Goal: Task Accomplishment & Management: Use online tool/utility

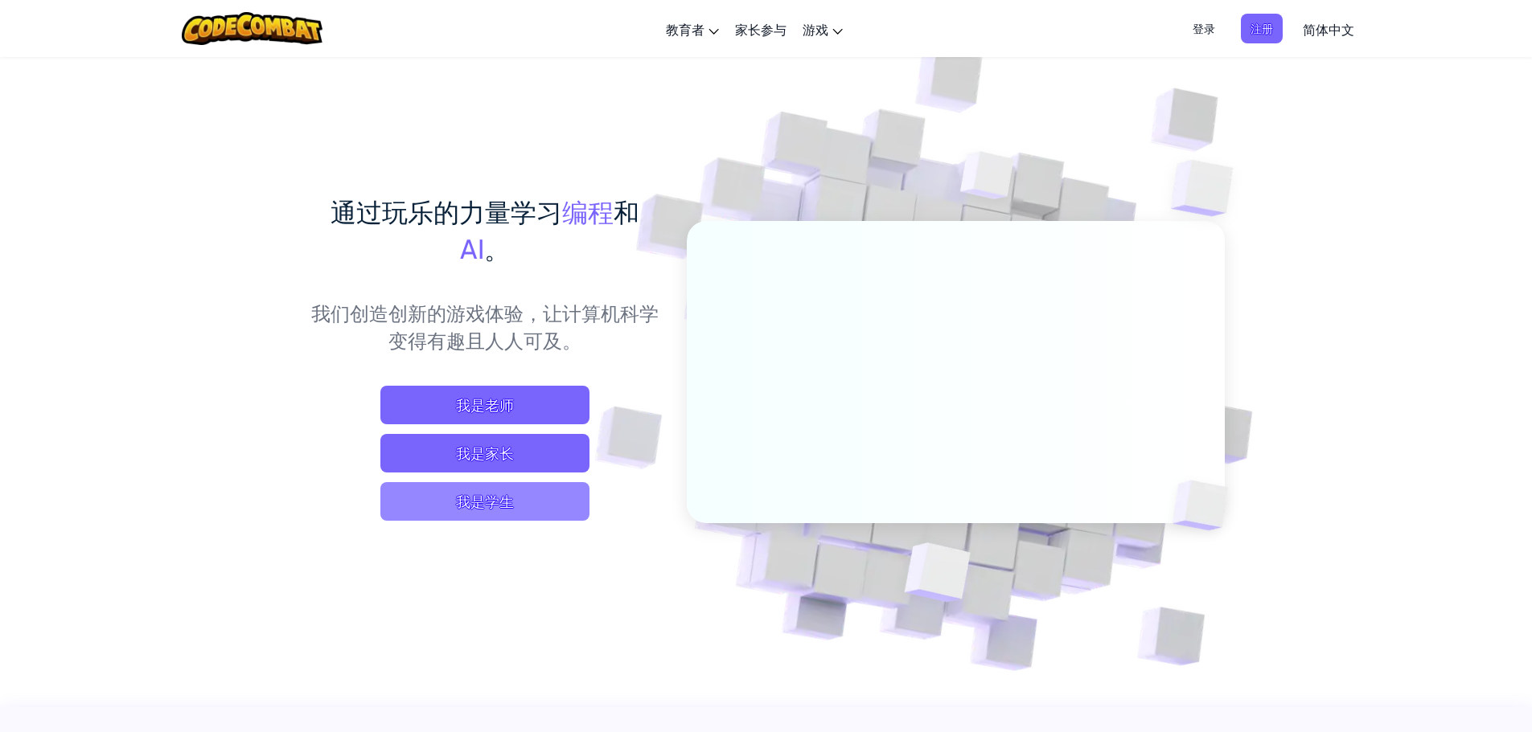
click at [557, 486] on span "我是学生" at bounding box center [484, 501] width 209 height 39
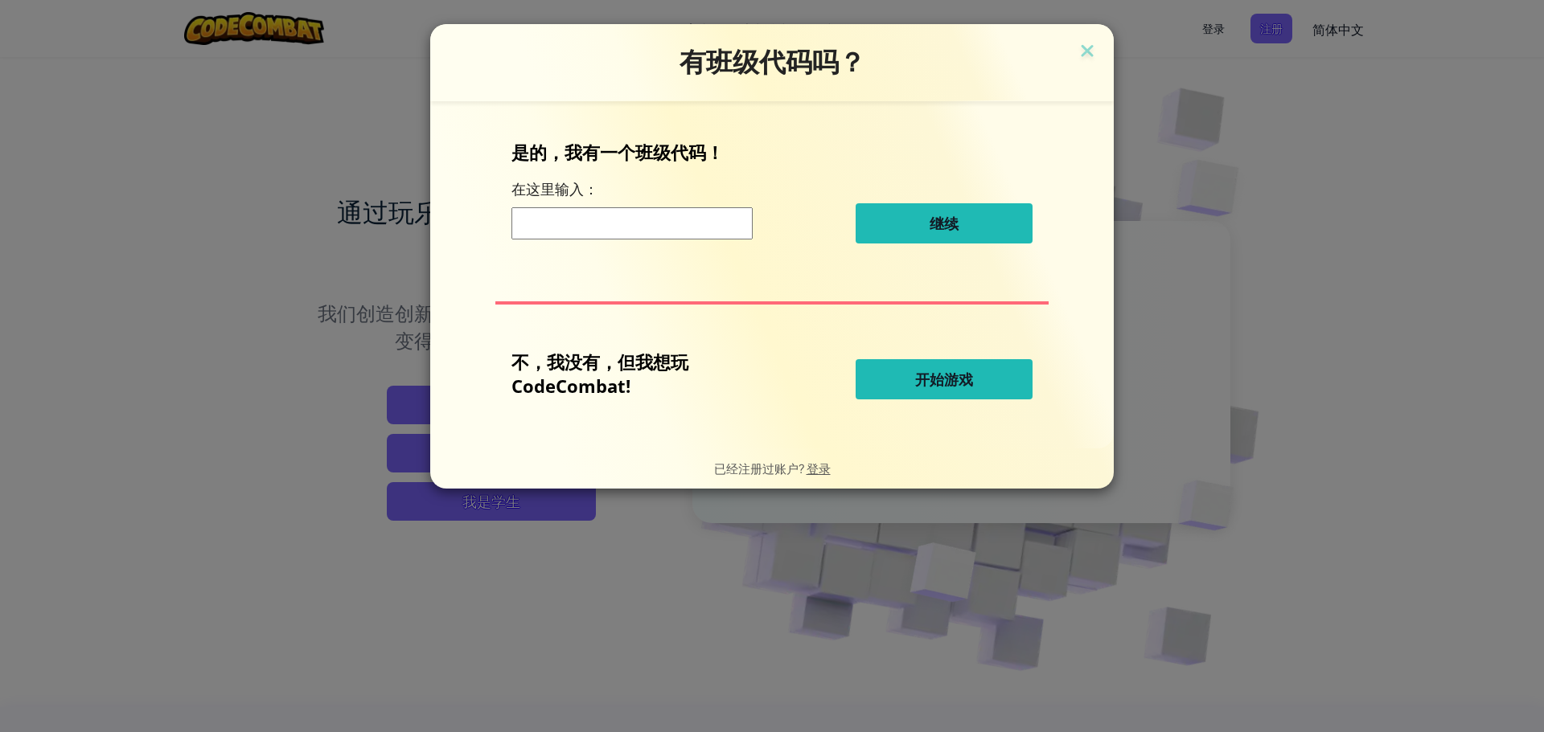
click at [974, 392] on button "开始游戏" at bounding box center [943, 379] width 177 height 40
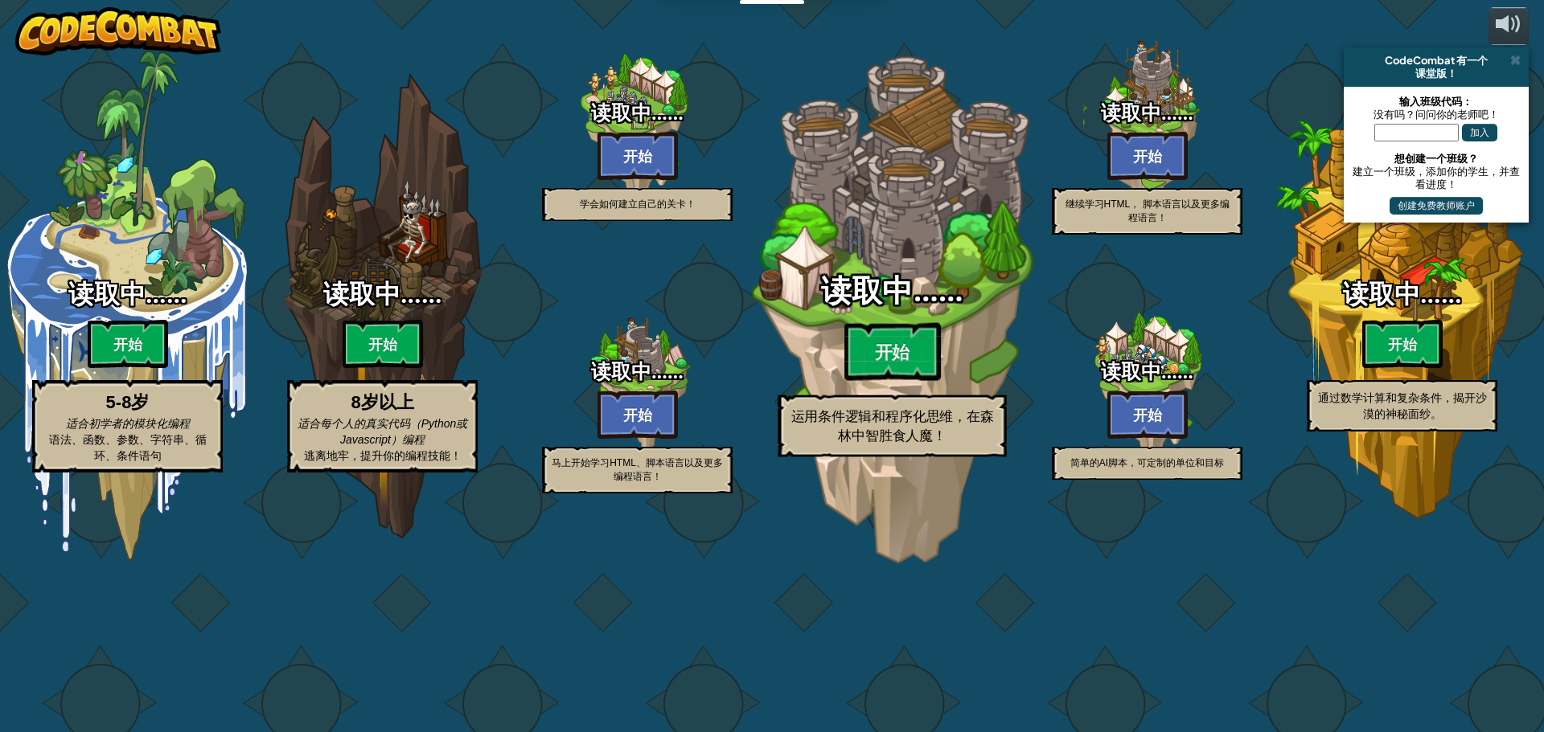
select select "zh-HANS"
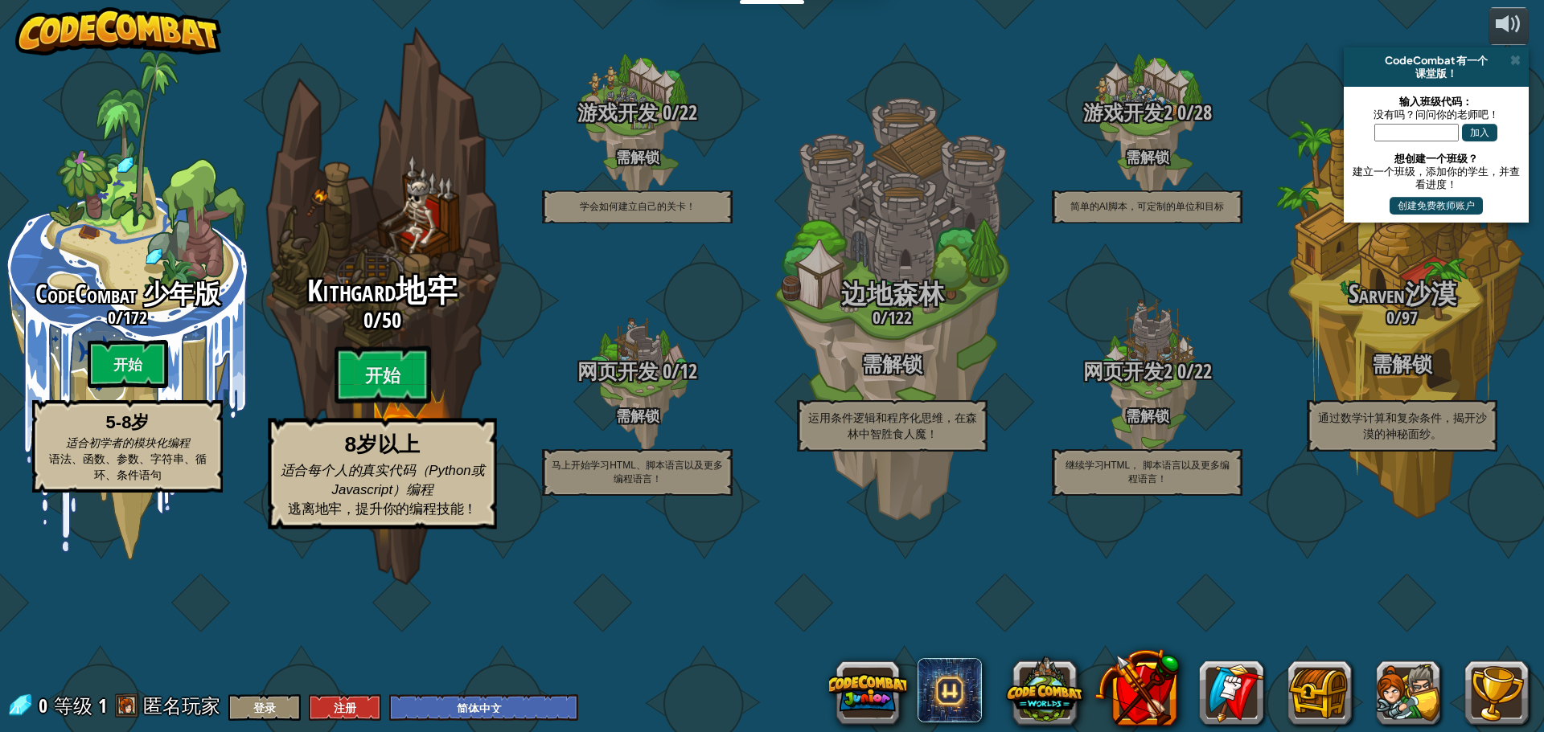
click at [455, 304] on div "Kithgard地牢 0 / 50 开始 8岁以上 适合每个人的真实代码（Python或Javascript）编程 逃离地牢，提升你的编程技能！" at bounding box center [382, 306] width 306 height 612
select select "zh-HANS"
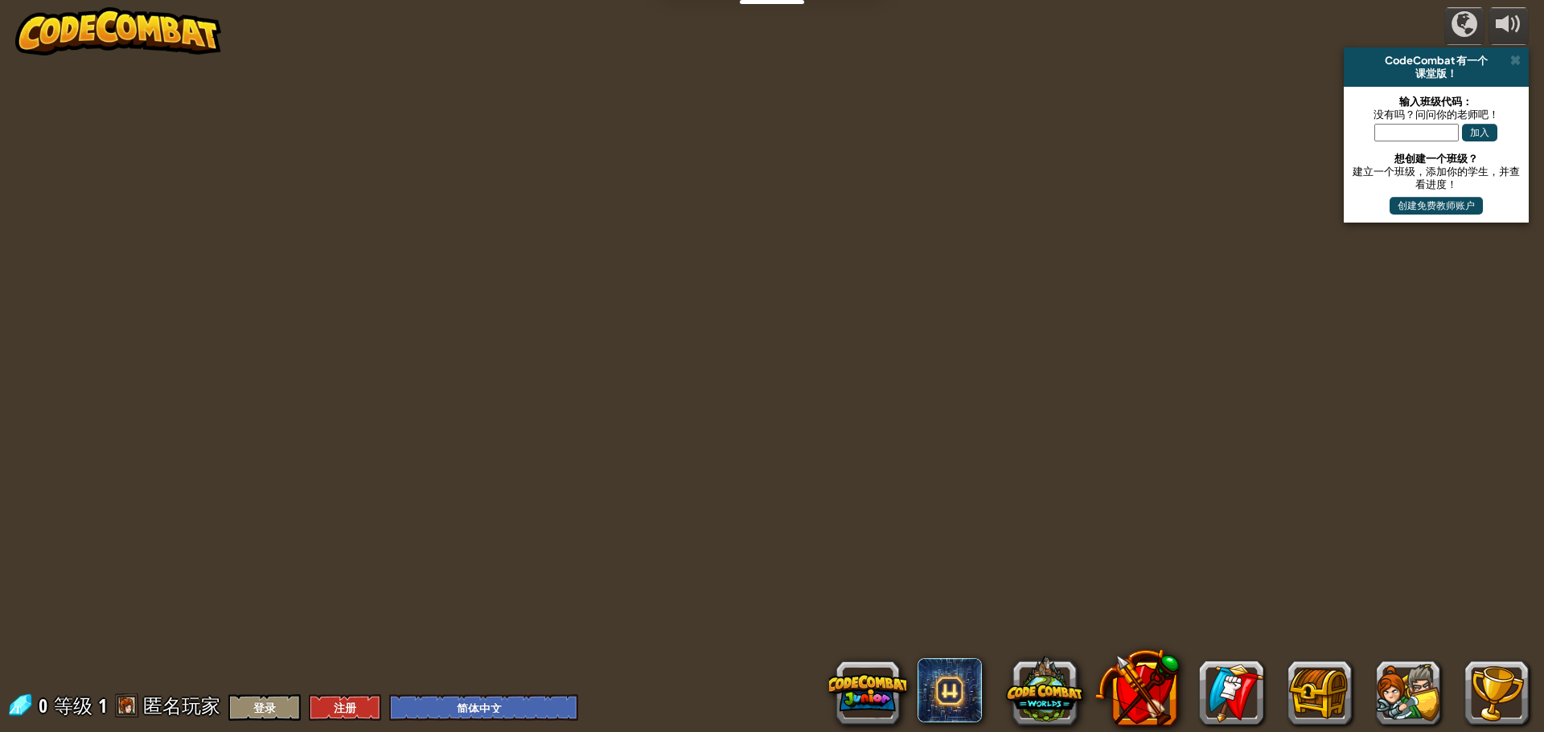
select select "zh-HANS"
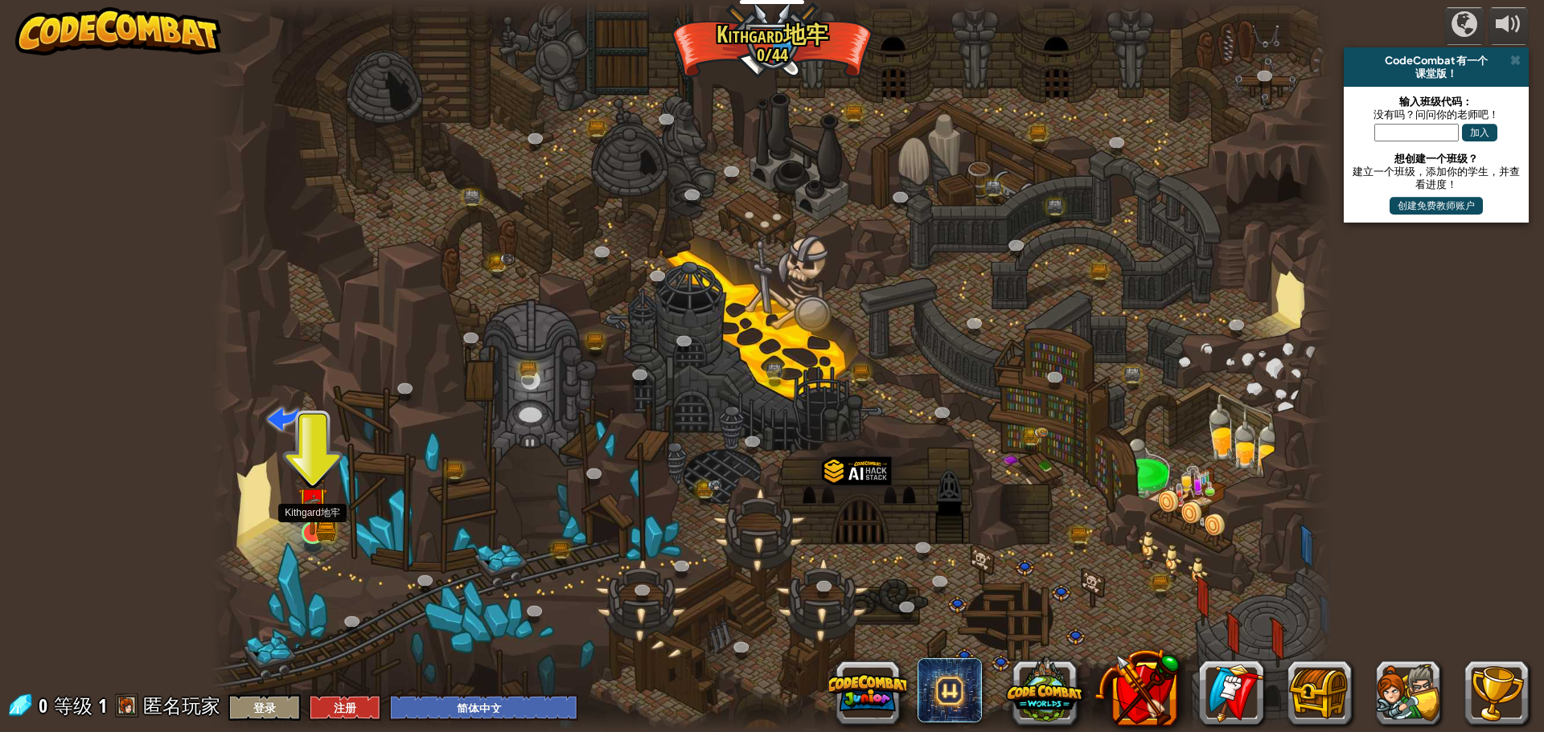
click at [314, 494] on img at bounding box center [312, 503] width 30 height 66
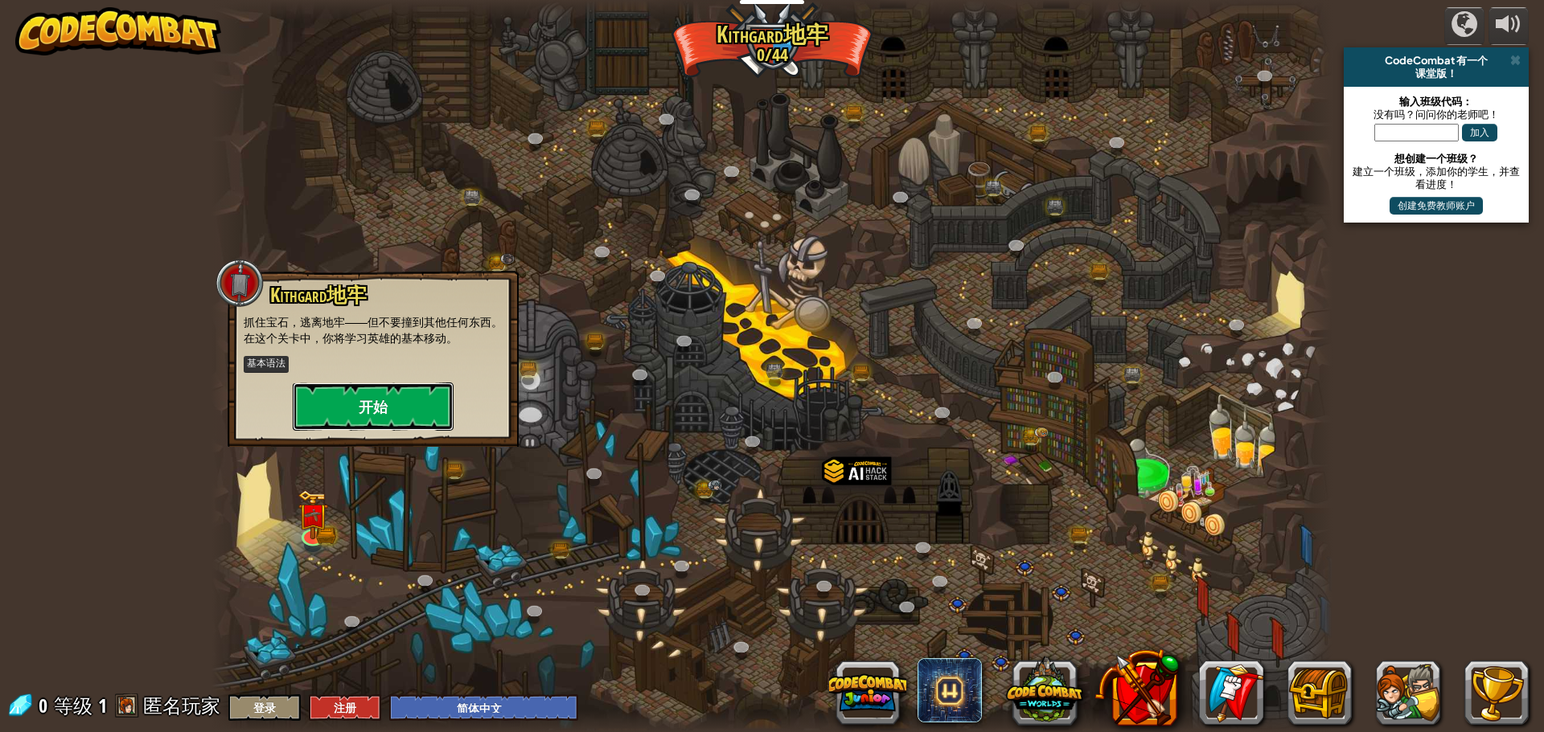
click at [321, 414] on button "开始" at bounding box center [373, 407] width 161 height 48
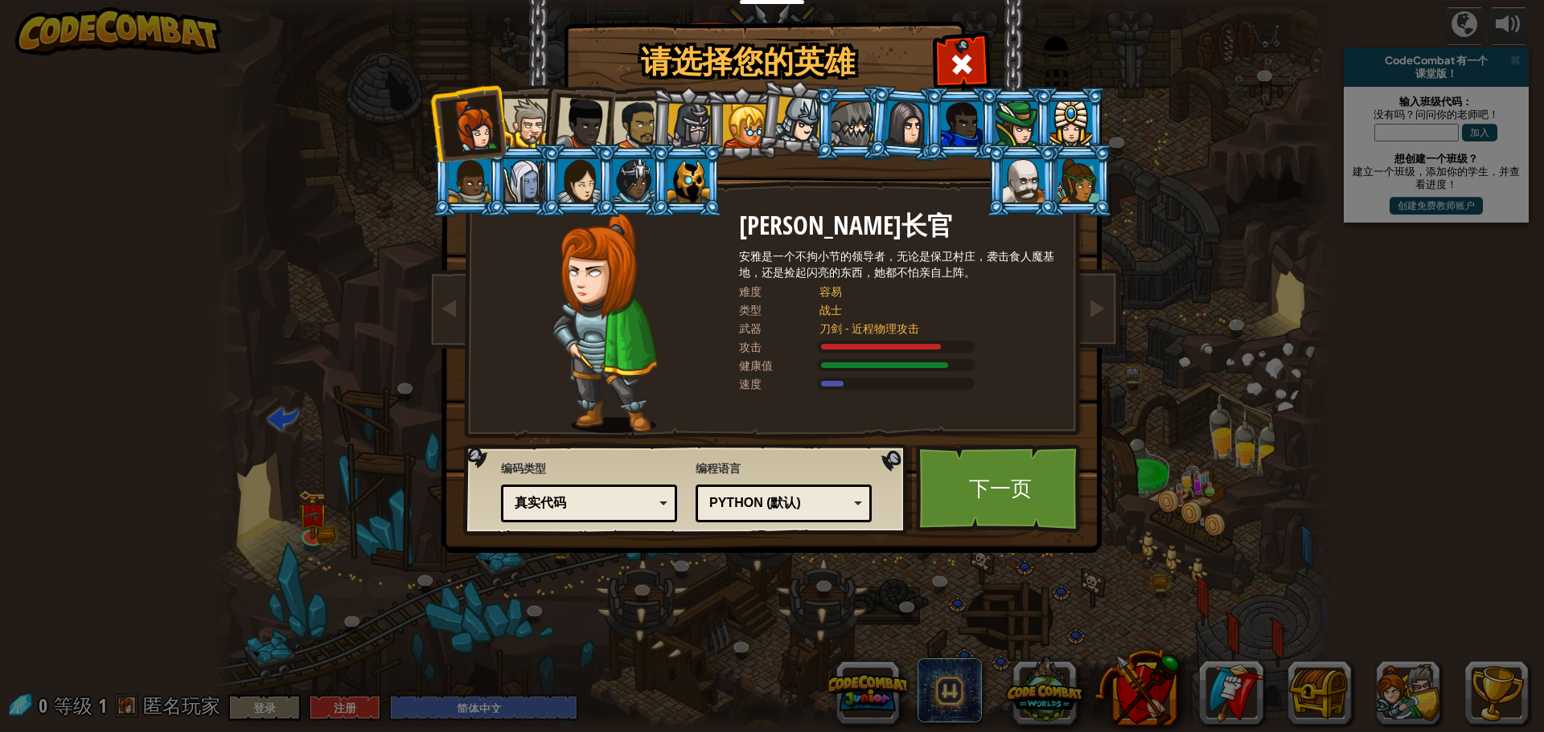
click at [783, 500] on div "Python (默认)" at bounding box center [778, 503] width 139 height 18
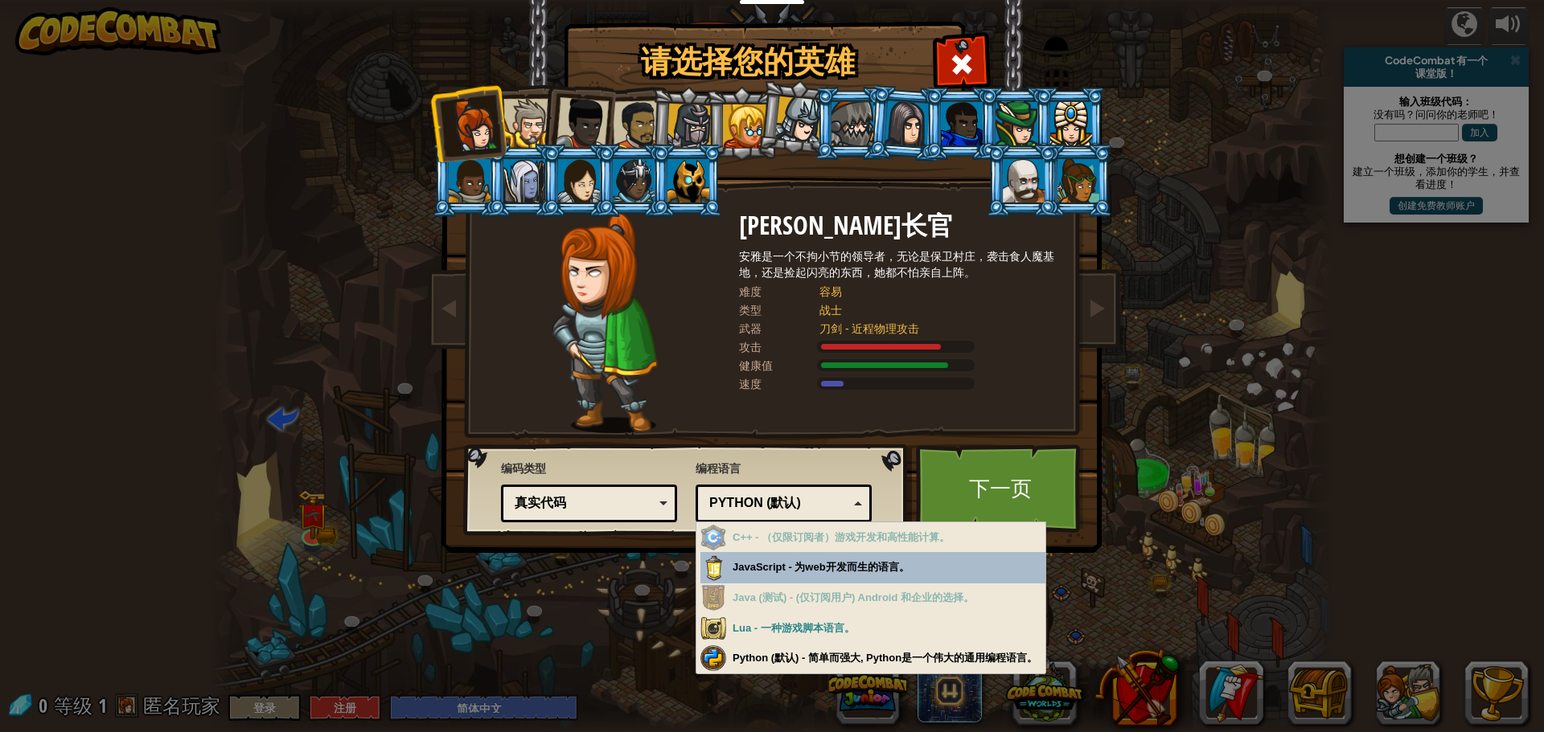
click at [783, 500] on div "Python (默认)" at bounding box center [778, 503] width 139 height 18
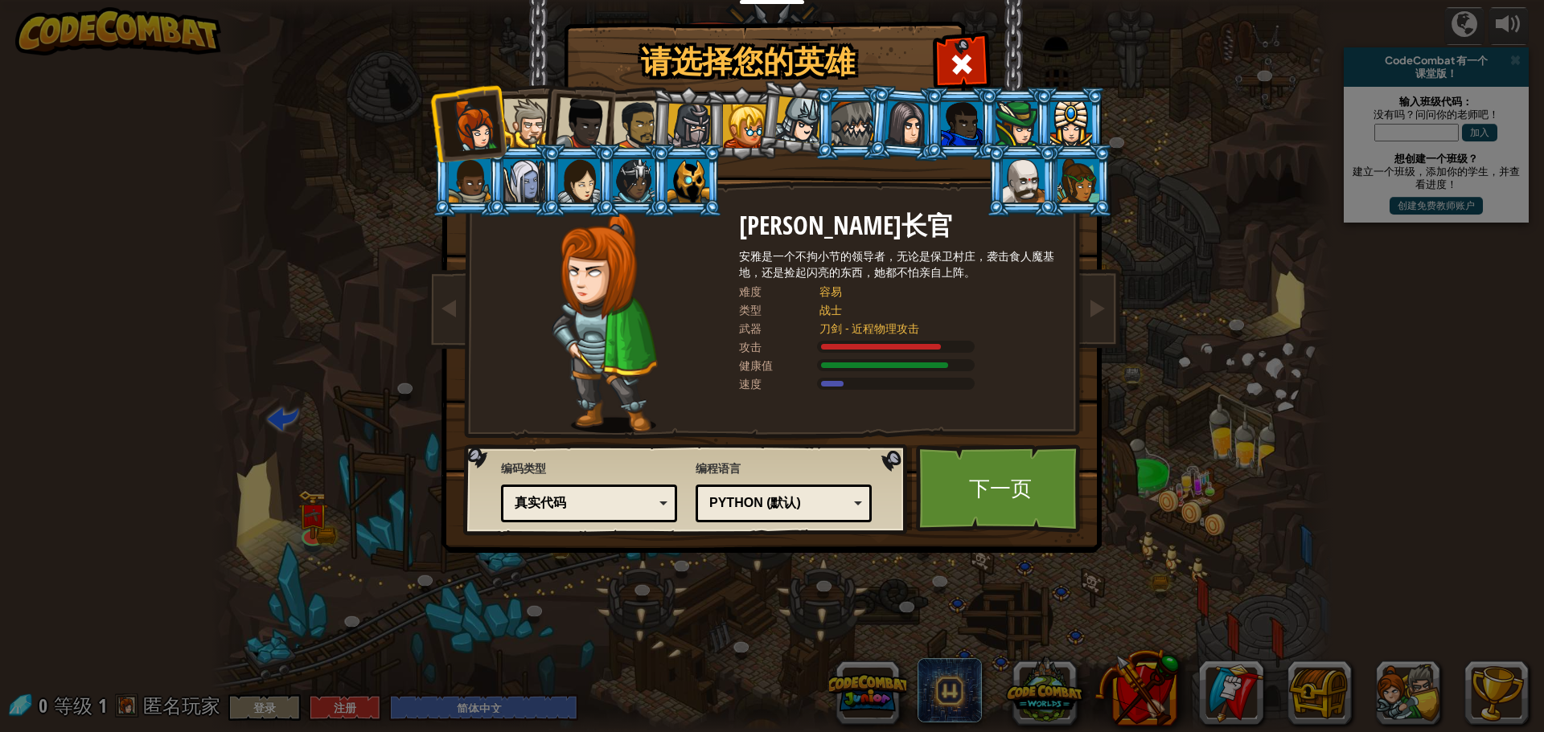
click at [783, 500] on div "Python (默认)" at bounding box center [778, 503] width 139 height 18
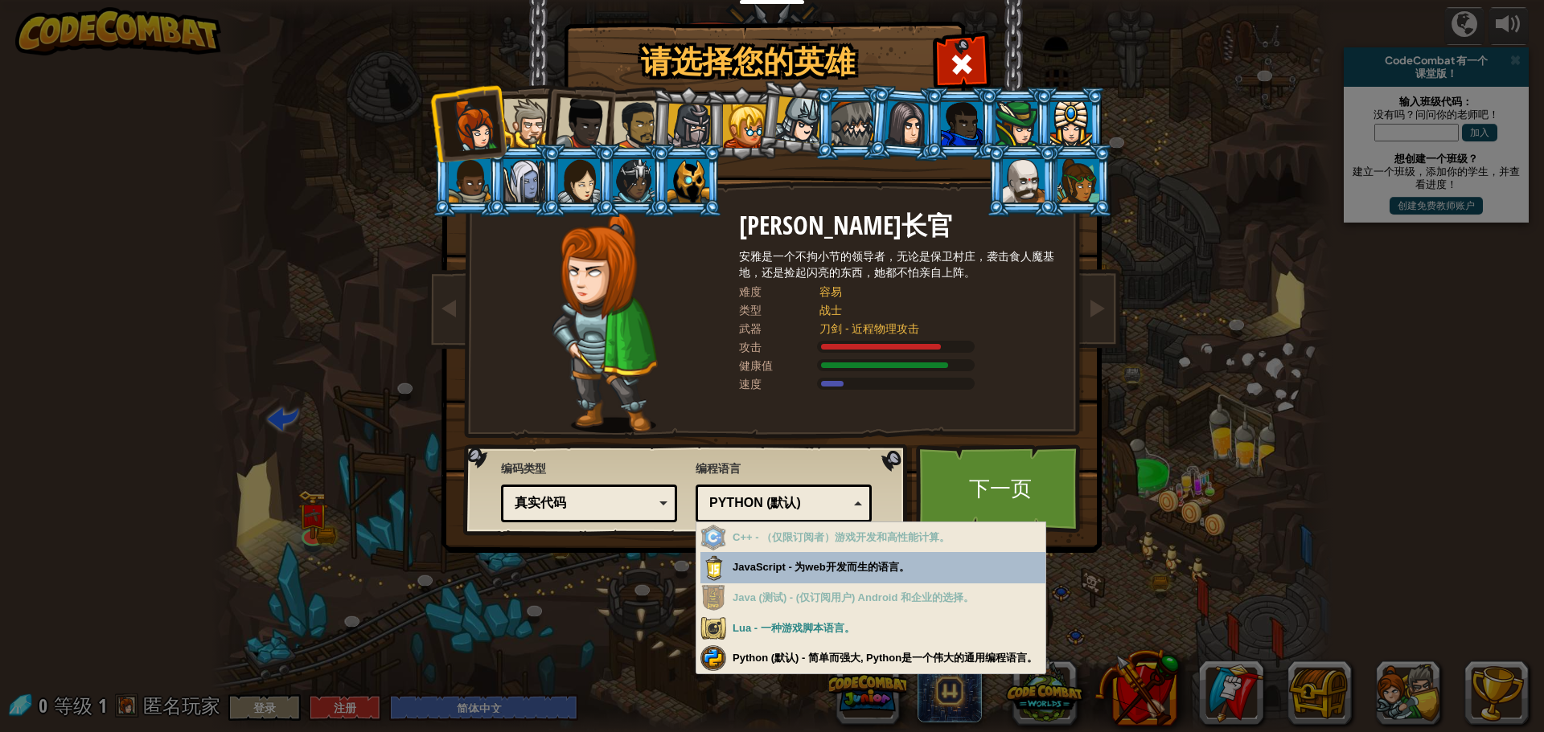
click at [660, 490] on div "真实代码 图形化和代码 图形化 图形化（仅图标） 真实代码" at bounding box center [589, 504] width 176 height 38
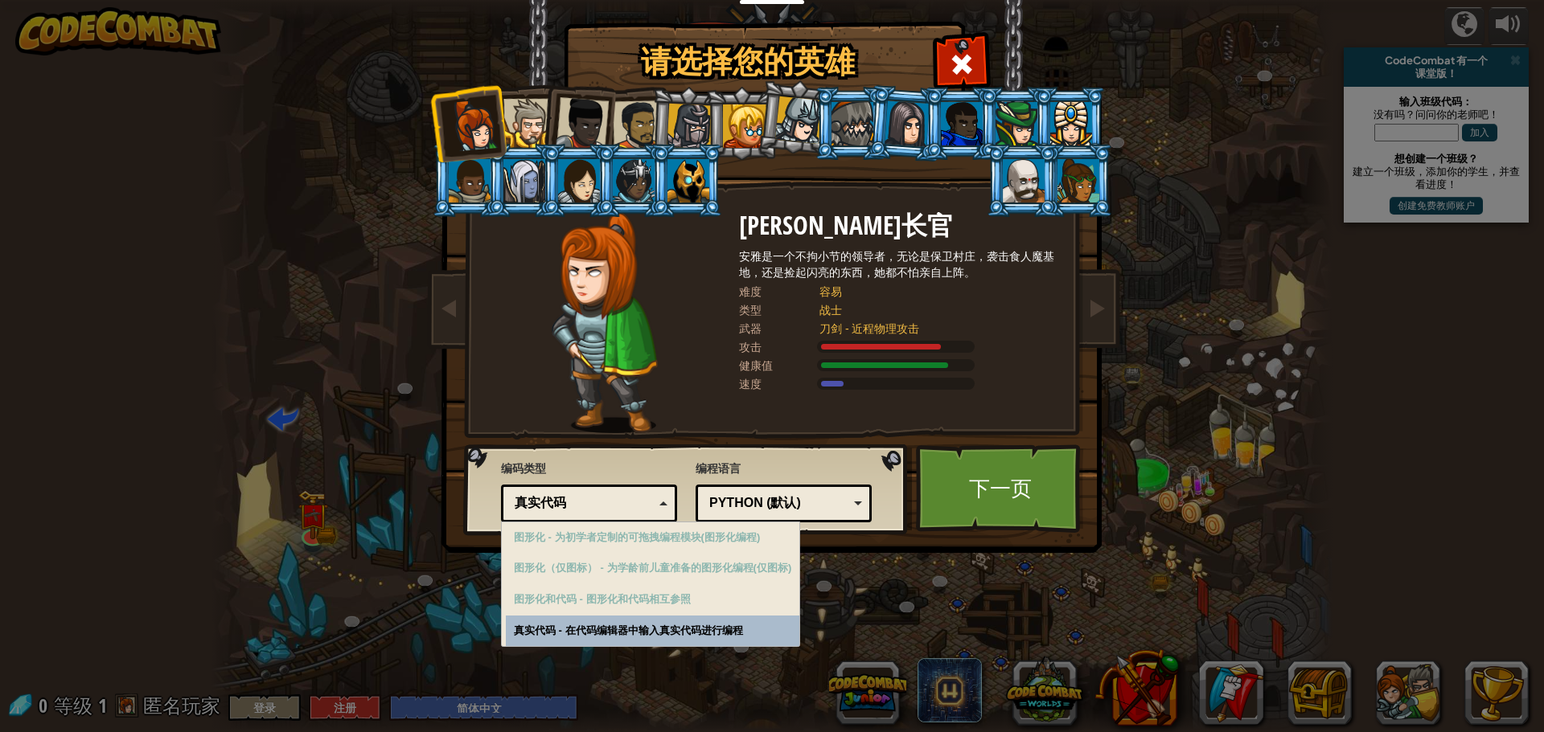
click at [660, 490] on div "真实代码 图形化和代码 图形化 图形化（仅图标） 真实代码" at bounding box center [589, 504] width 176 height 38
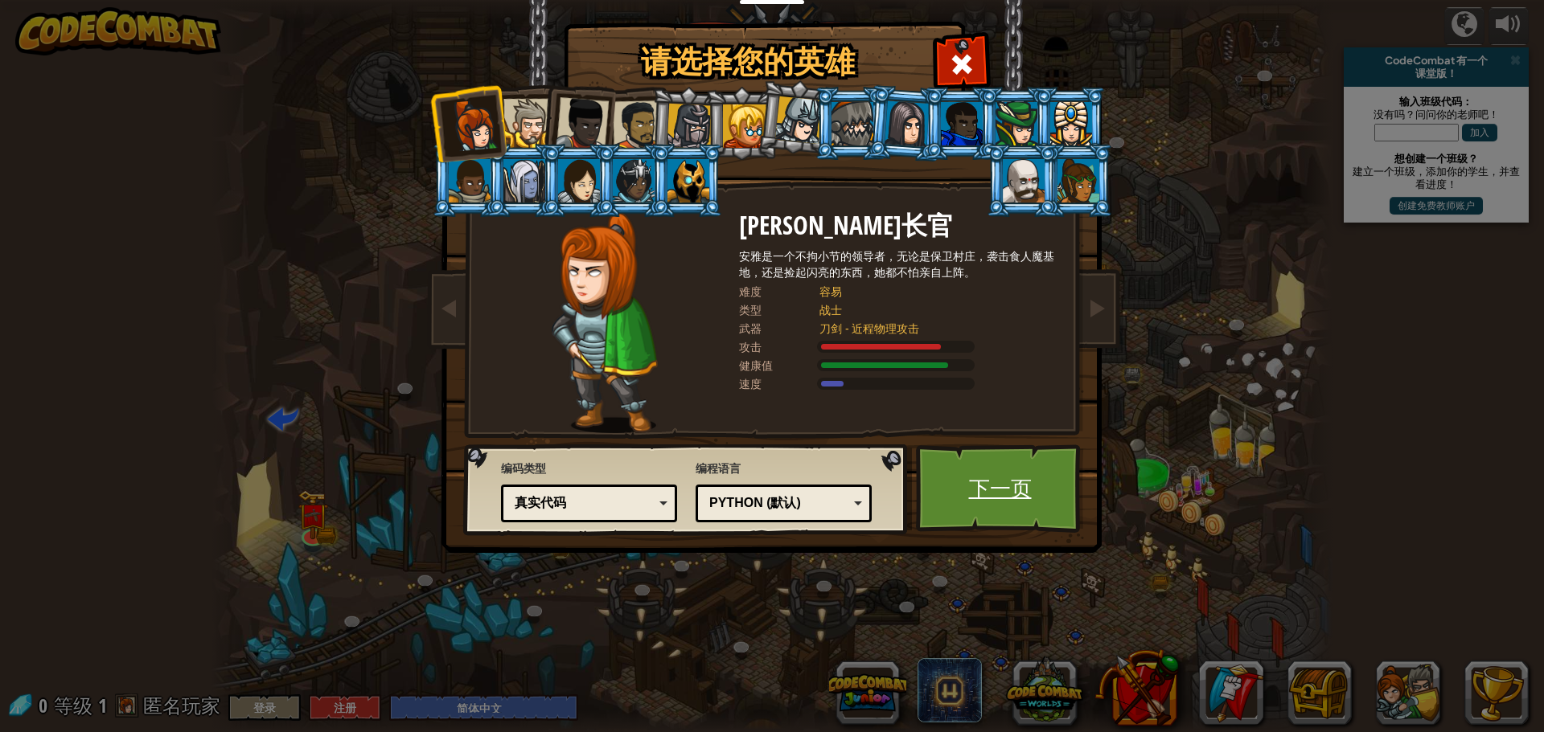
click at [1011, 506] on link "下一页" at bounding box center [1000, 489] width 168 height 88
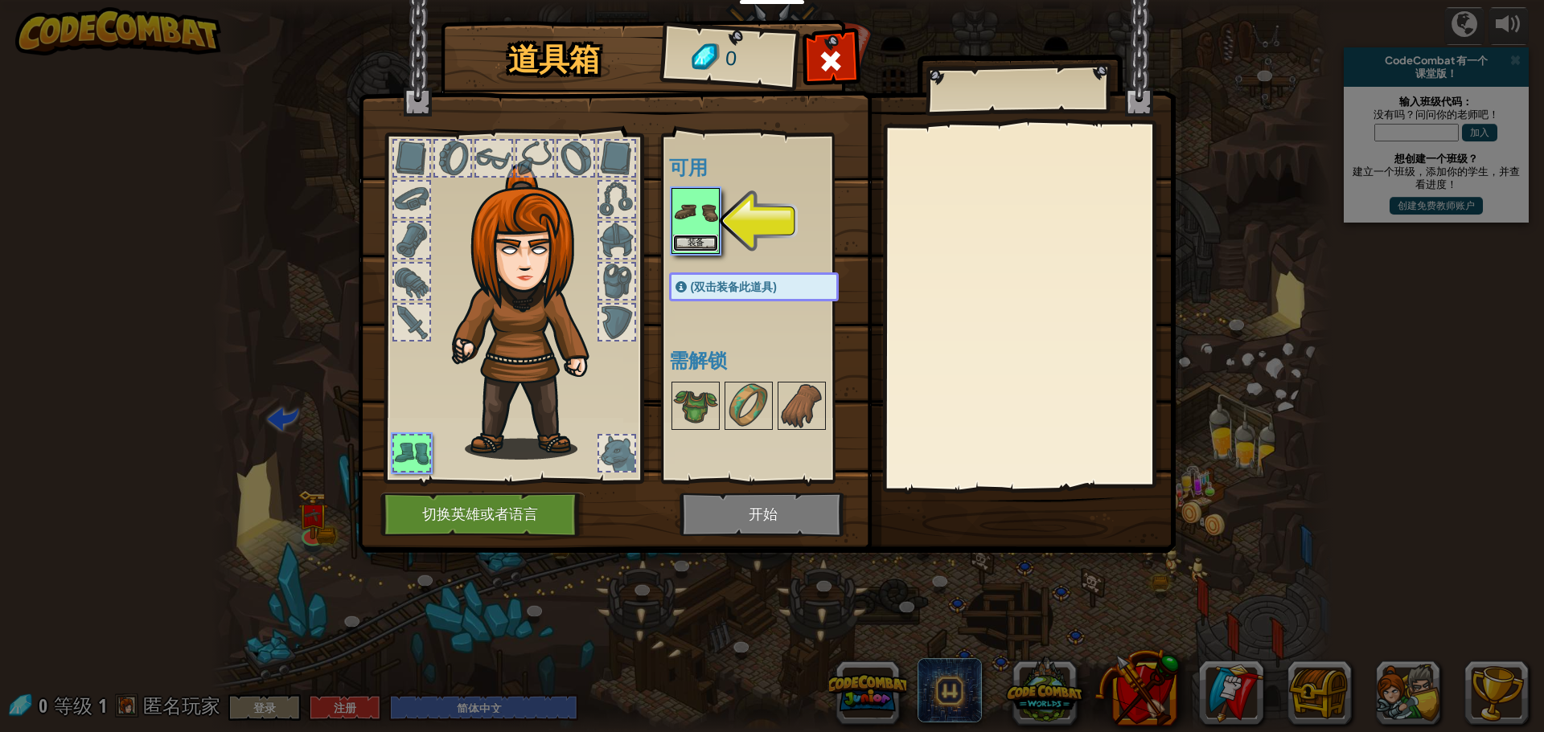
click at [700, 246] on button "装备" at bounding box center [695, 243] width 45 height 17
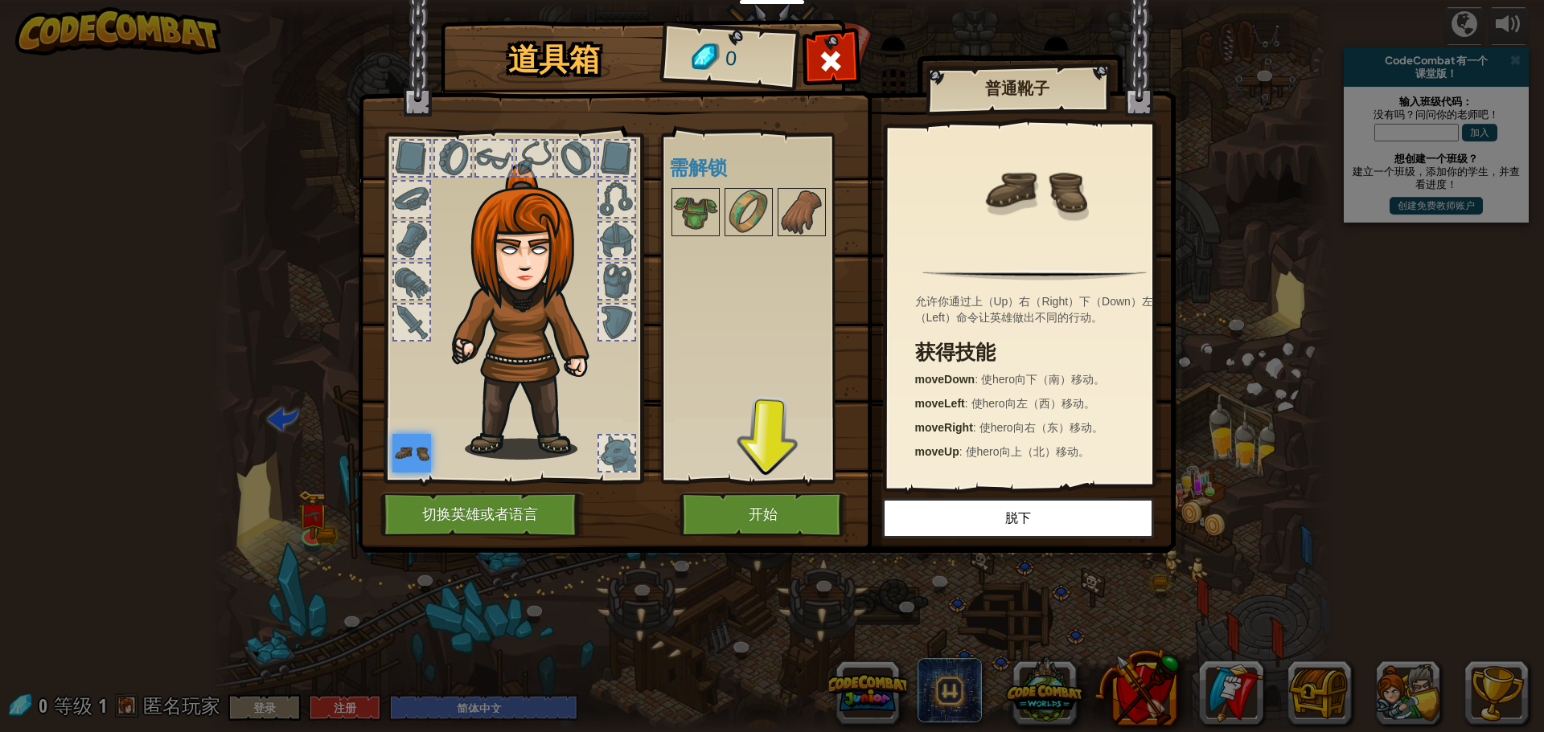
click at [402, 466] on img at bounding box center [411, 453] width 39 height 39
click at [402, 457] on img at bounding box center [411, 453] width 39 height 39
click at [755, 517] on button "开始" at bounding box center [763, 515] width 168 height 44
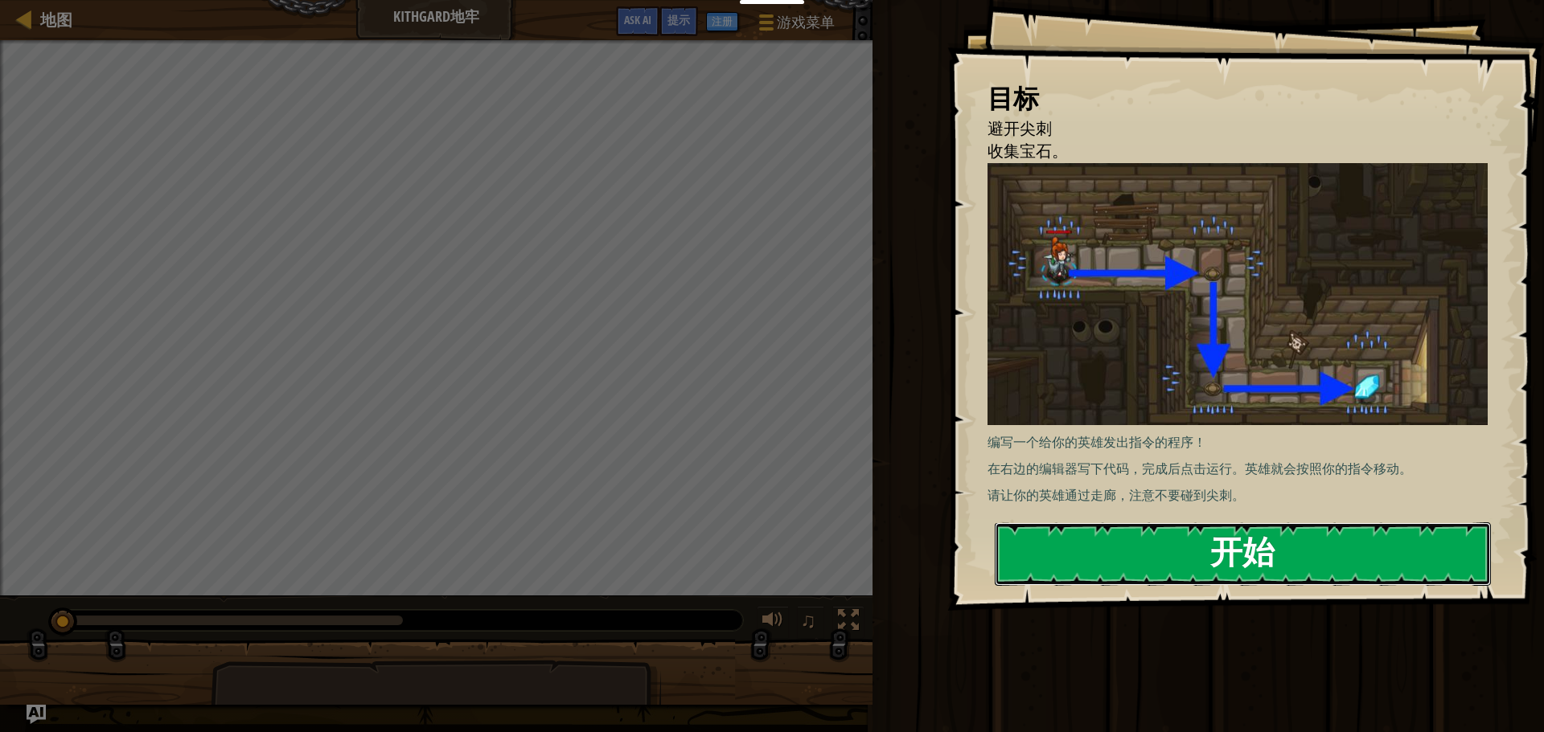
click at [1282, 548] on button "开始" at bounding box center [1243, 555] width 496 height 64
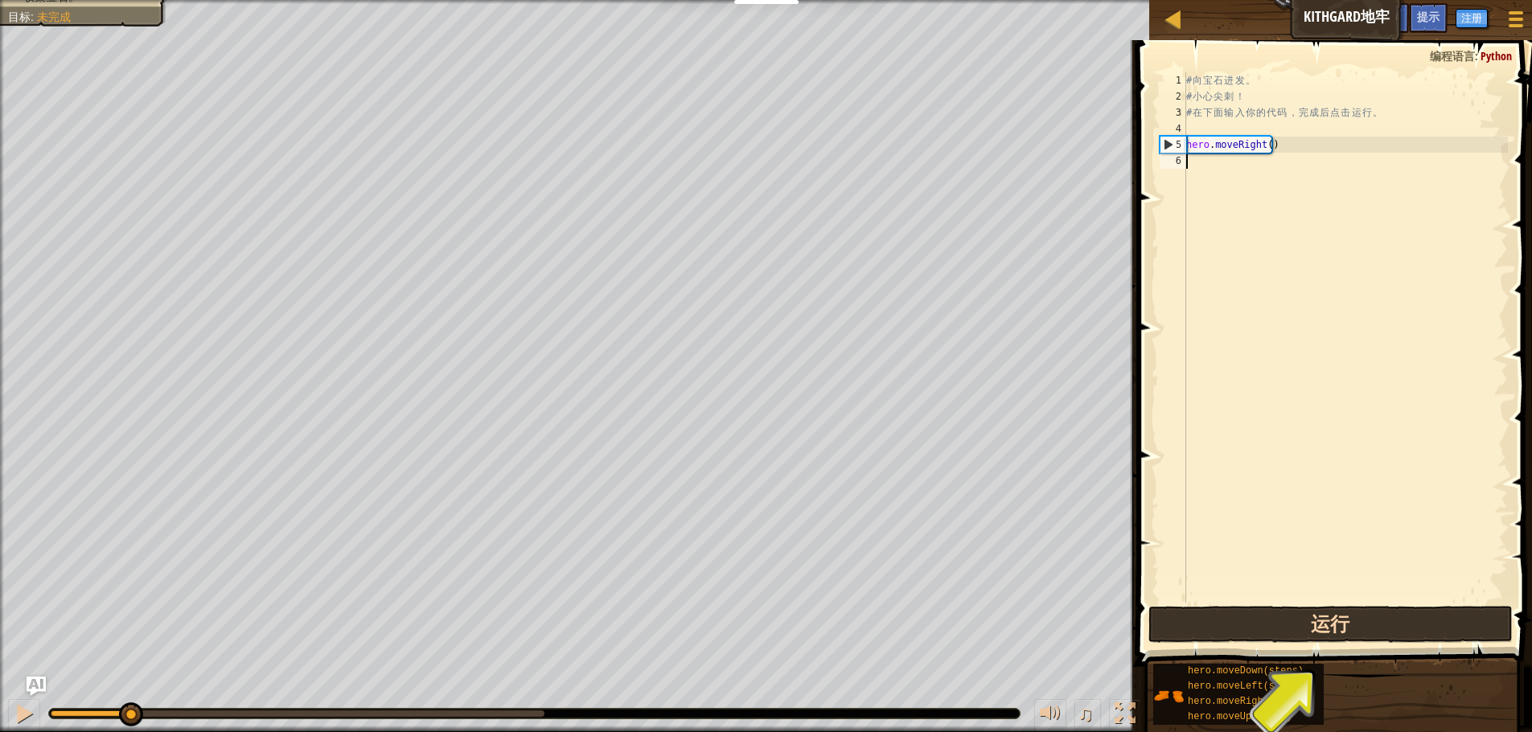
type textarea "s"
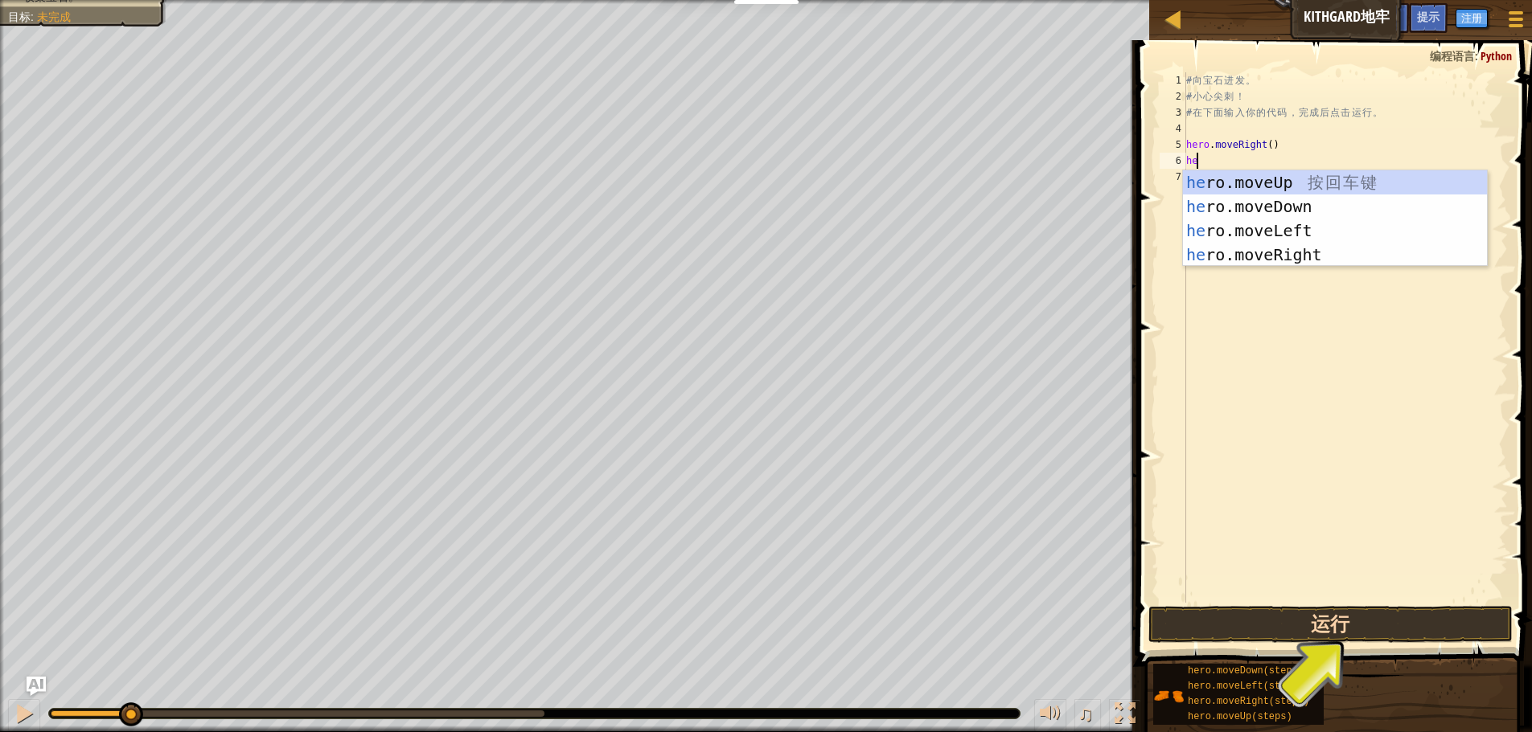
scroll to position [7, 1]
type textarea "hero"
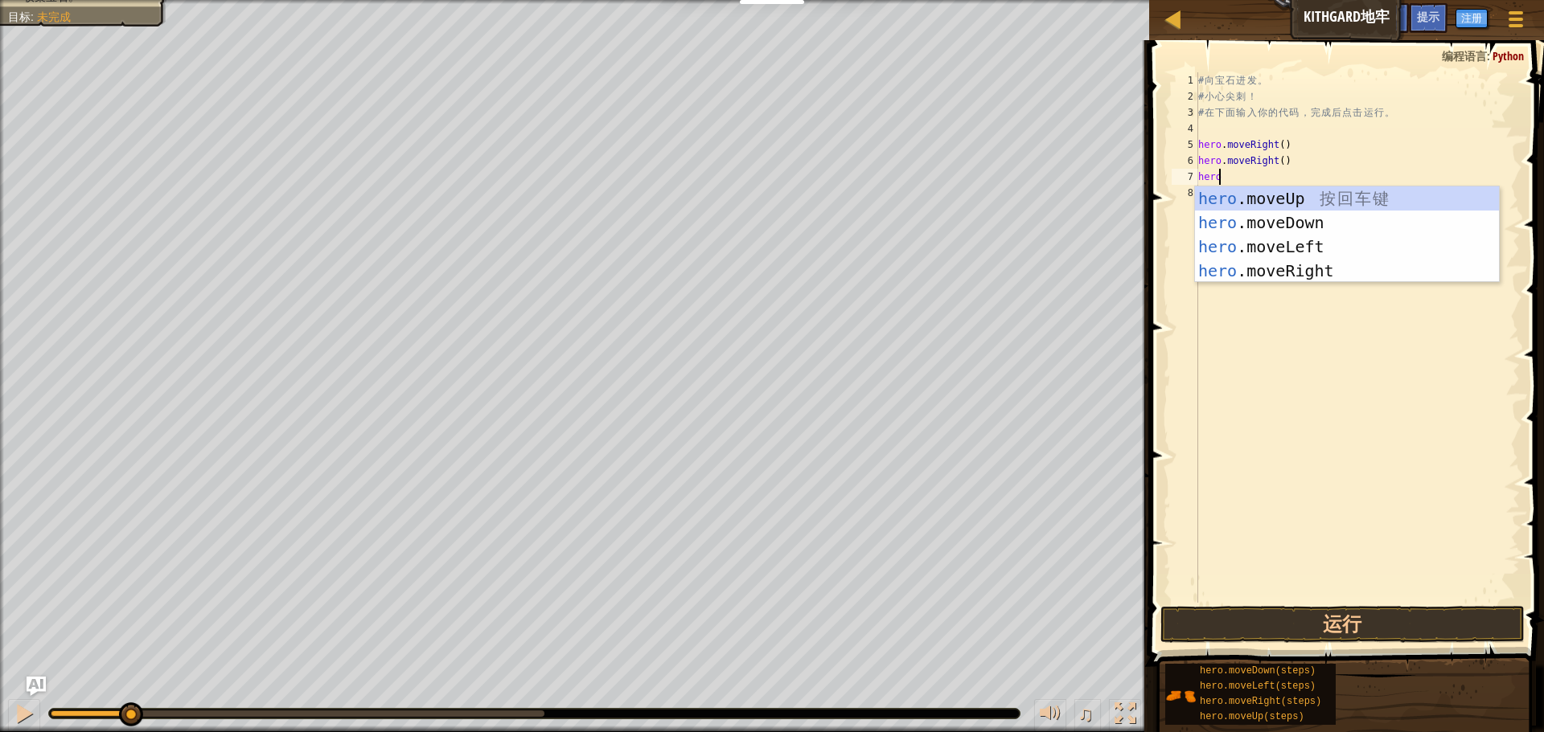
type textarea "hero."
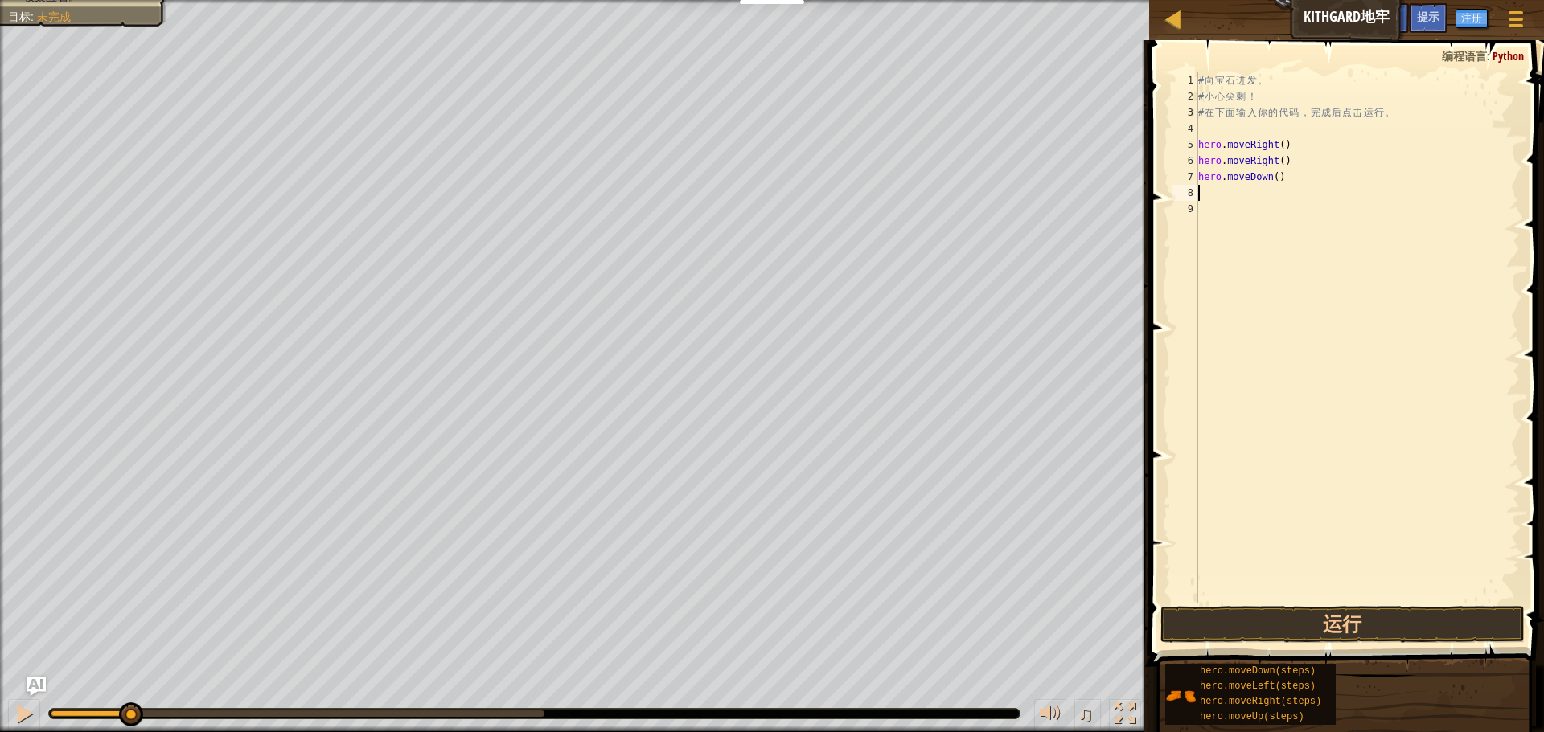
scroll to position [7, 0]
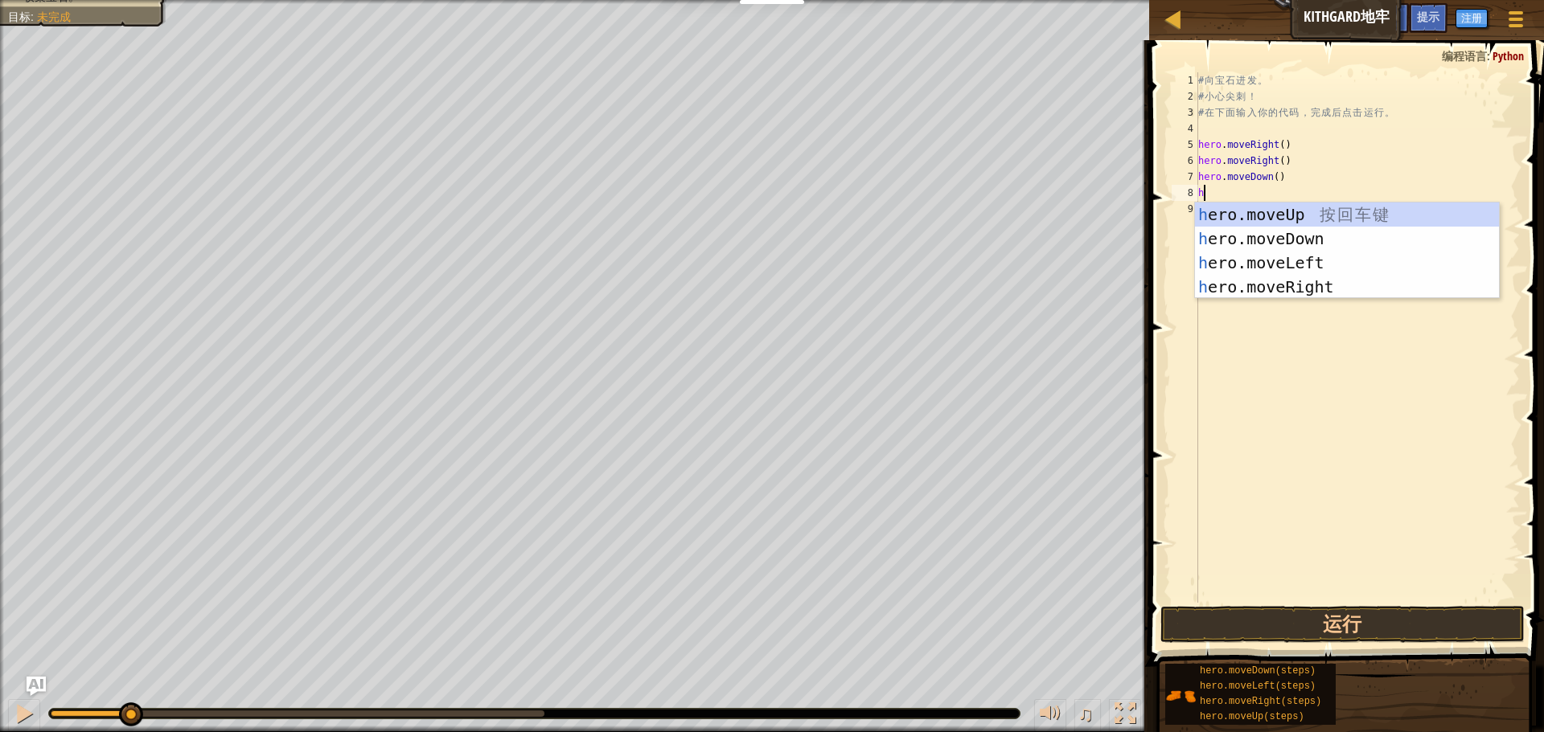
type textarea "he"
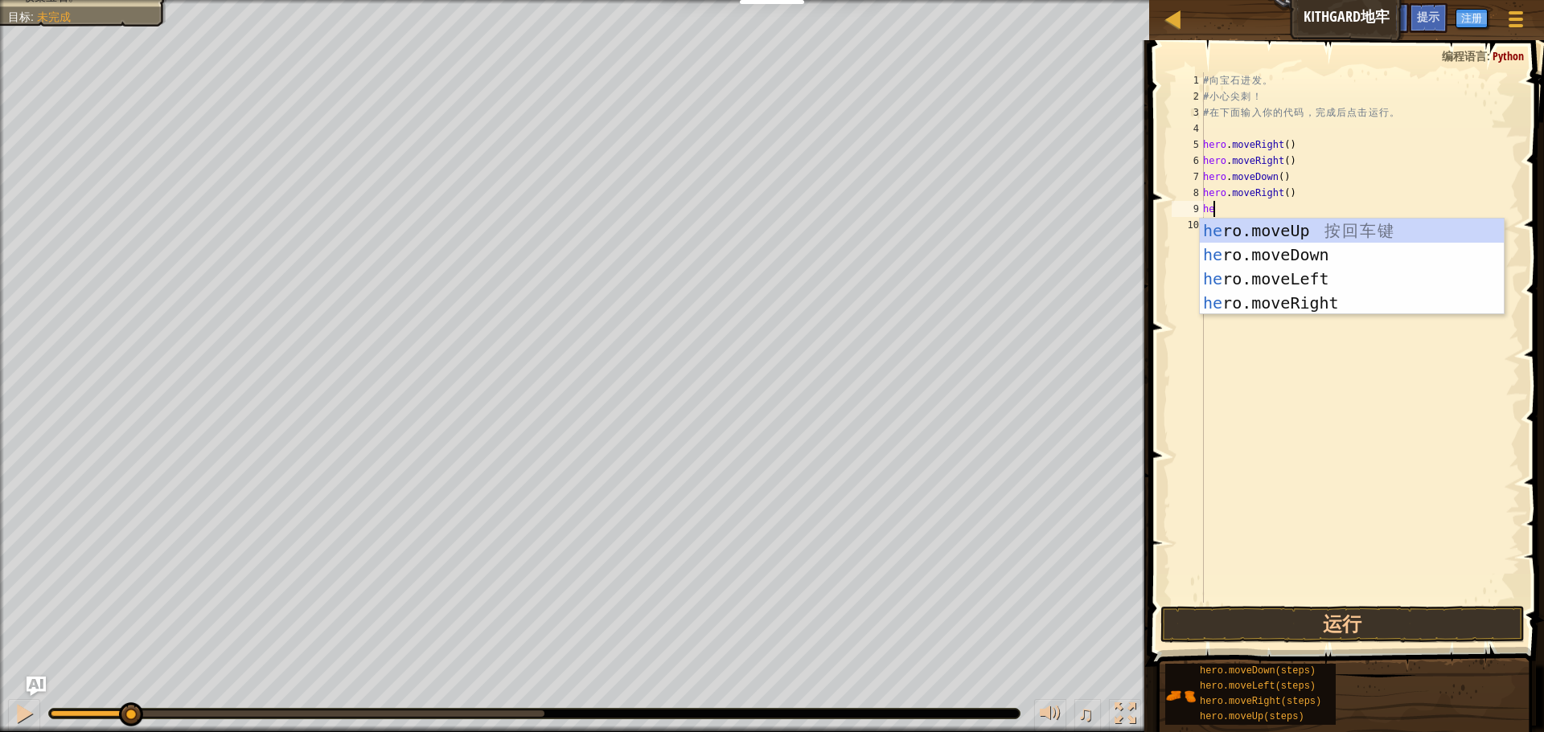
type textarea "heo"
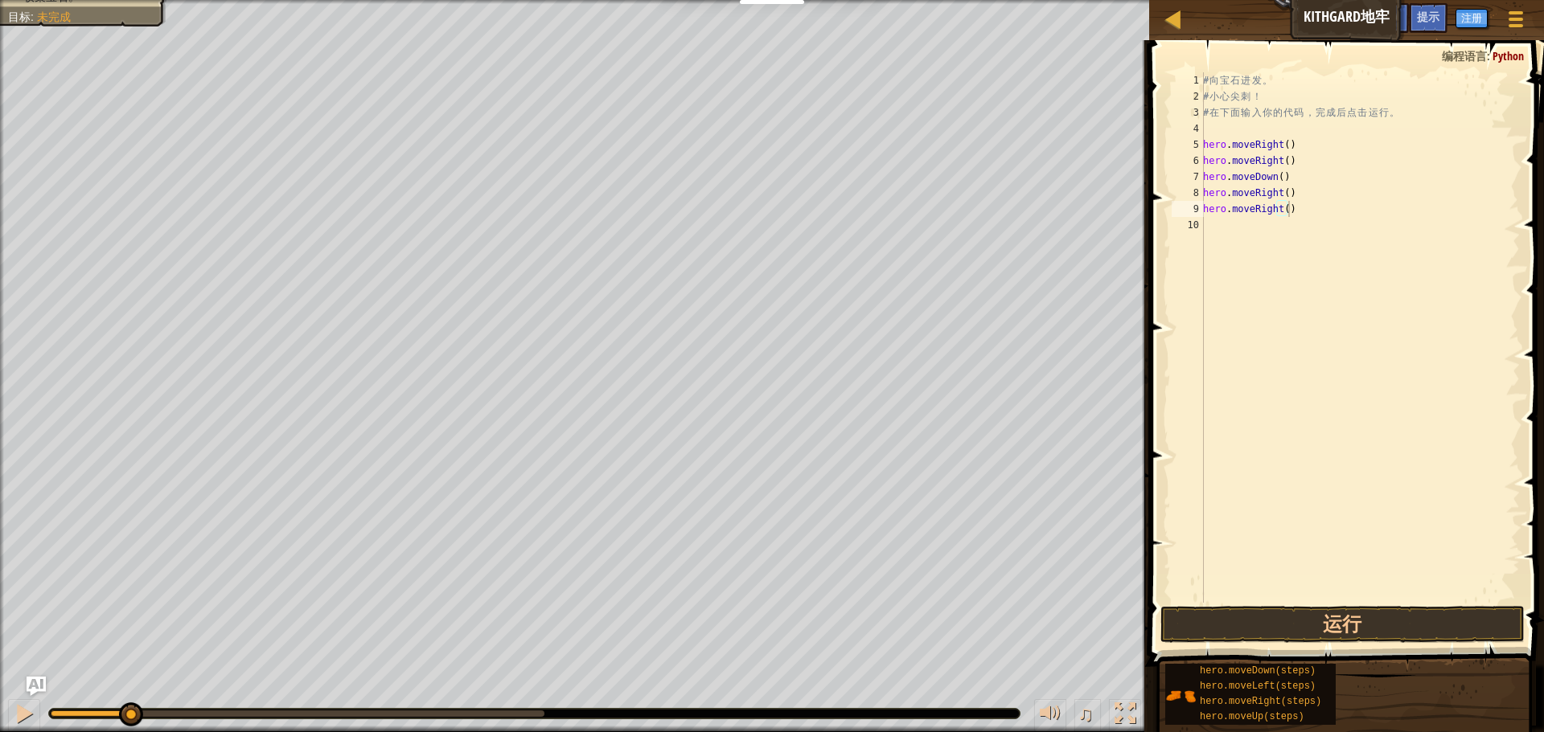
click at [1032, 711] on div "♫" at bounding box center [1084, 715] width 116 height 33
click at [1042, 712] on div at bounding box center [1050, 714] width 21 height 21
click at [1296, 626] on button "运行" at bounding box center [1342, 624] width 364 height 37
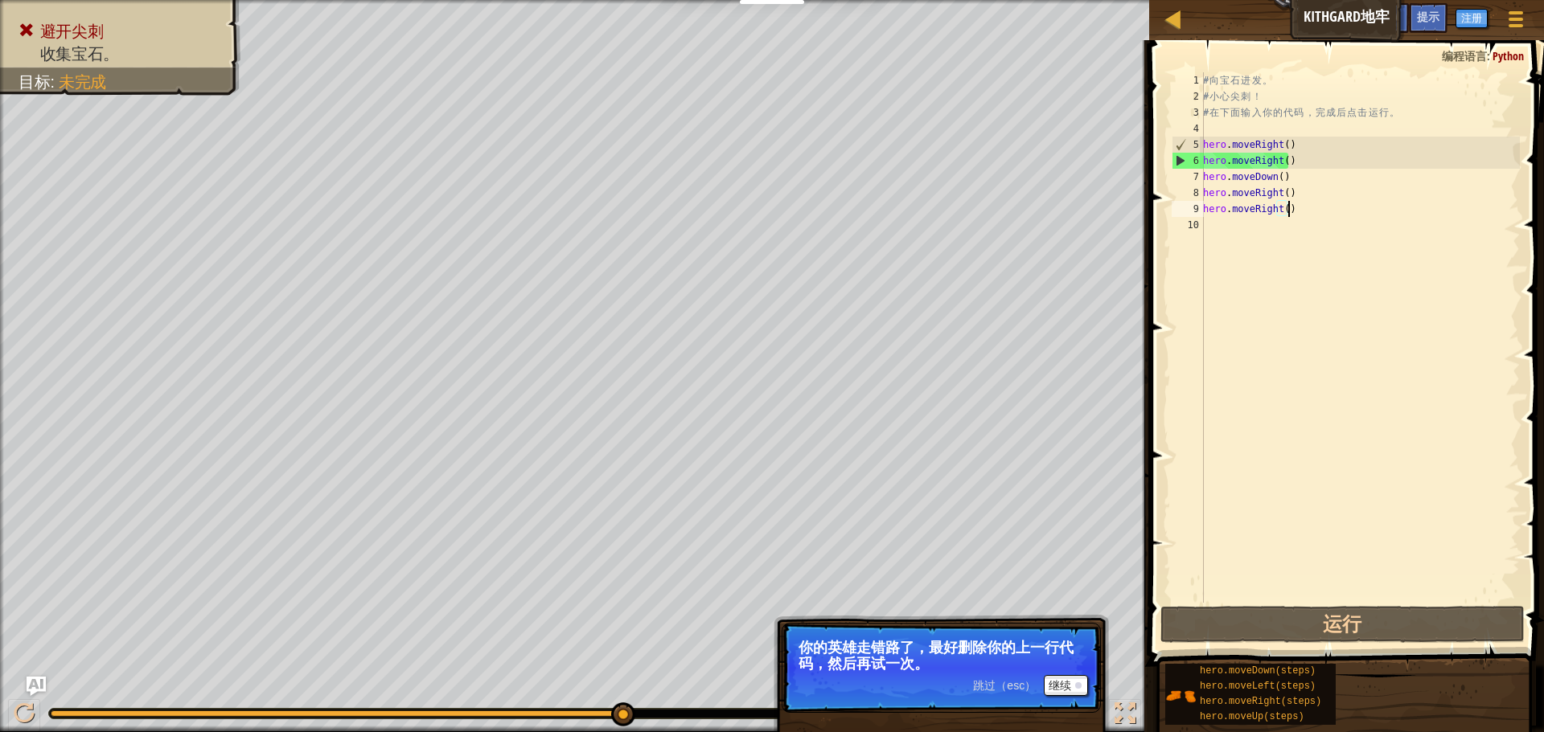
click at [1309, 160] on div "# 向 宝 石 进 发 。 # 小 心 尖 刺 ！ # 在 下 面 输 入 你 的 代 码 ， 完 成 后 点 击 运 行 。 hero . moveRigh…" at bounding box center [1360, 353] width 320 height 563
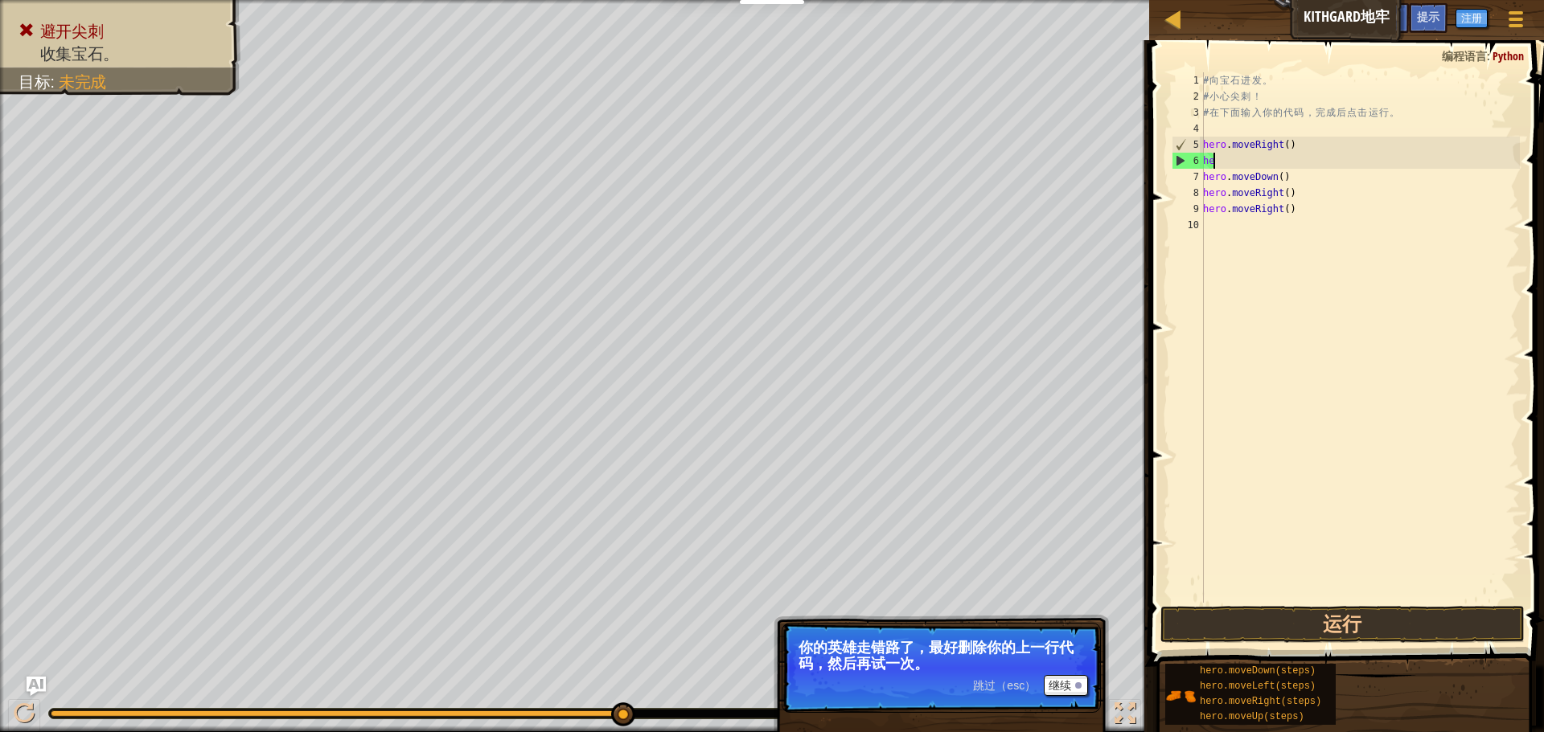
type textarea "h"
click at [1303, 211] on div "# 向 宝 石 进 发 。 # 小 心 尖 刺 ！ # 在 下 面 输 入 你 的 代 码 ， 完 成 后 点 击 运 行 。 hero . moveRigh…" at bounding box center [1360, 353] width 320 height 563
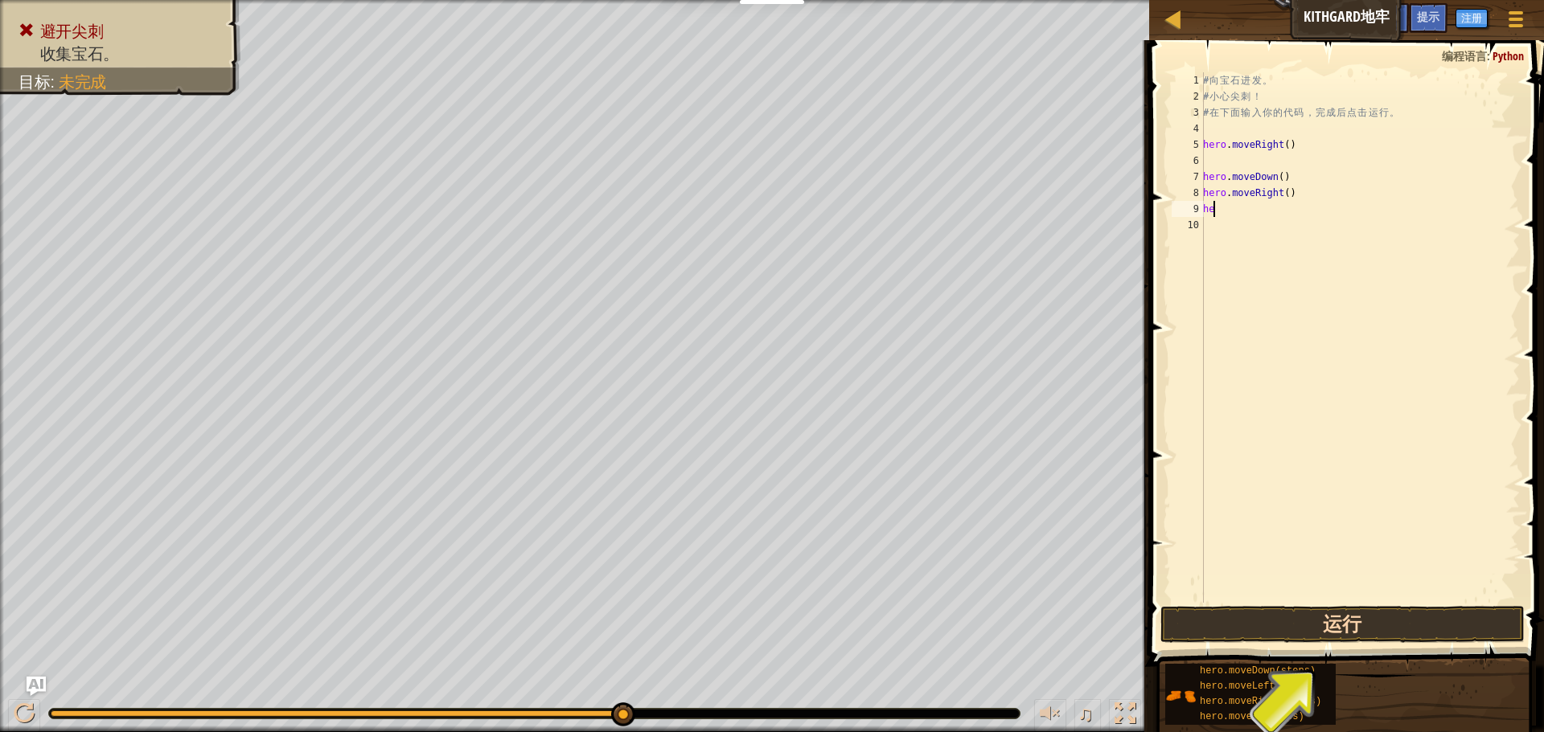
type textarea "h"
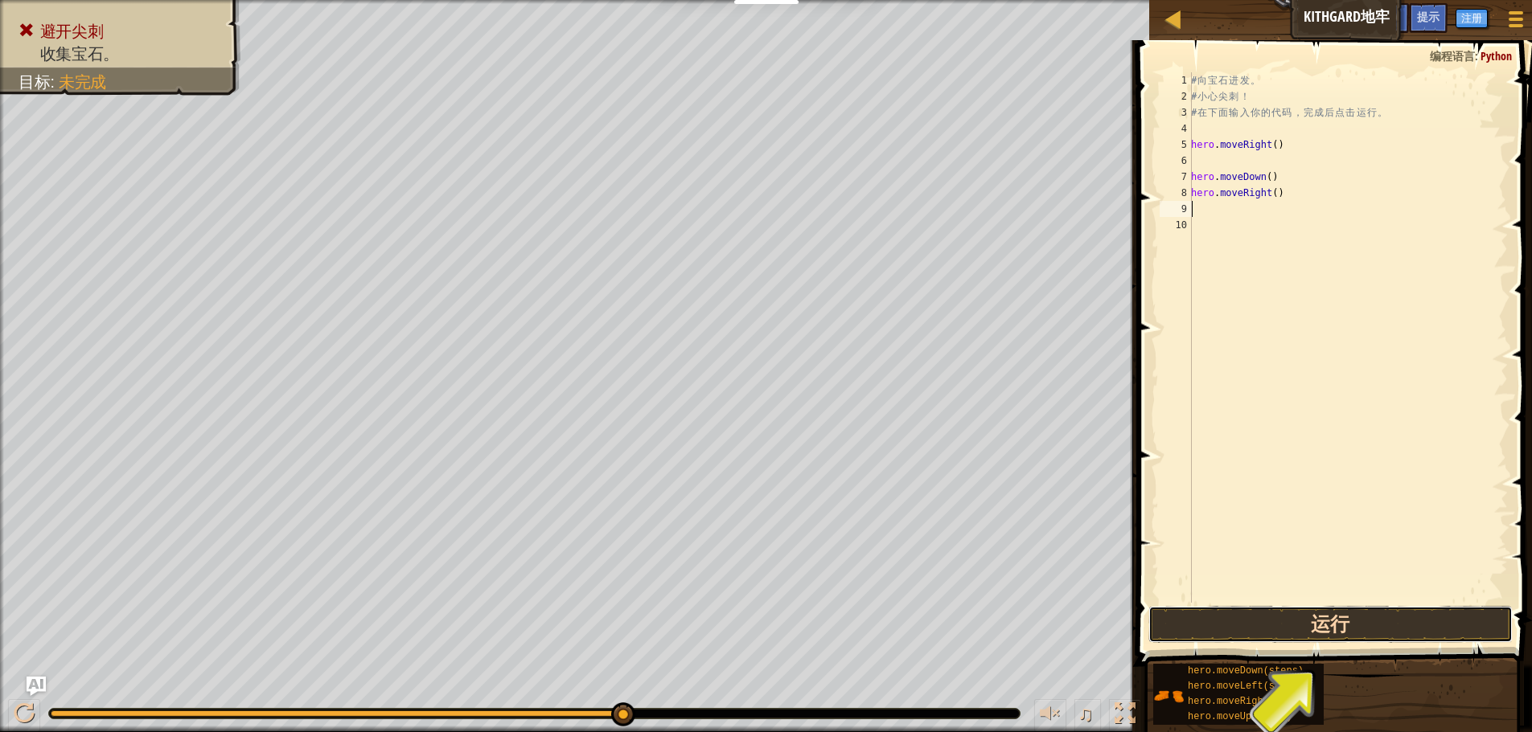
click at [1293, 634] on button "运行" at bounding box center [1330, 624] width 364 height 37
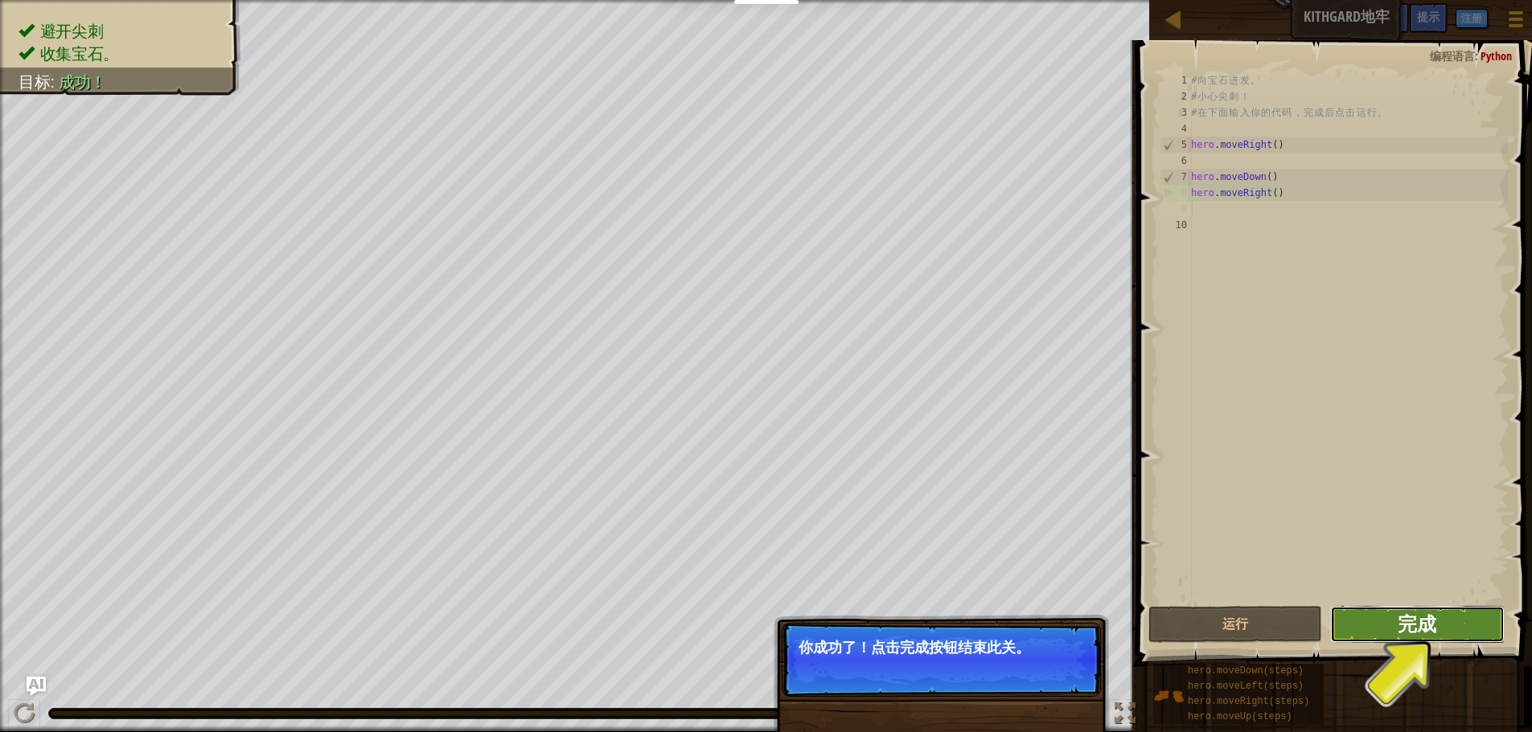
click at [1413, 628] on span "完成" at bounding box center [1416, 624] width 39 height 26
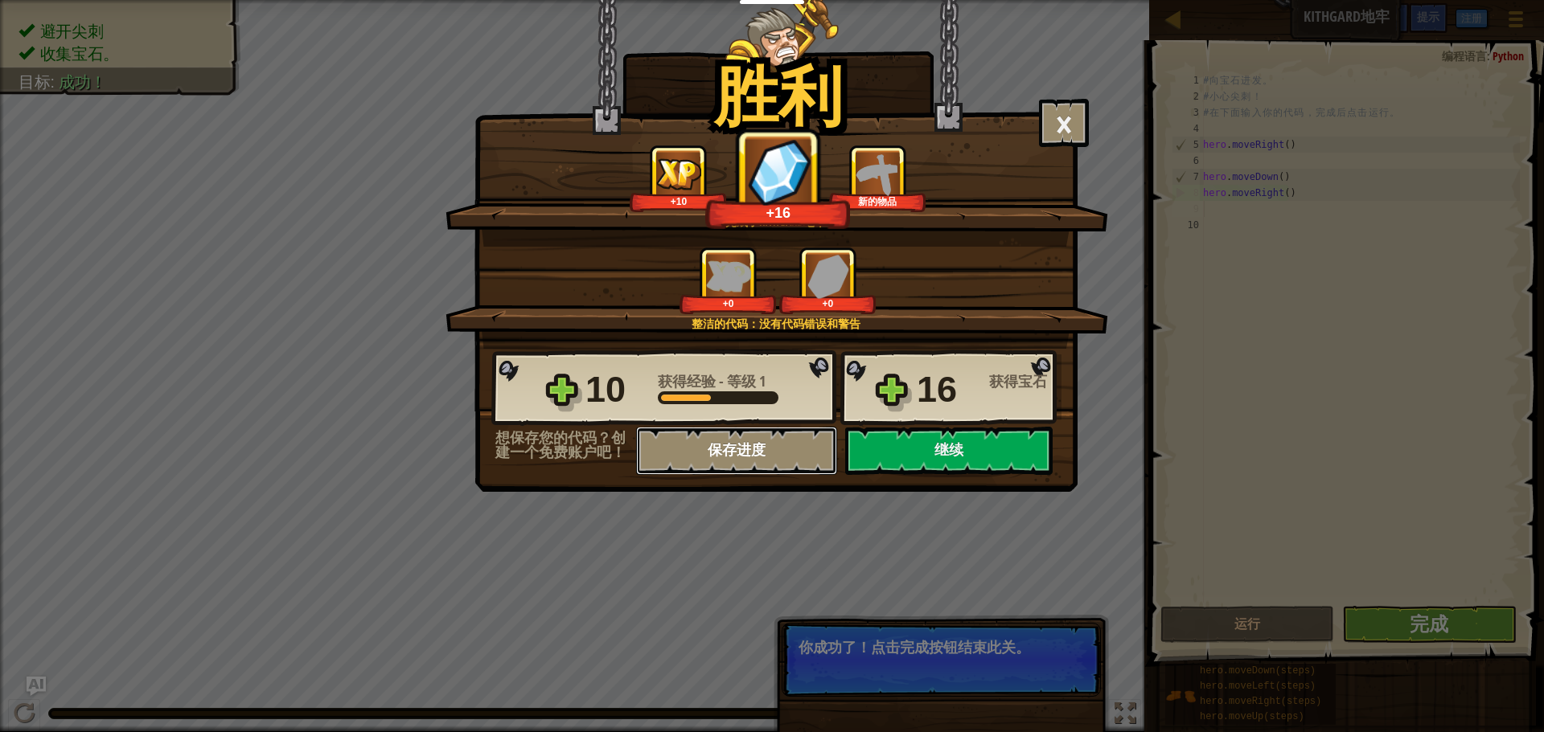
click at [781, 446] on button "保存进度" at bounding box center [736, 451] width 201 height 48
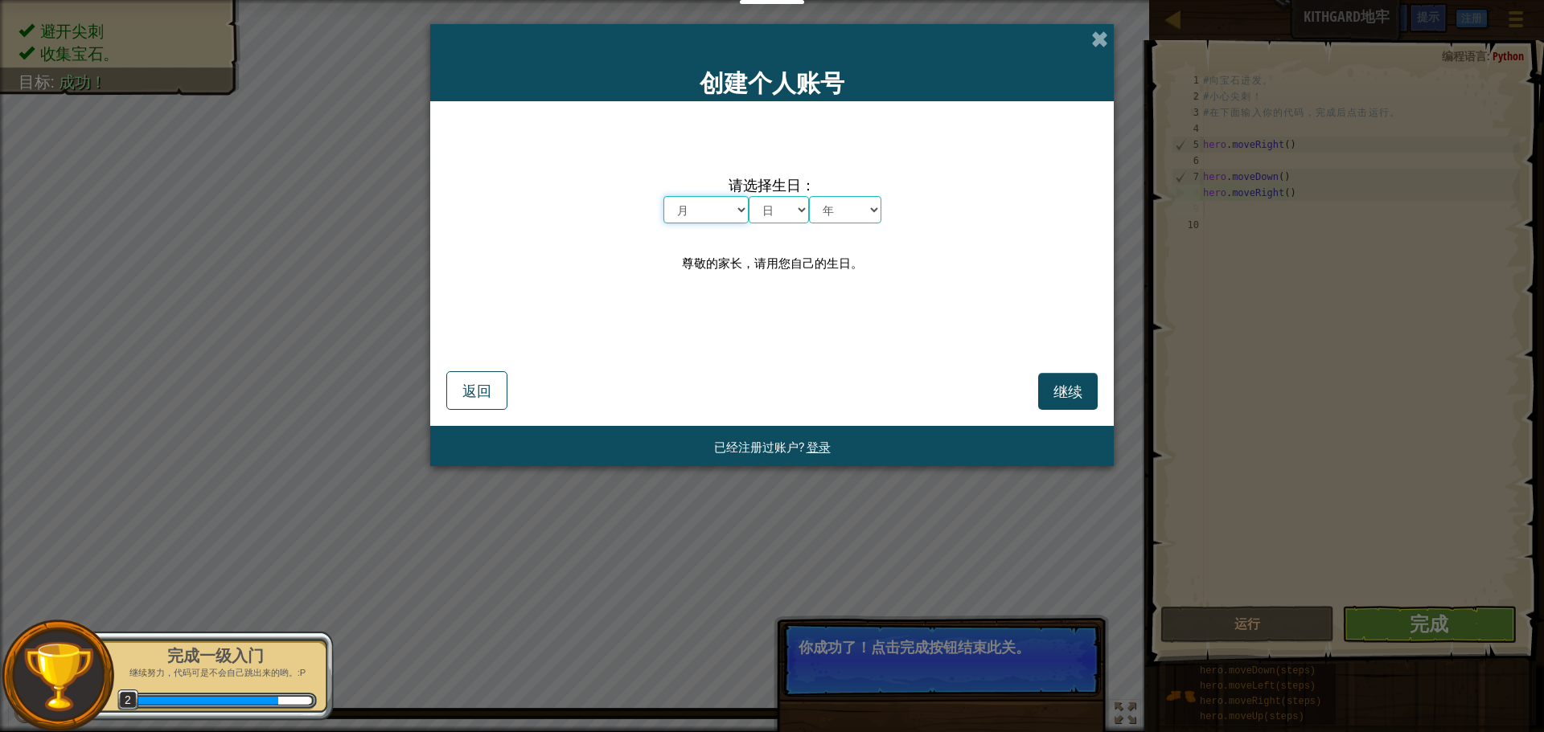
click at [735, 206] on select "月 一月 二月 三月 四月 五月 六月 七月 八月 九月 十月 十一月 十二月" at bounding box center [705, 209] width 85 height 27
select select "10"
click at [663, 196] on select "月 一月 二月 三月 四月 五月 六月 七月 八月 九月 十月 十一月 十二月" at bounding box center [705, 209] width 85 height 27
drag, startPoint x: 761, startPoint y: 213, endPoint x: 769, endPoint y: 216, distance: 8.7
click at [761, 213] on select "日 1 2 3 4 5 6 7 8 9 10 11 12 13 14 15 16 17 18 19 20 21 22 23 24 25 26 27 28 29…" at bounding box center [779, 209] width 60 height 27
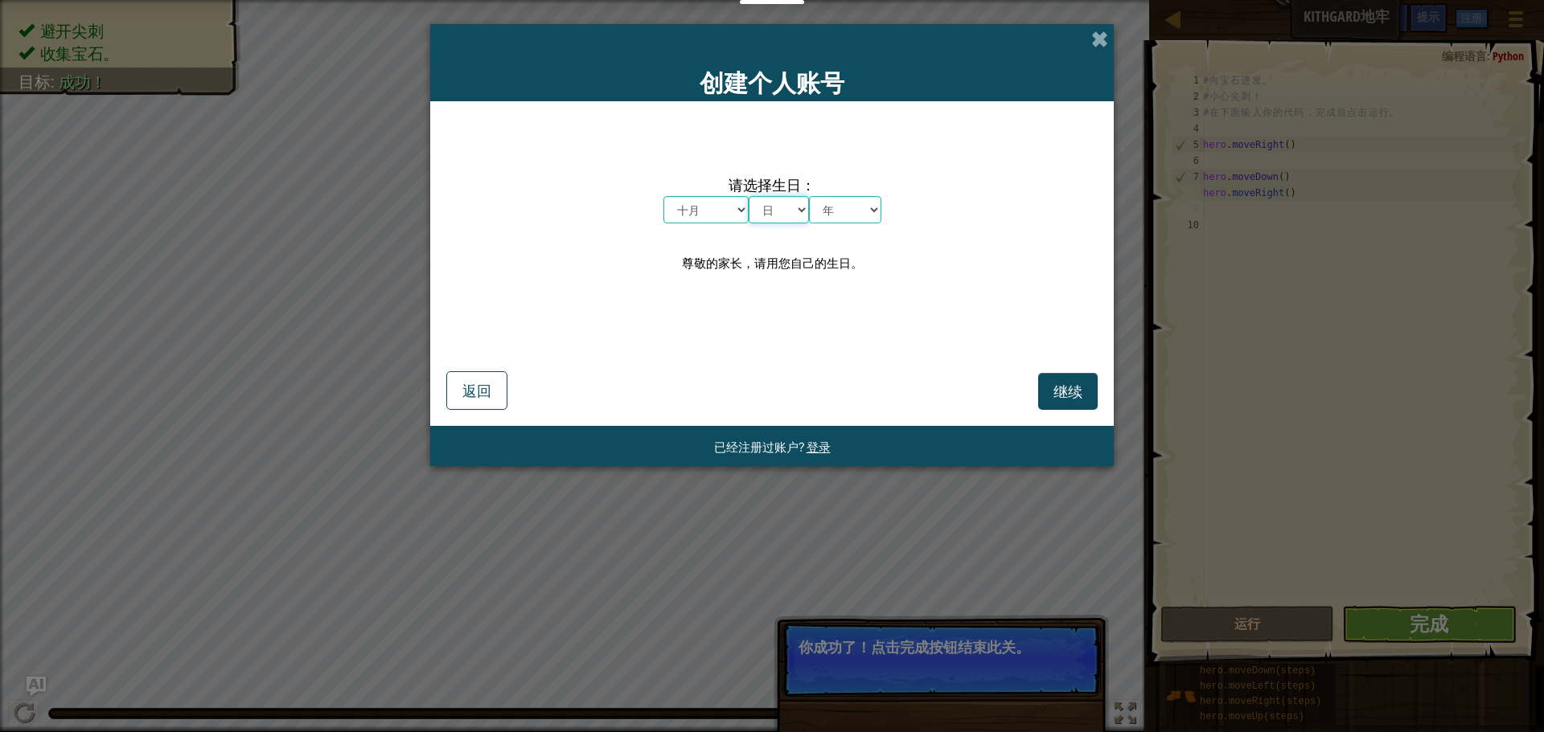
select select "20"
click at [749, 196] on select "日 1 2 3 4 5 6 7 8 9 10 11 12 13 14 15 16 17 18 19 20 21 22 23 24 25 26 27 28 29…" at bounding box center [779, 209] width 60 height 27
click at [860, 216] on select "年 2025 2024 2023 2022 2021 2020 2019 2018 2017 2016 2015 2014 2013 2012 2011 20…" at bounding box center [845, 209] width 72 height 27
select select "2007"
click at [809, 196] on select "年 2025 2024 2023 2022 2021 2020 2019 2018 2017 2016 2015 2014 2013 2012 2011 20…" at bounding box center [845, 209] width 72 height 27
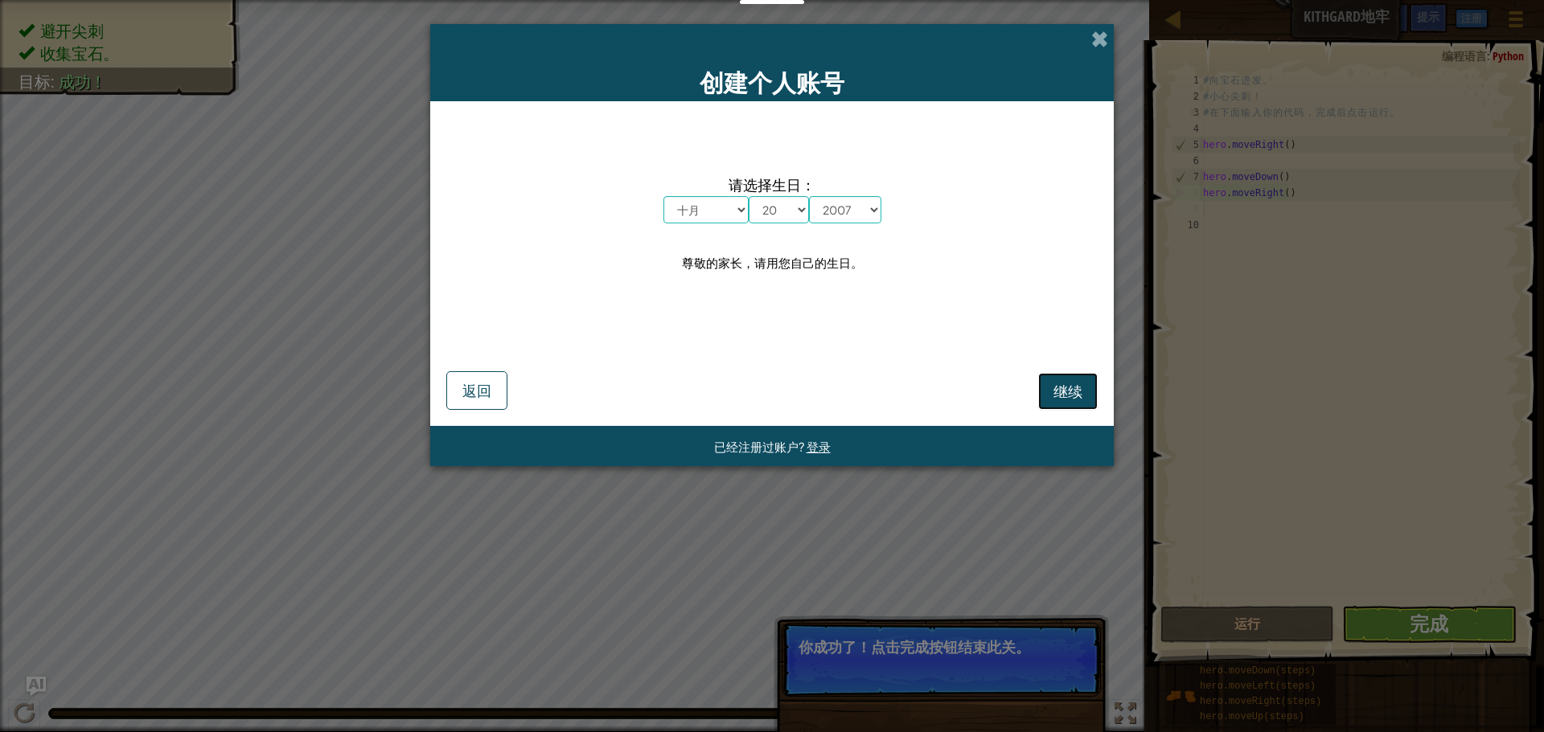
click at [1053, 400] on span "继续" at bounding box center [1067, 391] width 29 height 18
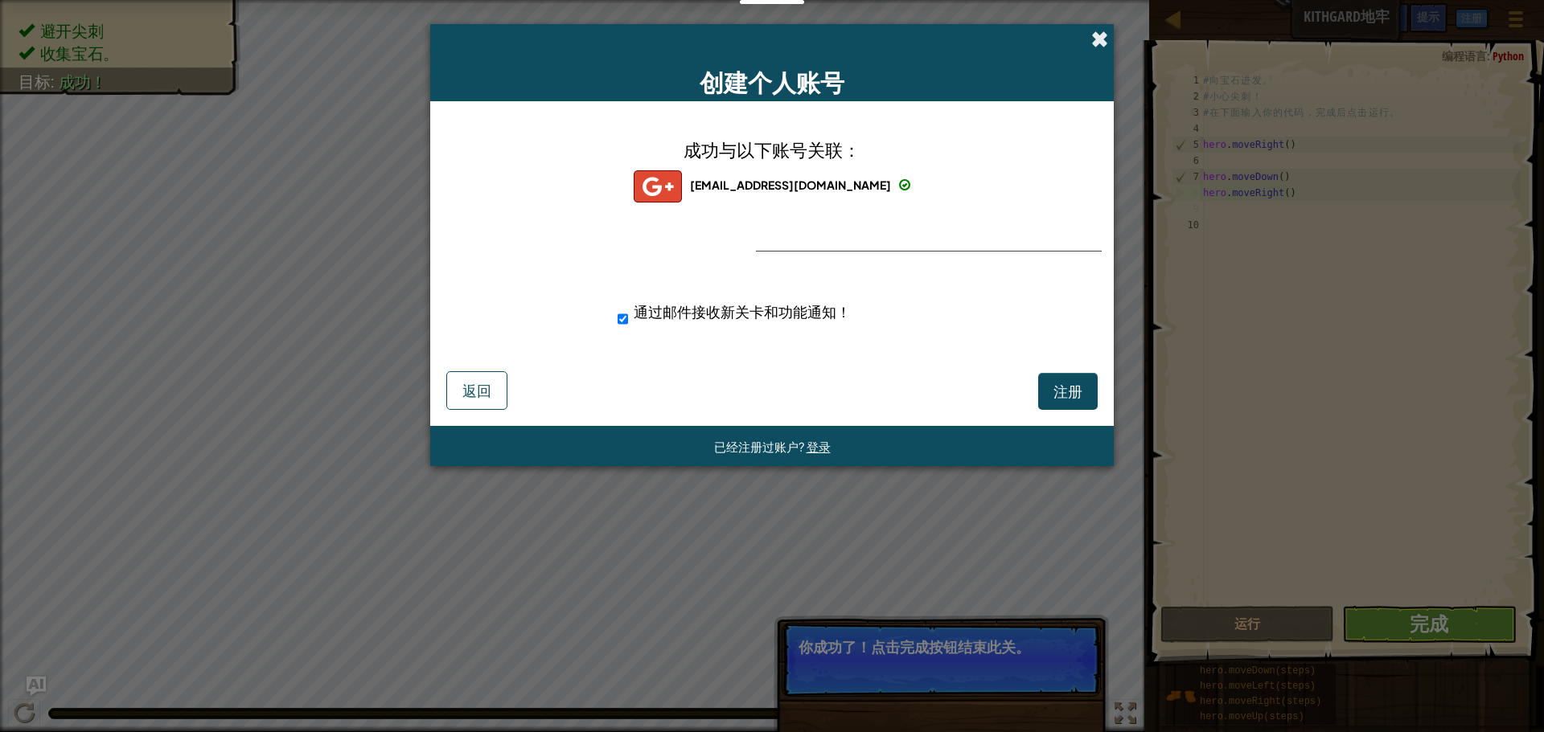
click at [1099, 42] on span at bounding box center [1099, 39] width 17 height 17
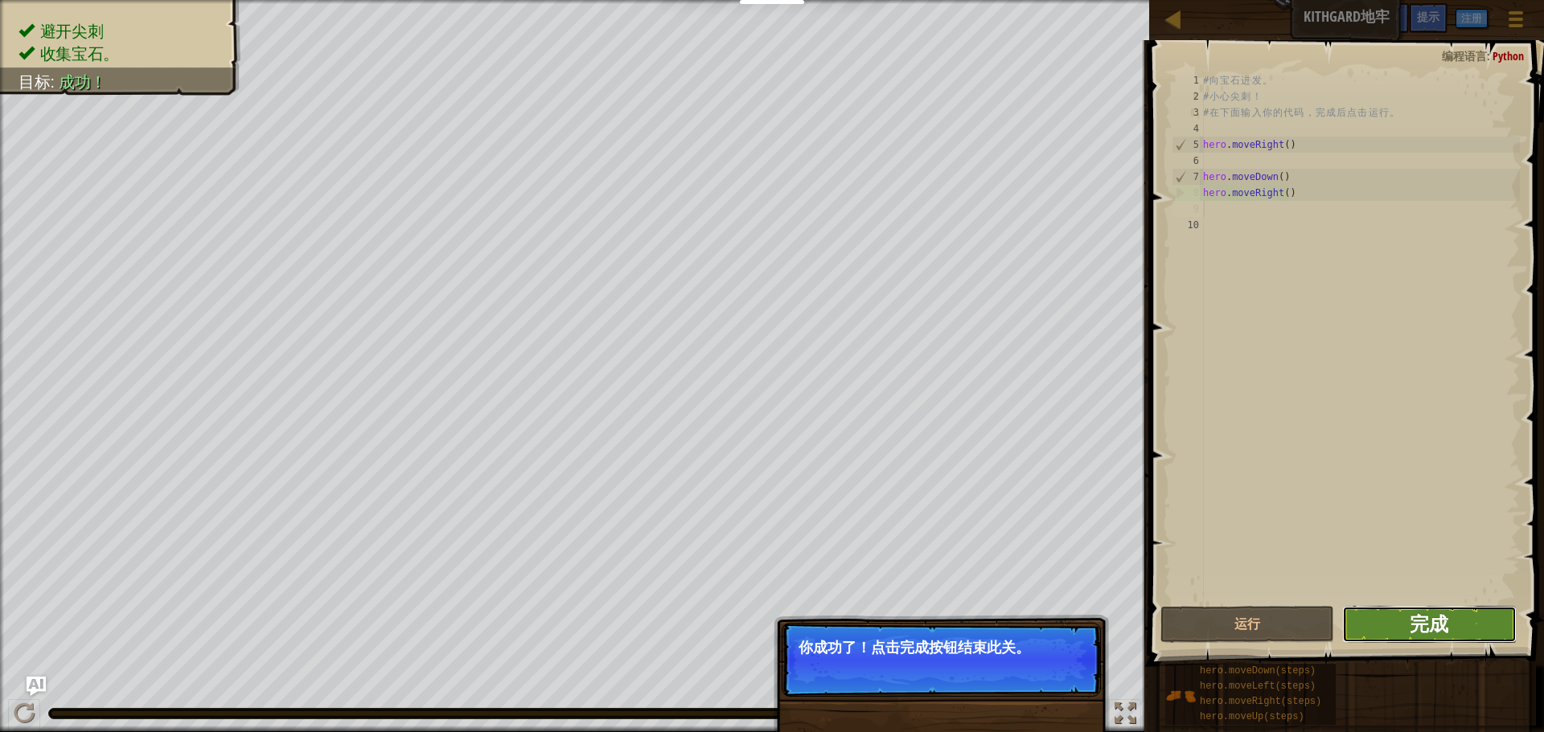
click at [1422, 626] on span "完成" at bounding box center [1428, 624] width 39 height 26
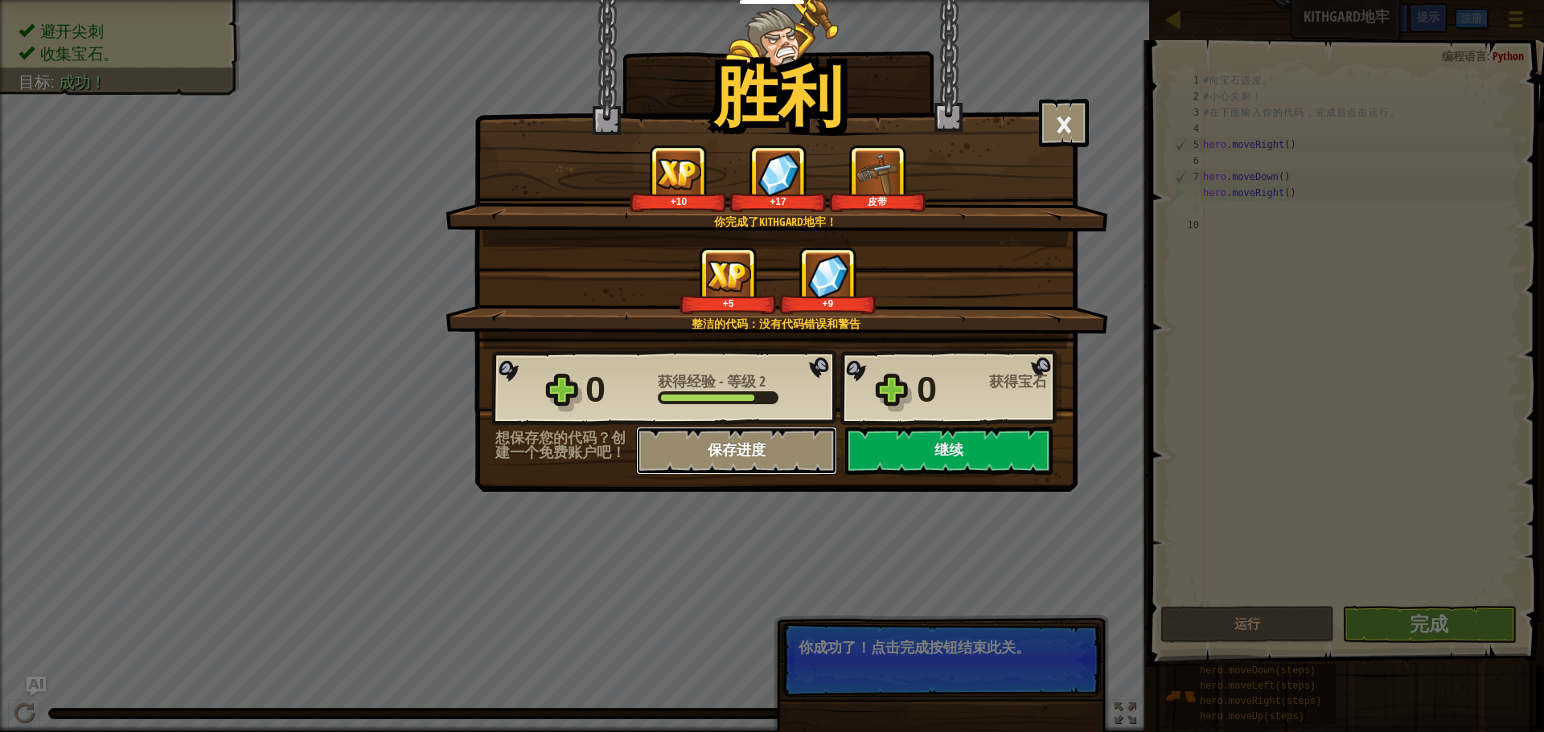
click at [785, 441] on button "保存进度" at bounding box center [736, 451] width 201 height 48
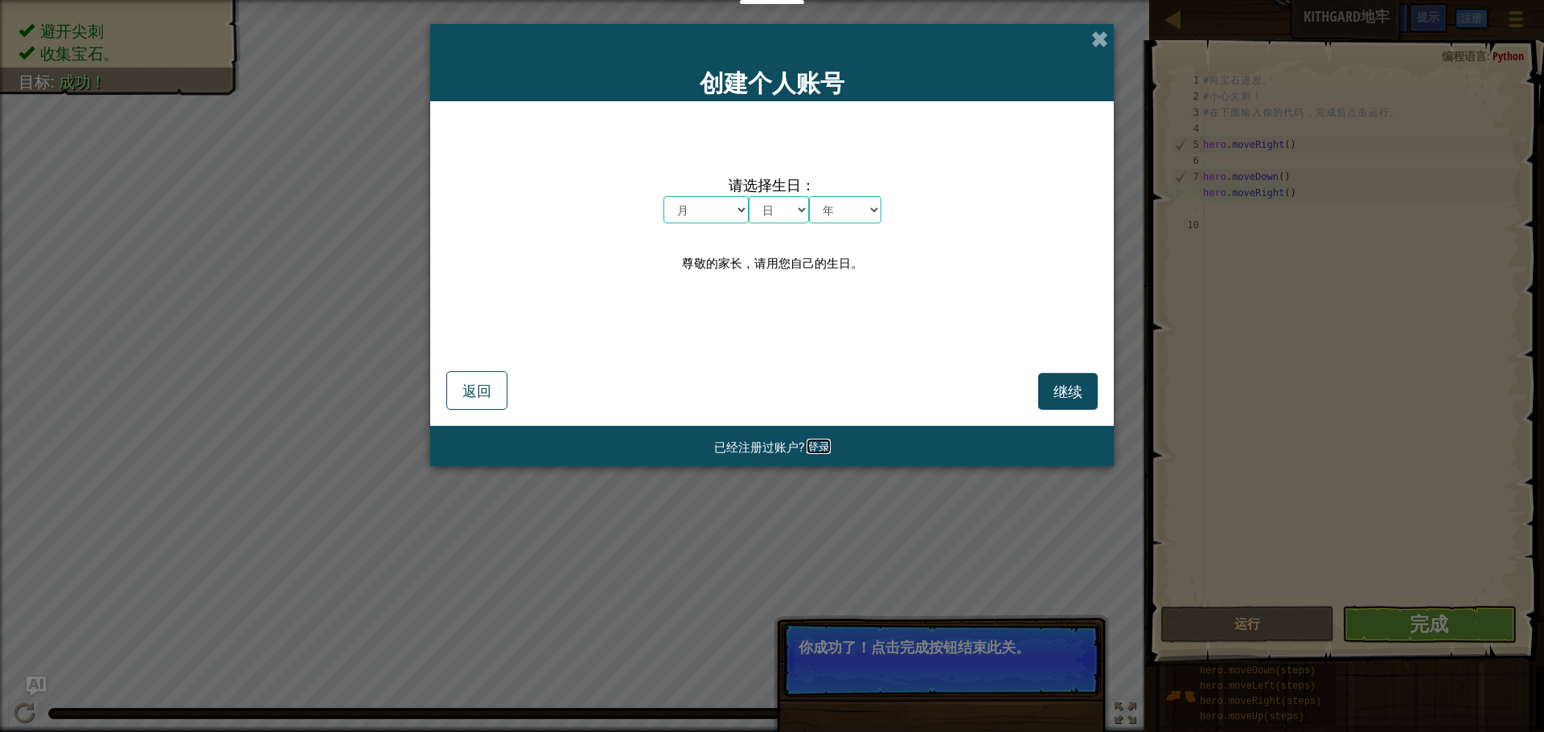
click at [827, 450] on span "登录" at bounding box center [818, 446] width 24 height 15
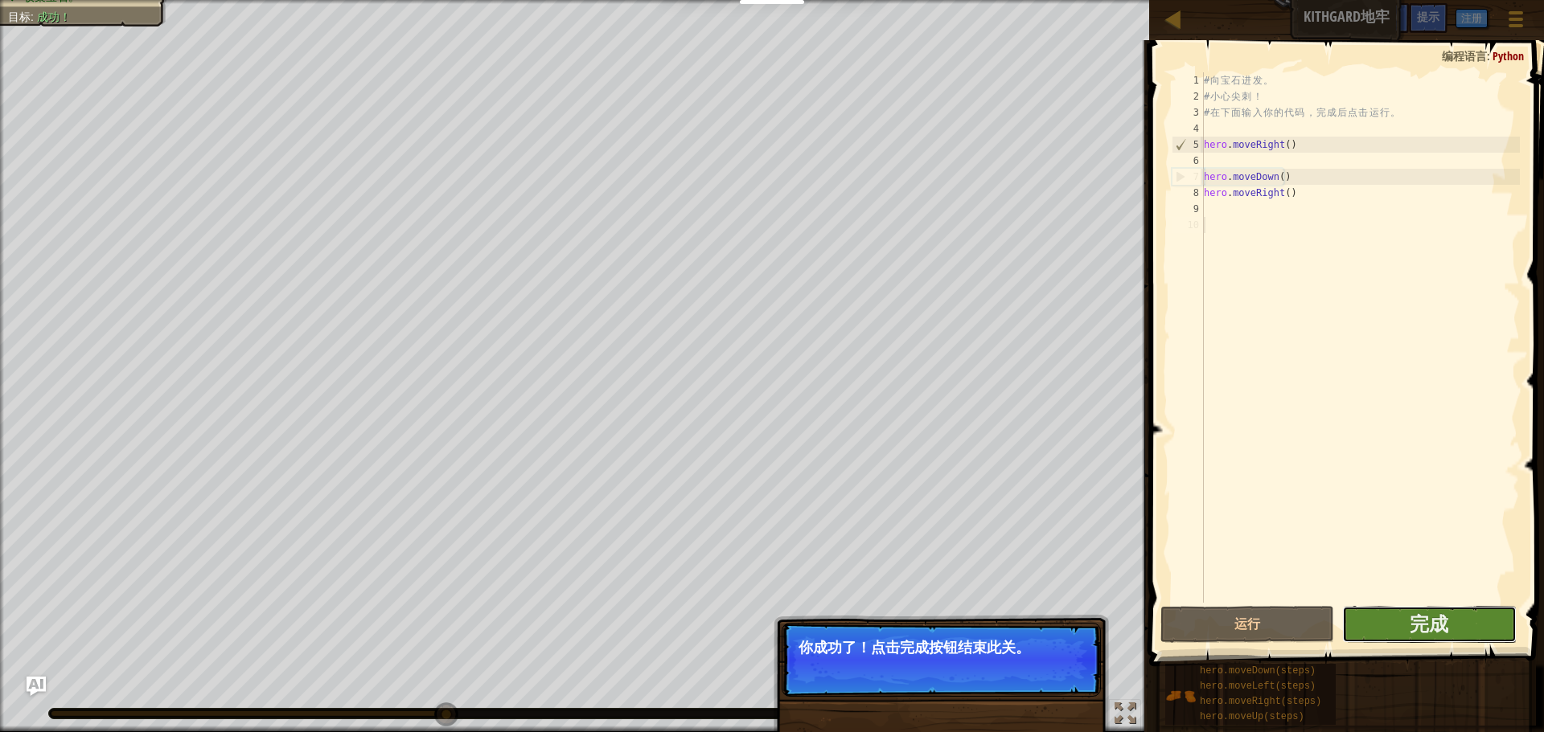
click at [1393, 626] on button "完成" at bounding box center [1429, 624] width 174 height 37
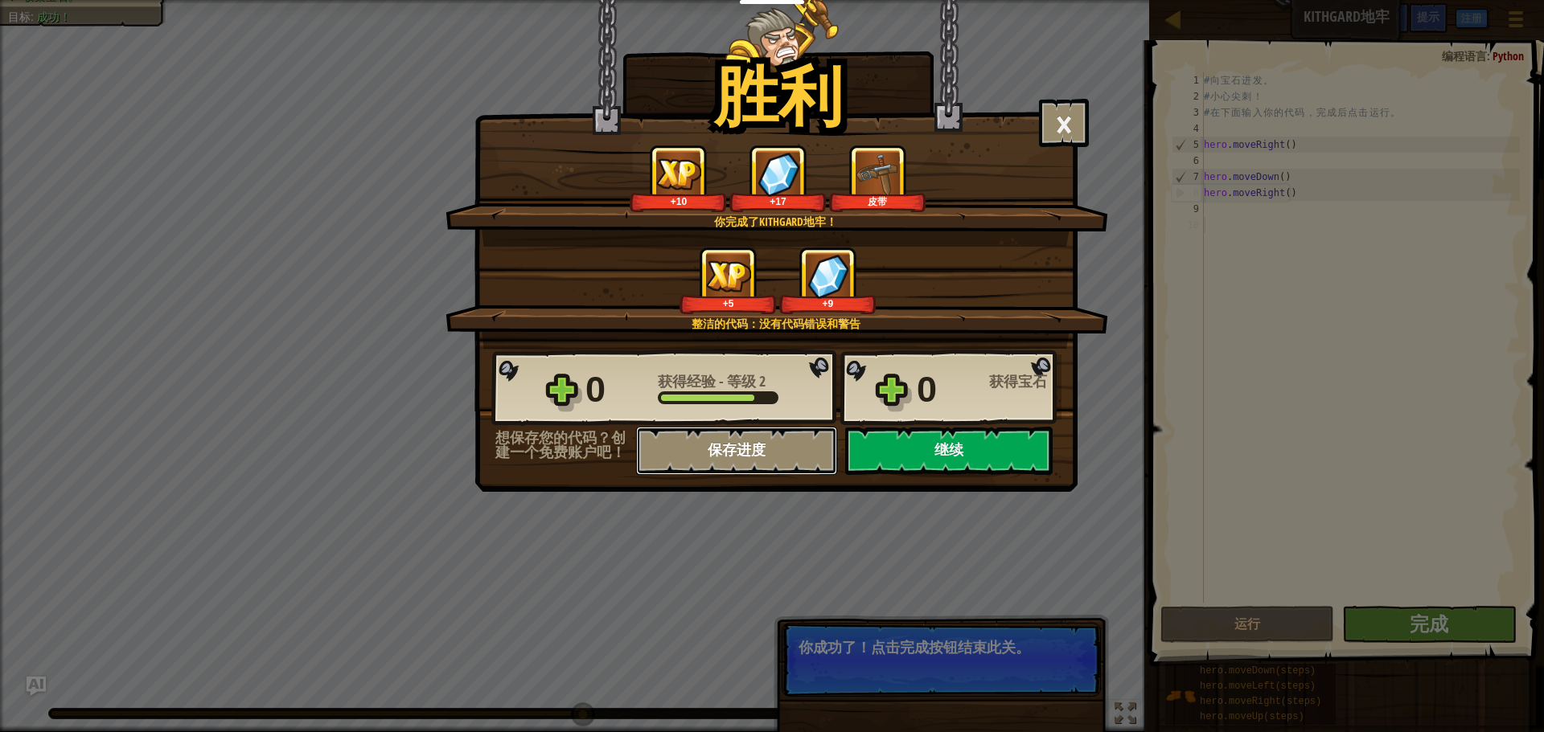
click at [781, 438] on button "保存进度" at bounding box center [736, 451] width 201 height 48
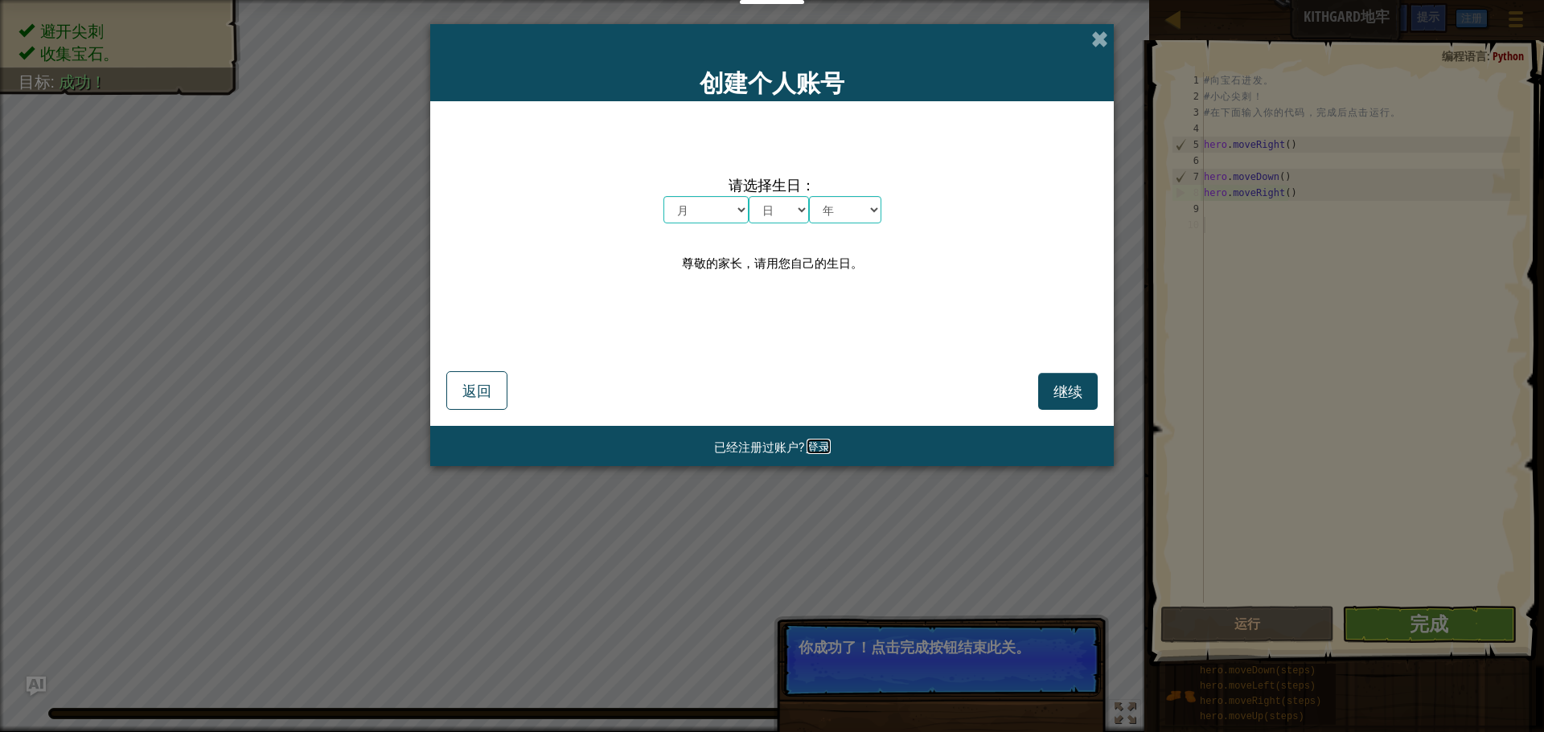
click at [814, 444] on span "登录" at bounding box center [818, 446] width 24 height 15
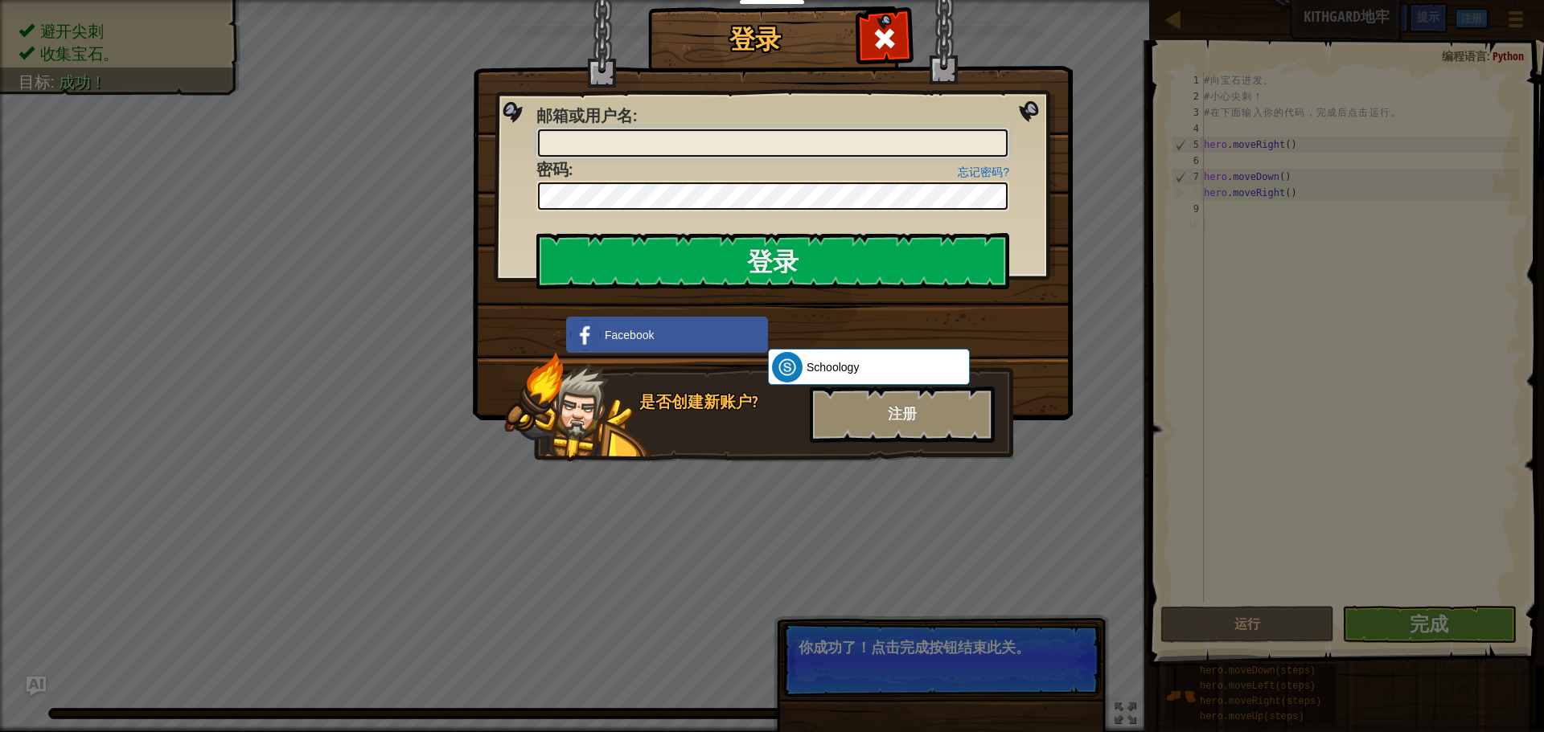
click at [679, 150] on input "邮箱或用户名 :" at bounding box center [773, 142] width 470 height 27
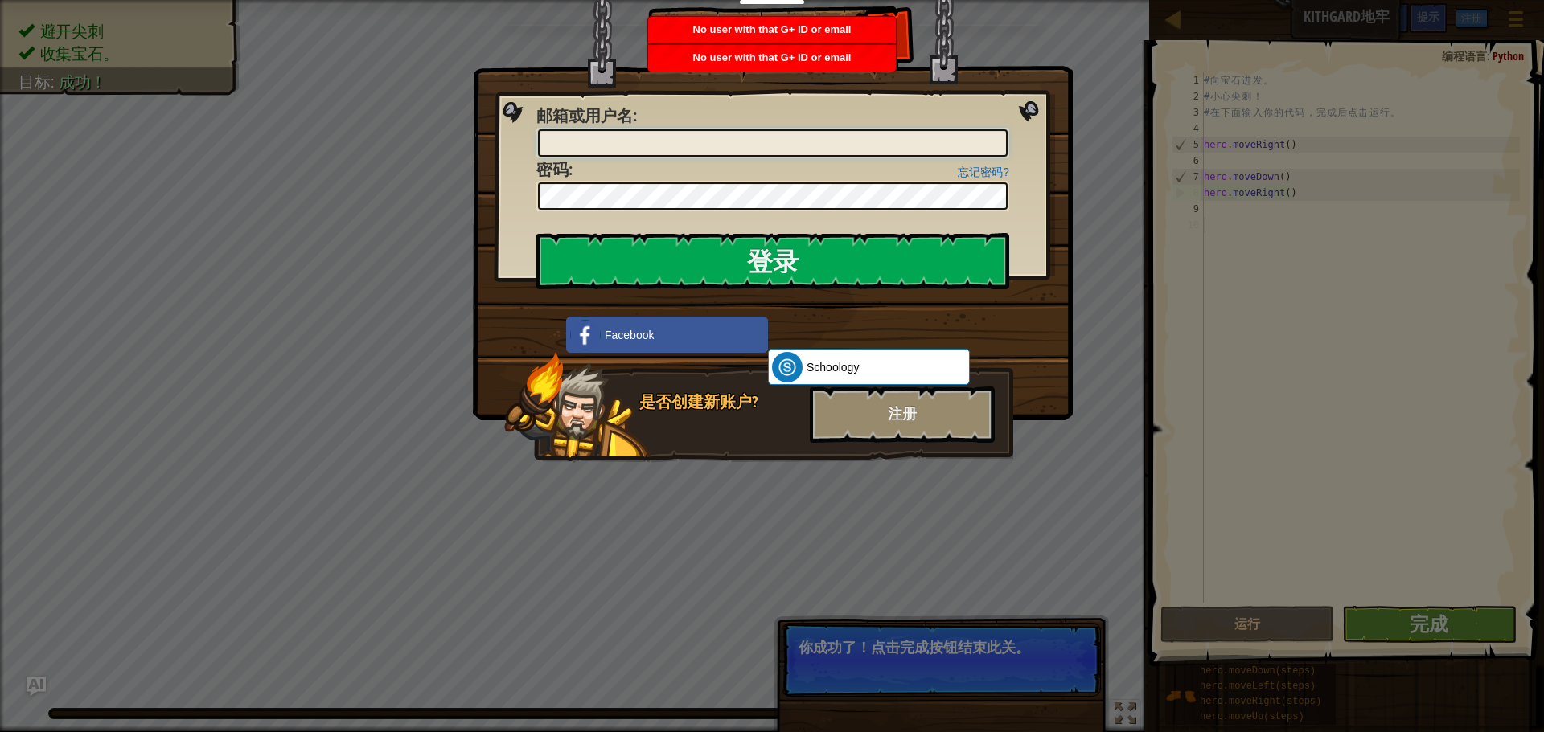
click at [837, 150] on input "邮箱或用户名 :" at bounding box center [773, 142] width 470 height 27
click at [855, 417] on div "注册" at bounding box center [902, 415] width 185 height 56
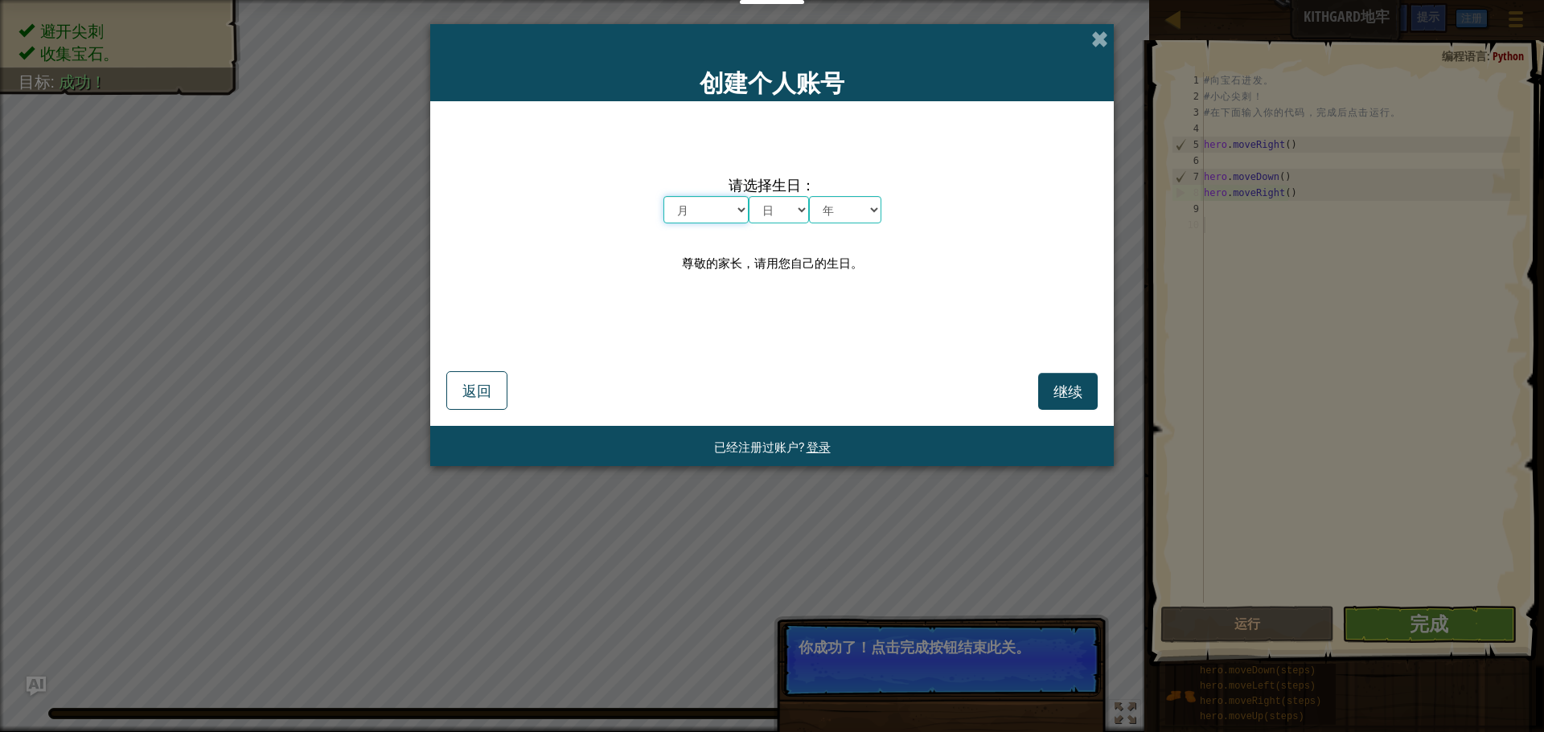
click at [716, 201] on select "月 一月 二月 三月 四月 五月 六月 七月 八月 九月 十月 十一月 十二月" at bounding box center [705, 209] width 85 height 27
select select "10"
click at [663, 196] on select "月 一月 二月 三月 四月 五月 六月 七月 八月 九月 十月 十一月 十二月" at bounding box center [705, 209] width 85 height 27
click at [791, 207] on select "日 1 2 3 4 5 6 7 8 9 10 11 12 13 14 15 16 17 18 19 20 21 22 23 24 25 26 27 28 29…" at bounding box center [779, 209] width 60 height 27
select select "22"
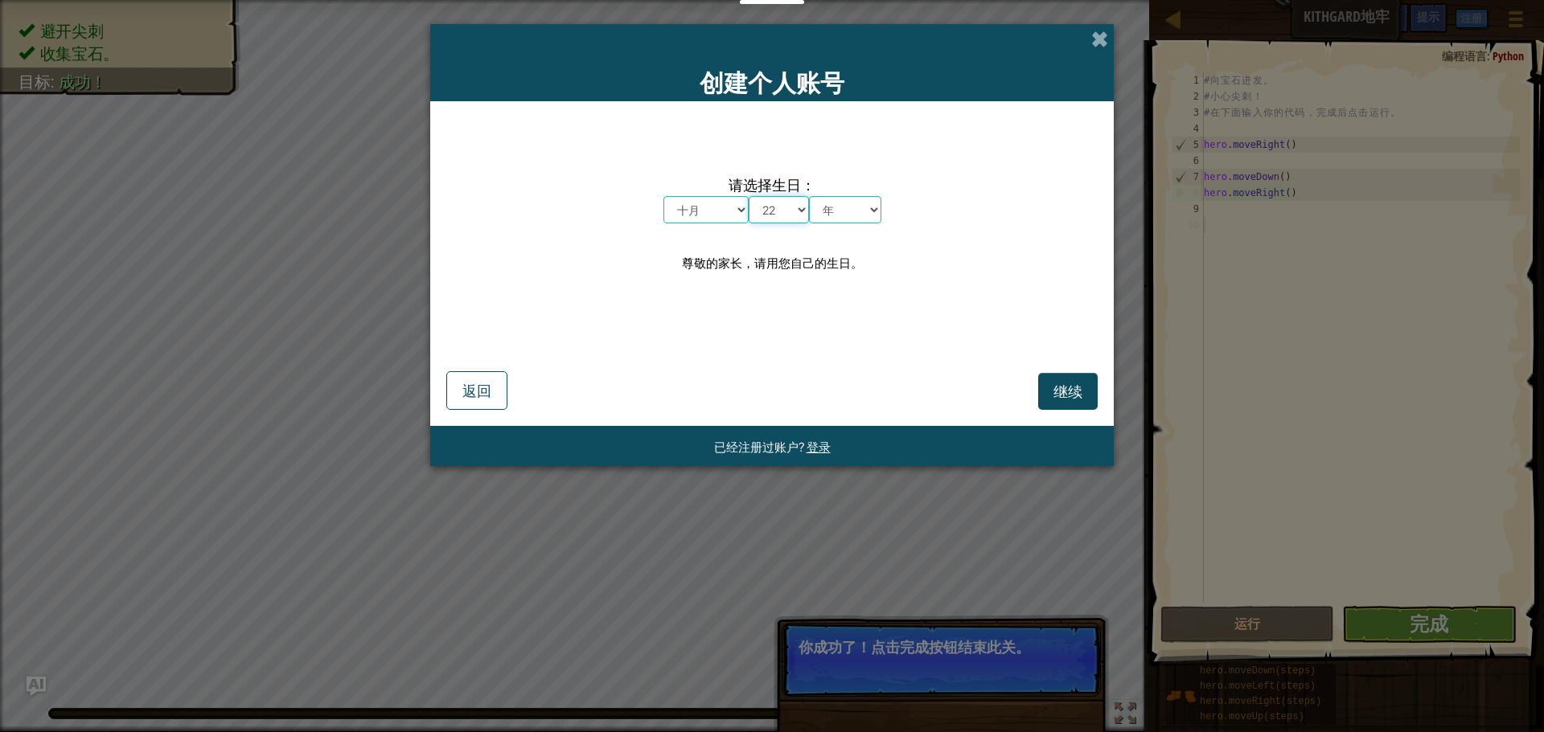
click at [749, 196] on select "日 1 2 3 4 5 6 7 8 9 10 11 12 13 14 15 16 17 18 19 20 21 22 23 24 25 26 27 28 29…" at bounding box center [779, 209] width 60 height 27
click at [857, 217] on select "年 2025 2024 2023 2022 2021 2020 2019 2018 2017 2016 2015 2014 2013 2012 2011 20…" at bounding box center [845, 209] width 72 height 27
select select "2007"
click at [809, 196] on select "年 2025 2024 2023 2022 2021 2020 2019 2018 2017 2016 2015 2014 2013 2012 2011 20…" at bounding box center [845, 209] width 72 height 27
click at [1078, 380] on button "继续" at bounding box center [1067, 391] width 59 height 37
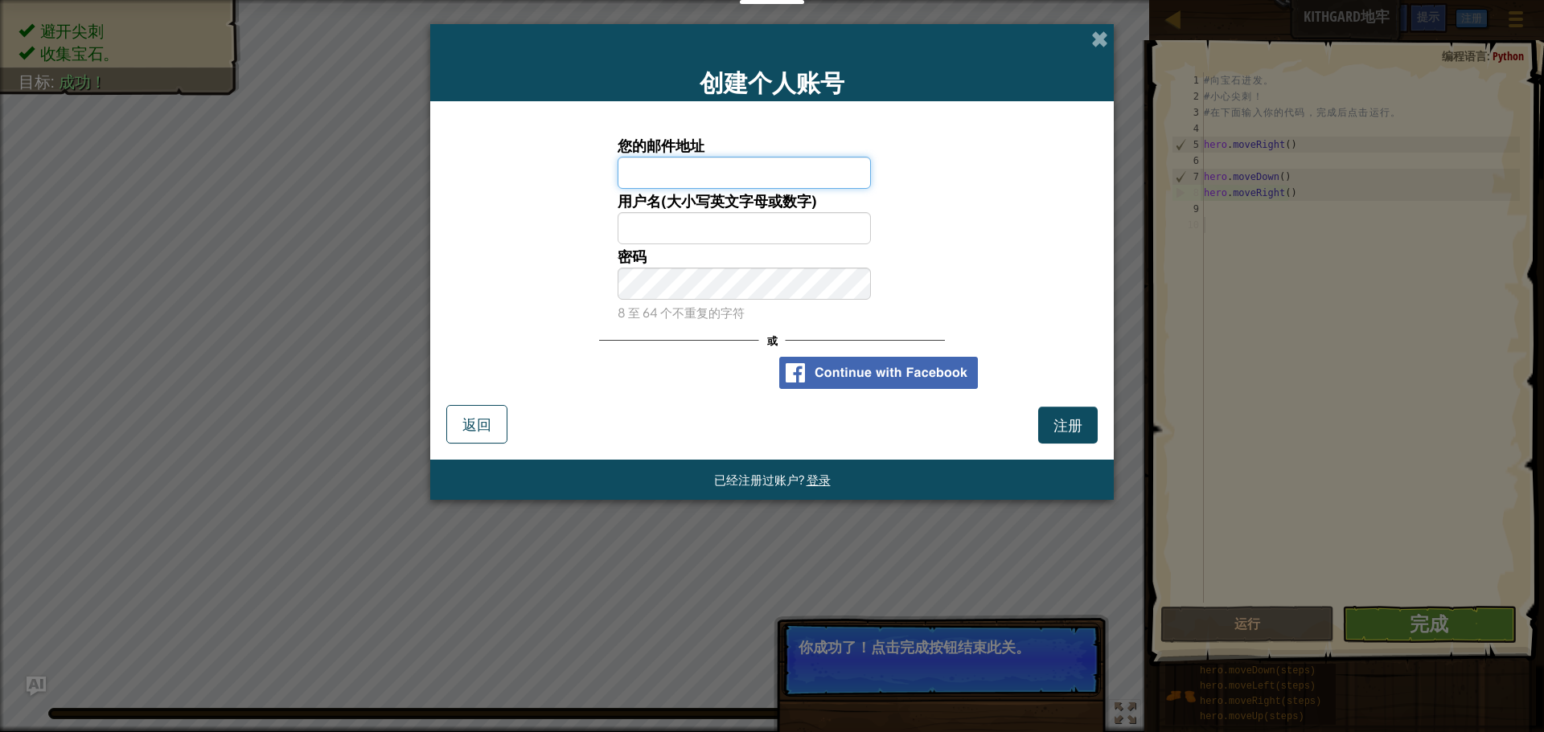
click at [765, 167] on input "您的邮件地址" at bounding box center [744, 173] width 254 height 32
type input "w141c07@gmail.com"
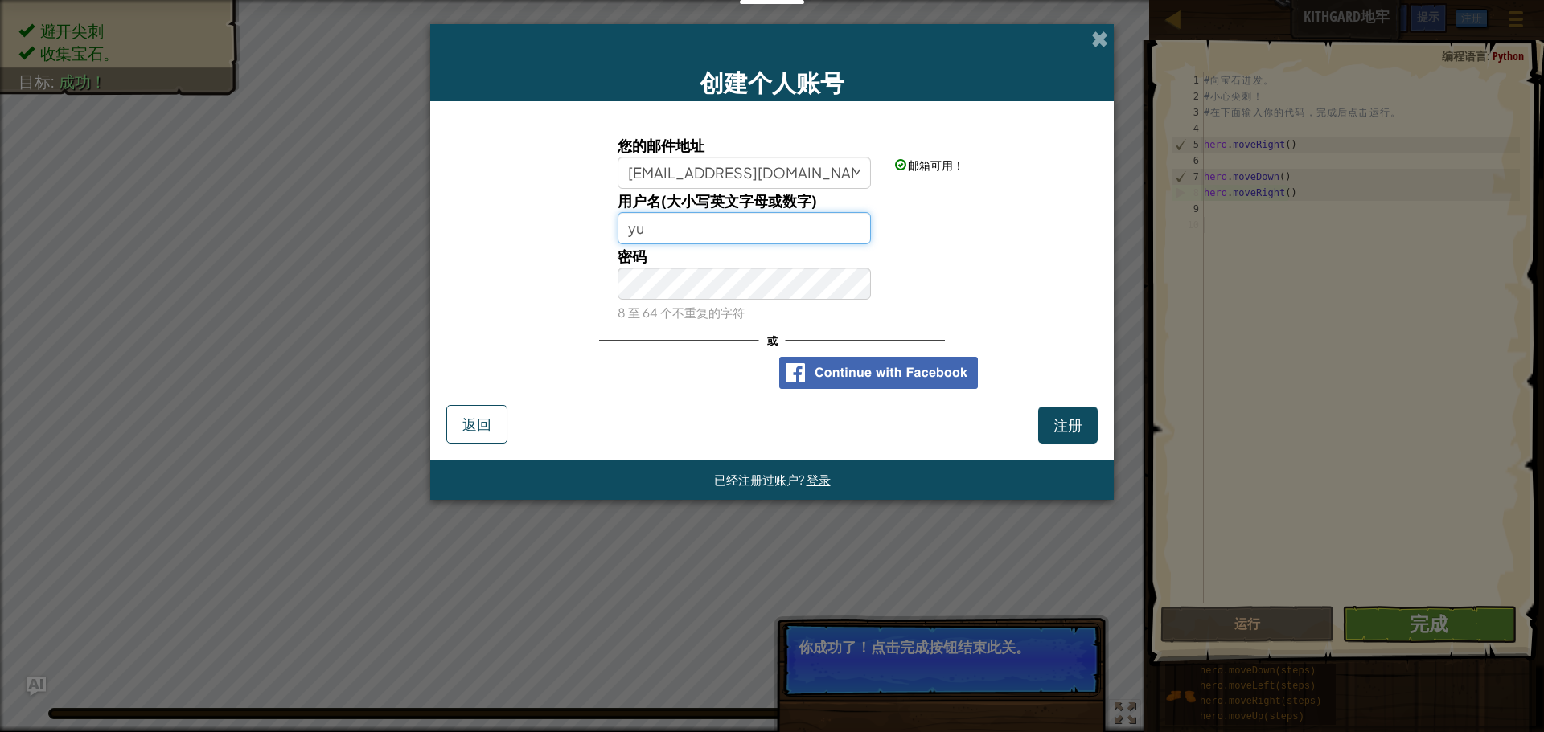
type input "y"
type input "Yu.ovo"
click at [1074, 425] on span "注册" at bounding box center [1067, 425] width 29 height 18
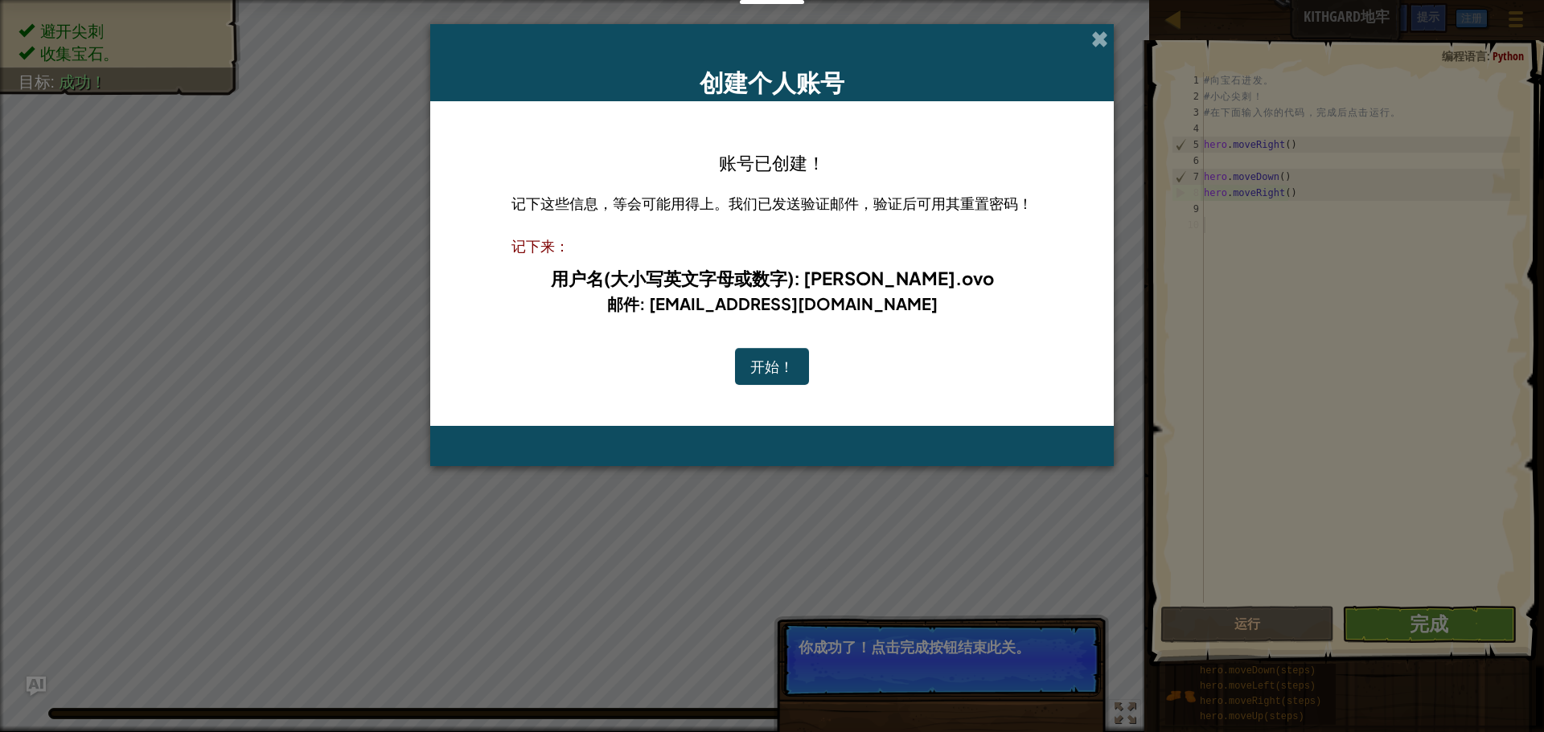
click at [769, 359] on button "开始！" at bounding box center [772, 366] width 74 height 37
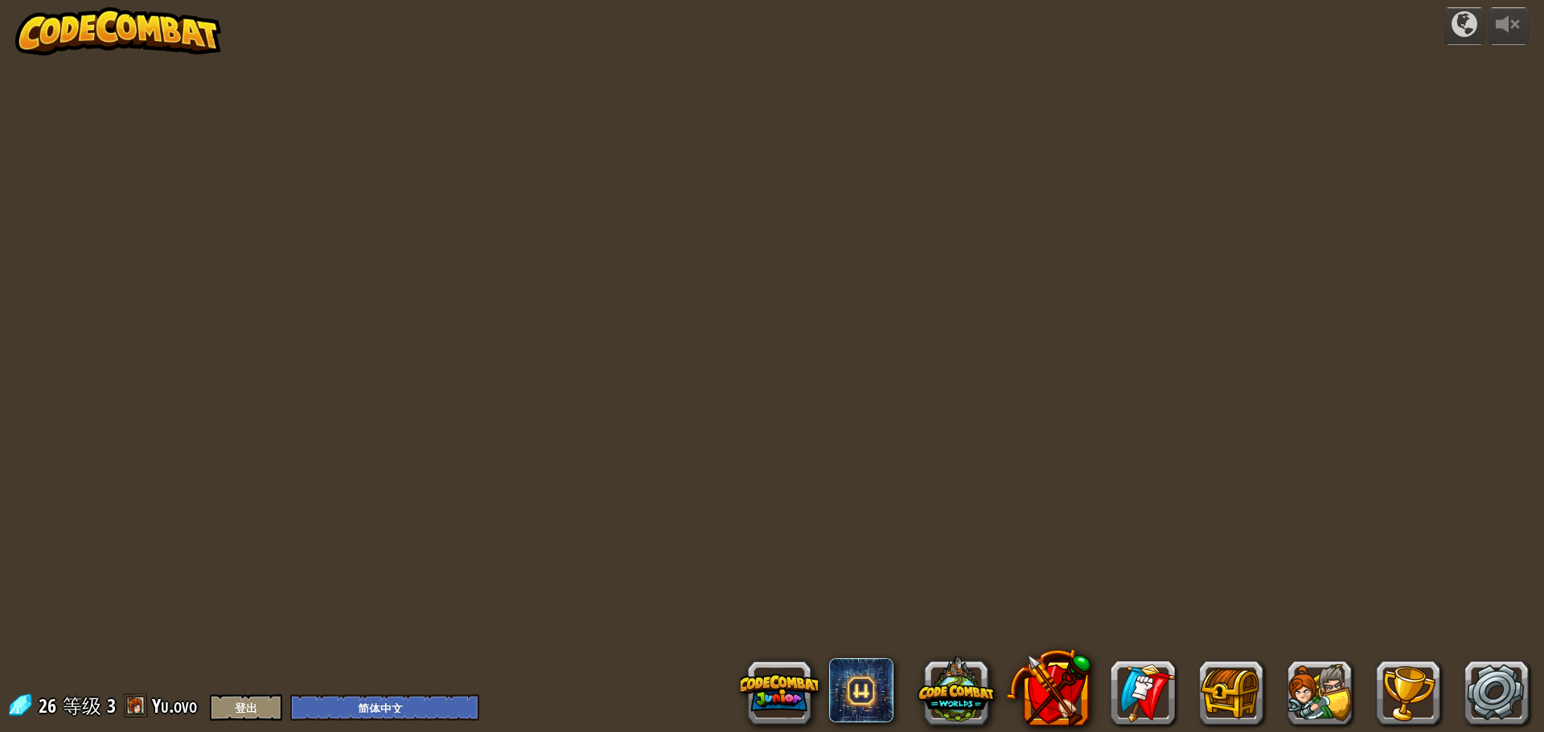
select select "zh-HANS"
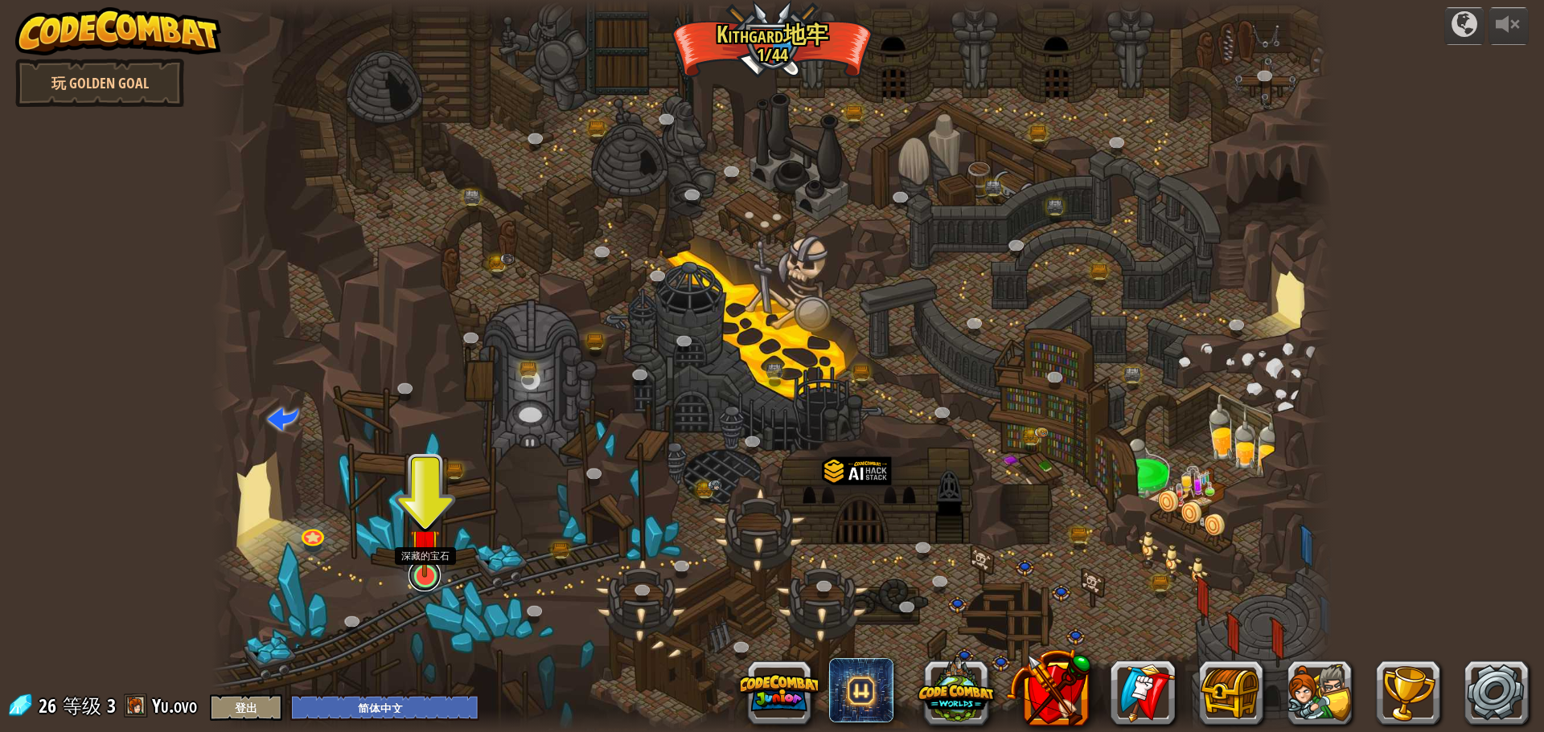
click at [423, 581] on link at bounding box center [424, 576] width 32 height 32
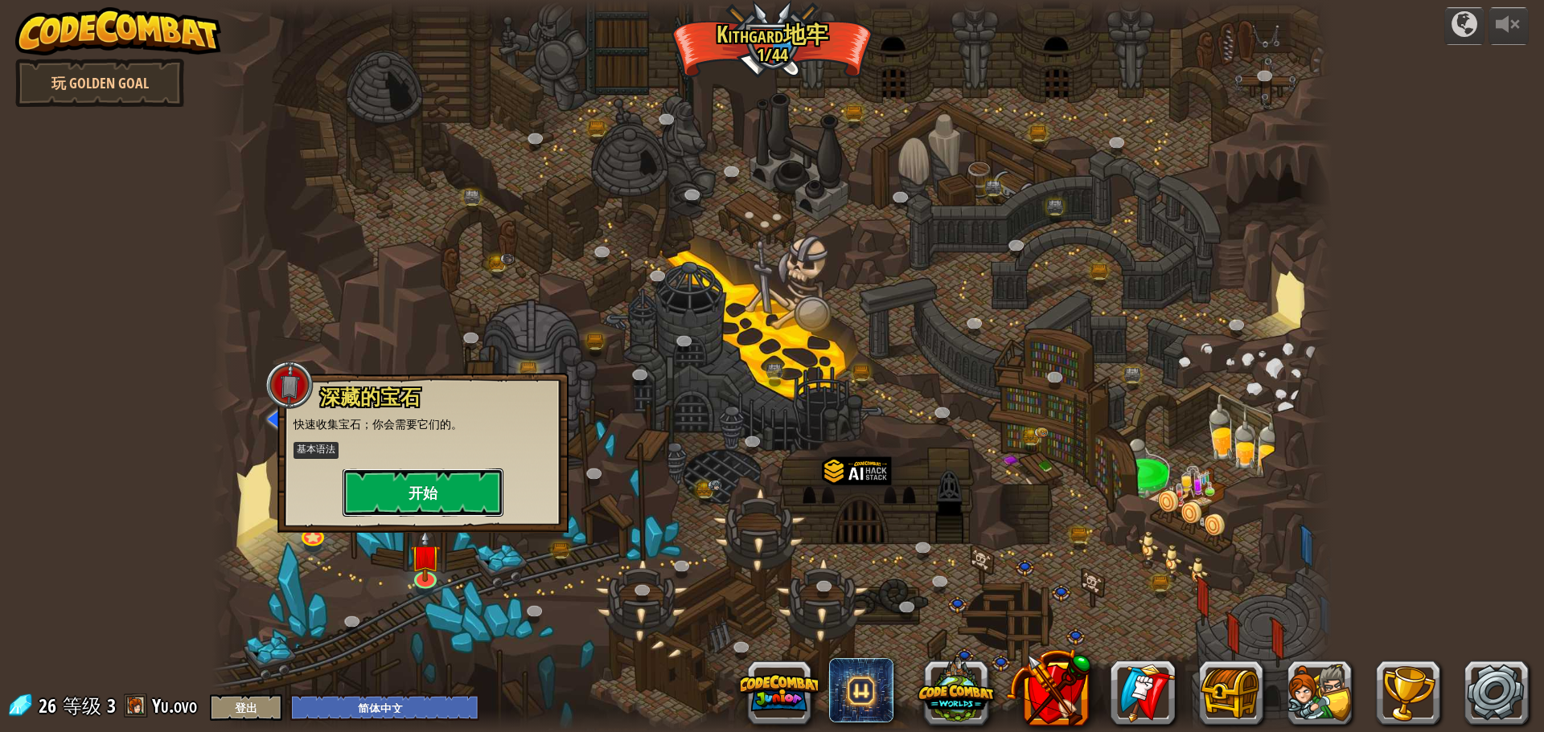
click at [452, 495] on button "开始" at bounding box center [423, 493] width 161 height 48
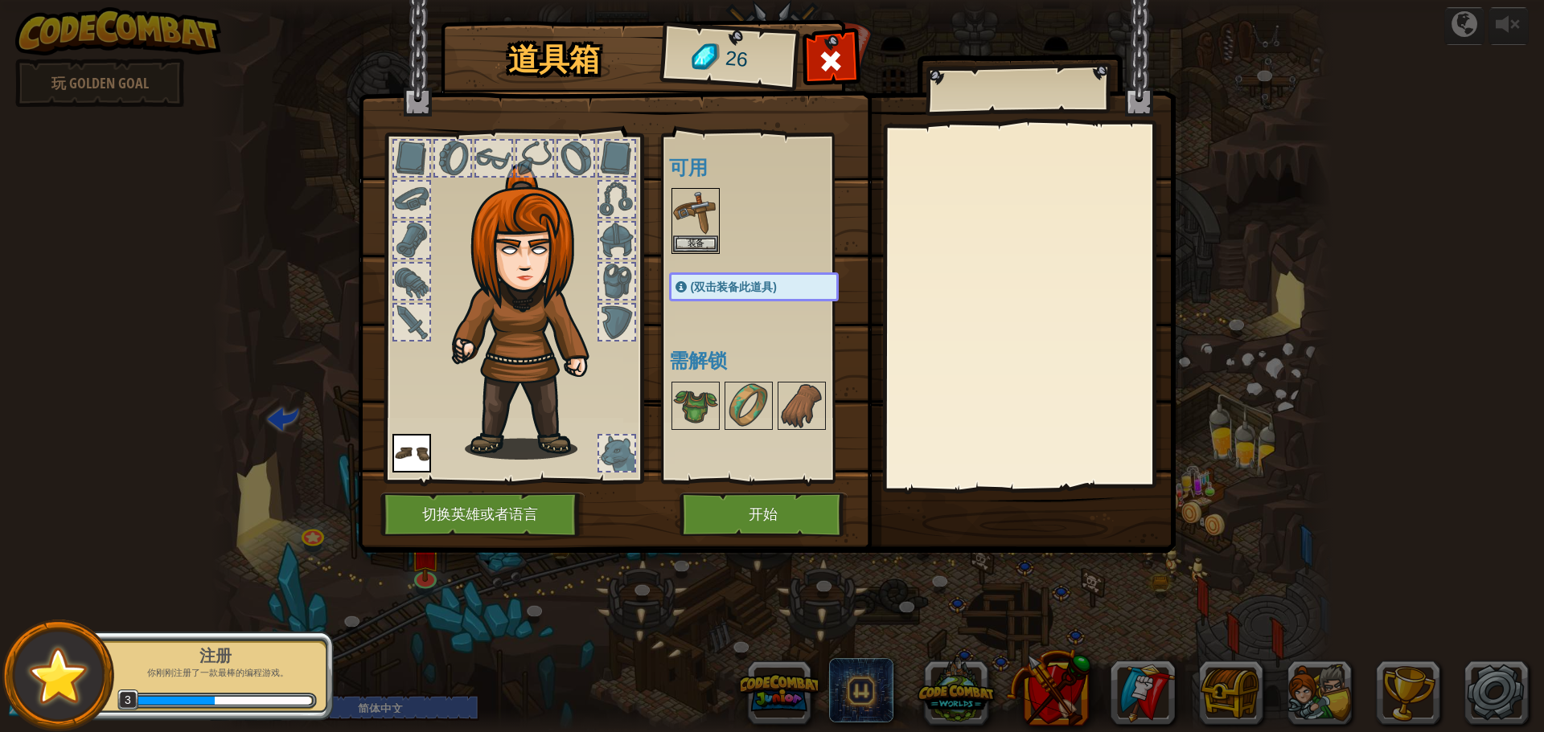
click at [735, 306] on div "可用 装备 装备 (双击装备此道具) 需解锁" at bounding box center [770, 308] width 202 height 335
click at [708, 243] on button "装备" at bounding box center [695, 243] width 45 height 17
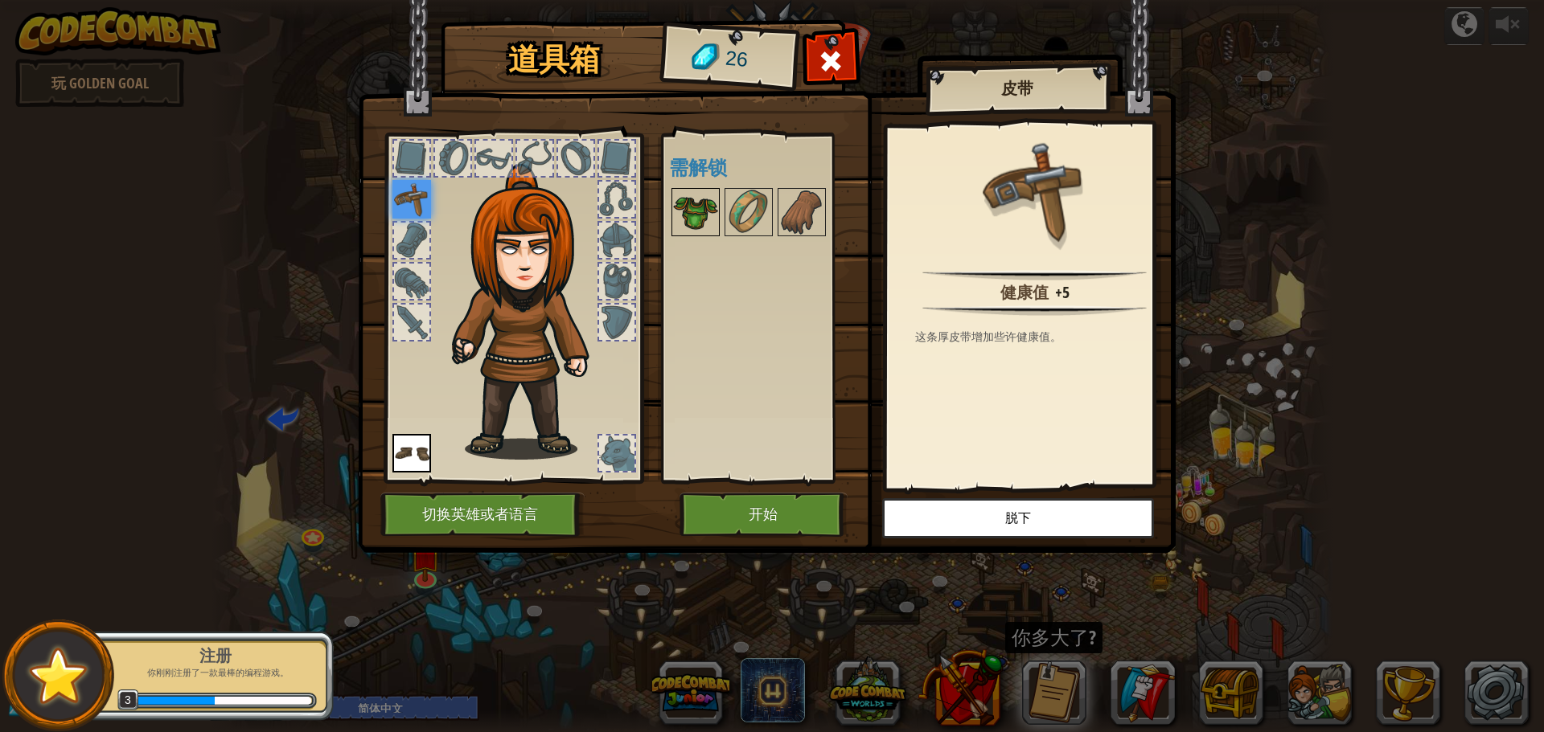
click at [684, 202] on img at bounding box center [695, 212] width 45 height 45
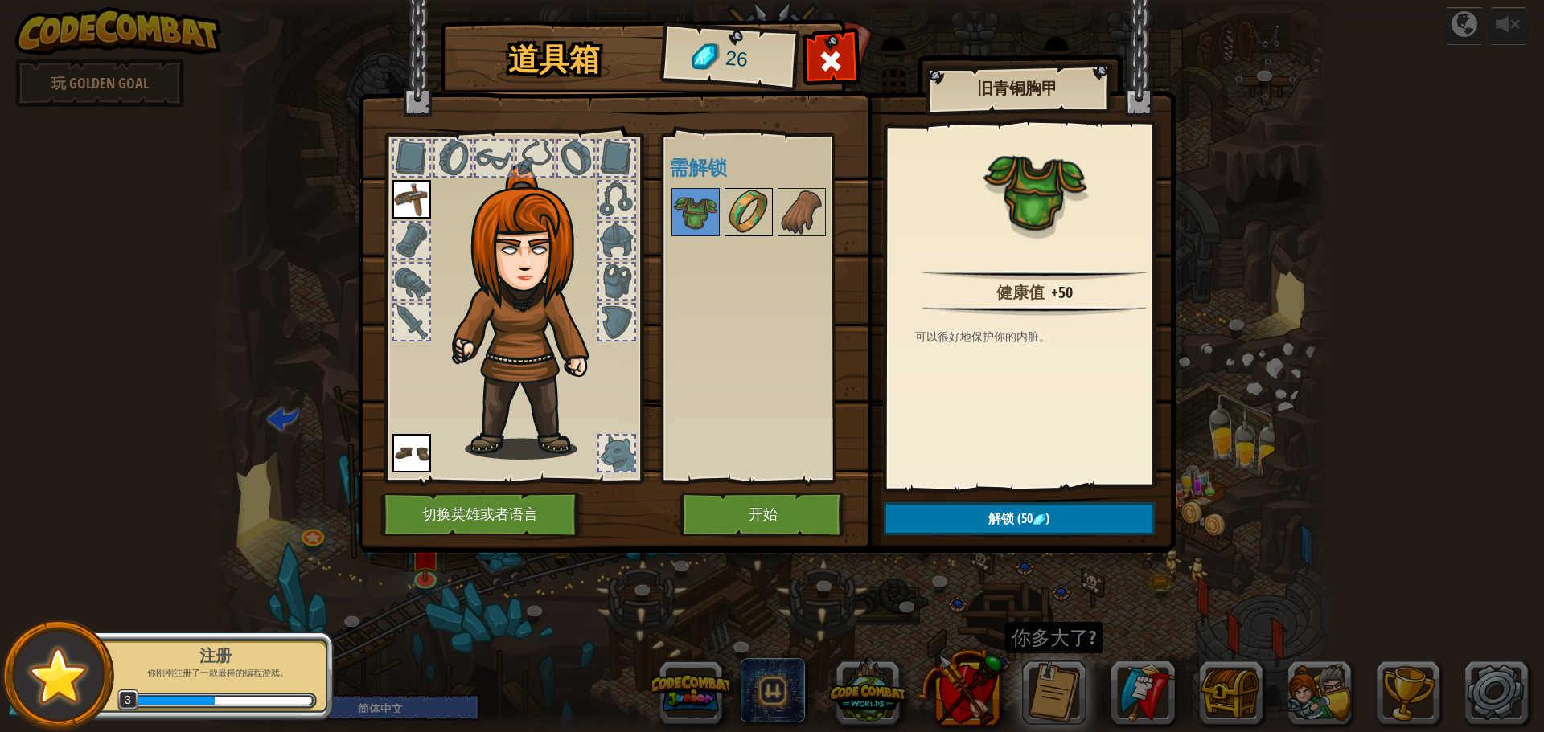
click at [729, 199] on img at bounding box center [748, 212] width 45 height 45
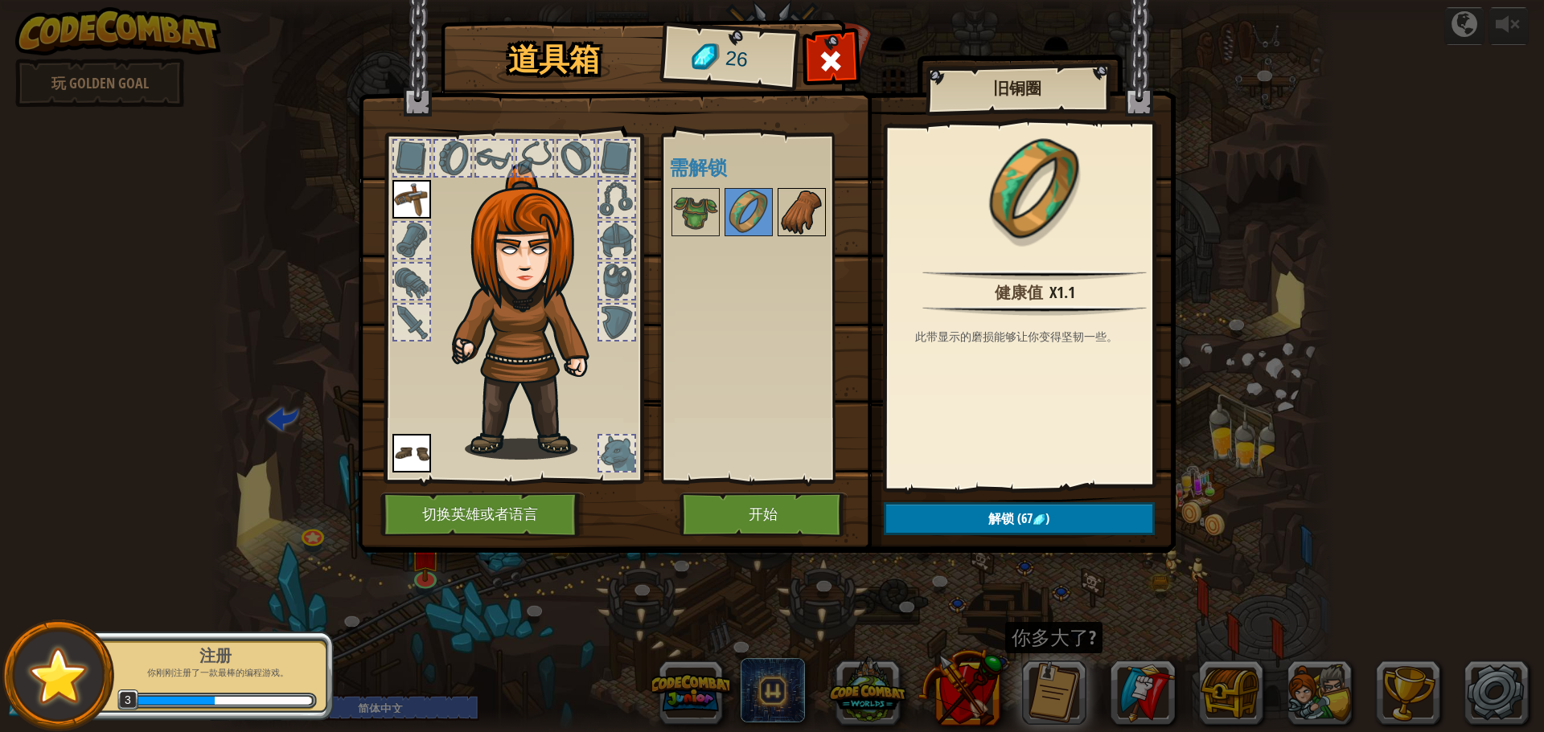
click at [784, 215] on img at bounding box center [801, 212] width 45 height 45
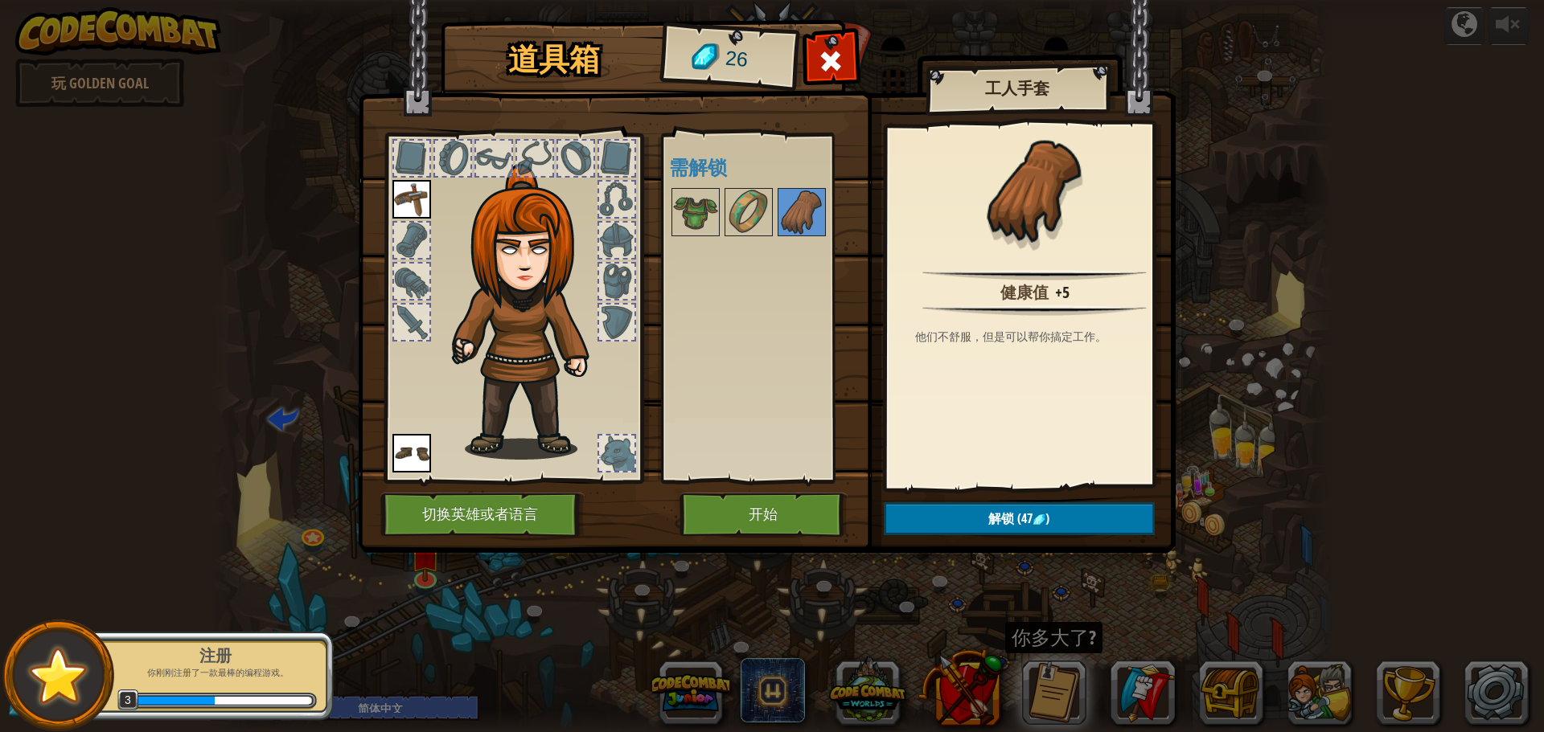
click at [721, 209] on div at bounding box center [770, 212] width 202 height 53
click at [696, 207] on img at bounding box center [695, 212] width 45 height 45
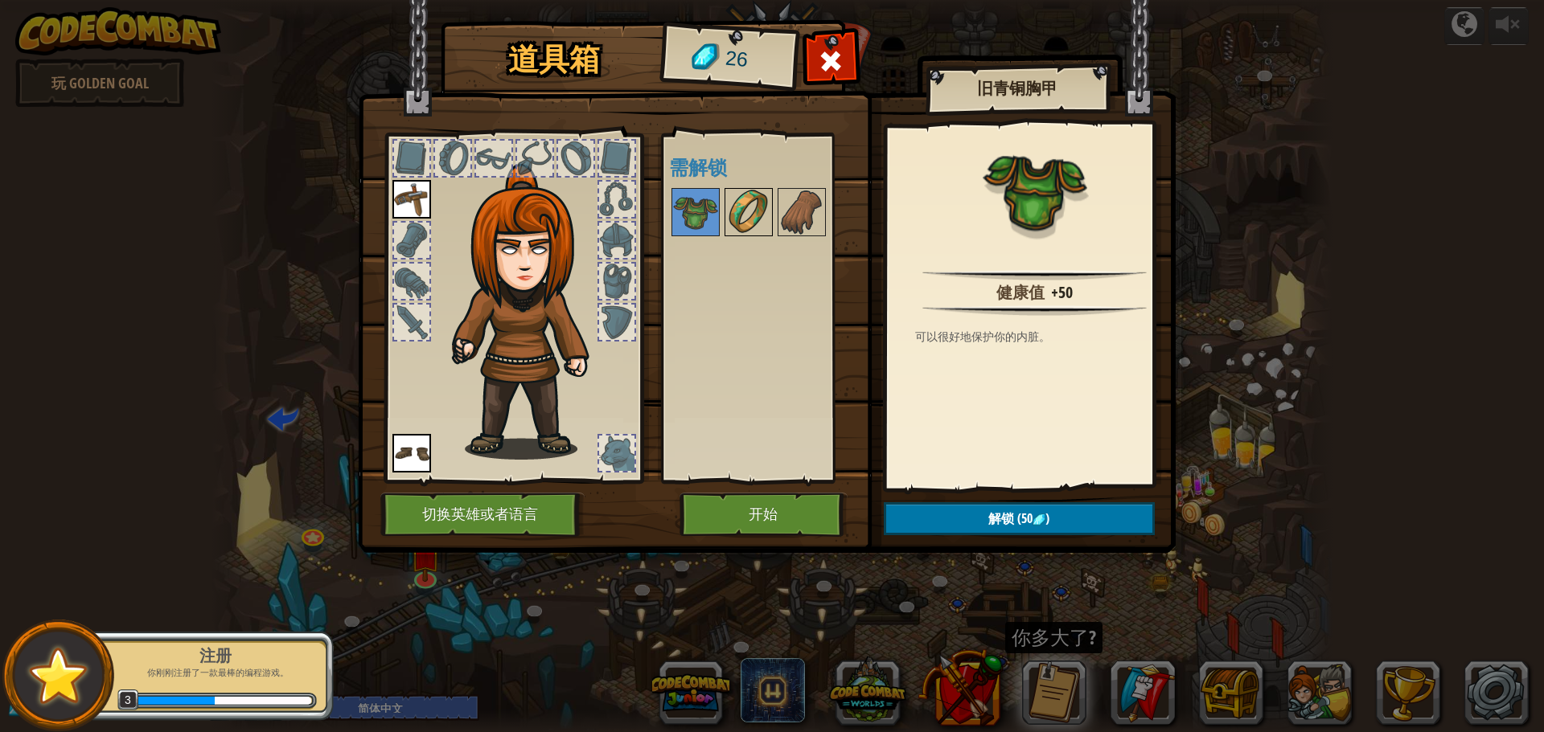
click at [758, 206] on img at bounding box center [748, 212] width 45 height 45
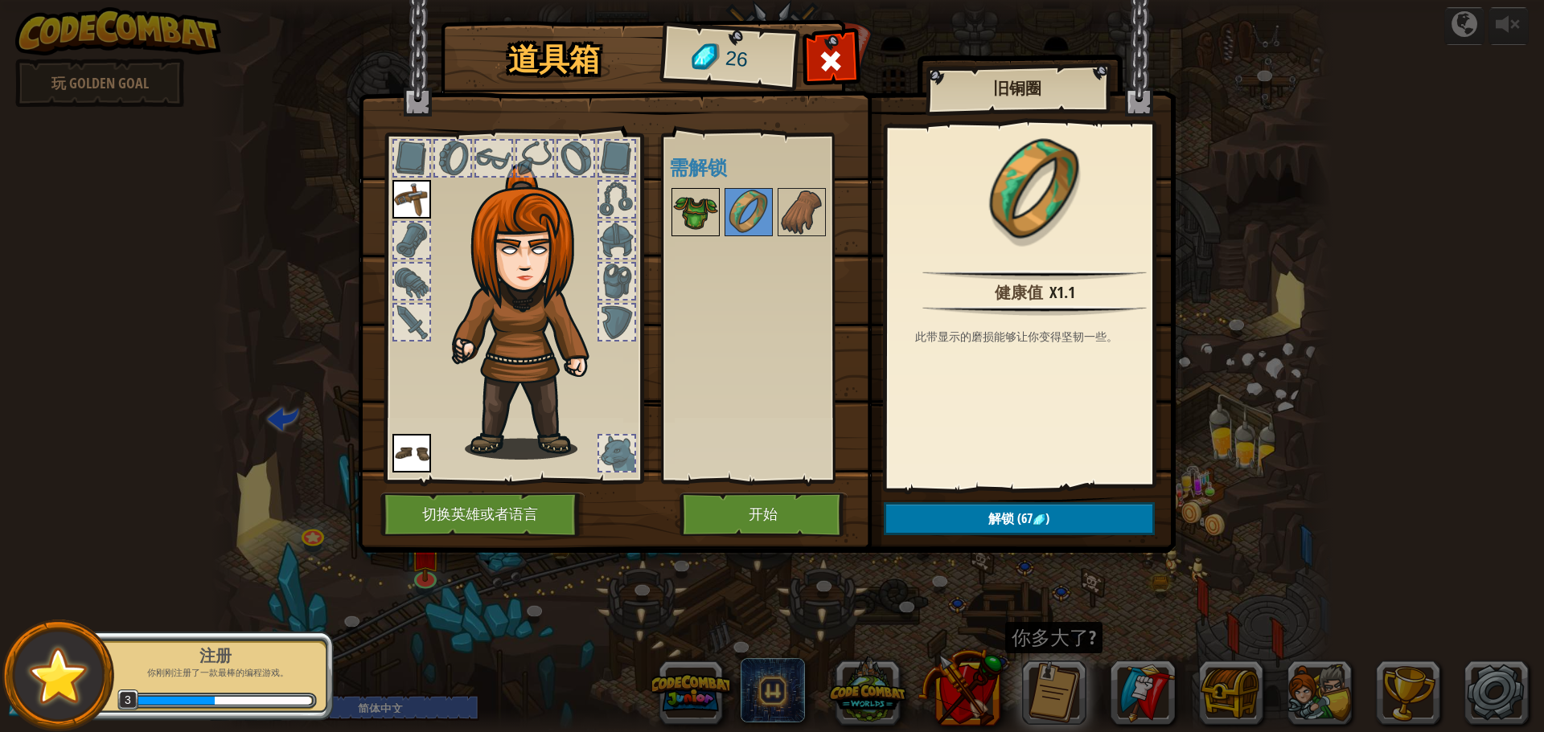
click at [690, 203] on img at bounding box center [695, 212] width 45 height 45
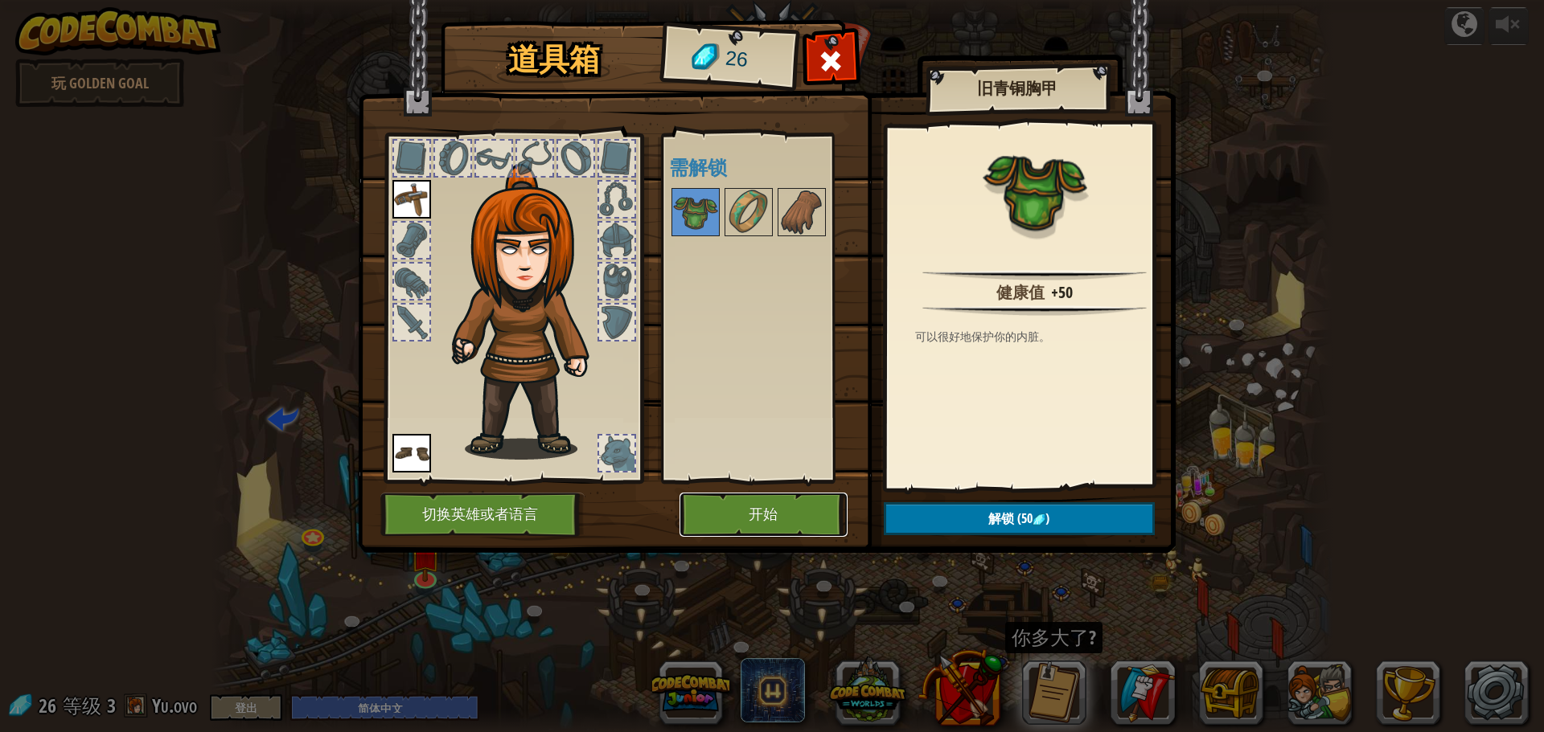
click at [724, 520] on button "开始" at bounding box center [763, 515] width 168 height 44
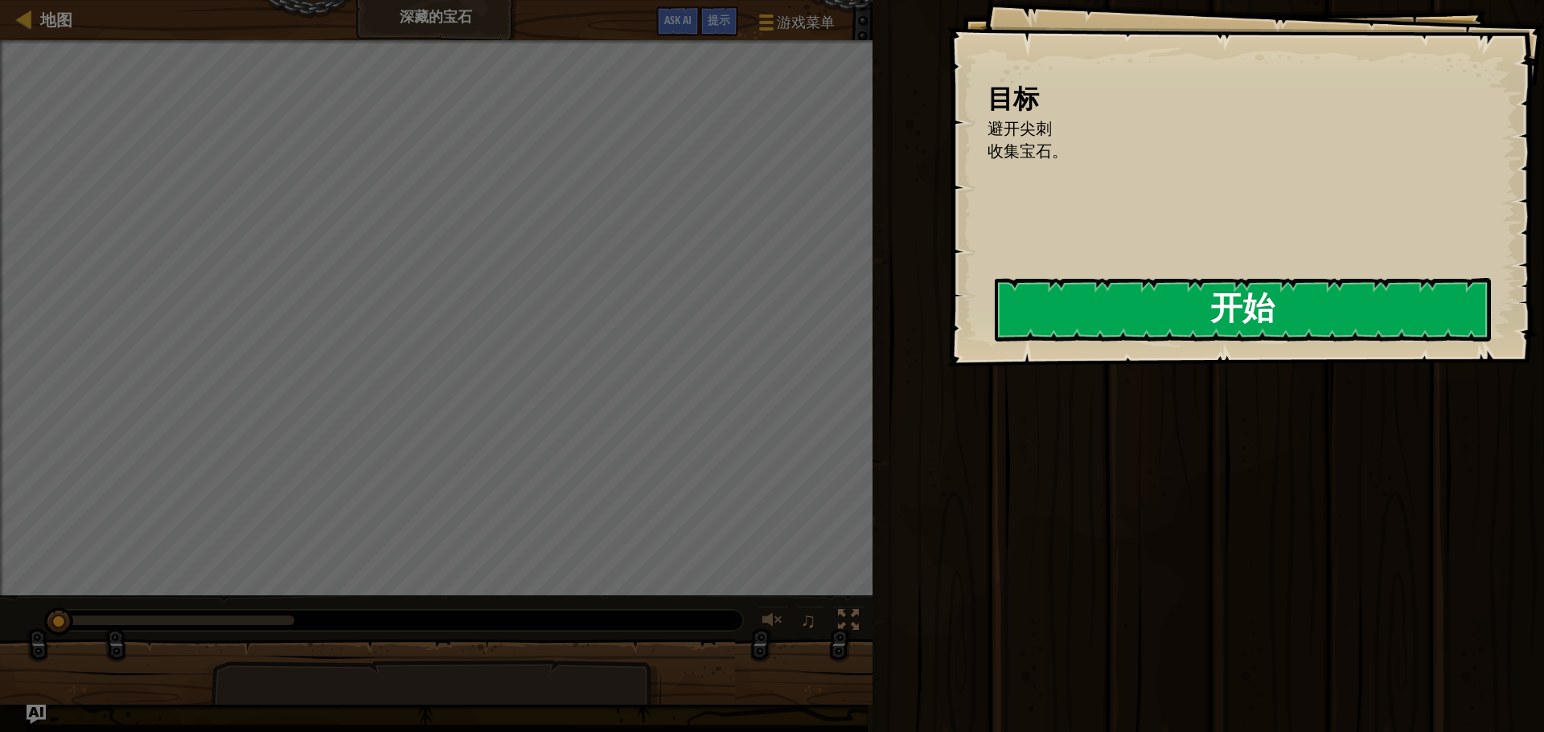
click at [1050, 317] on button "开始" at bounding box center [1243, 310] width 496 height 64
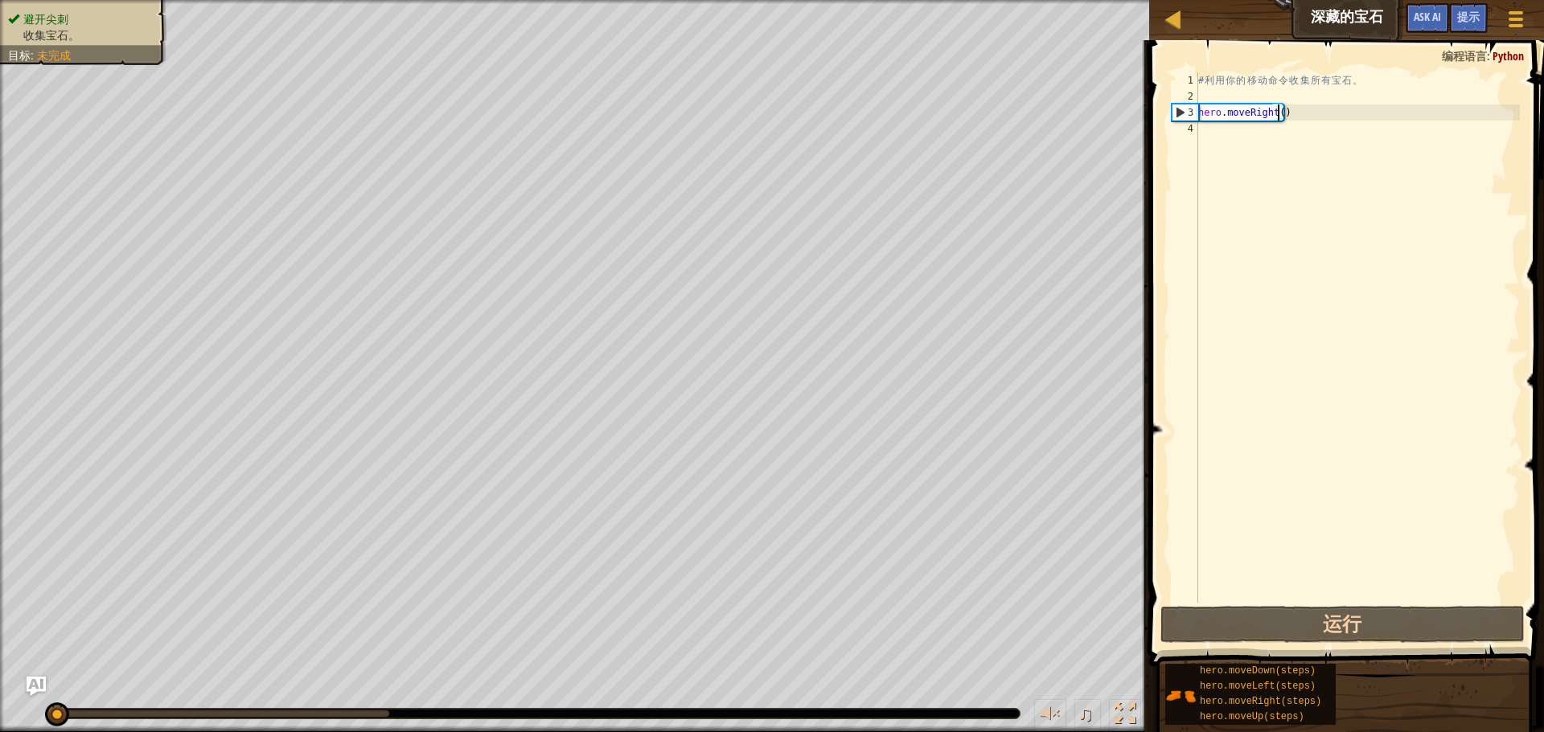
type textarea "hero.moveRight(2)"
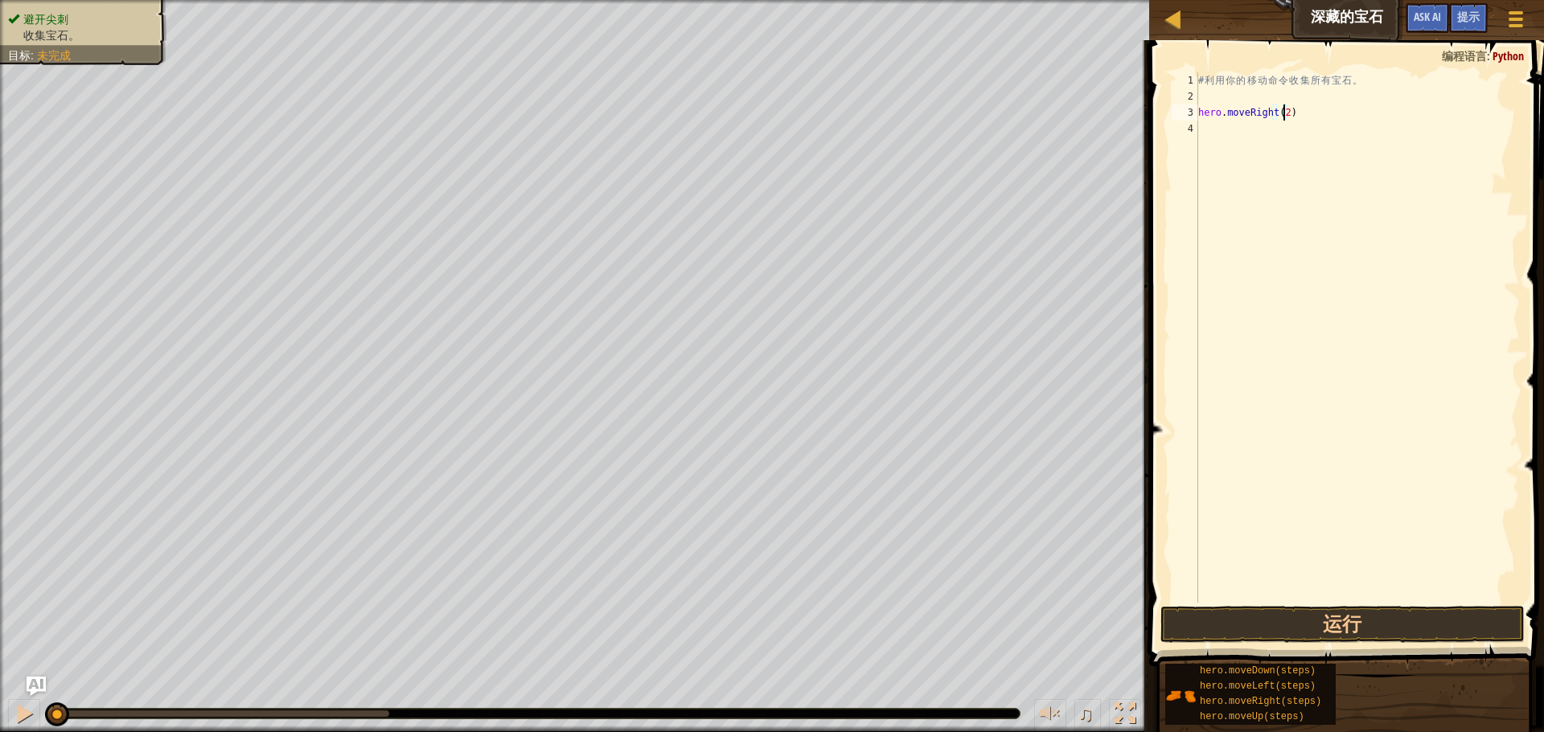
scroll to position [7, 0]
type textarea "m"
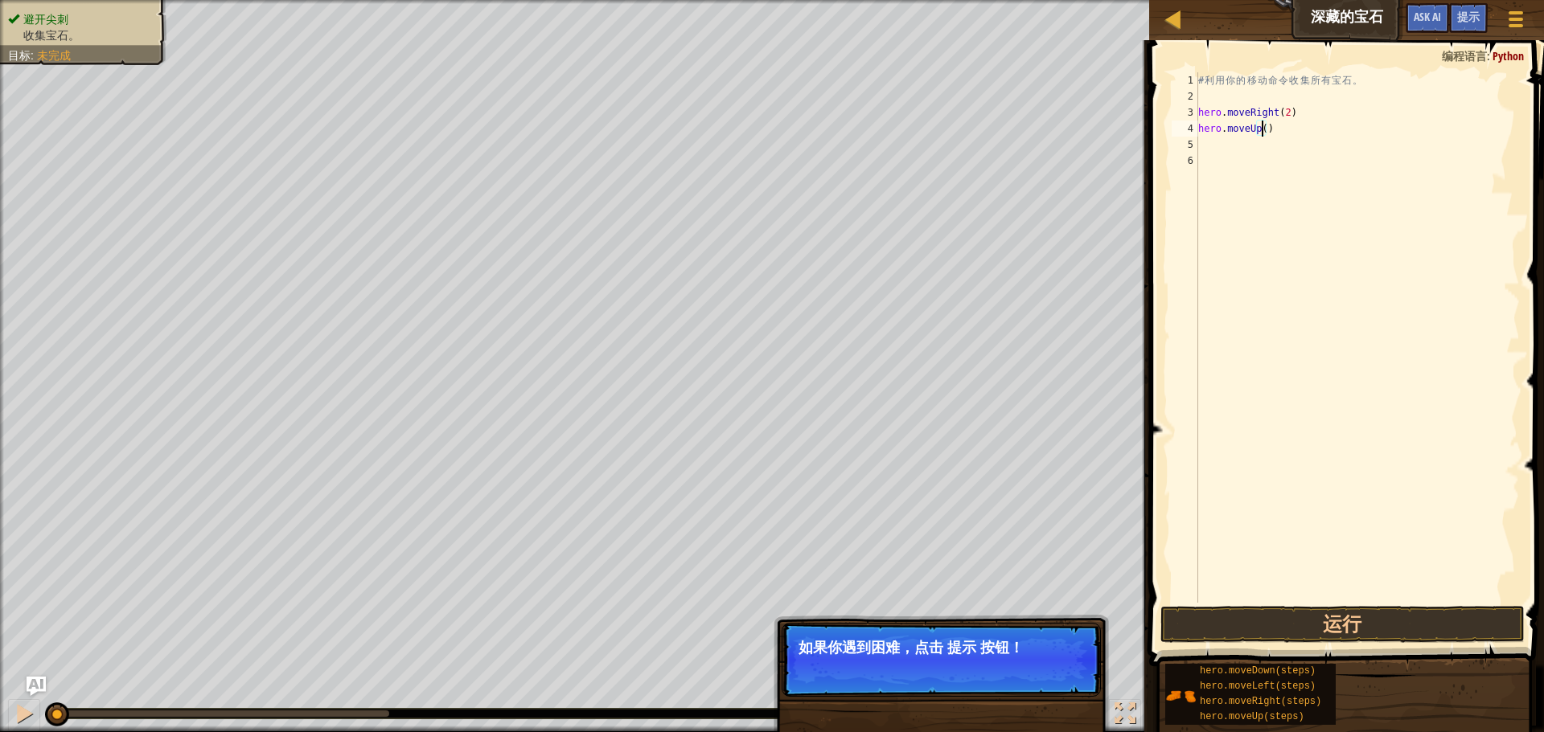
type textarea "hero.moveUp(1)"
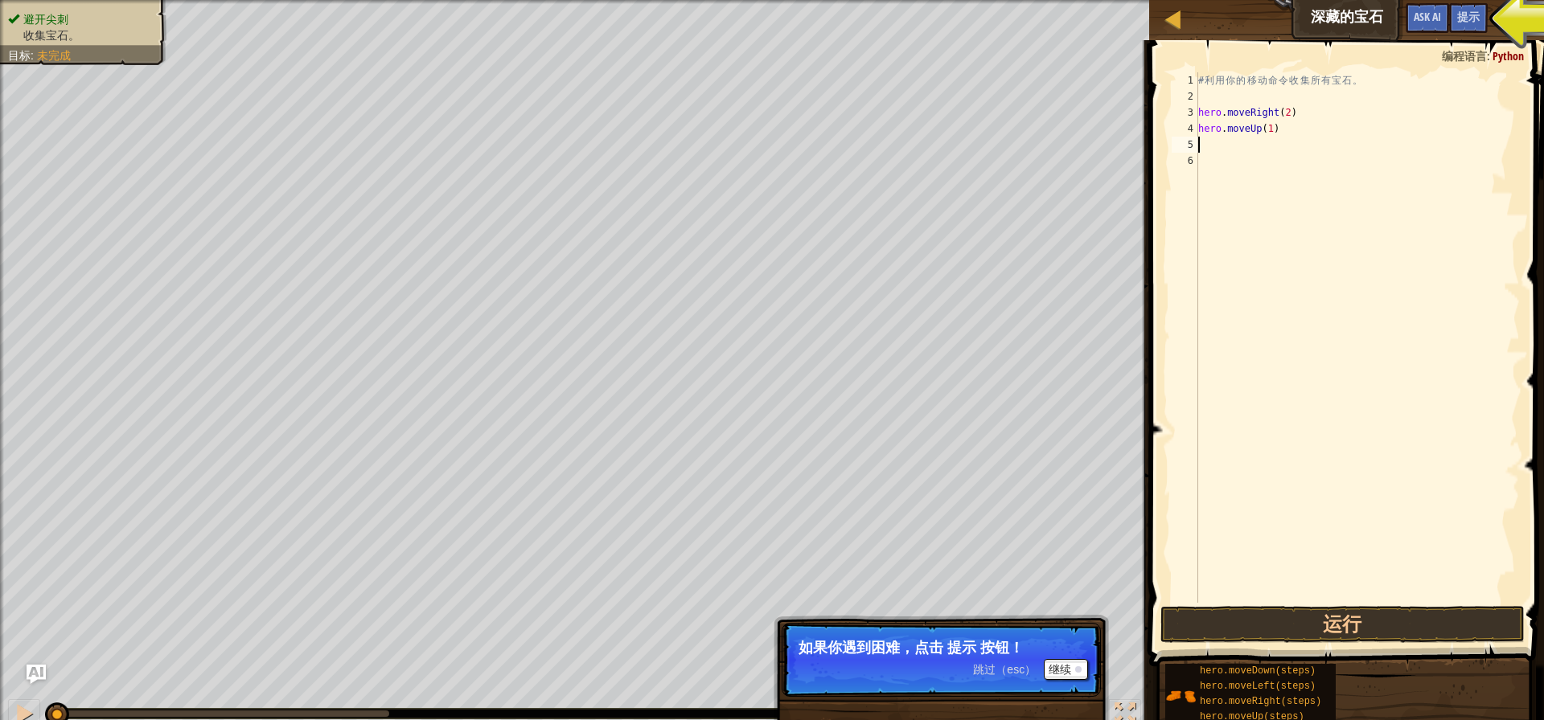
type textarea "h"
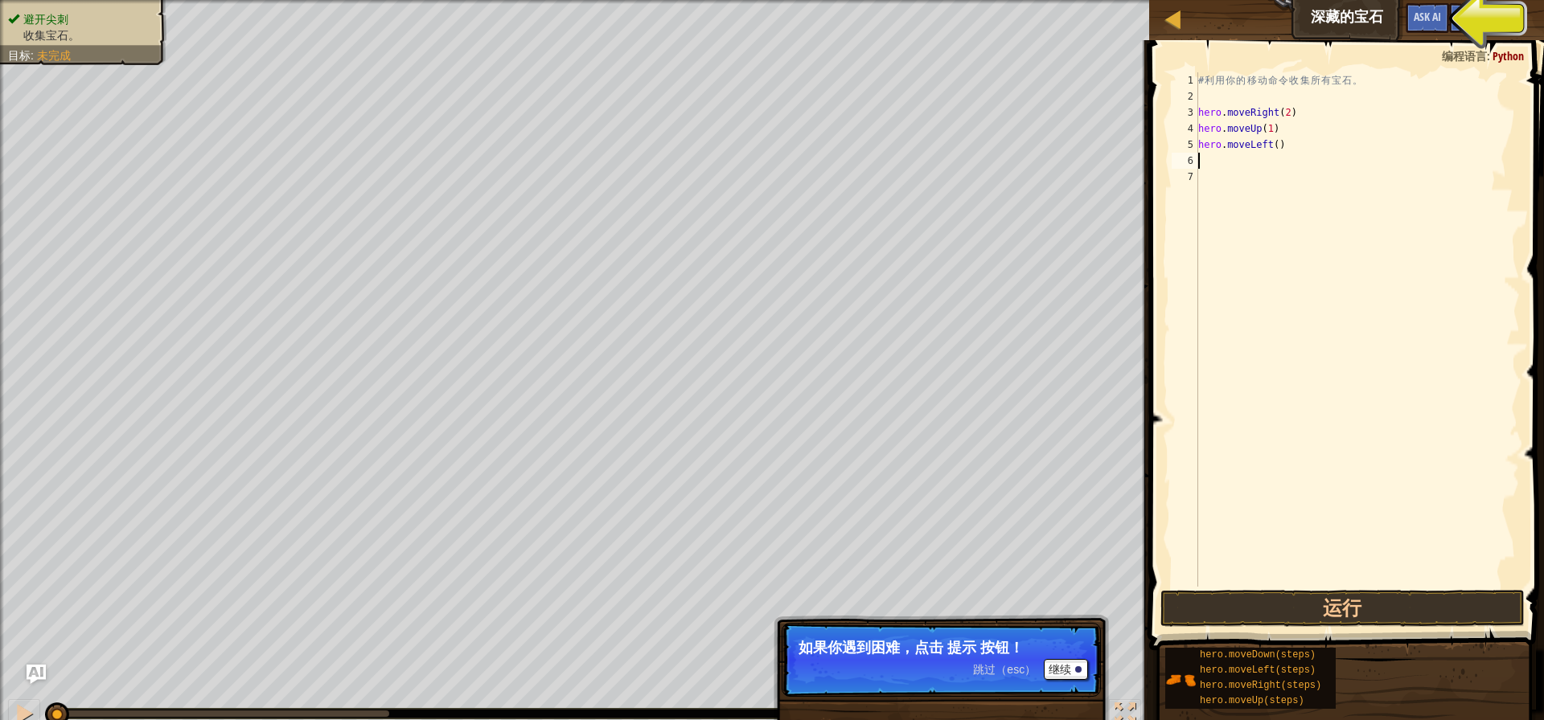
type textarea "hero.moveLeft()"
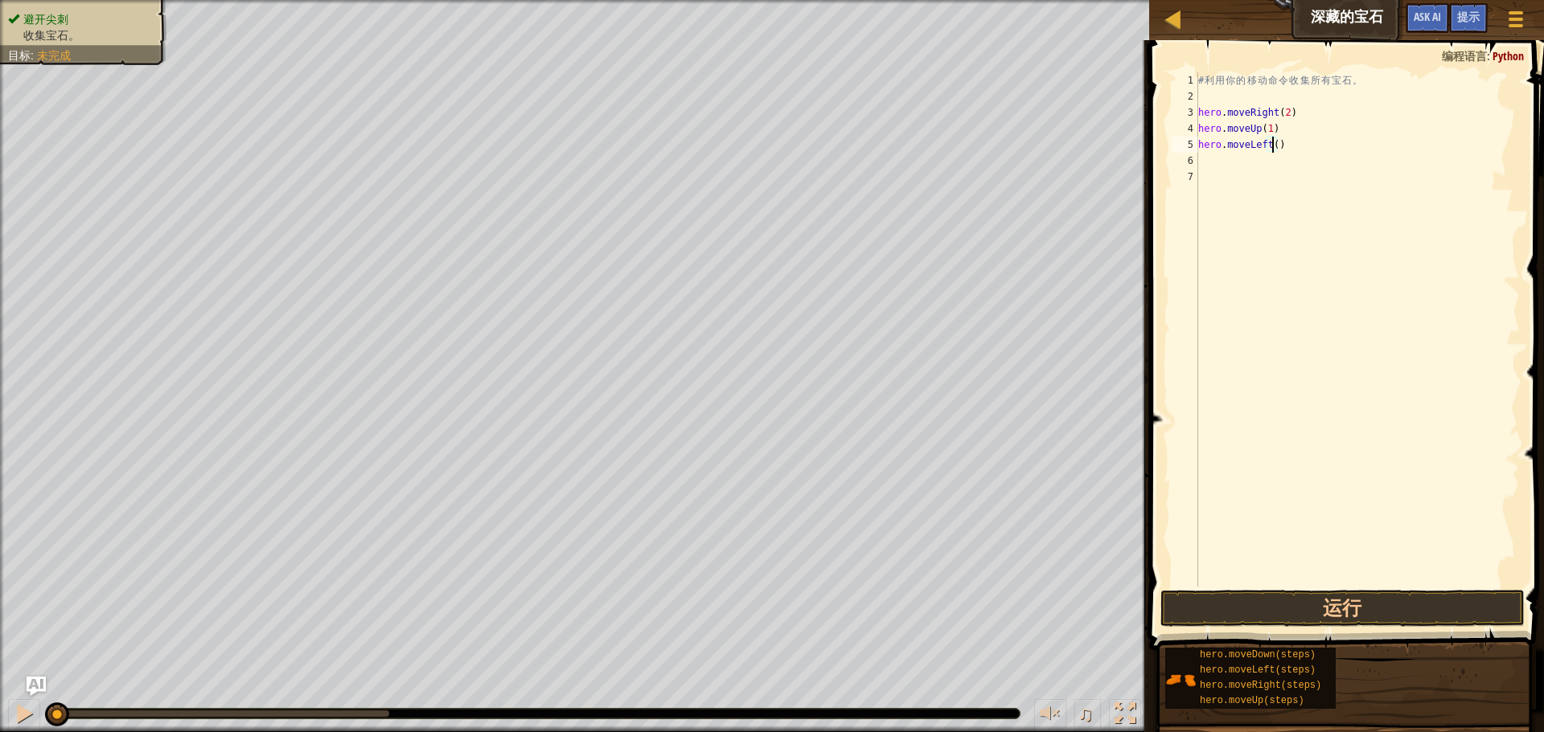
type textarea "hero.moveLeft(1)"
type textarea "h"
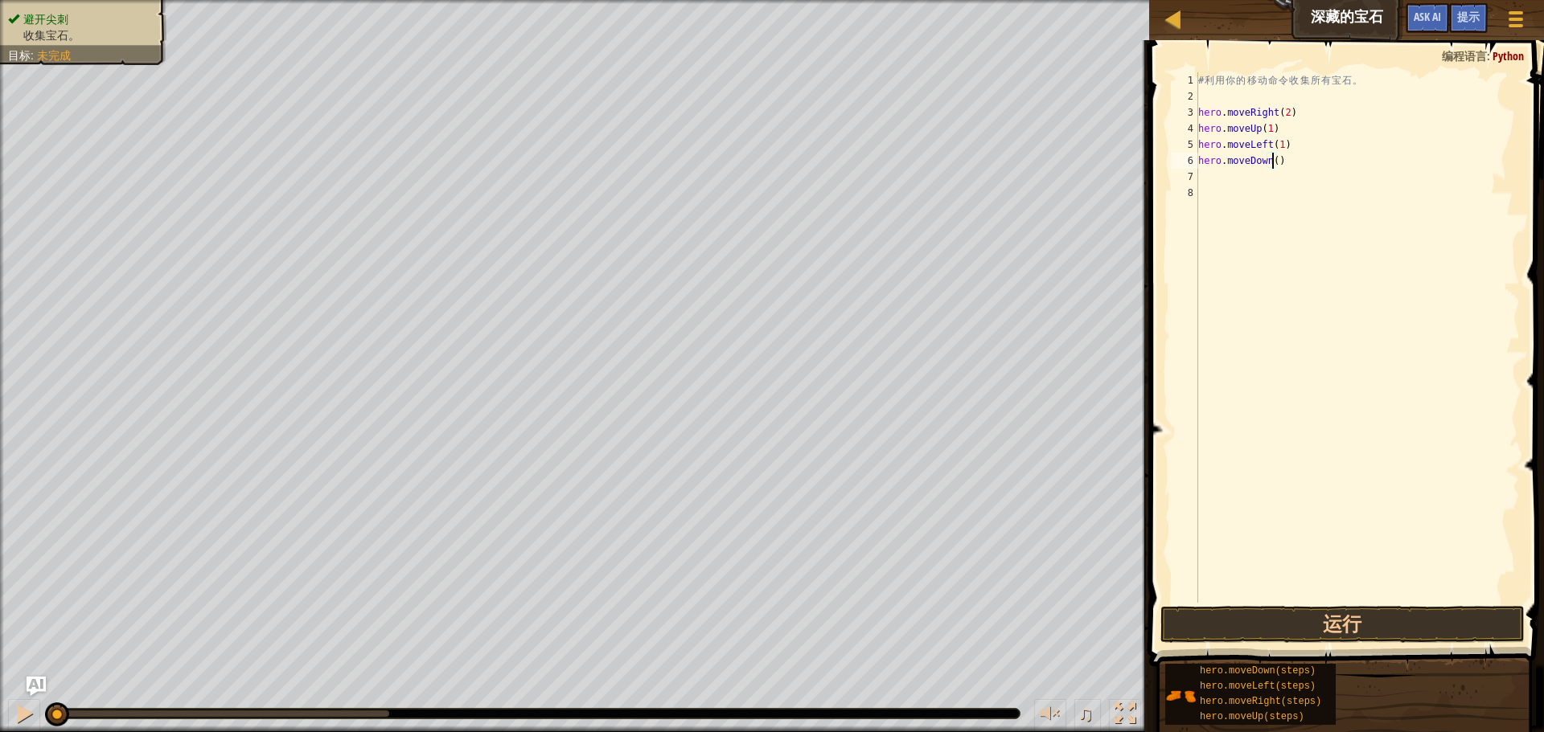
type textarea "hero.moveDown(2)"
type textarea "\"
type textarea "h0"
type textarea "h"
type textarea "hero.moveUp(2)"
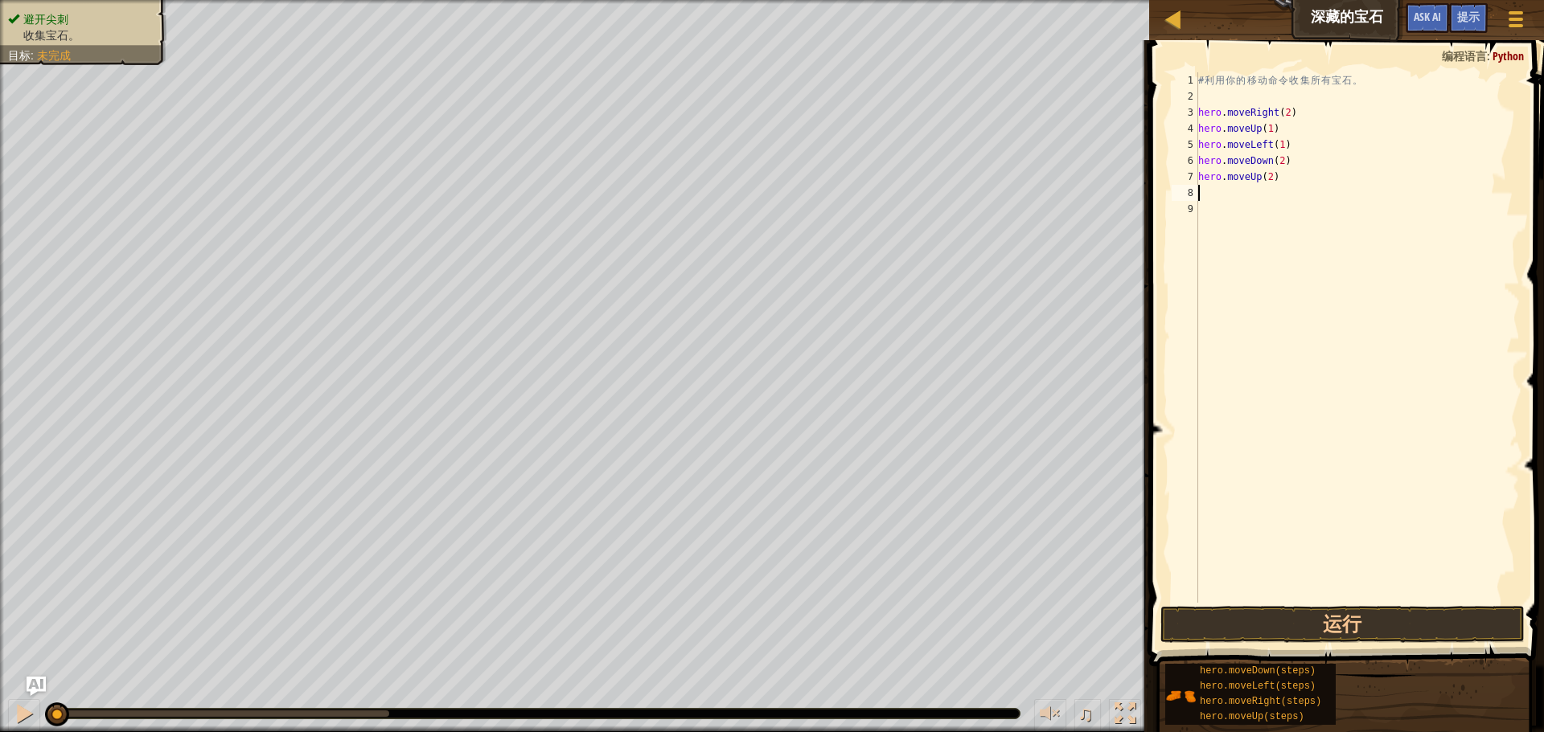
type textarea "h"
click at [1431, 632] on button "运行" at bounding box center [1342, 624] width 364 height 37
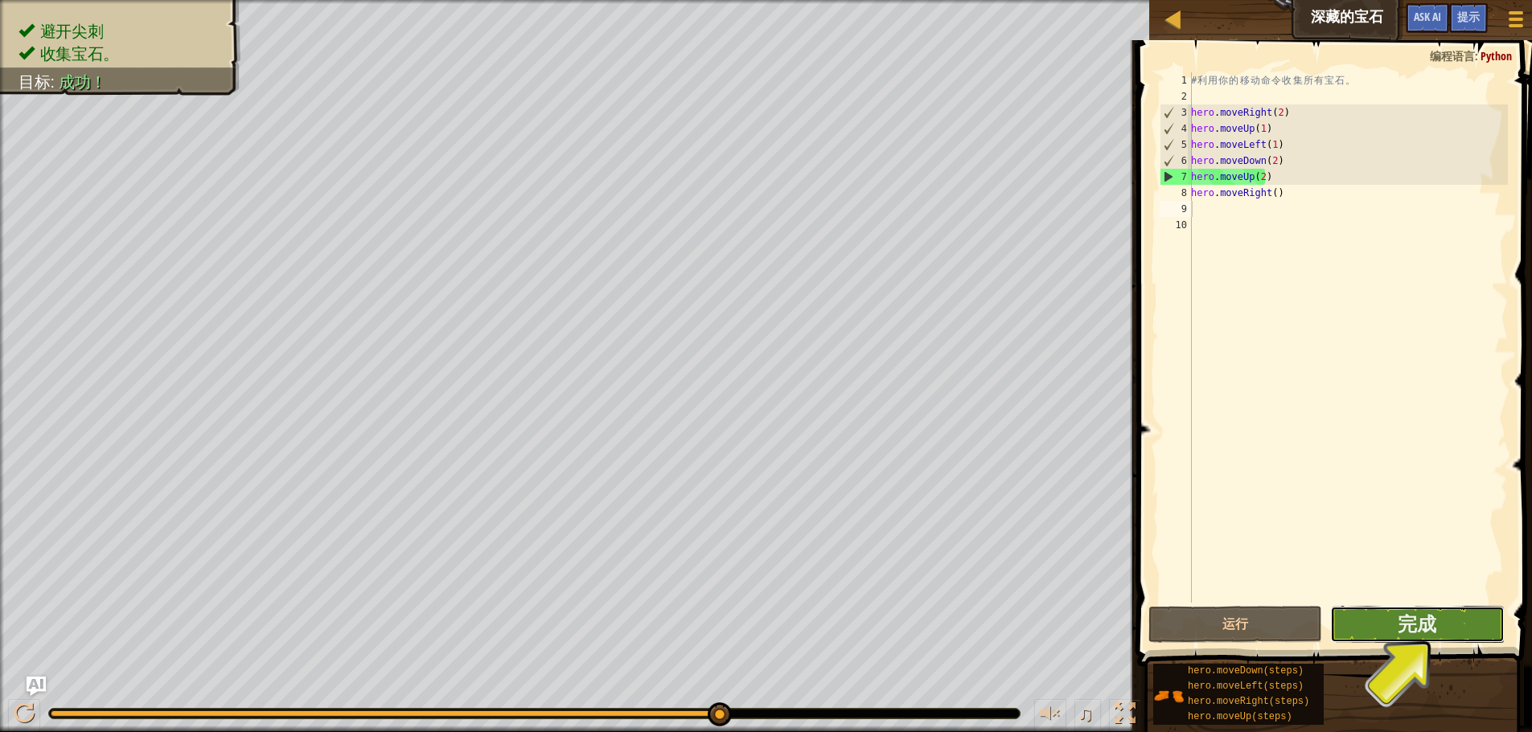
click at [1380, 624] on button "完成" at bounding box center [1417, 624] width 174 height 37
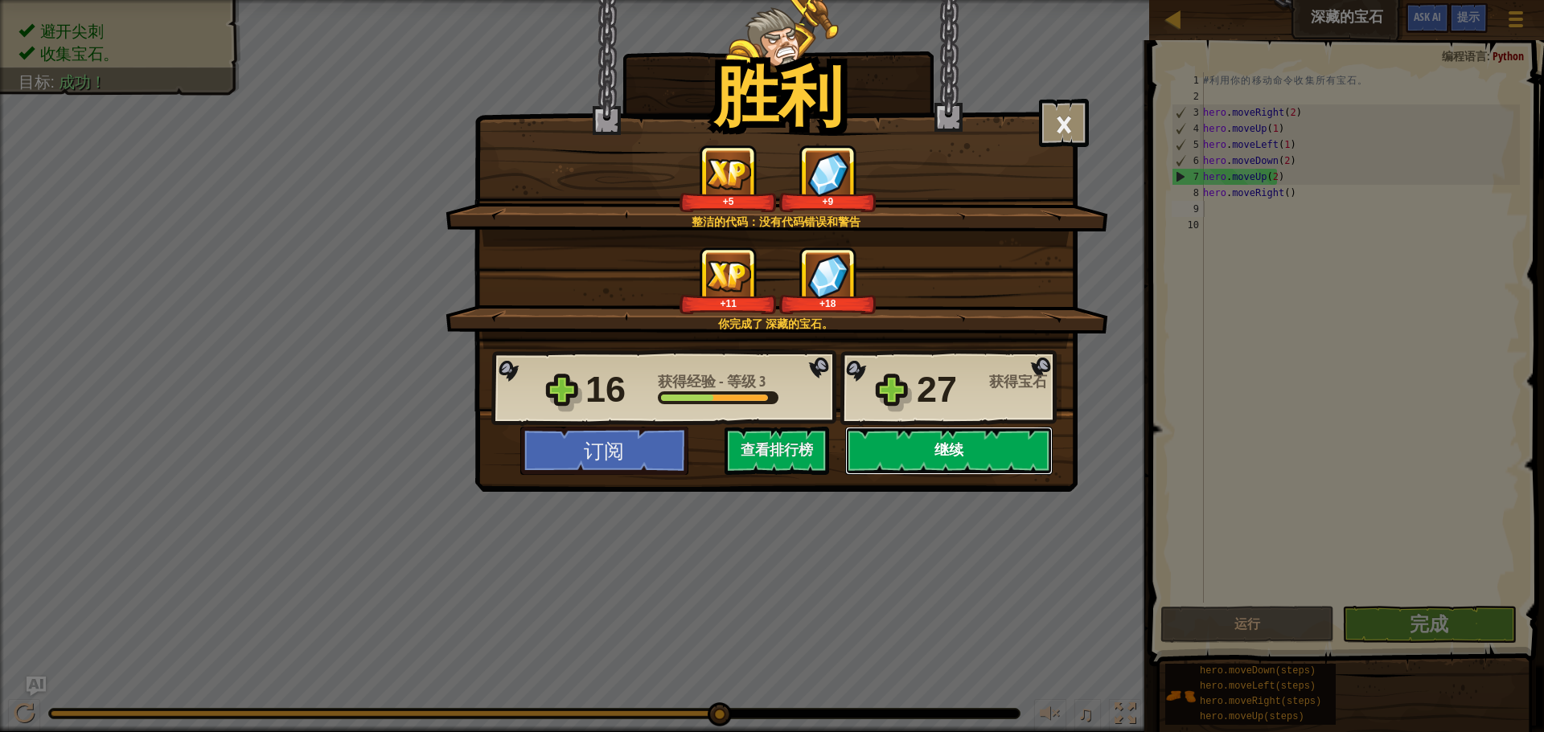
click at [997, 449] on button "继续" at bounding box center [948, 451] width 207 height 48
select select "zh-HANS"
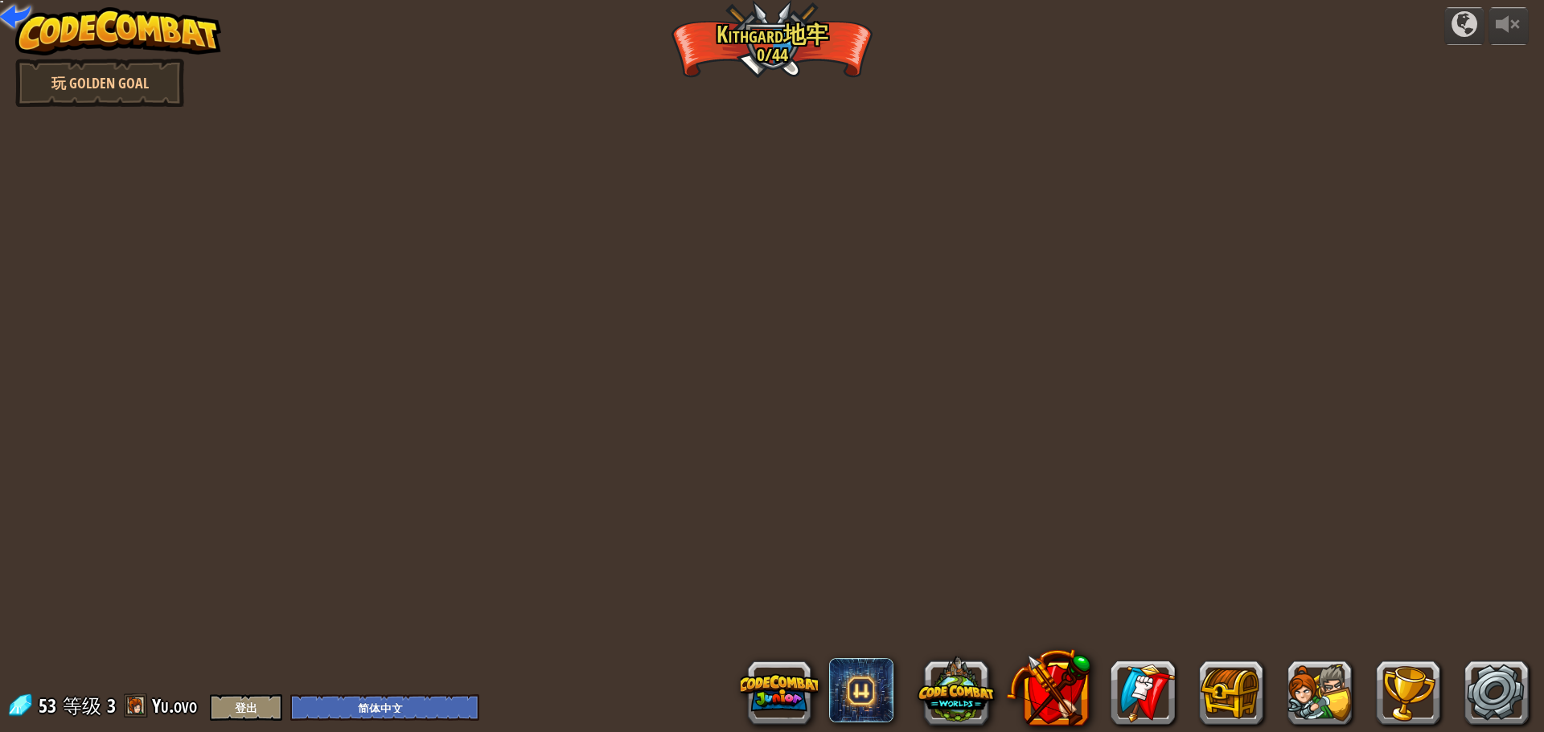
select select "zh-HANS"
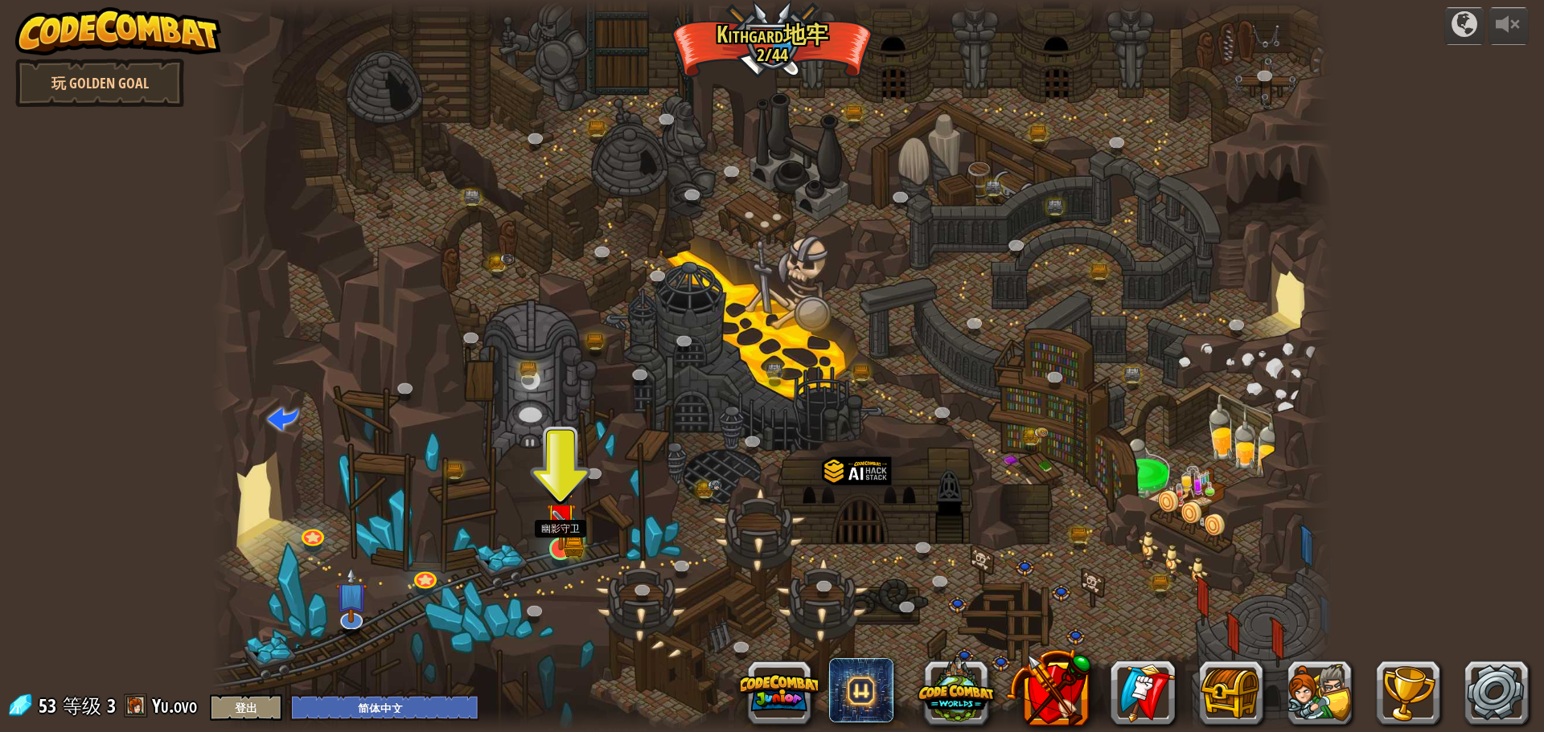
click at [552, 548] on img at bounding box center [561, 519] width 30 height 66
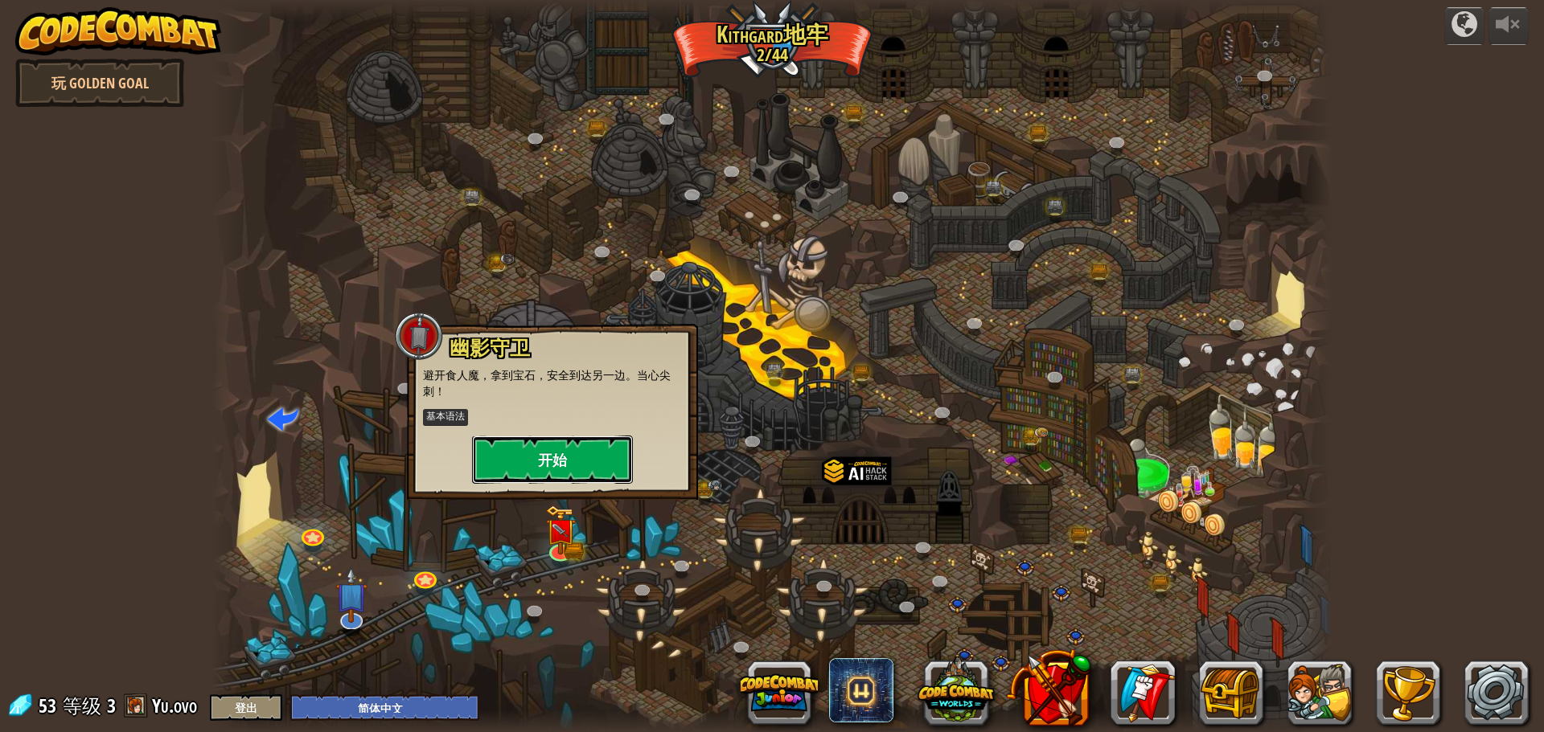
click at [576, 462] on button "开始" at bounding box center [552, 460] width 161 height 48
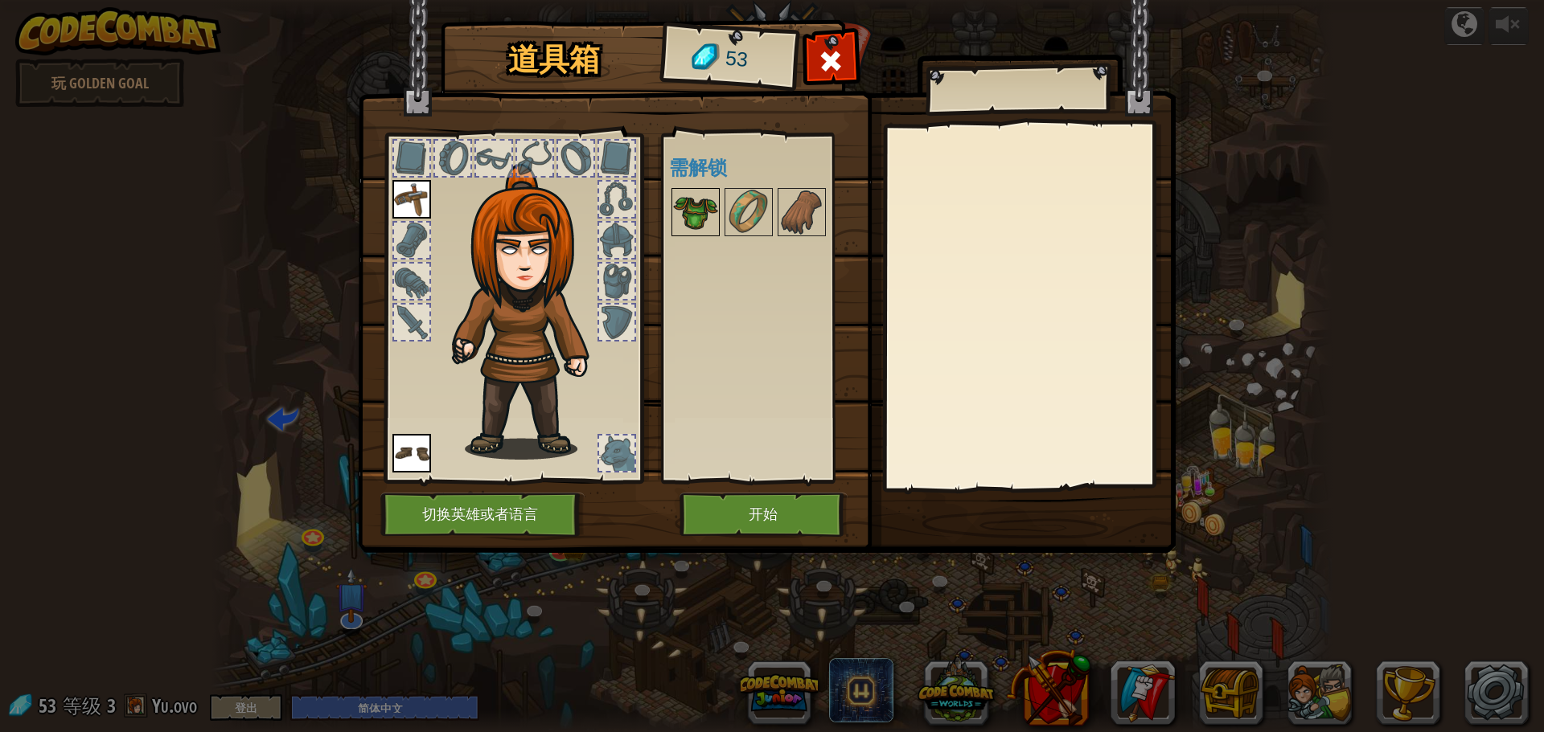
click at [706, 207] on img at bounding box center [695, 212] width 45 height 45
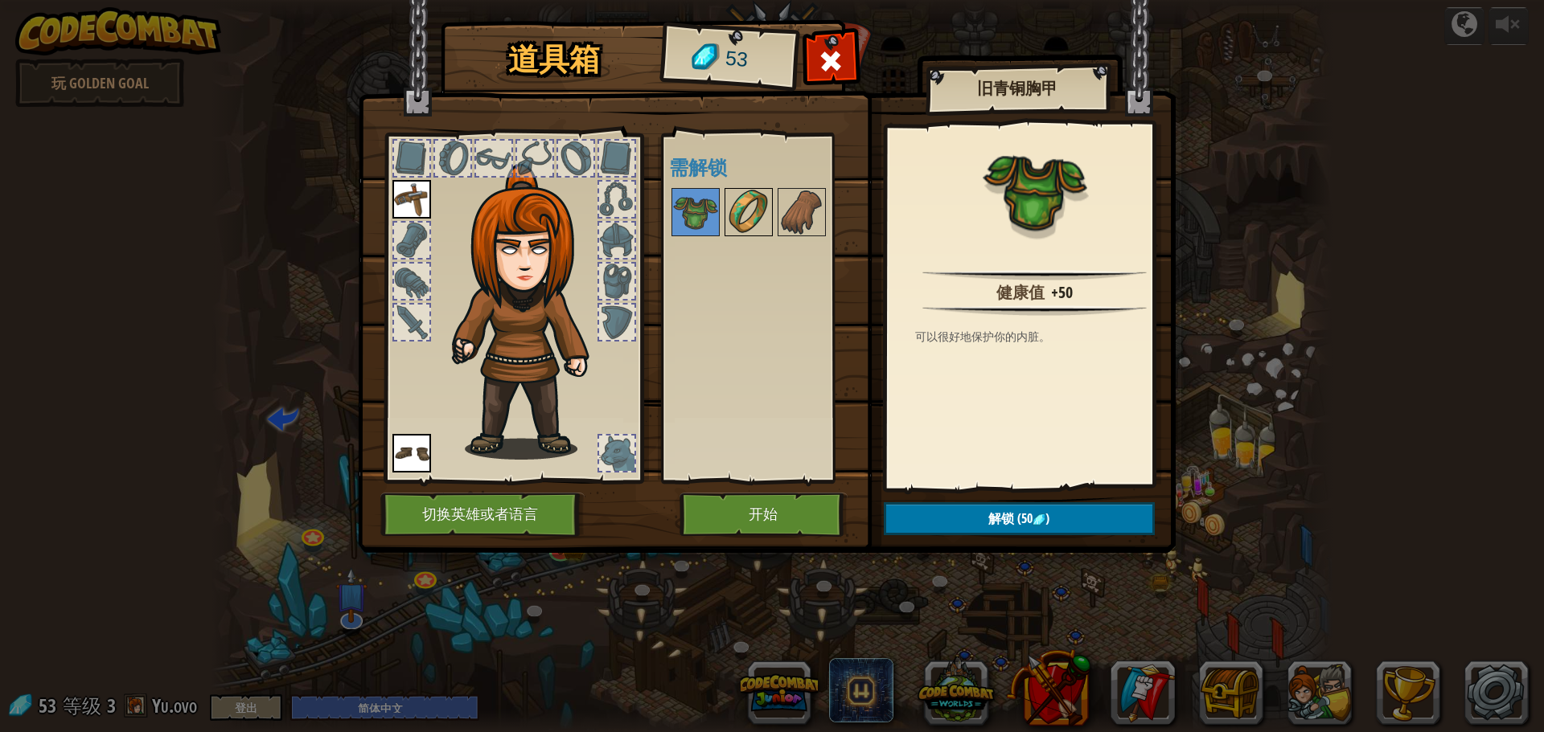
click at [748, 208] on img at bounding box center [748, 212] width 45 height 45
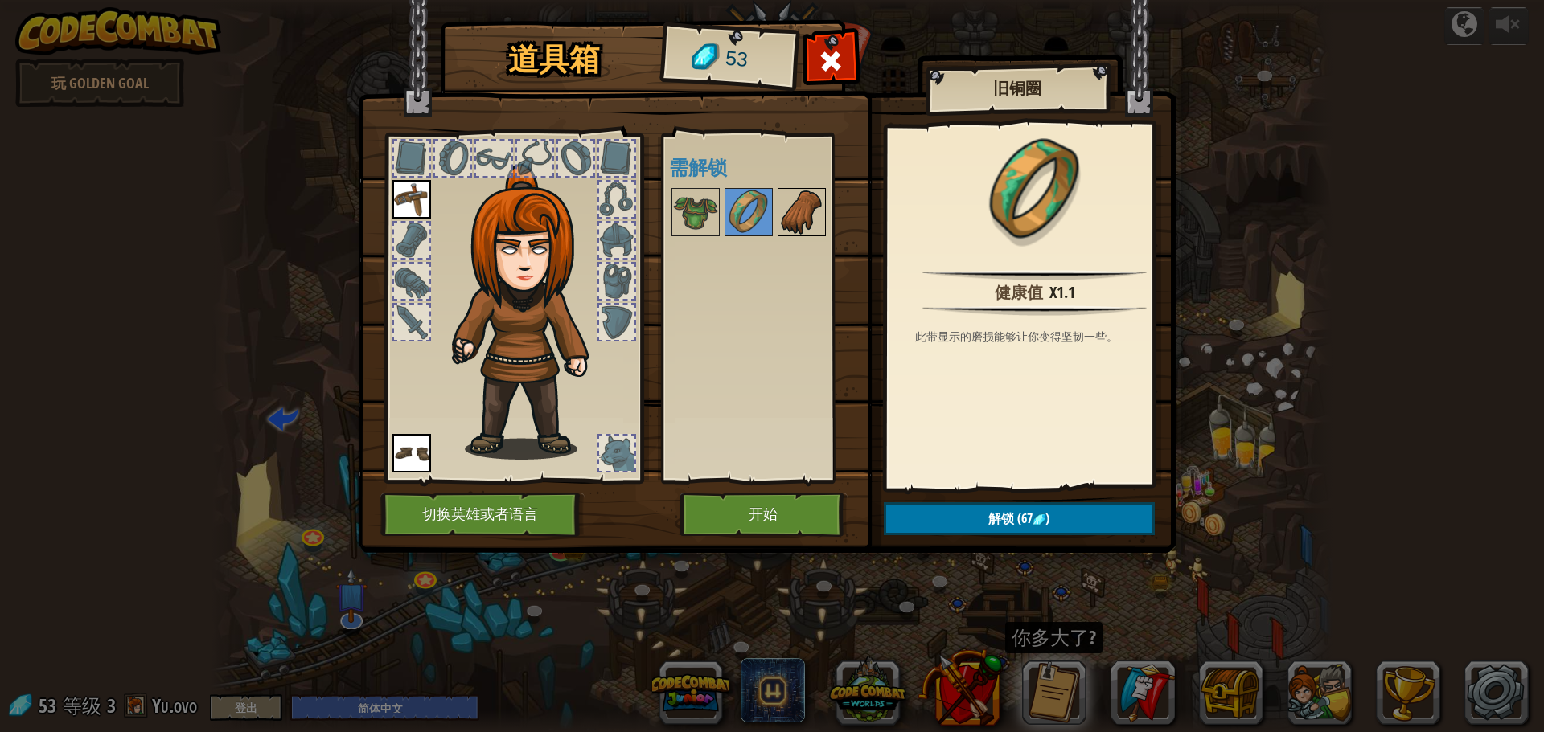
click at [787, 212] on img at bounding box center [801, 212] width 45 height 45
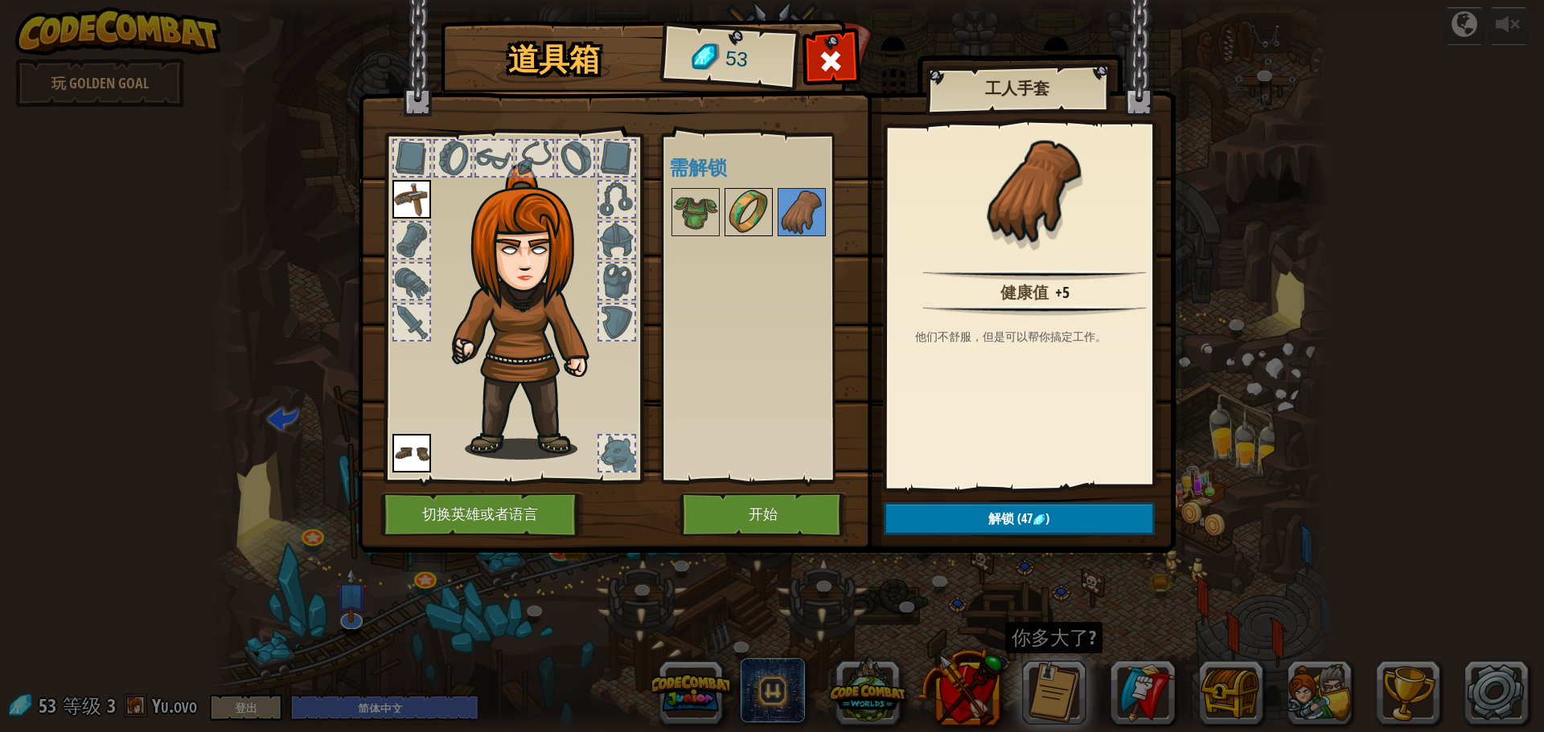
click at [731, 212] on img at bounding box center [748, 212] width 45 height 45
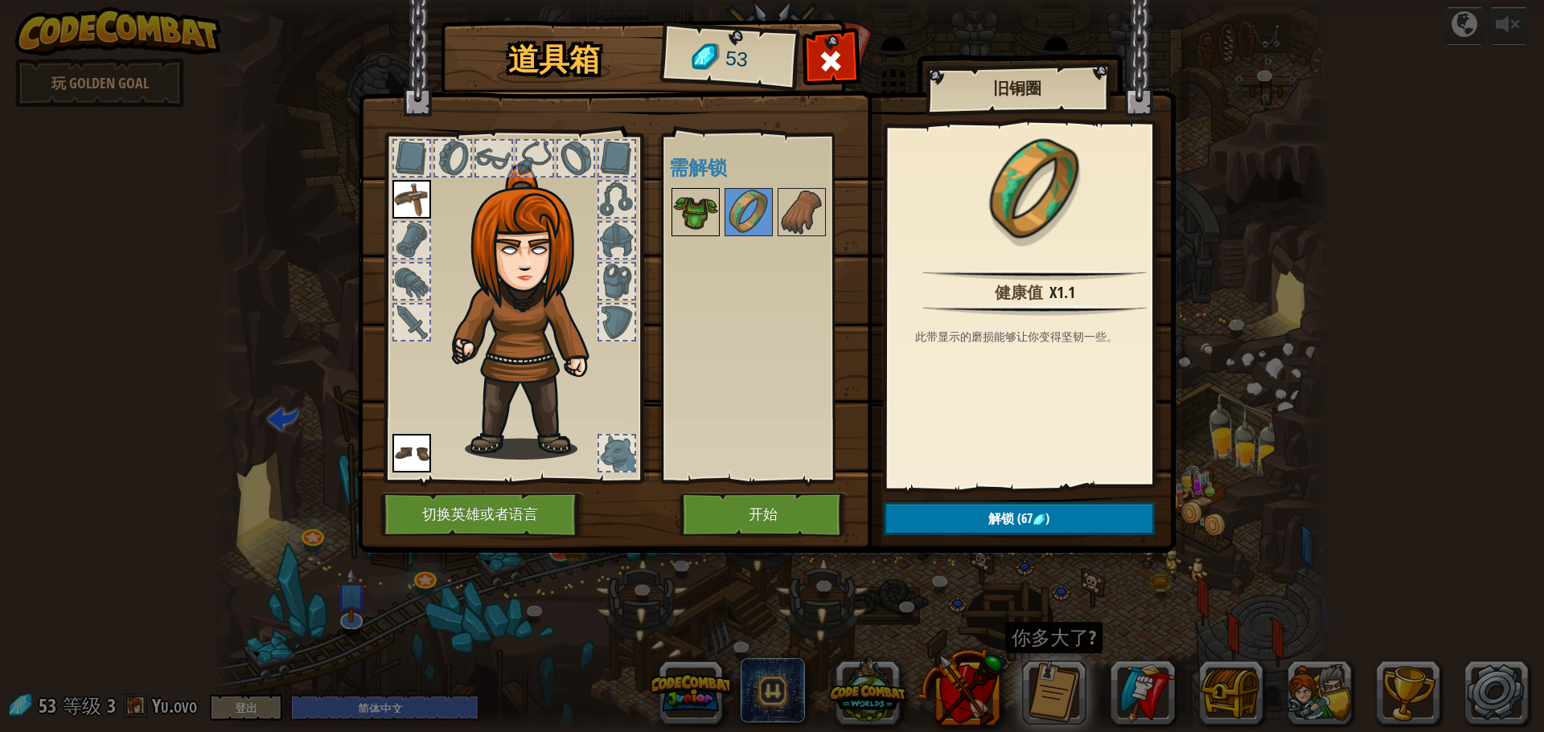
click at [671, 204] on div at bounding box center [695, 212] width 48 height 48
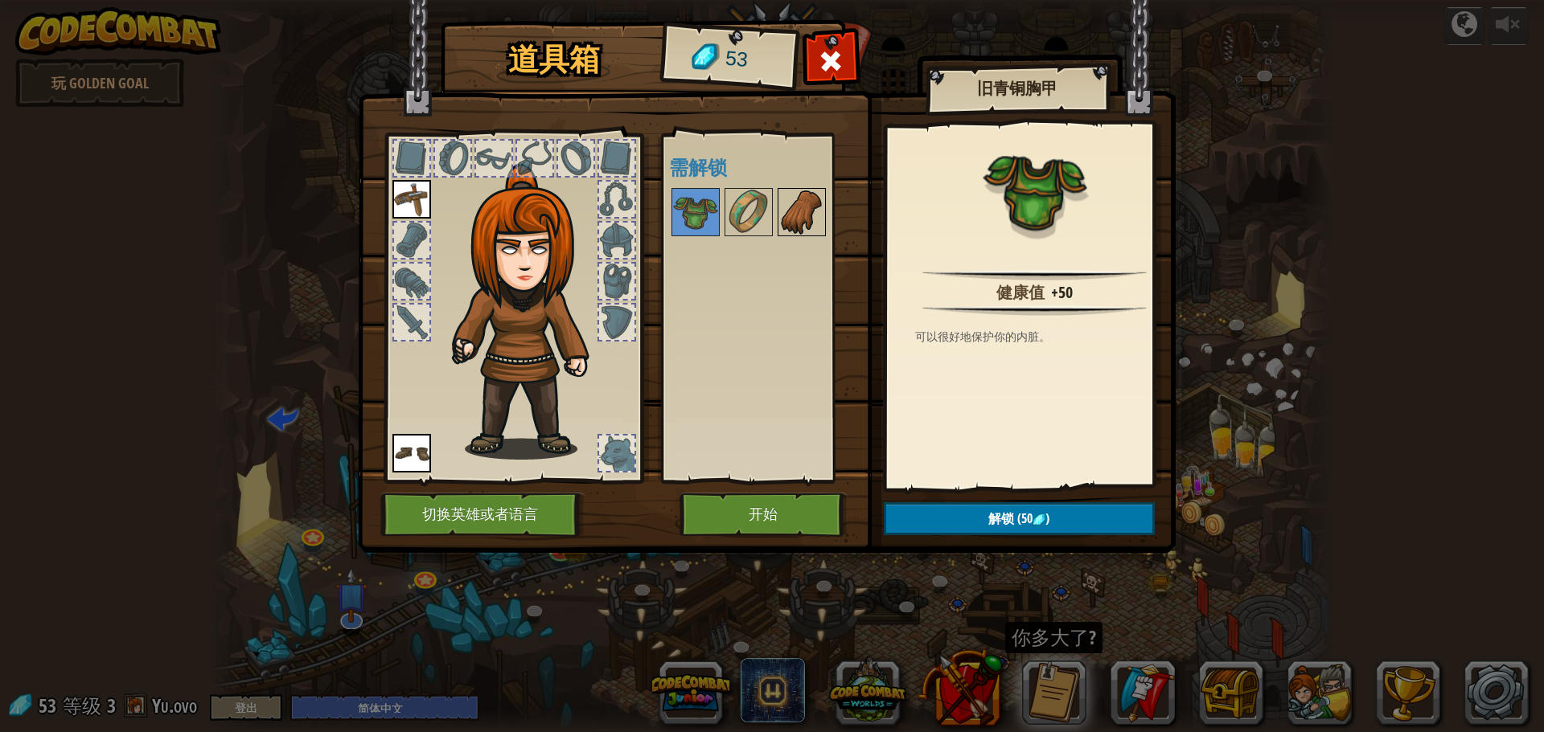
click at [783, 201] on img at bounding box center [801, 212] width 45 height 45
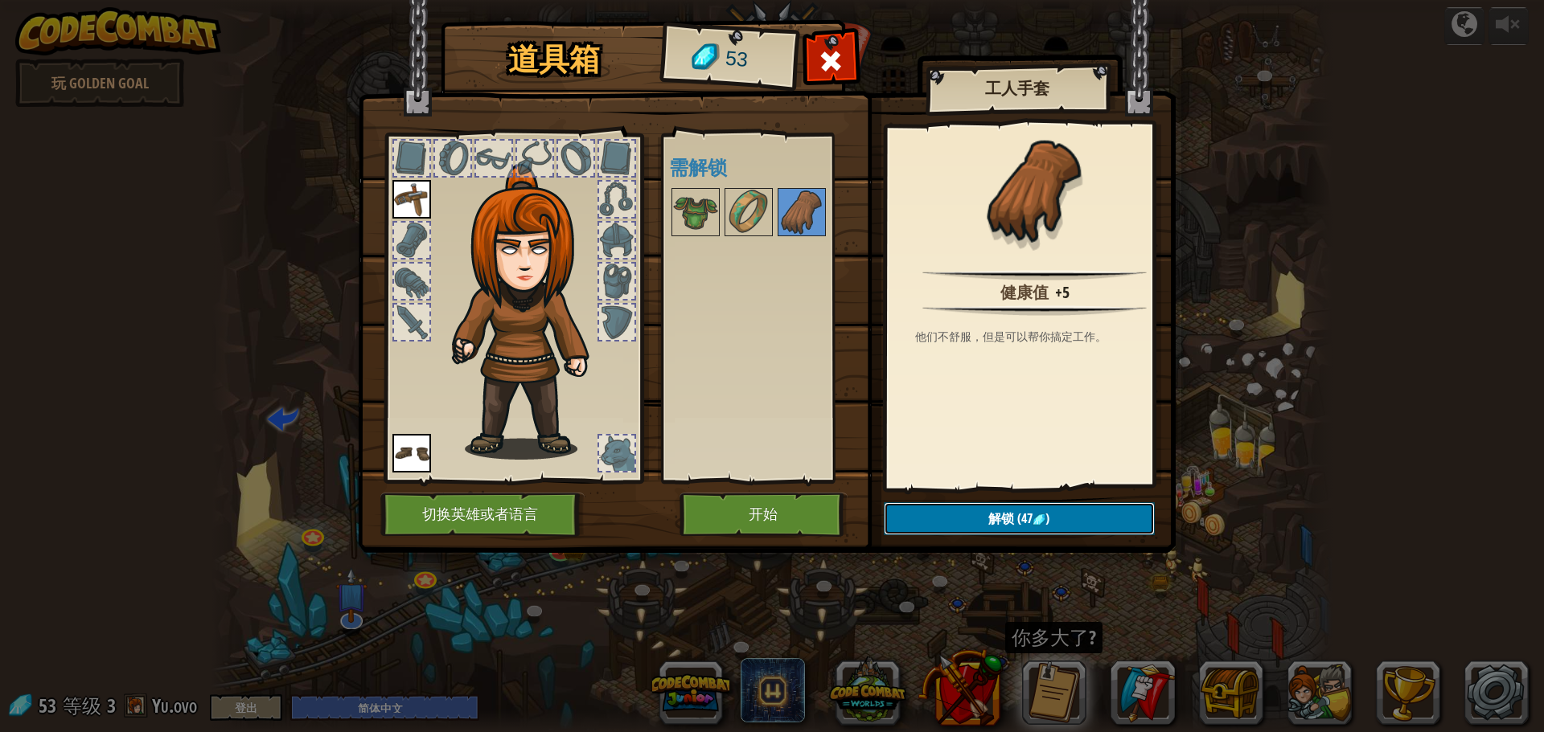
click at [978, 532] on button "解锁 (47 )" at bounding box center [1019, 519] width 271 height 33
click at [950, 516] on button "确认" at bounding box center [1019, 519] width 271 height 33
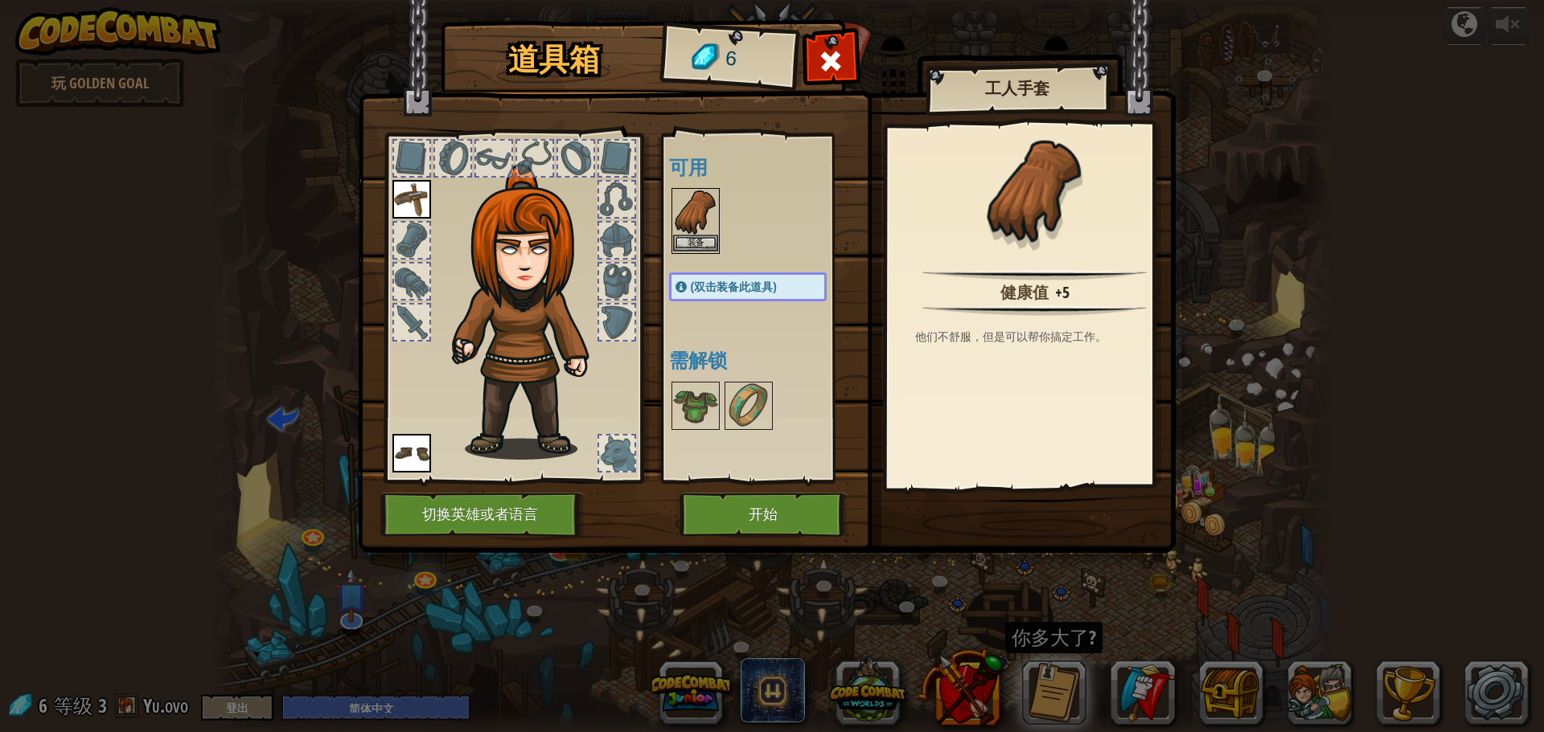
click at [687, 225] on img at bounding box center [695, 212] width 45 height 45
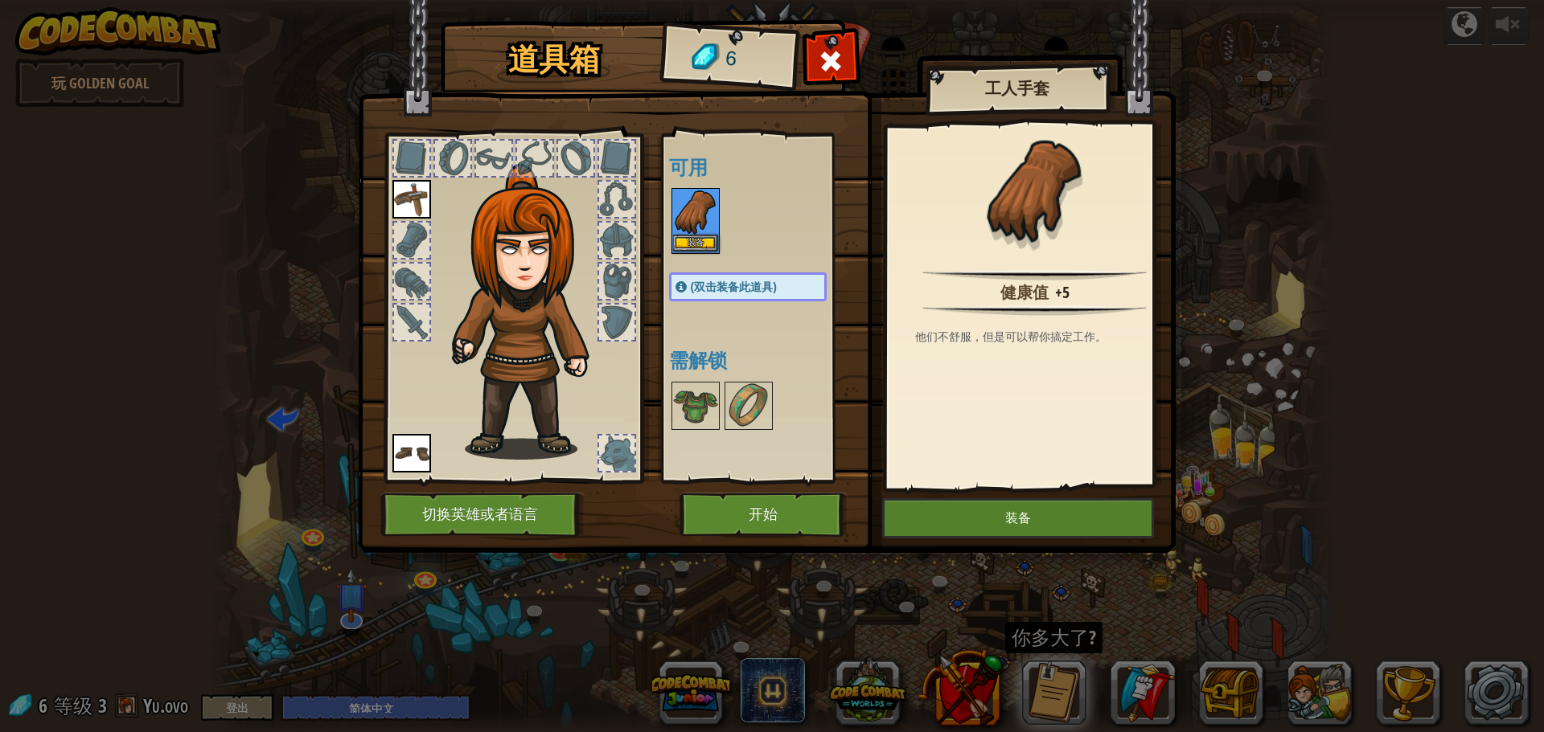
click at [687, 225] on img at bounding box center [695, 212] width 45 height 45
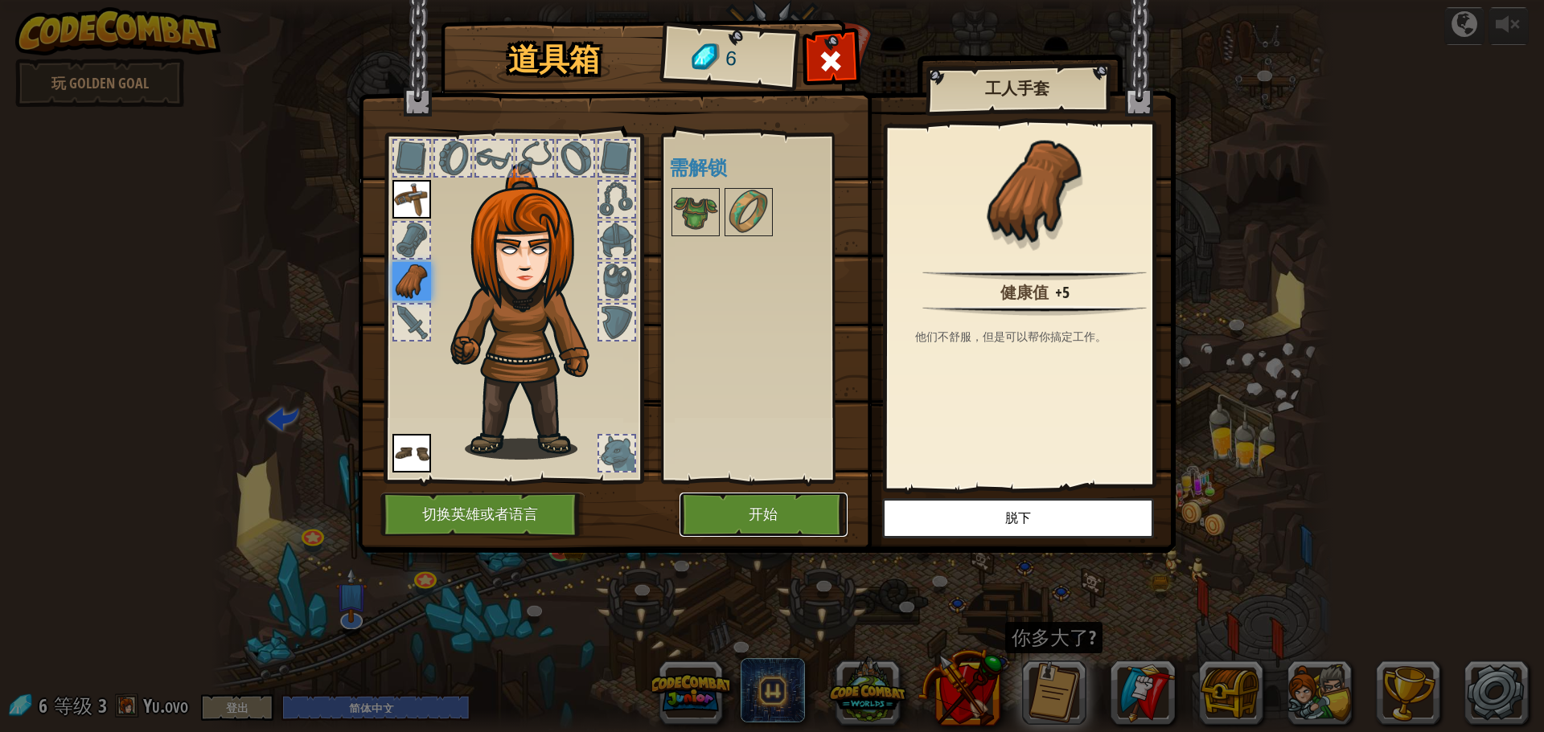
click at [738, 516] on button "开始" at bounding box center [763, 515] width 168 height 44
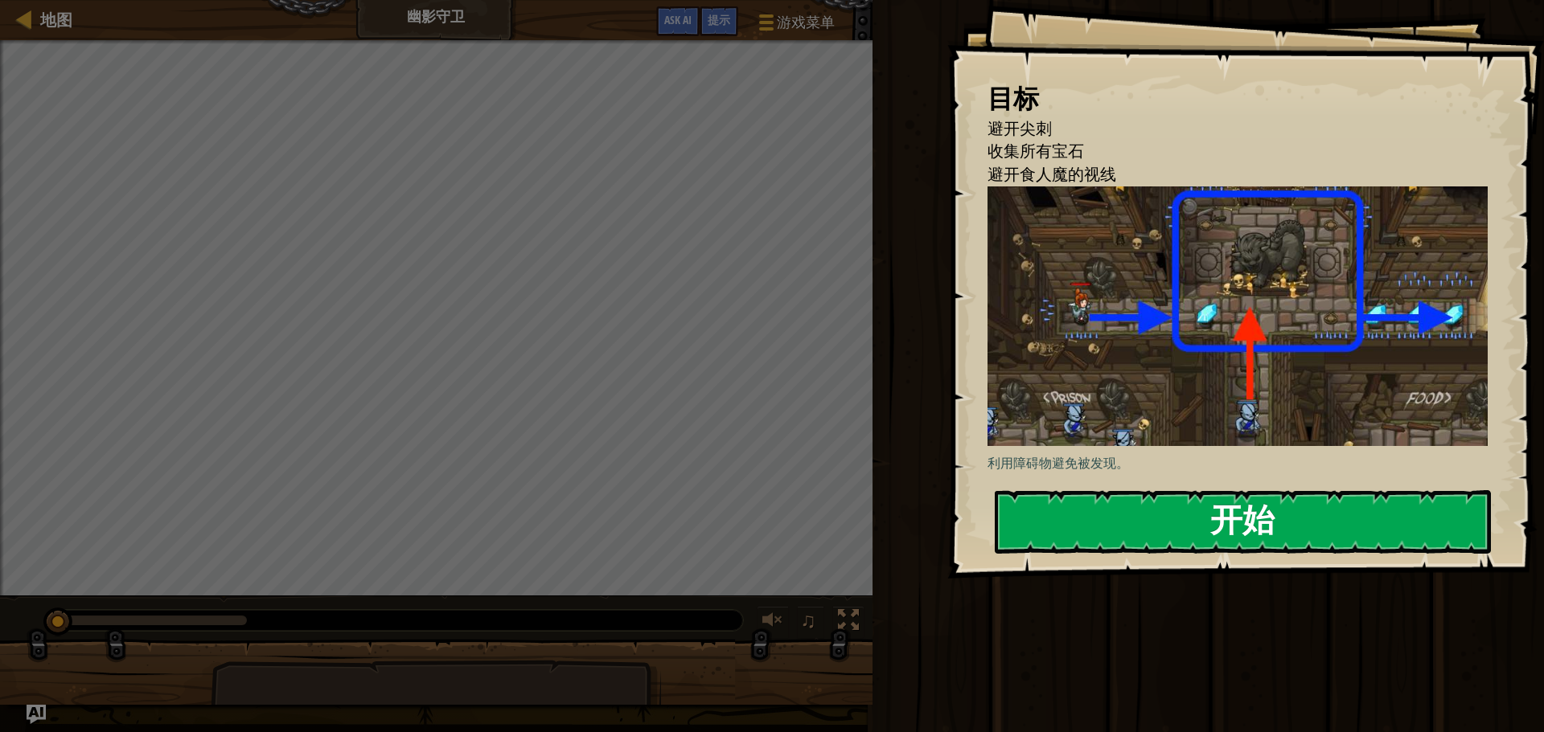
click at [1068, 503] on button "开始" at bounding box center [1243, 522] width 496 height 64
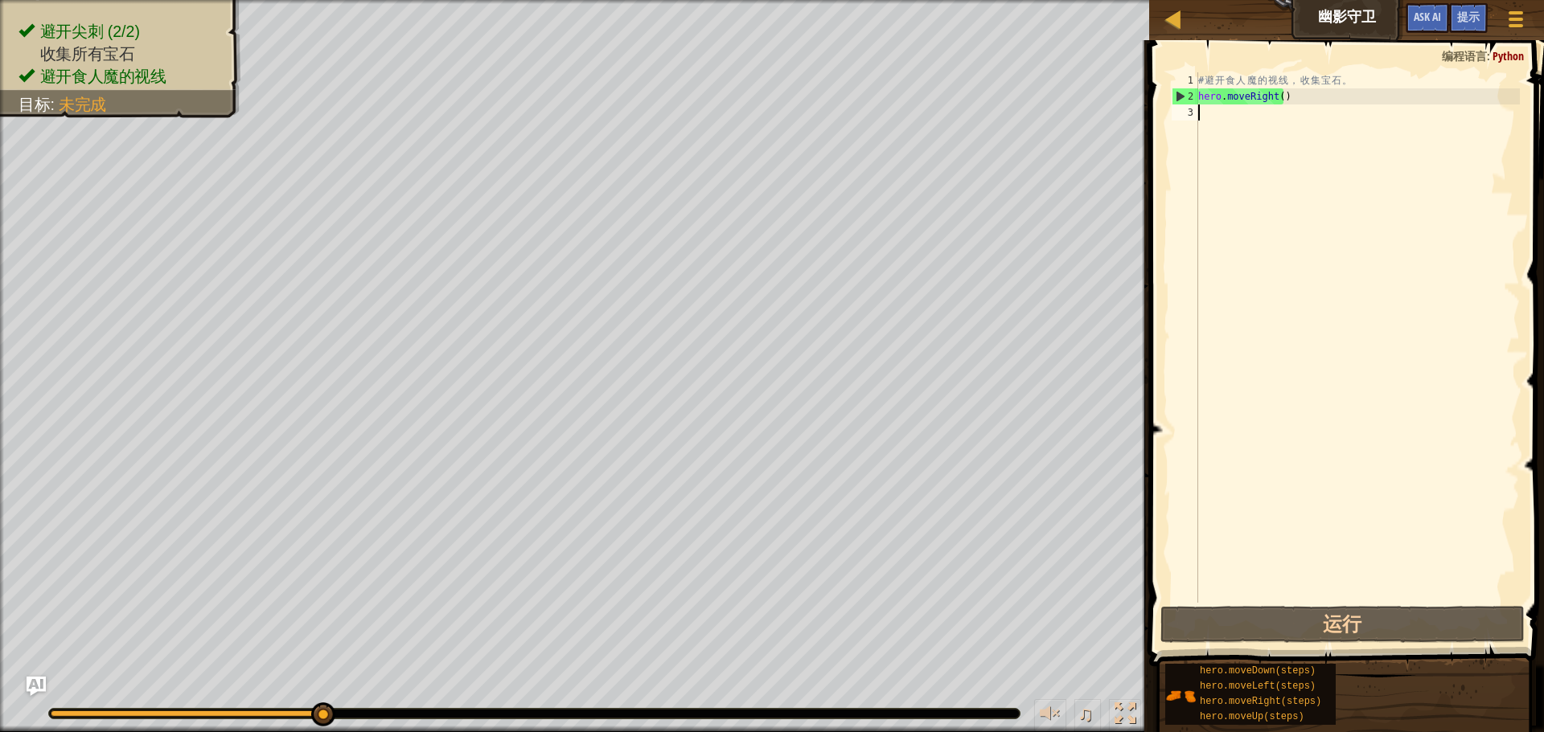
click at [1287, 101] on div "# 避 开 食 人 魔 的 视 线 ， 收 集 宝 石 。 hero . moveRight ( )" at bounding box center [1357, 353] width 325 height 563
type textarea "hero.moveRight()"
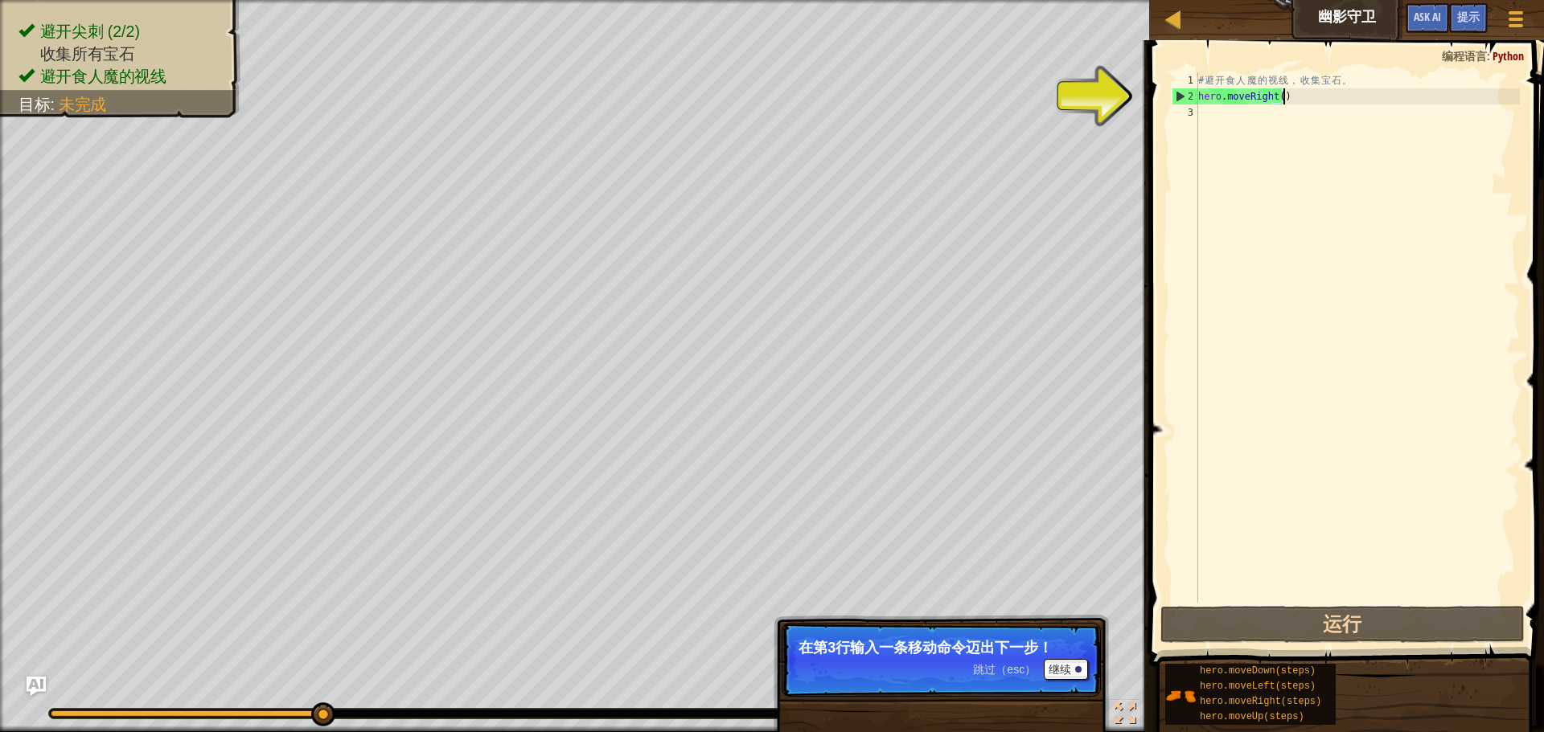
click at [1290, 120] on div "# 避 开 食 人 魔 的 视 线 ， 收 集 宝 石 。 hero . moveRight ( )" at bounding box center [1357, 353] width 325 height 563
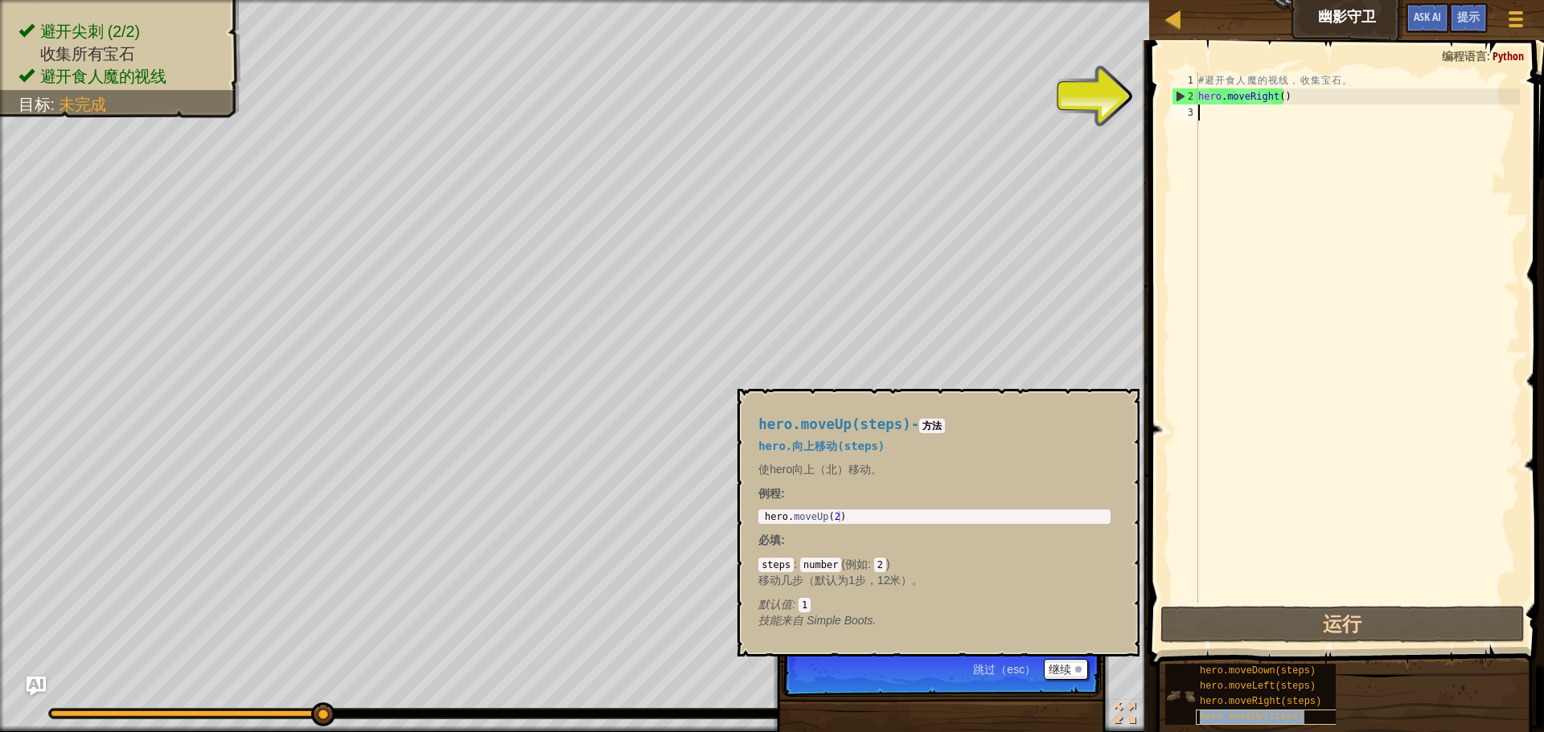
click at [1278, 713] on span "hero.moveUp(steps)" at bounding box center [1252, 717] width 105 height 11
click at [1239, 129] on div "# 避 开 食 人 魔 的 视 线 ， 收 集 宝 石 。 hero . moveRight ( )" at bounding box center [1357, 353] width 325 height 563
click at [1240, 121] on div "# 避 开 食 人 魔 的 视 线 ， 收 集 宝 石 。 hero . moveRight ( )" at bounding box center [1357, 353] width 325 height 563
click at [1229, 716] on span "hero.moveUp(steps)" at bounding box center [1252, 717] width 105 height 11
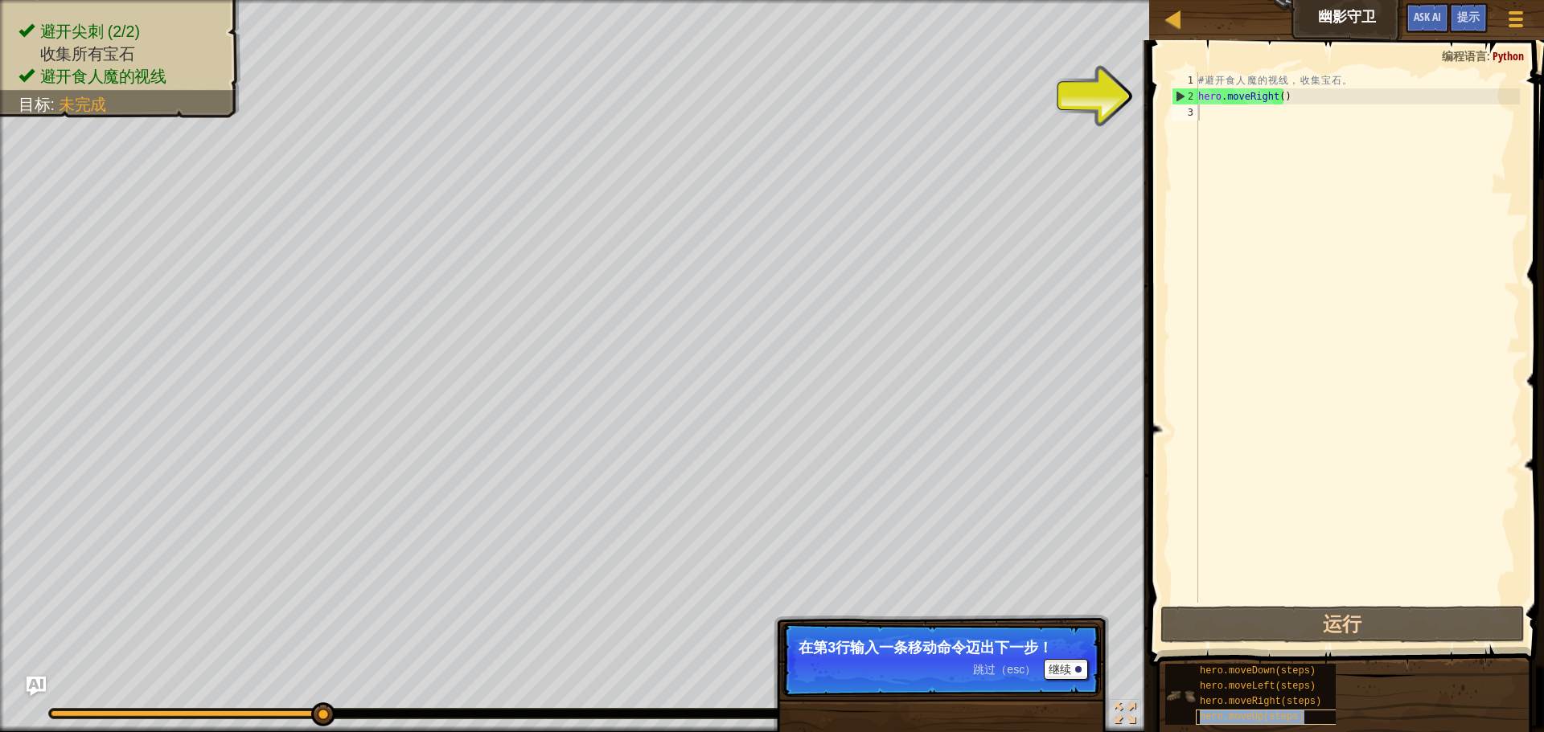
click at [1229, 716] on span "hero.moveUp(steps)" at bounding box center [1252, 717] width 105 height 11
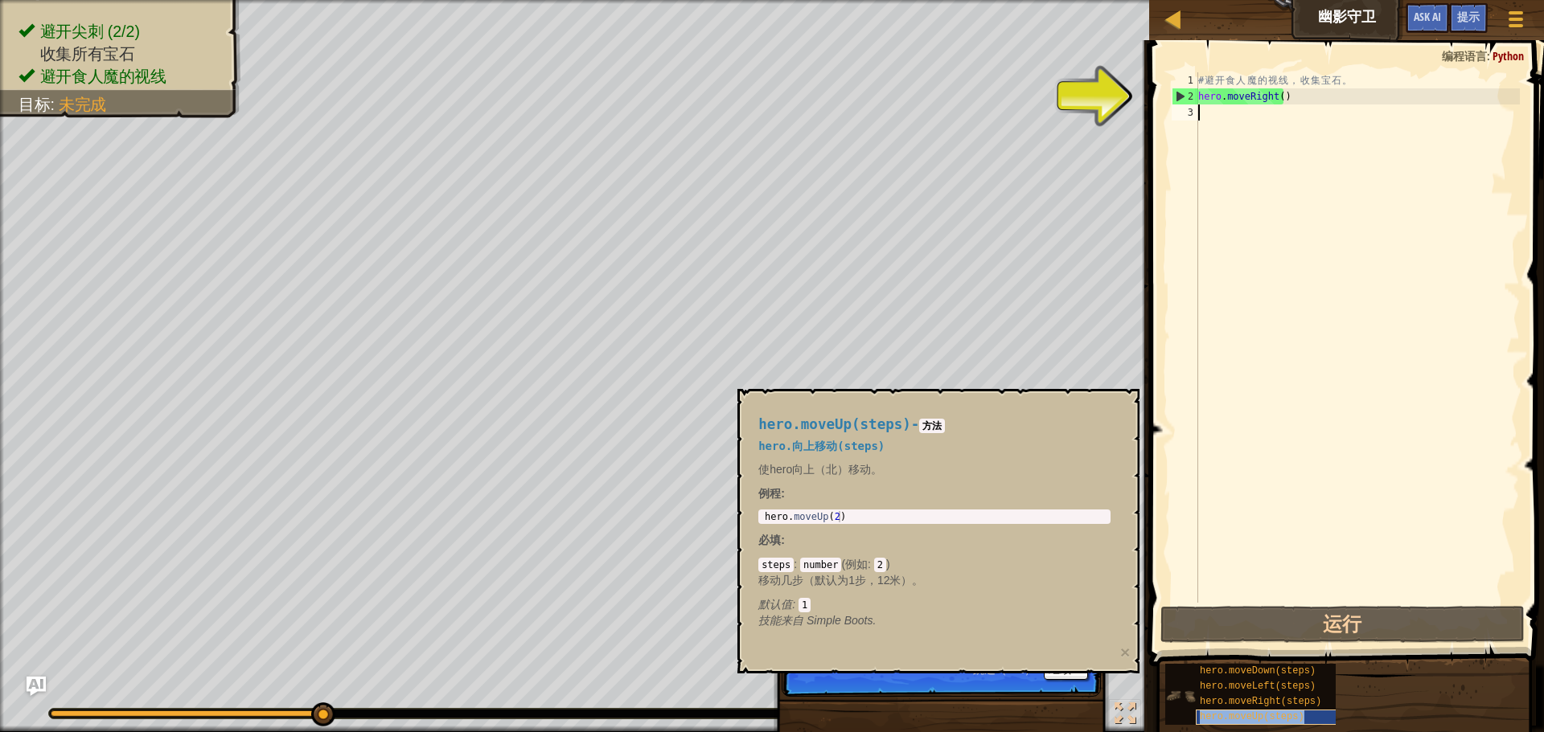
click at [1230, 715] on span "hero.moveUp(steps)" at bounding box center [1252, 717] width 105 height 11
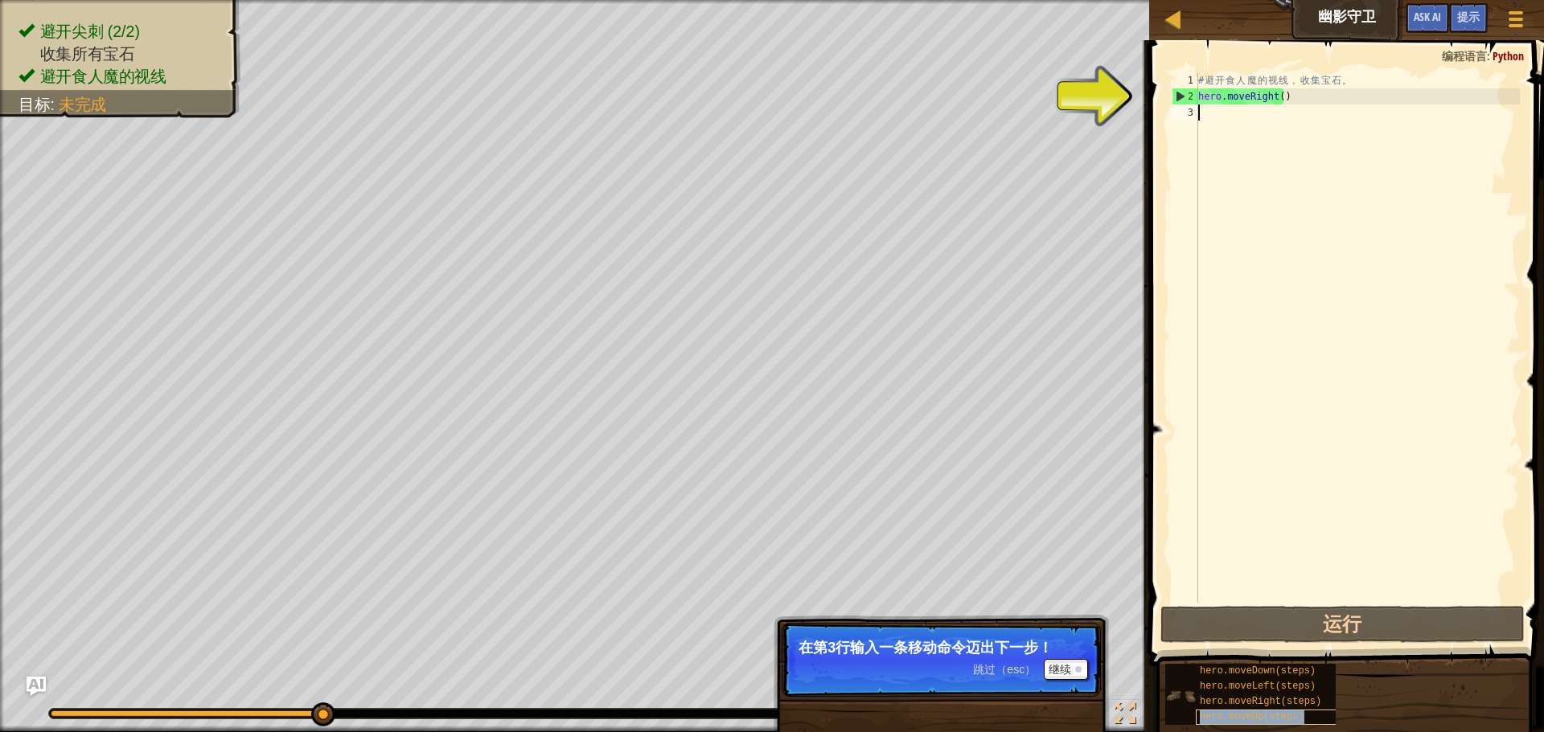
click at [1230, 715] on span "hero.moveUp(steps)" at bounding box center [1252, 717] width 105 height 11
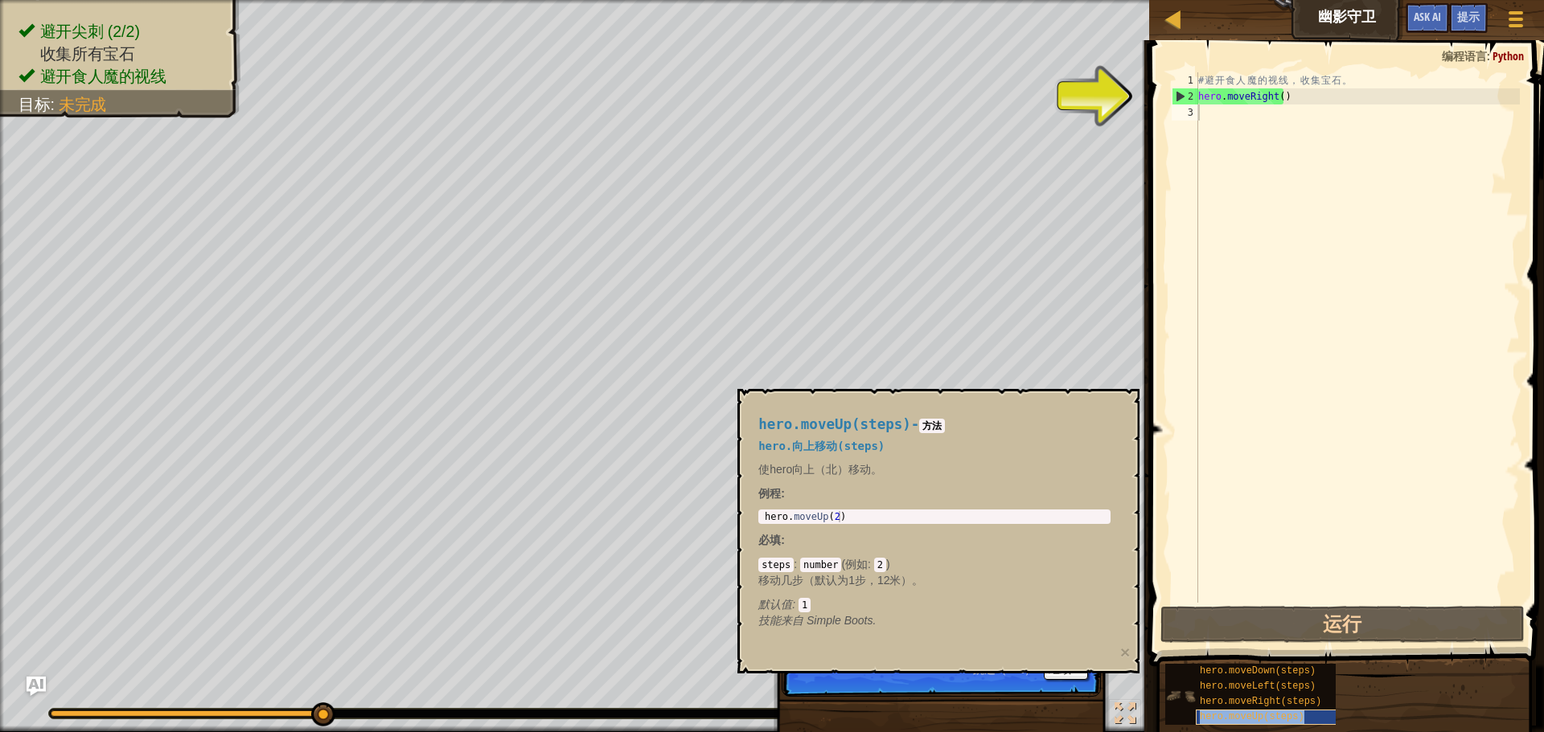
copy span "hero.moveUp(steps)"
click at [1229, 128] on div "# 避 开 食 人 魔 的 视 线 ， 收 集 宝 石 。 hero . moveRight ( )" at bounding box center [1357, 353] width 325 height 563
click at [1229, 125] on div "# 避 开 食 人 魔 的 视 线 ， 收 集 宝 石 。 hero . moveRight ( )" at bounding box center [1357, 353] width 325 height 563
paste textarea "hero.moveUp(steps)"
type textarea "hero.moveUp(steps)"
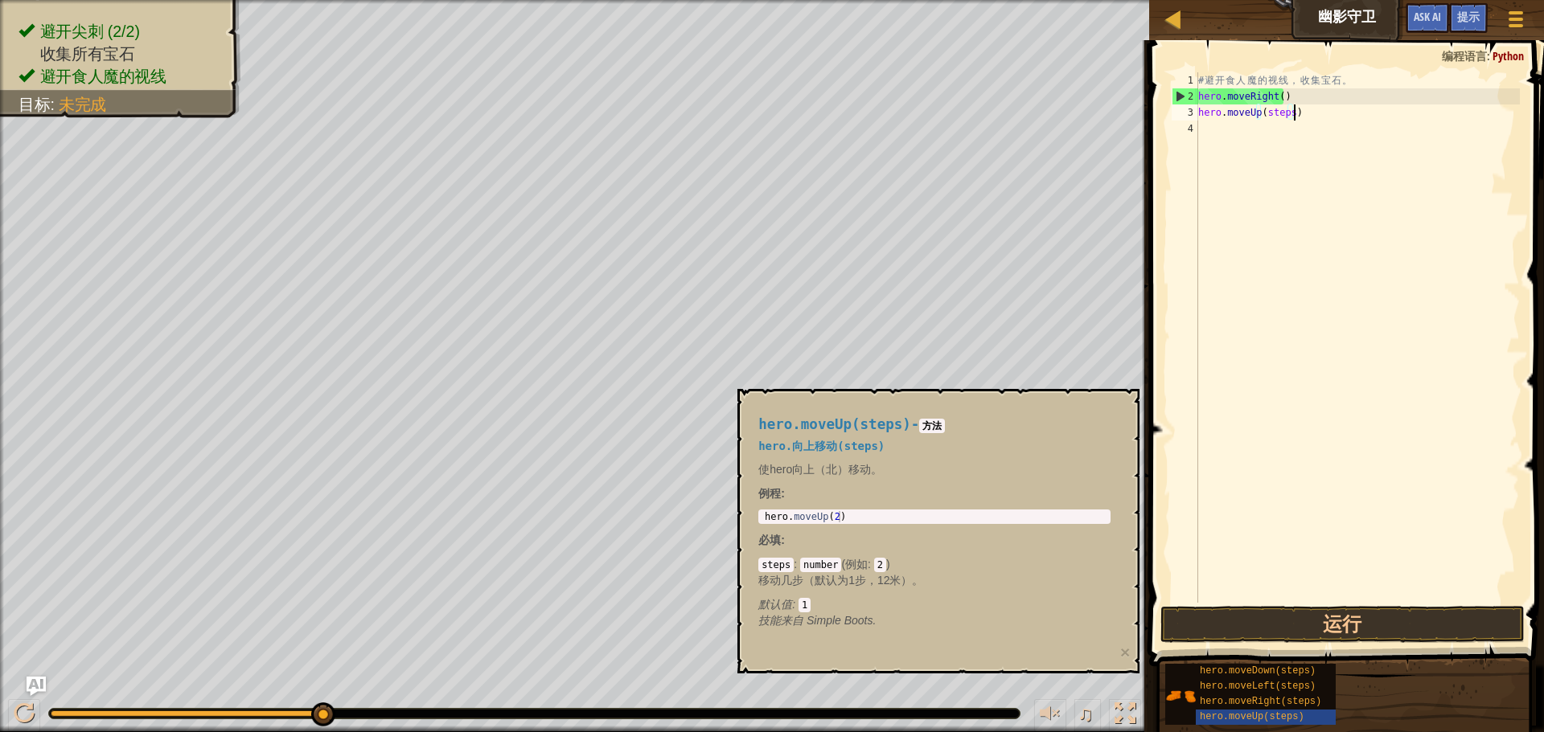
click at [1237, 134] on div "# 避 开 食 人 魔 的 视 线 ， 收 集 宝 石 。 hero . moveRight ( ) hero . moveUp ( steps )" at bounding box center [1357, 353] width 325 height 563
drag, startPoint x: 1267, startPoint y: 122, endPoint x: 1248, endPoint y: 122, distance: 19.3
click at [1248, 122] on div "# 避 开 食 人 魔 的 视 线 ， 收 集 宝 石 。 hero . moveRight ( ) hero . moveUp ( steps )" at bounding box center [1357, 353] width 325 height 563
click at [1263, 703] on span "hero.moveRight(steps)" at bounding box center [1260, 701] width 121 height 11
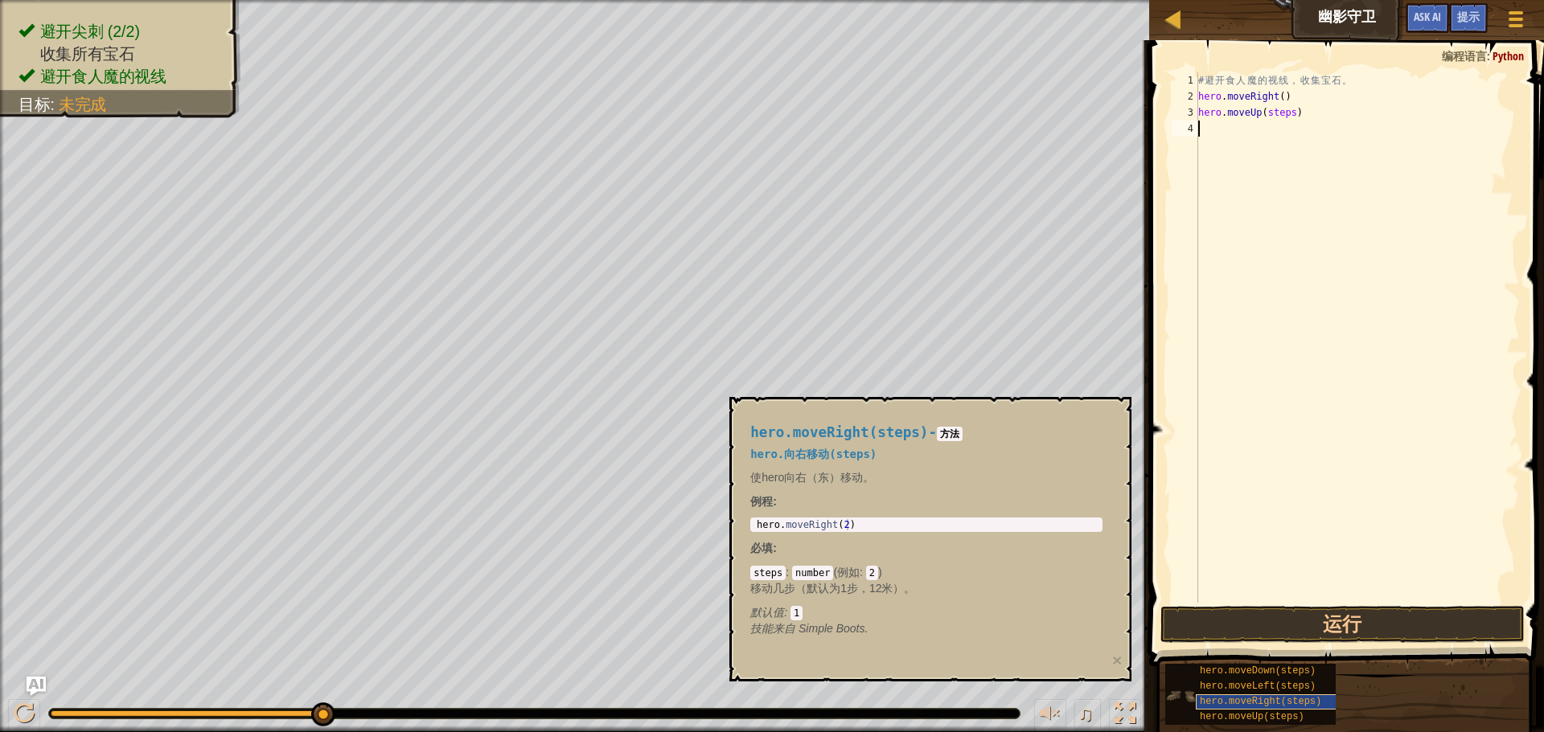
paste textarea "hero.moveUp(steps)"
type textarea "hero.moveUp(steps)"
click at [1233, 697] on span "hero.moveRight(steps)" at bounding box center [1260, 701] width 121 height 11
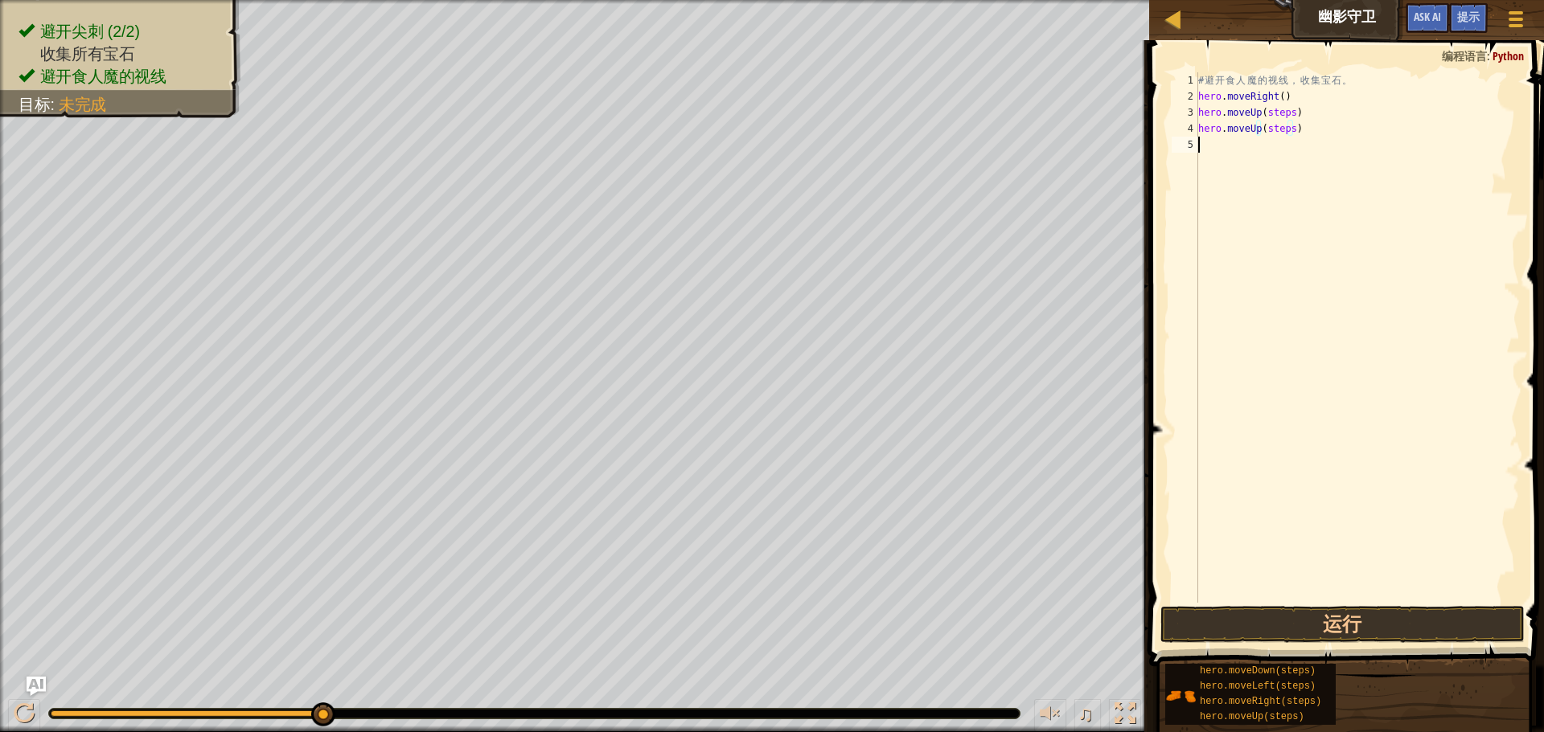
click at [1271, 154] on div "# 避 开 食 人 魔 的 视 线 ， 收 集 宝 石 。 hero . moveRight ( ) hero . moveUp ( steps ) hero…" at bounding box center [1357, 353] width 325 height 563
paste textarea "hero.moveUp(steps)"
type textarea "hero.moveUp(steps)"
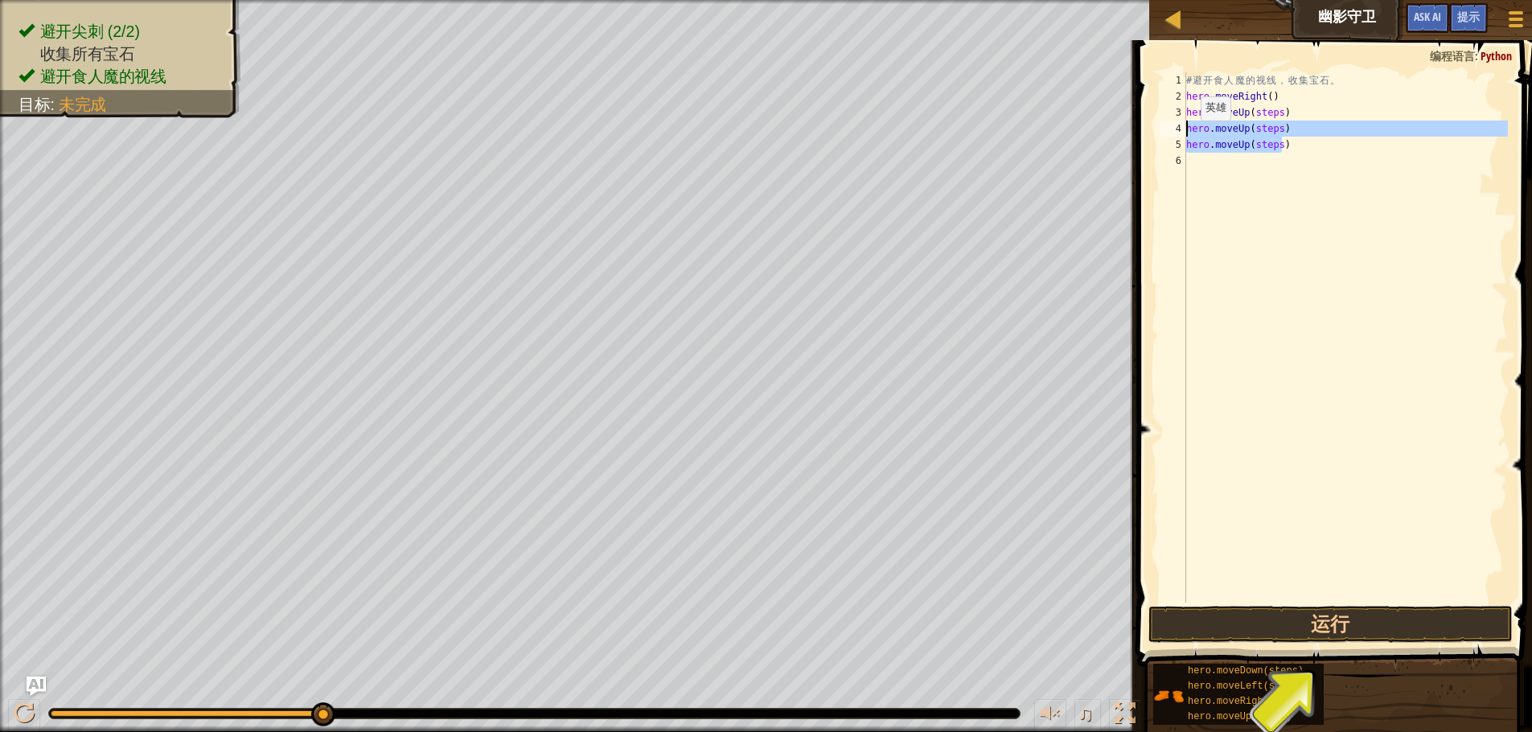
drag, startPoint x: 1253, startPoint y: 142, endPoint x: 1185, endPoint y: 140, distance: 68.4
click at [1185, 140] on div "hero.moveUp(steps) 1 2 3 4 5 6 # 避 开 食 人 魔 的 视 线 ， 收 集 宝 石 。 hero . moveRight (…" at bounding box center [1331, 337] width 351 height 531
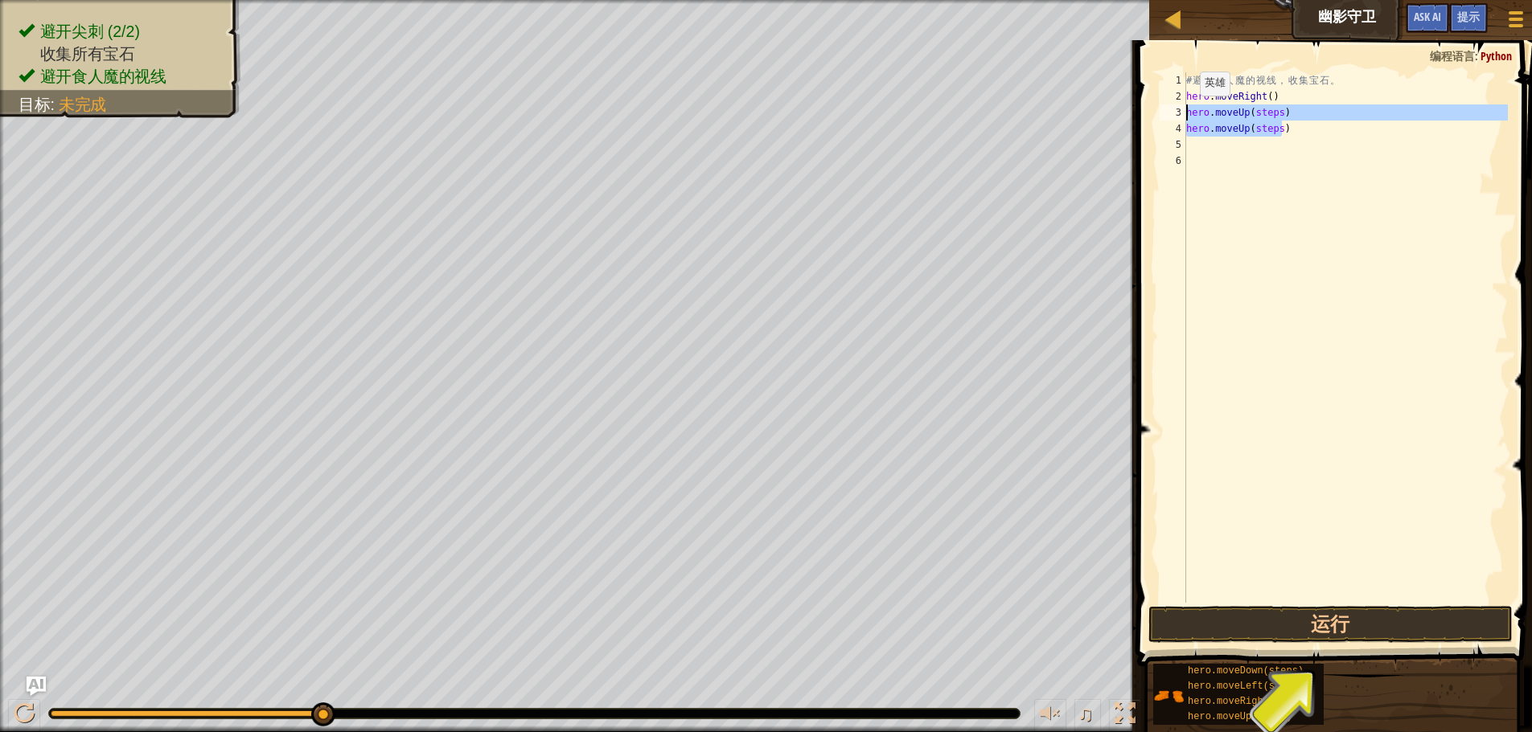
drag, startPoint x: 1306, startPoint y: 132, endPoint x: 1186, endPoint y: 112, distance: 121.5
click at [1186, 112] on div "# 避 开 食 人 魔 的 视 线 ， 收 集 宝 石 。 hero . moveRight ( ) hero . moveUp ( steps ) hero…" at bounding box center [1345, 353] width 325 height 563
type textarea "hero.moveUp(steps) hero.moveUp(steps)"
click at [1233, 125] on div "# 避 开 食 人 魔 的 视 线 ， 收 集 宝 石 。 hero . moveRight ( )" at bounding box center [1345, 353] width 325 height 563
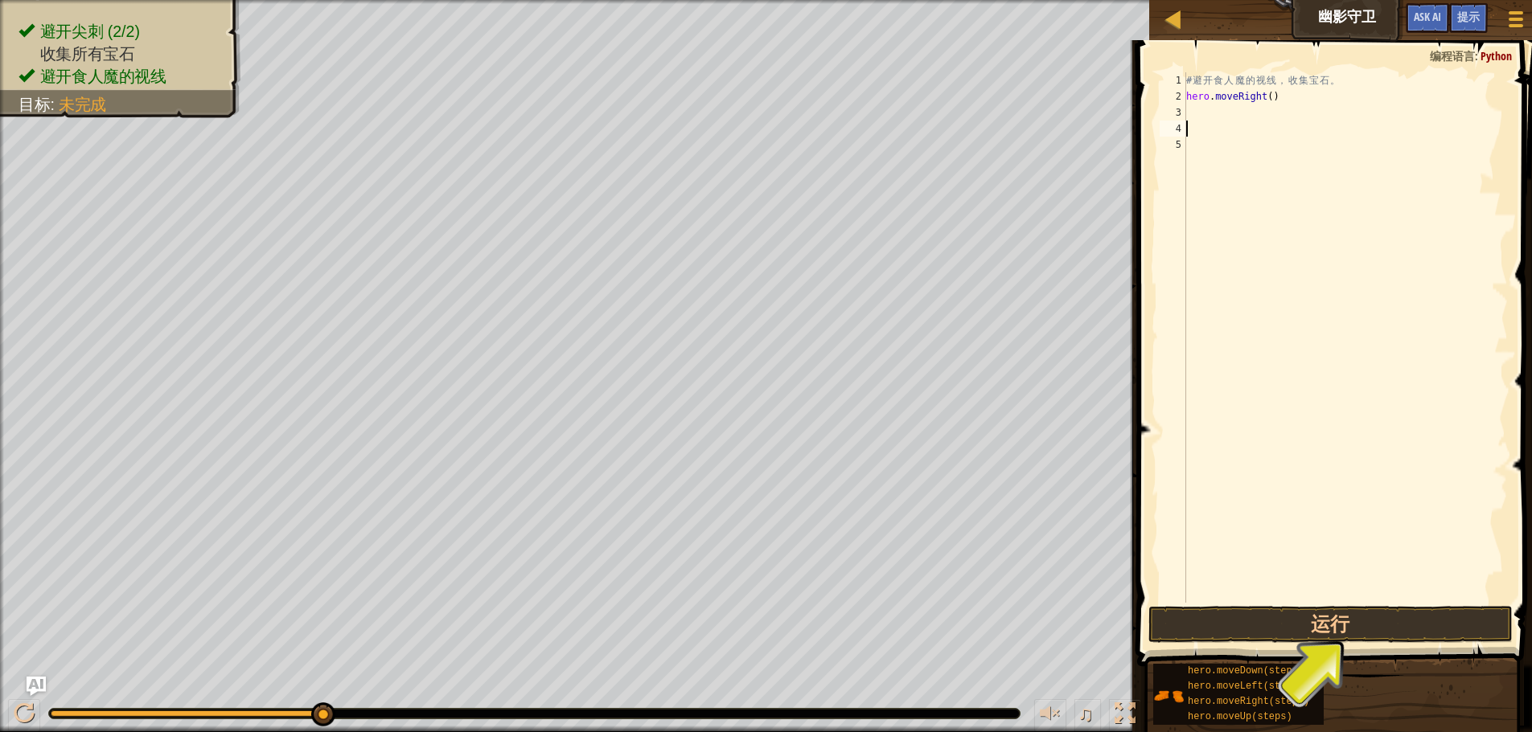
paste textarea "hero.moveUp(steps)"
type textarea "hero.moveUp(steps)"
click at [1246, 144] on div "# 避 开 食 人 魔 的 视 线 ， 收 集 宝 石 。 hero . moveRight ( ) hero . moveUp ( steps )" at bounding box center [1345, 353] width 325 height 563
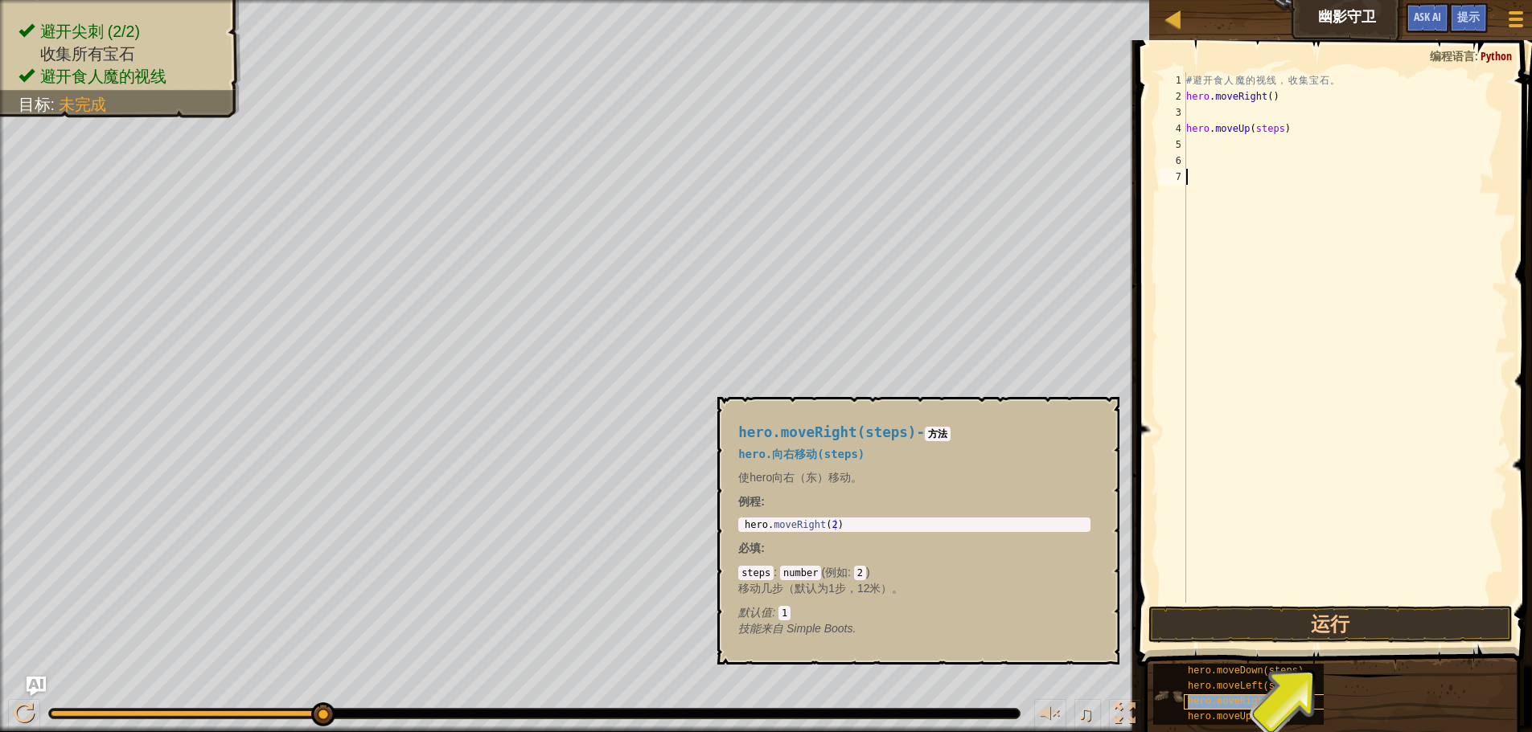
click at [1238, 698] on span "hero.moveRight(steps)" at bounding box center [1248, 701] width 121 height 11
click at [1237, 698] on span "hero.moveRight(steps)" at bounding box center [1248, 701] width 121 height 11
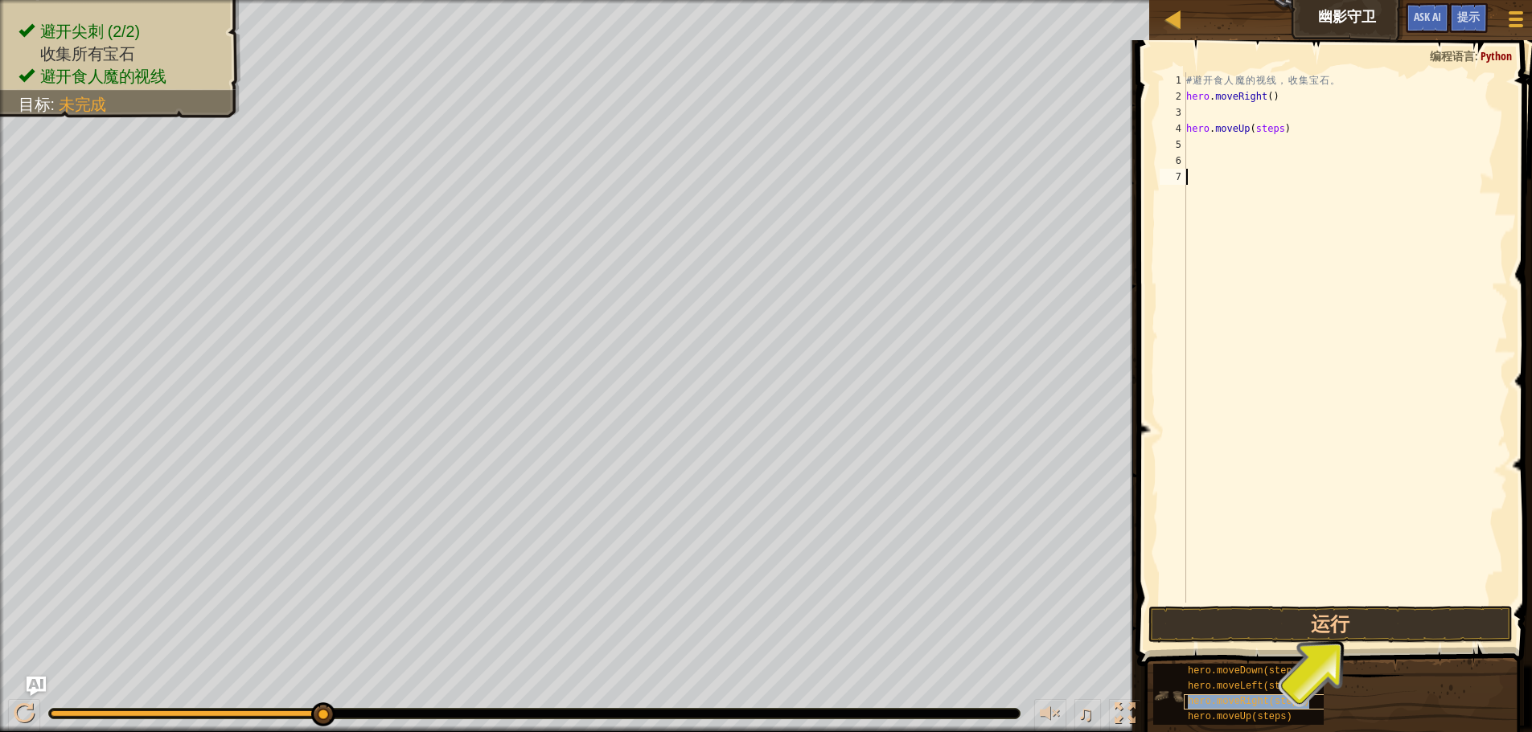
click at [1237, 698] on span "hero.moveRight(steps)" at bounding box center [1248, 701] width 121 height 11
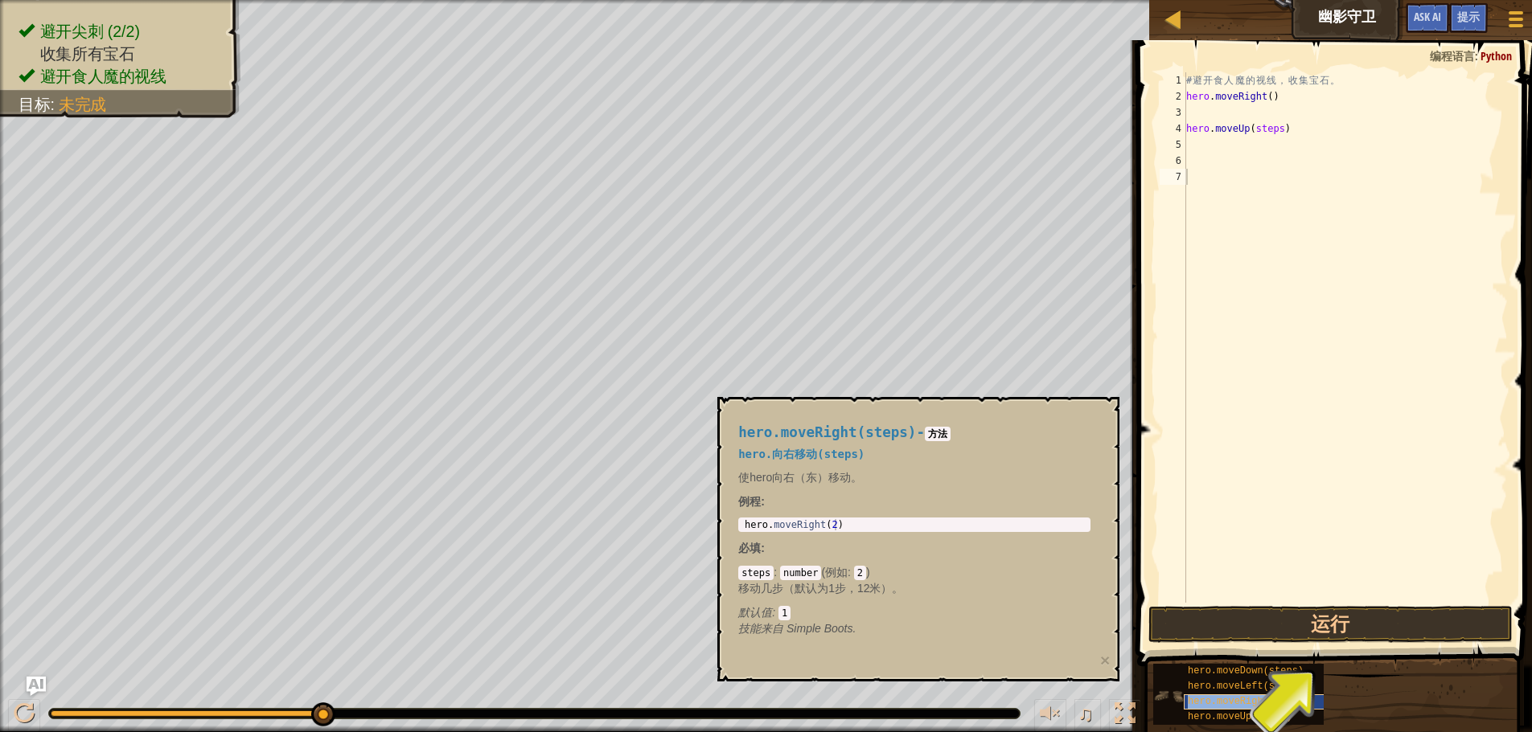
copy span "hero.moveRight(steps)"
click at [1230, 166] on div "# 避 开 食 人 魔 的 视 线 ， 收 集 宝 石 。 hero . moveRight ( ) hero . moveUp ( steps )" at bounding box center [1345, 353] width 325 height 563
paste textarea "hero.moveRight(steps)"
type textarea "hero.moveRight(steps)"
click at [1282, 202] on div "# 避 开 食 人 魔 的 视 线 ， 收 集 宝 石 。 hero . moveRight ( ) hero . moveUp ( steps ) hero…" at bounding box center [1345, 353] width 325 height 563
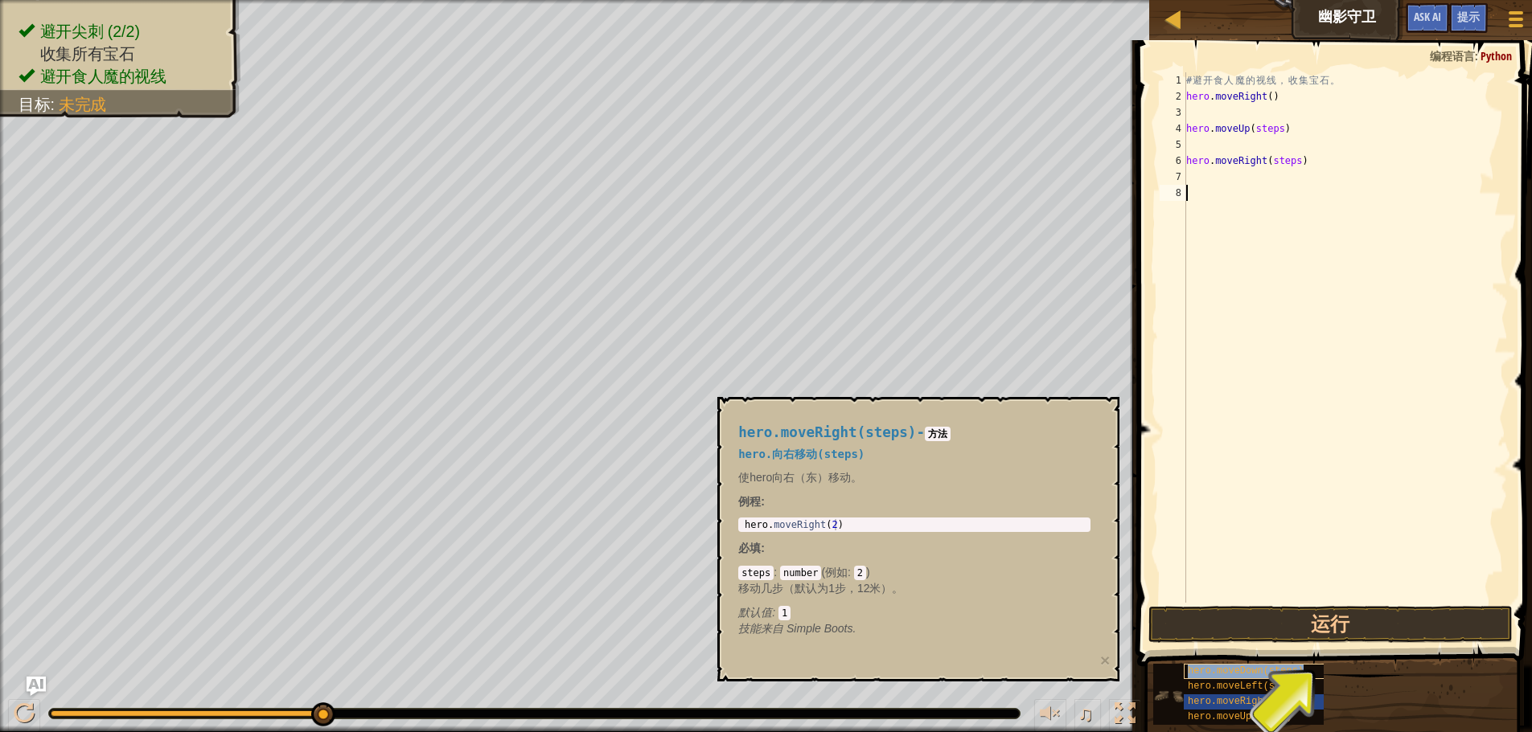
click at [1230, 672] on span "hero.moveDown(steps)" at bounding box center [1246, 671] width 116 height 11
paste textarea "hero.moveRight(steps)"
drag, startPoint x: 1255, startPoint y: 191, endPoint x: 1268, endPoint y: 185, distance: 14.4
click at [1253, 187] on div "# 避 开 食 人 魔 的 视 线 ， 收 集 宝 石 。 hero . moveRight ( ) hero . moveUp ( steps ) hero…" at bounding box center [1345, 353] width 325 height 563
click at [1262, 194] on div "# 避 开 食 人 魔 的 视 线 ， 收 集 宝 石 。 hero . moveRight ( ) hero . moveUp ( steps ) hero…" at bounding box center [1345, 353] width 325 height 563
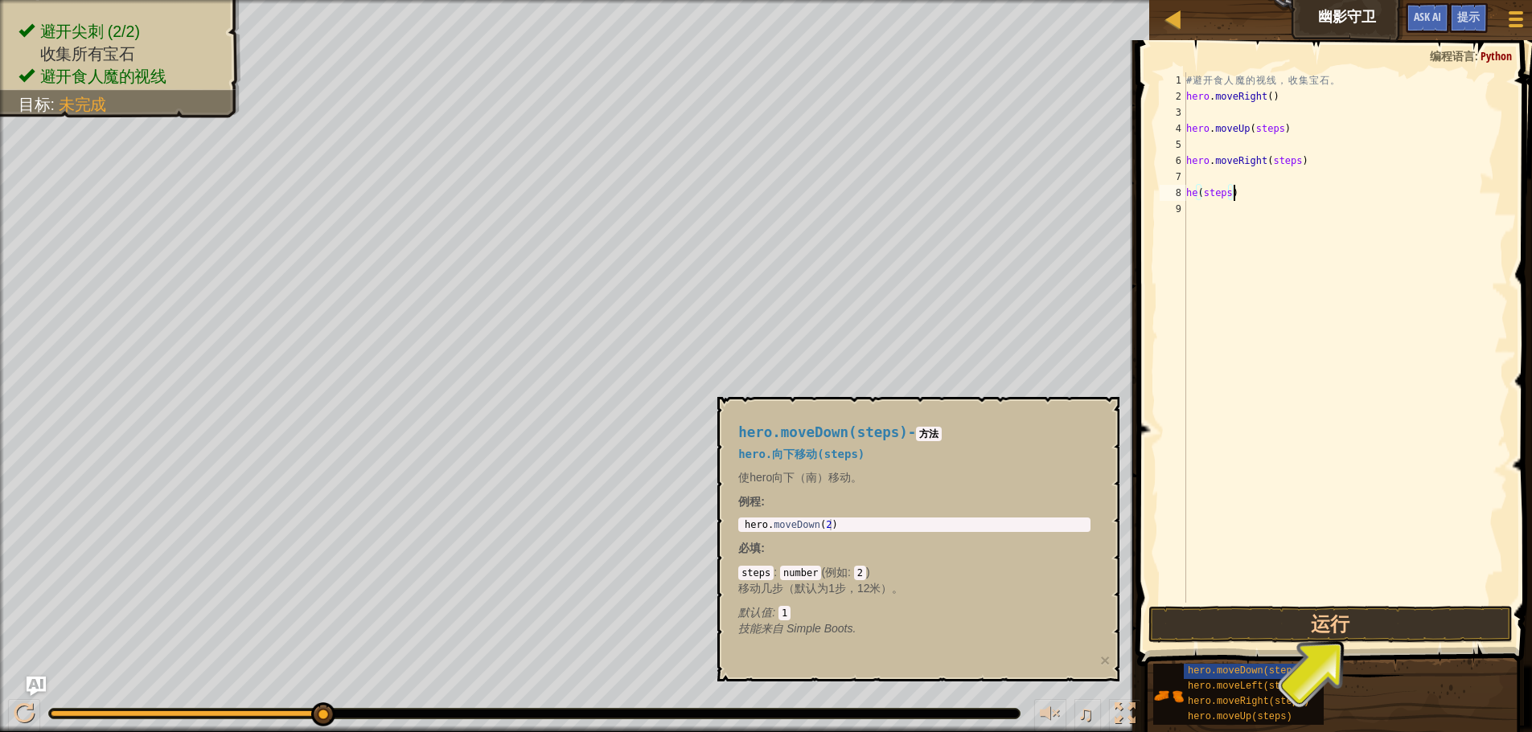
click at [1281, 194] on div "# 避 开 食 人 魔 的 视 线 ， 收 集 宝 石 。 hero . moveRight ( ) hero . moveUp ( steps ) hero…" at bounding box center [1345, 353] width 325 height 563
type textarea "h"
click at [1221, 668] on span "hero.moveDown(steps)" at bounding box center [1246, 671] width 116 height 11
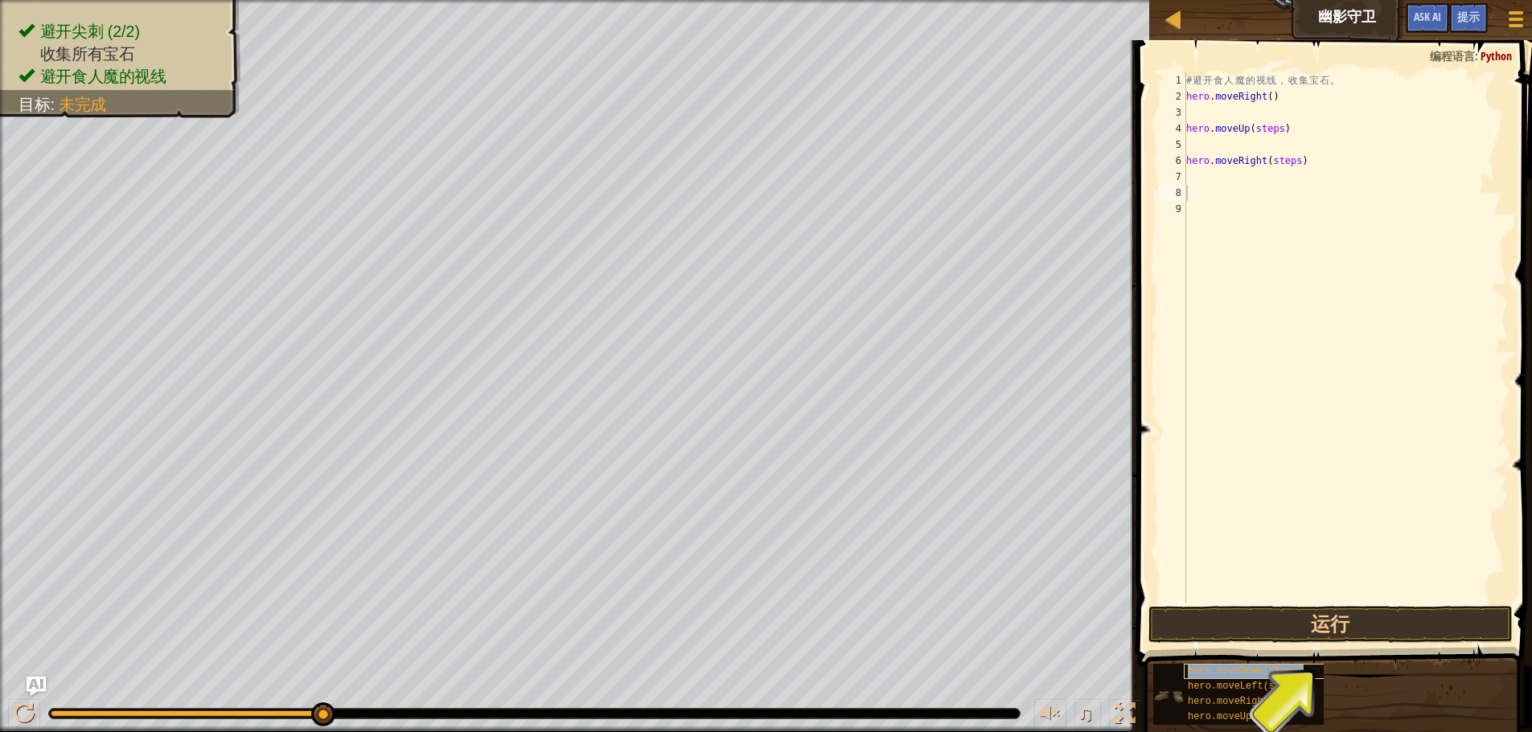
copy span "hero.moveDown(steps)"
click at [1224, 201] on div "# 避 开 食 人 魔 的 视 线 ， 收 集 宝 石 。 hero . moveRight ( ) hero . moveUp ( steps ) hero…" at bounding box center [1345, 353] width 325 height 563
paste textarea "hero.moveDown(steps)"
type textarea "hero.moveDown(steps)"
click at [1252, 232] on div "# 避 开 食 人 魔 的 视 线 ， 收 集 宝 石 。 hero . moveRight ( ) hero . moveUp ( steps ) hero…" at bounding box center [1345, 353] width 325 height 563
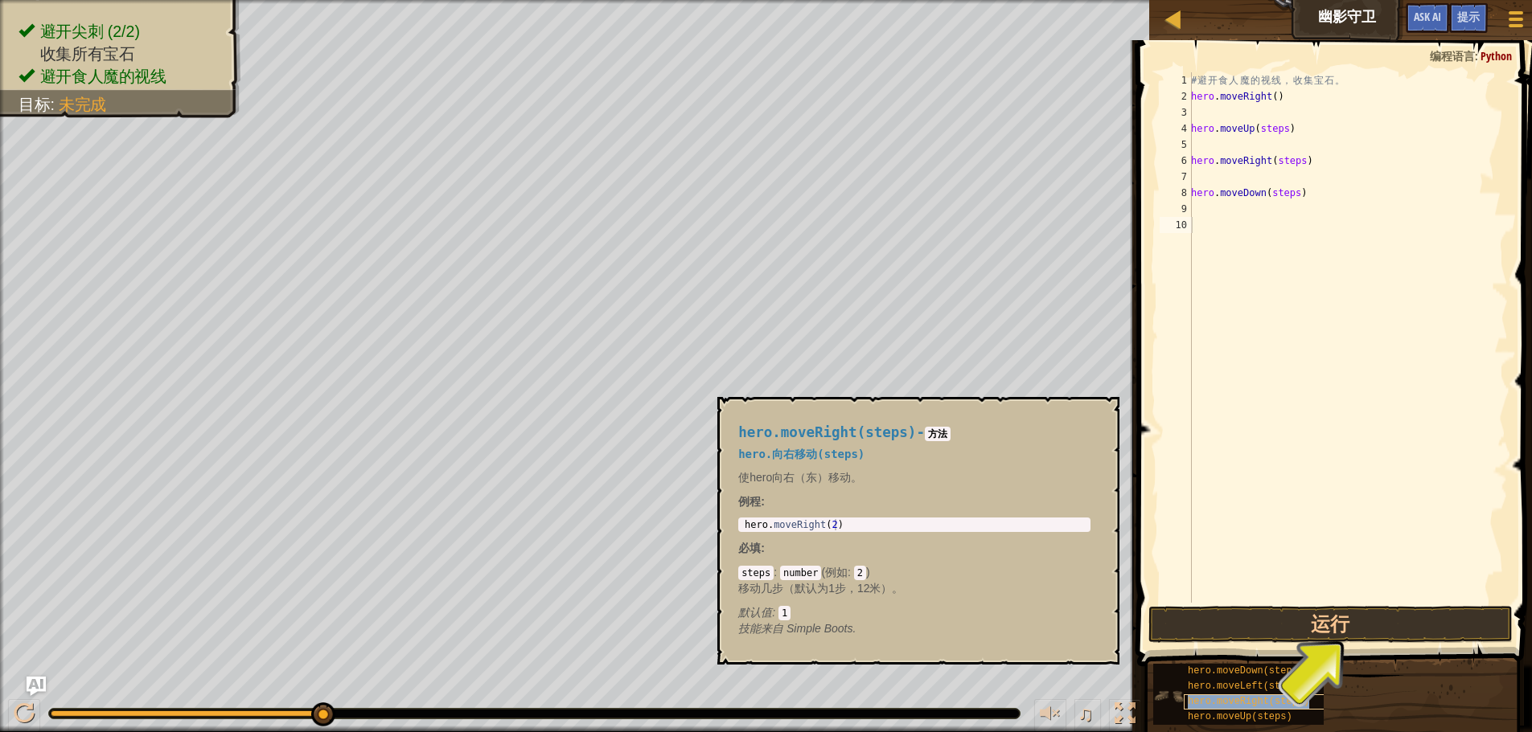
click at [1236, 702] on span "hero.moveRight(steps)" at bounding box center [1248, 701] width 121 height 11
copy span "hero.moveRight(steps)"
click at [1275, 252] on div "# 避 开 食 人 魔 的 视 线 ， 收 集 宝 石 。 hero . moveRight ( ) hero . moveUp ( steps ) hero…" at bounding box center [1348, 353] width 320 height 563
paste textarea "hero.moveRight(steps)"
drag, startPoint x: 1296, startPoint y: 228, endPoint x: 1298, endPoint y: 218, distance: 9.9
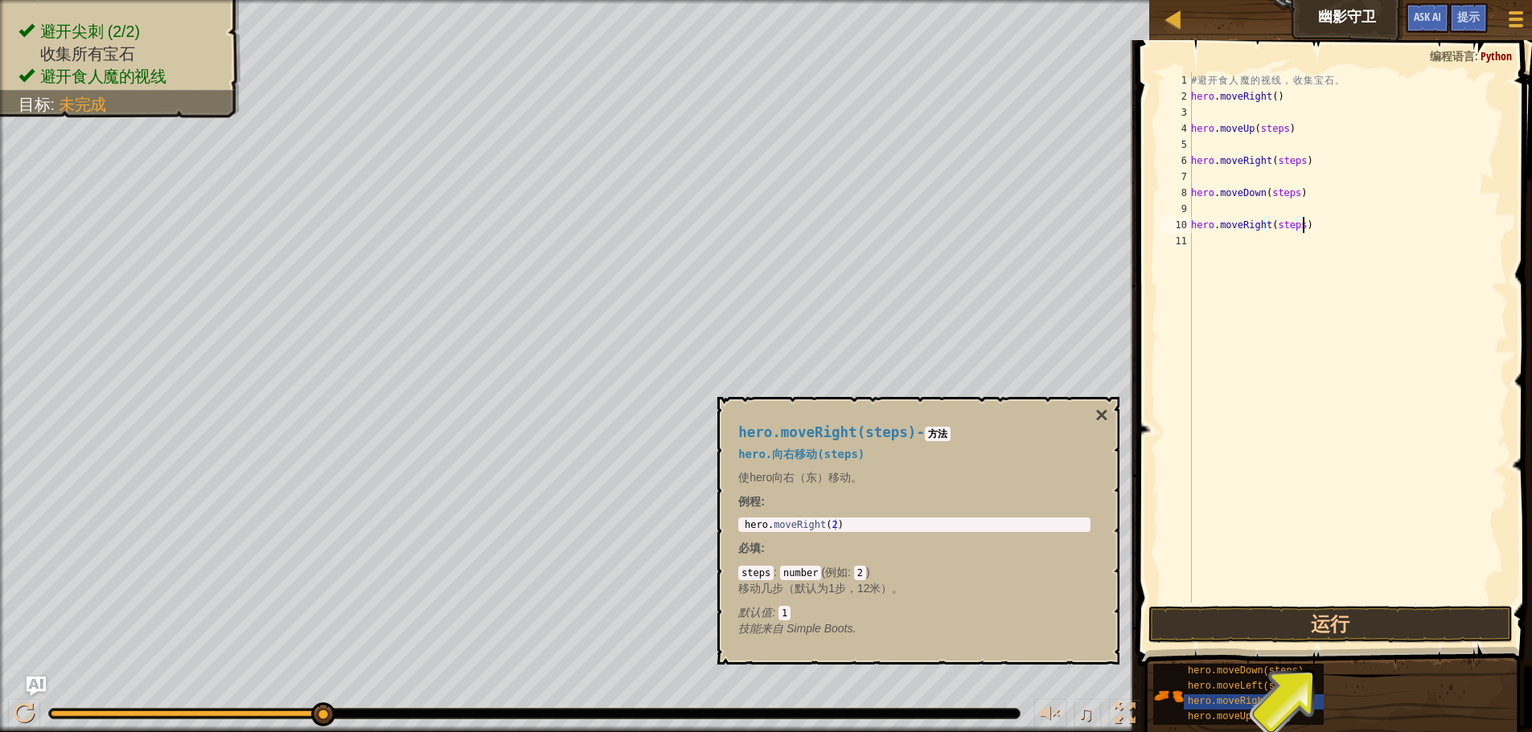
click at [1296, 220] on div "# 避 开 食 人 魔 的 视 线 ， 收 集 宝 石 。 hero . moveRight ( ) hero . moveUp ( steps ) hero…" at bounding box center [1348, 353] width 320 height 563
drag, startPoint x: 1292, startPoint y: 191, endPoint x: 1305, endPoint y: 183, distance: 15.2
click at [1292, 189] on div "# 避 开 食 人 魔 的 视 线 ， 收 集 宝 石 。 hero . moveRight ( ) hero . moveUp ( steps ) hero…" at bounding box center [1348, 353] width 320 height 563
click at [1296, 164] on div "# 避 开 食 人 魔 的 视 线 ， 收 集 宝 石 。 hero . moveRight ( ) hero . moveUp ( steps ) hero…" at bounding box center [1348, 353] width 320 height 563
click at [1282, 129] on div "# 避 开 食 人 魔 的 视 线 ， 收 集 宝 石 。 hero . moveRight ( ) hero . moveUp ( steps ) hero…" at bounding box center [1348, 353] width 320 height 563
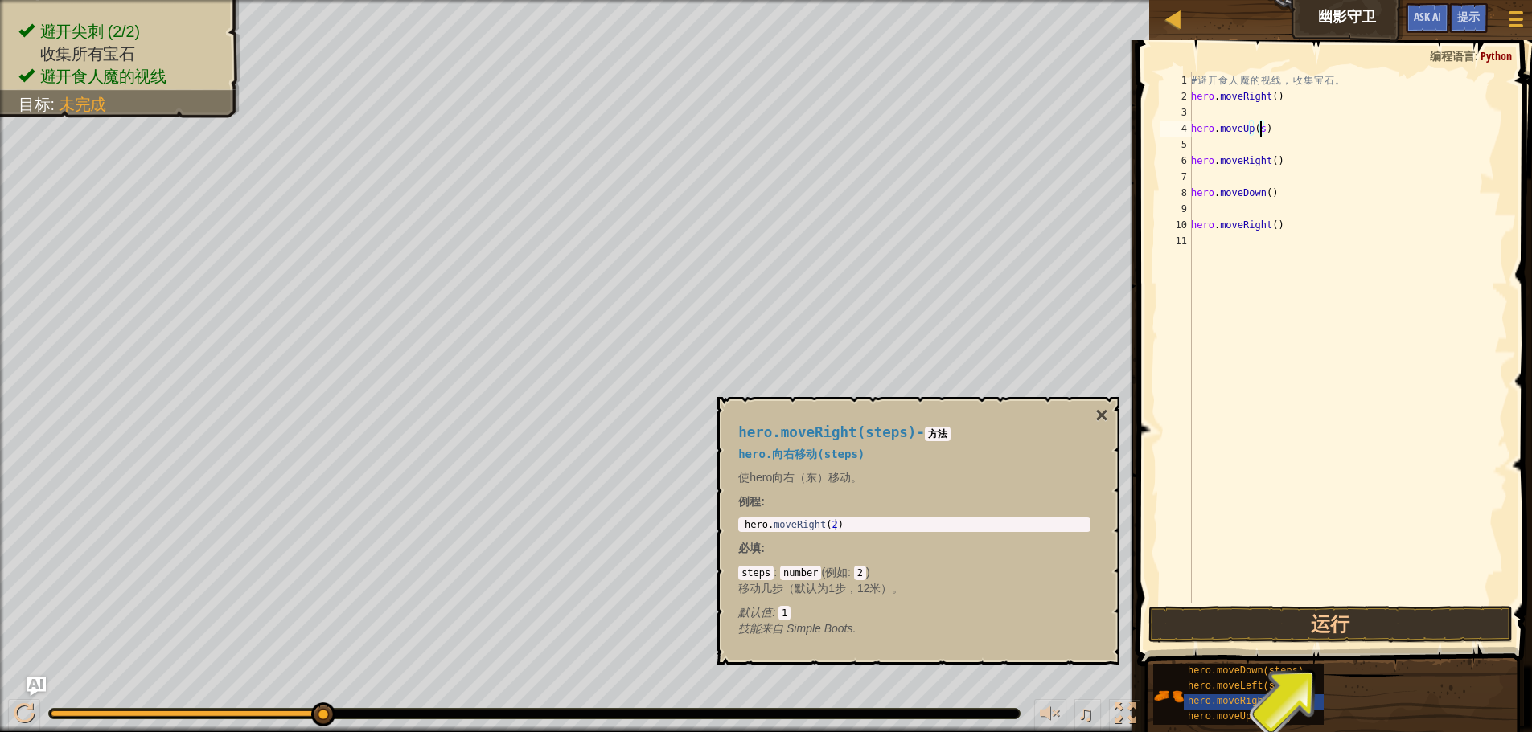
type textarea "hero.moveUp()"
click at [1303, 620] on button "运行" at bounding box center [1330, 624] width 364 height 37
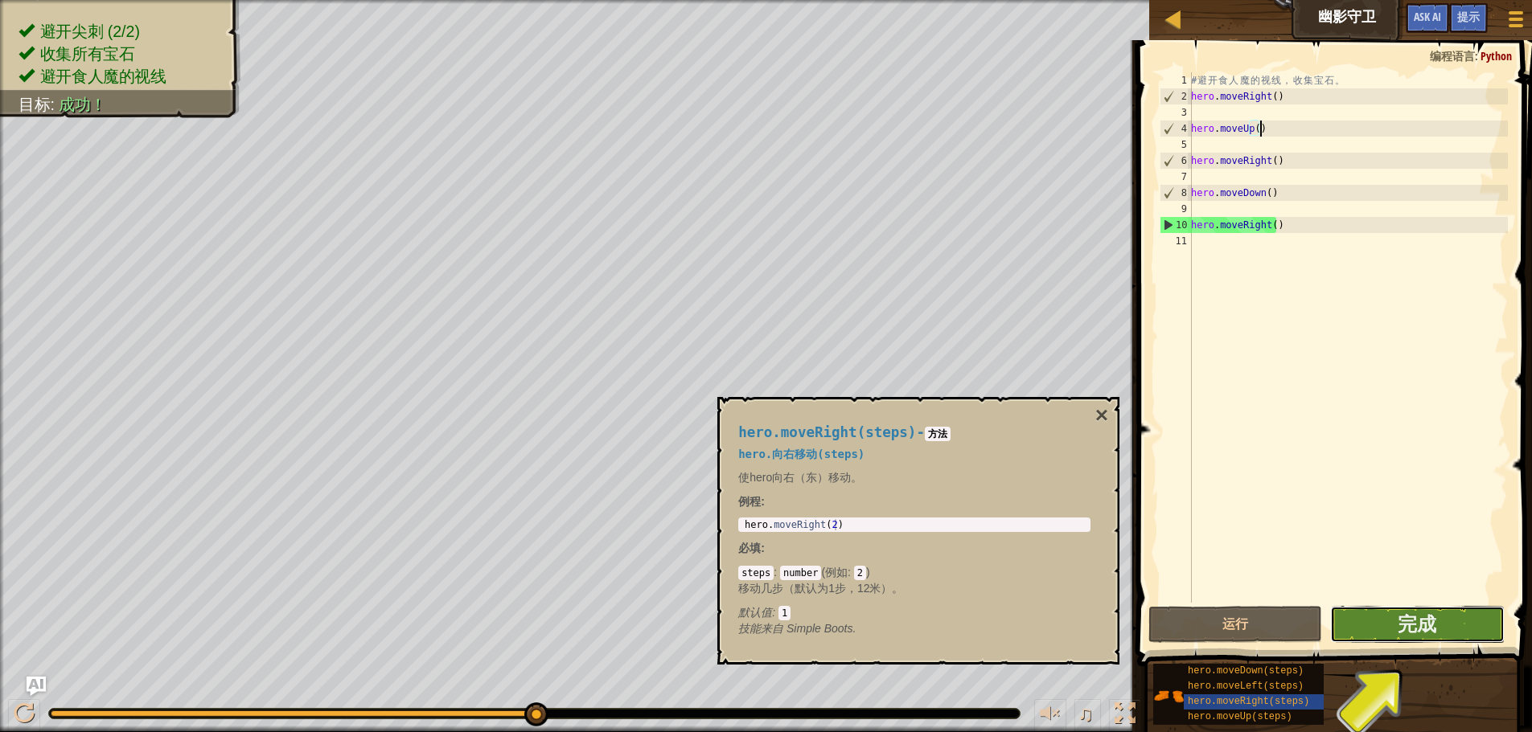
click at [1401, 638] on button "完成" at bounding box center [1417, 624] width 174 height 37
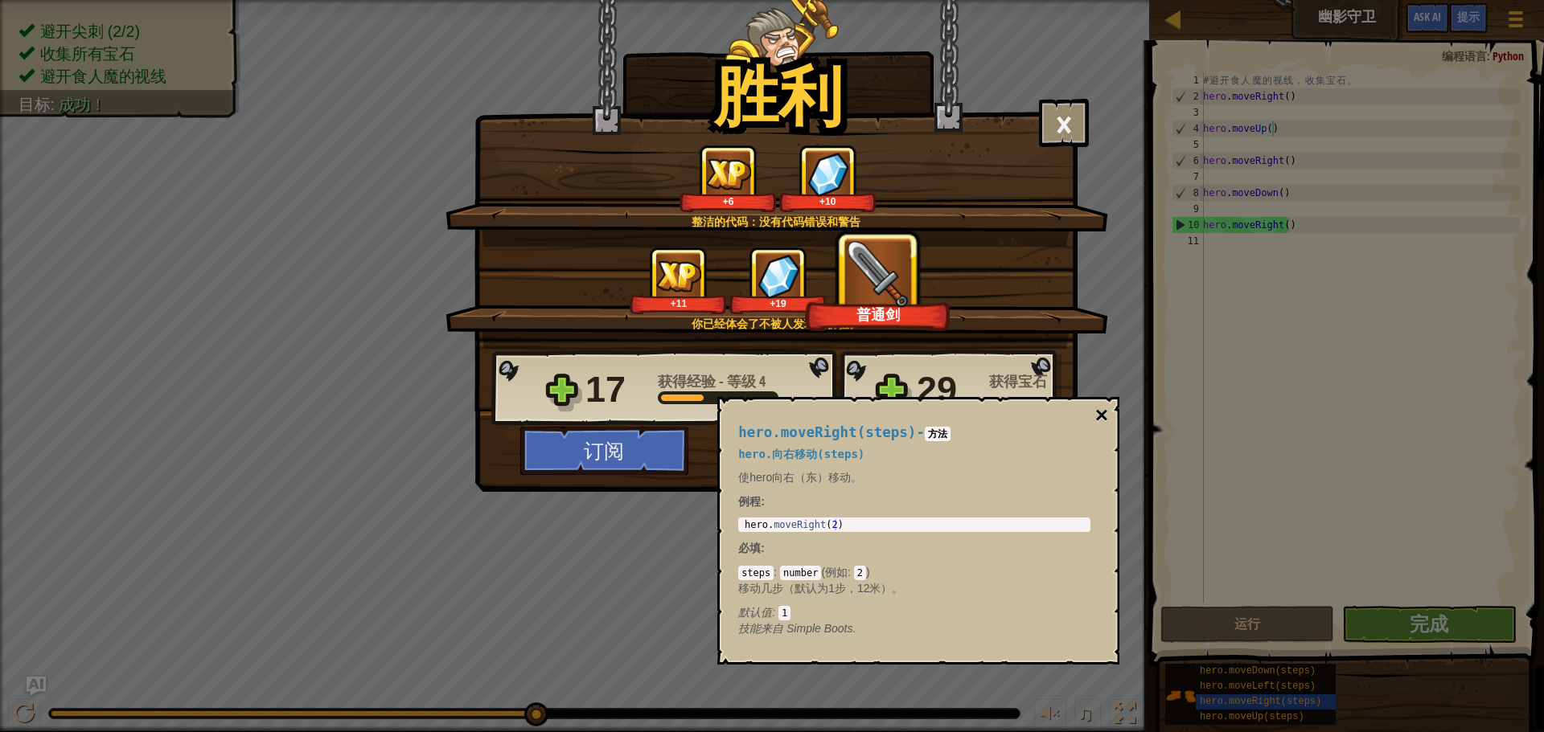
click at [1106, 415] on button "×" at bounding box center [1101, 415] width 13 height 23
click at [1098, 412] on button "×" at bounding box center [1101, 415] width 13 height 23
click at [1101, 412] on button "×" at bounding box center [1101, 415] width 13 height 23
drag, startPoint x: 987, startPoint y: 412, endPoint x: 980, endPoint y: 521, distance: 109.5
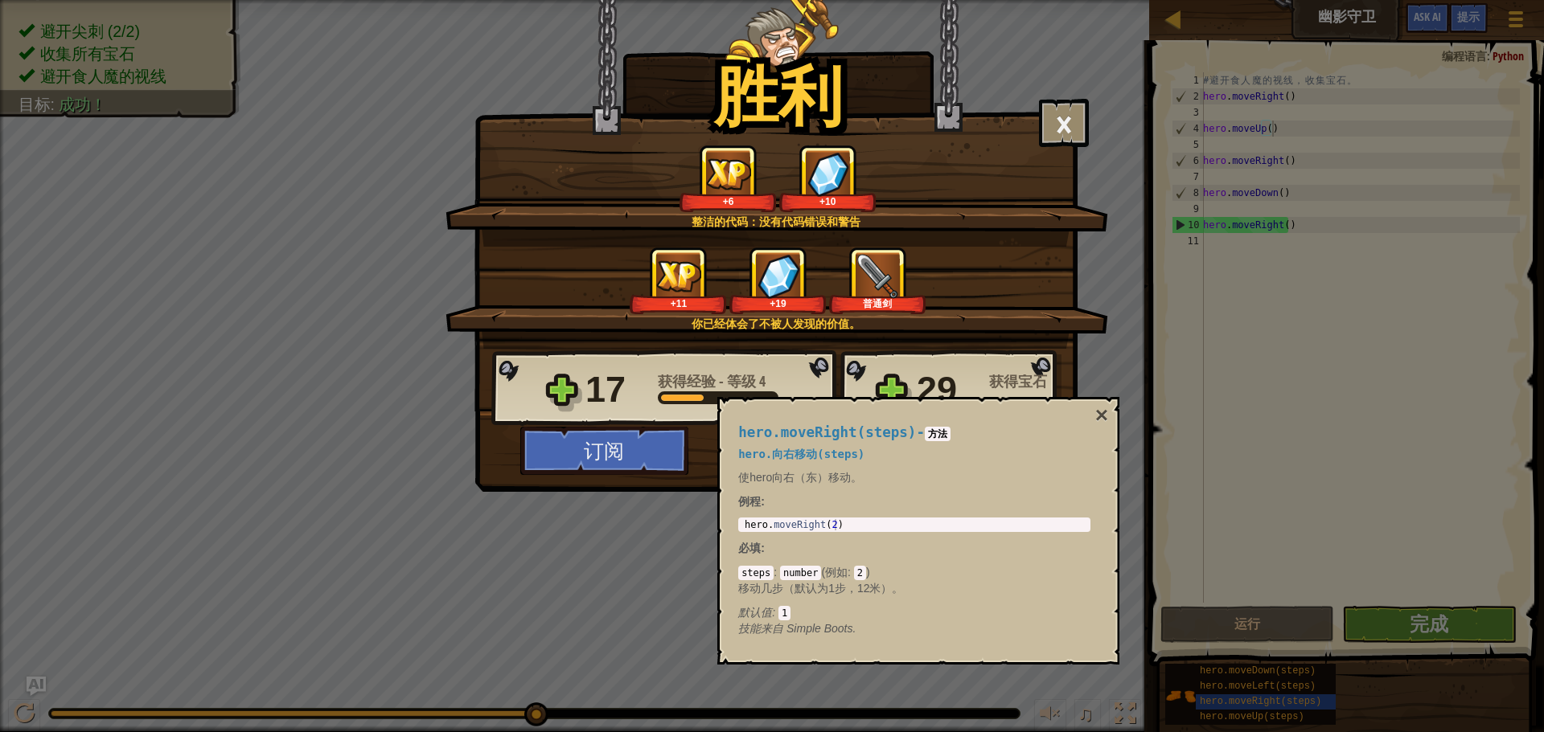
click at [986, 525] on div "hero.moveRight(steps) - 方法 hero.向右移动(steps) 使hero向右（东）移动。 例程 : 1 hero . moveRig…" at bounding box center [914, 531] width 375 height 242
click at [795, 427] on span "hero.moveRight(steps)" at bounding box center [827, 433] width 178 height 16
drag, startPoint x: 841, startPoint y: 503, endPoint x: 1032, endPoint y: 657, distance: 245.9
click at [862, 528] on div "hero.moveRight(steps) - 方法 hero.向右移动(steps) 使hero向右（东）移动。 例程 : 1 hero . moveRig…" at bounding box center [914, 531] width 375 height 242
drag, startPoint x: 1315, startPoint y: 695, endPoint x: 1283, endPoint y: 693, distance: 31.4
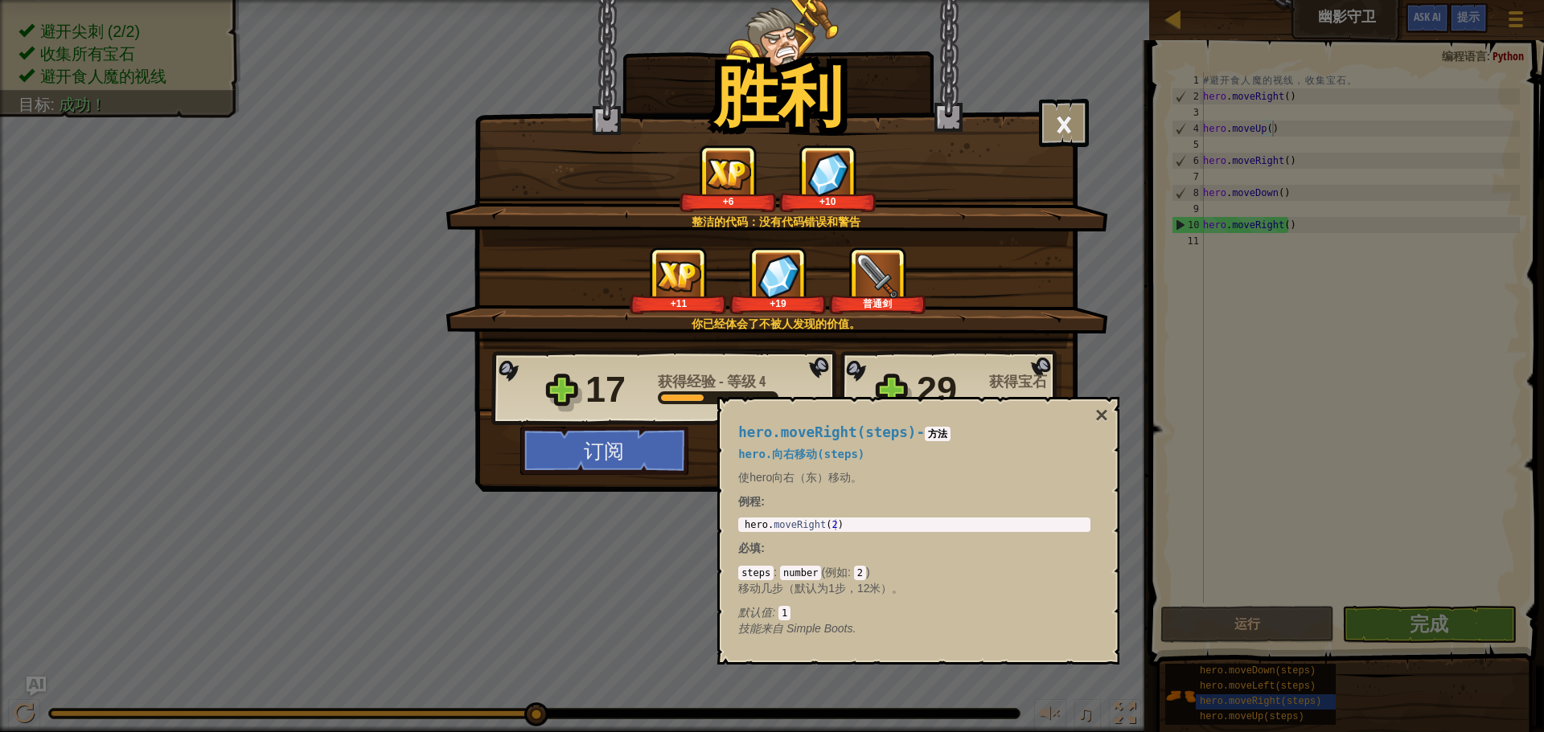
click at [1313, 695] on div "胜利 × 你没被发现，干得好。继续吧——学习战斗的时刻即将到来。 这个关卡有多好玩？ 给我们反馈！ 整洁的代码：没有代码错误和警告 +6 +10 你已经体会了…" at bounding box center [772, 366] width 1544 height 732
drag, startPoint x: 1283, startPoint y: 693, endPoint x: 1208, endPoint y: 649, distance: 87.6
click at [1262, 683] on div "胜利 × 你没被发现，干得好。继续吧——学习战斗的时刻即将到来。 这个关卡有多好玩？ 给我们反馈！ 整洁的代码：没有代码错误和警告 +6 +10 你已经体会了…" at bounding box center [772, 366] width 1544 height 732
drag, startPoint x: 1111, startPoint y: 392, endPoint x: 1106, endPoint y: 402, distance: 11.9
click at [1107, 2] on body "地图 幽影守卫 游戏菜单 完成 提示 Ask AI 1 ההההההההההההההההההההההההההההההההההההההההההההההההההה…" at bounding box center [772, 1] width 1544 height 2
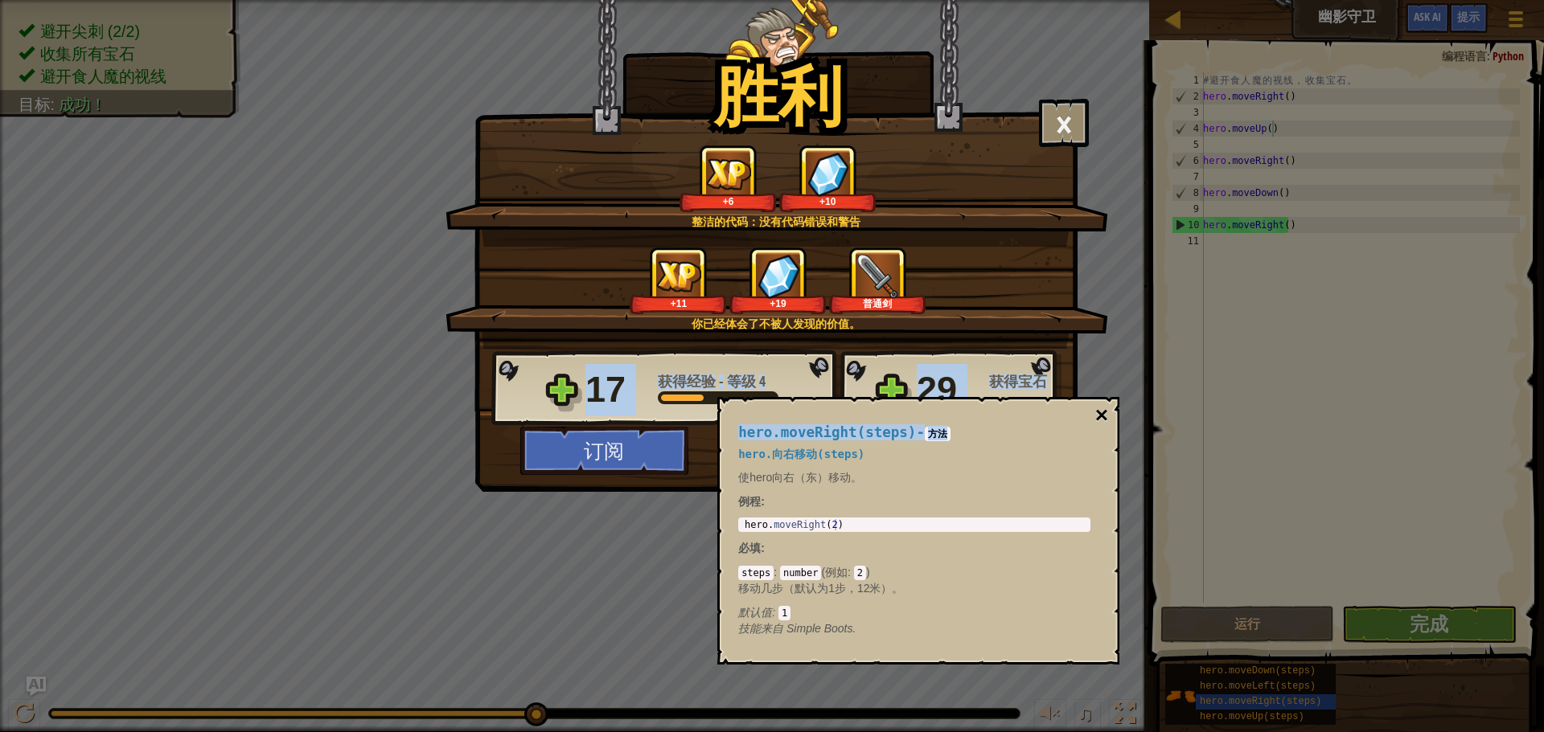
click at [1102, 418] on button "×" at bounding box center [1101, 415] width 13 height 23
drag, startPoint x: 1102, startPoint y: 418, endPoint x: 1080, endPoint y: 418, distance: 21.7
click at [1097, 418] on button "×" at bounding box center [1101, 415] width 13 height 23
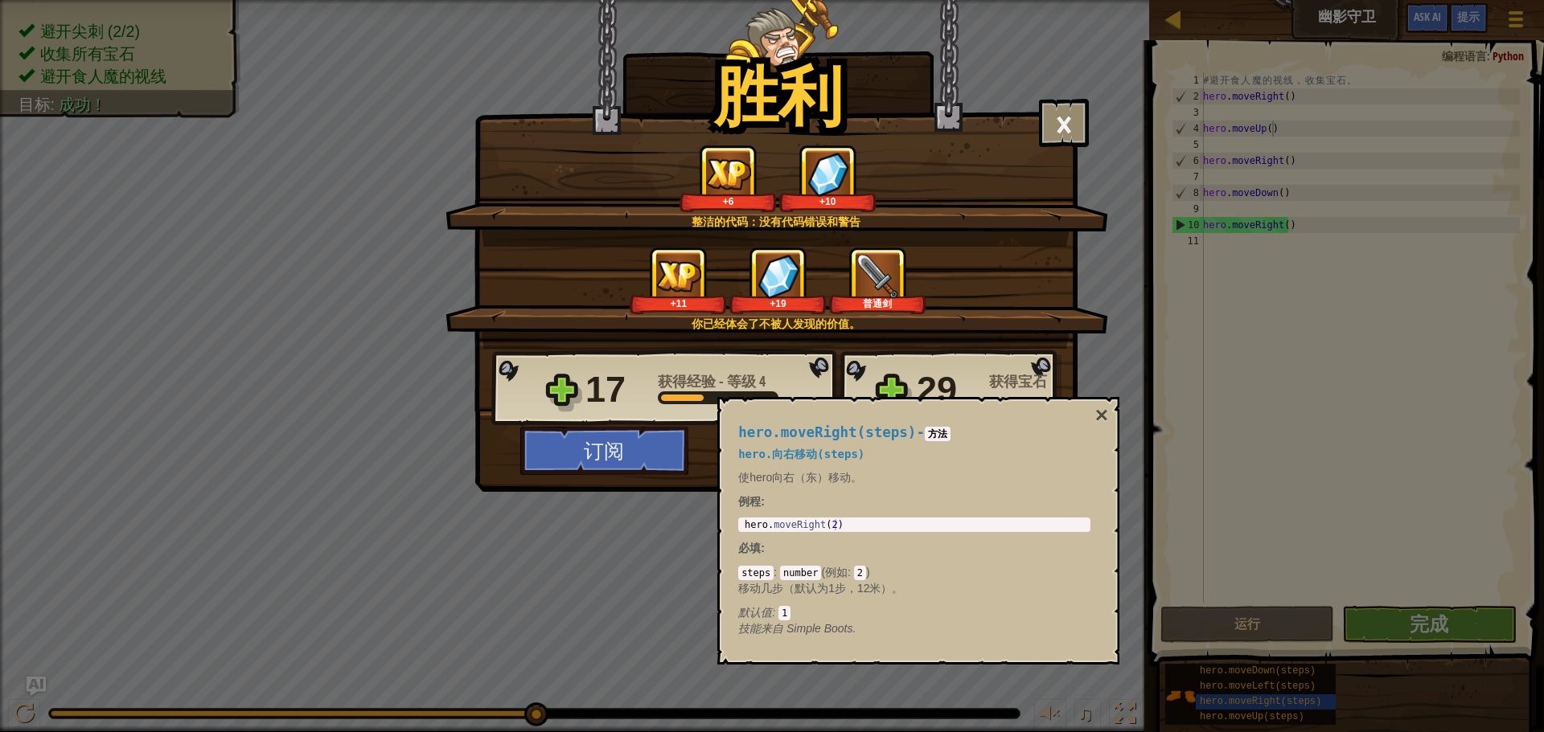
click at [482, 421] on div "17 获得经验 - 等级 4 29 获得宝石 订阅 保存进度 继续 查看排行榜" at bounding box center [775, 412] width 601 height 126
click at [531, 360] on div "17 获得经验 - 等级 4 29 获得宝石" at bounding box center [776, 388] width 570 height 77
click at [633, 289] on div "+11" at bounding box center [678, 281] width 96 height 67
click at [1044, 114] on button "×" at bounding box center [1064, 123] width 50 height 48
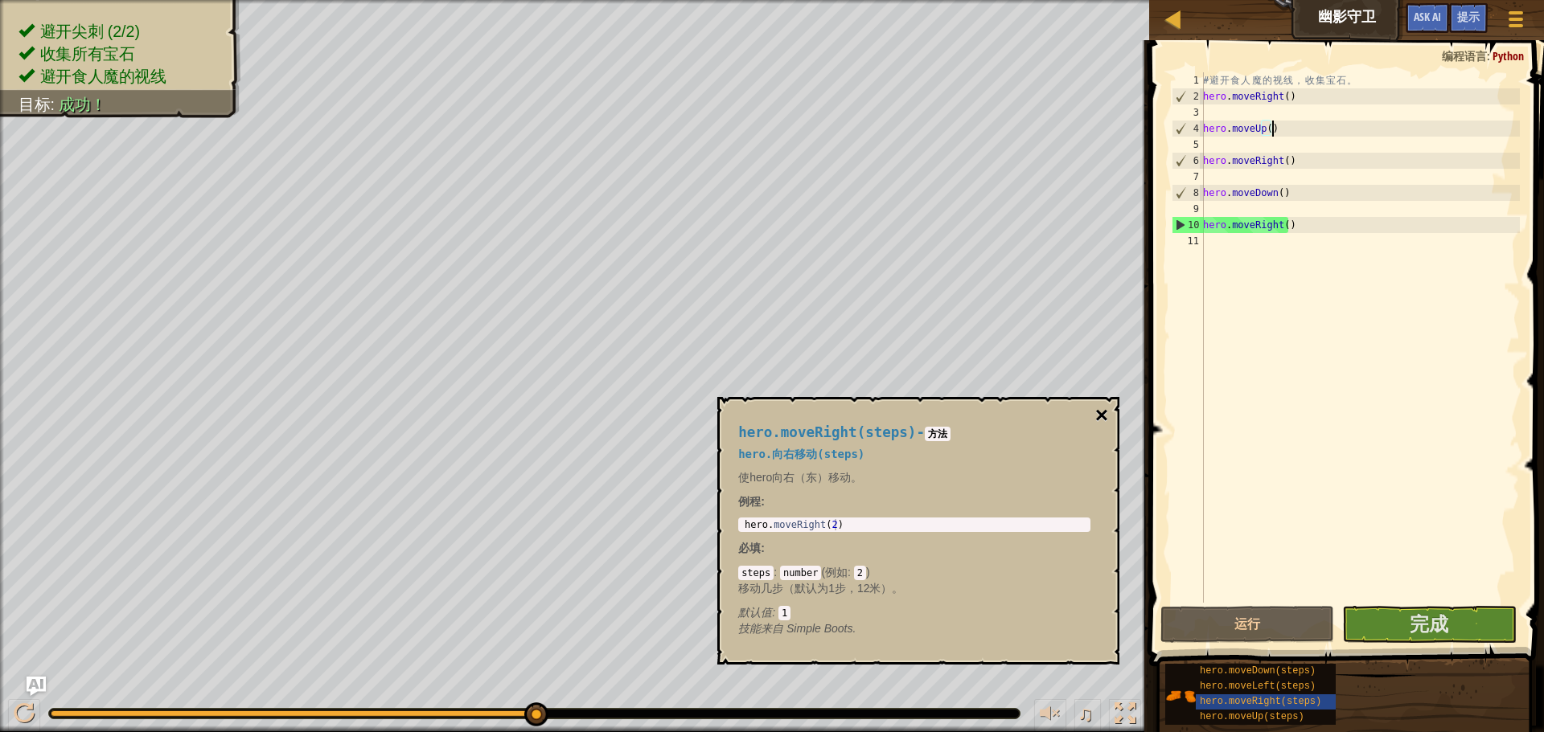
click at [1095, 408] on button "×" at bounding box center [1101, 415] width 13 height 23
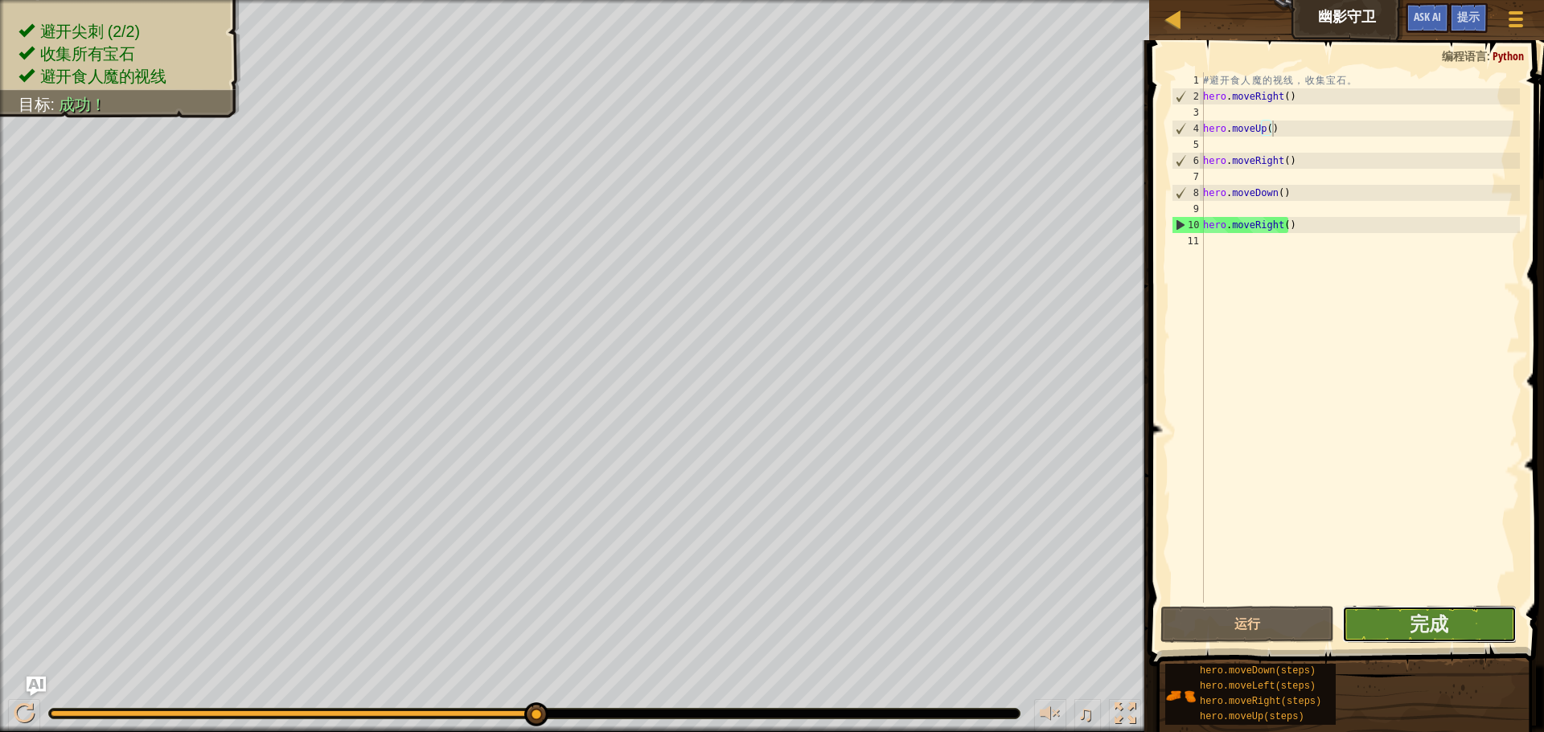
click at [1450, 636] on button "完成" at bounding box center [1429, 624] width 174 height 37
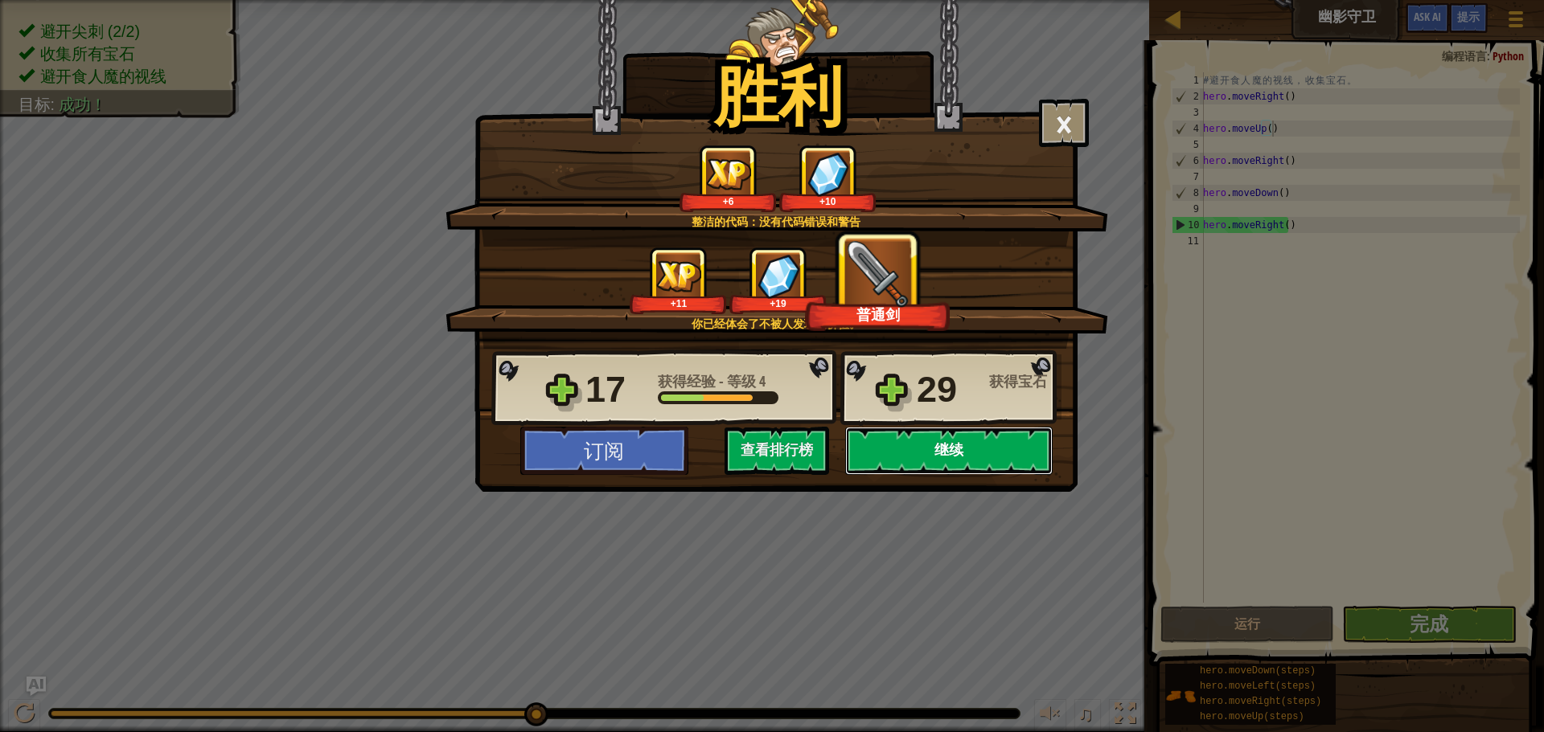
click at [980, 446] on button "继续" at bounding box center [948, 451] width 207 height 48
select select "zh-HANS"
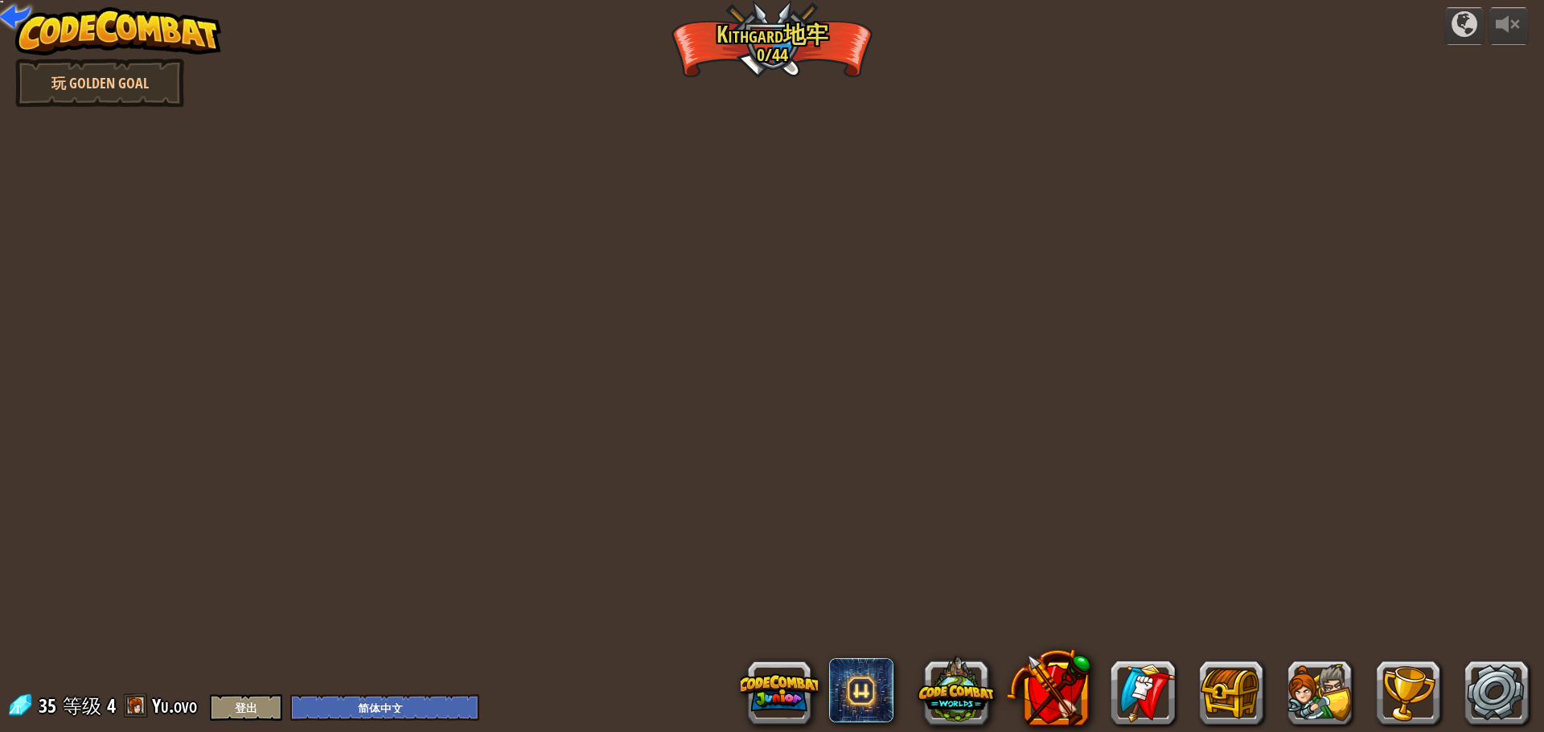
select select "zh-HANS"
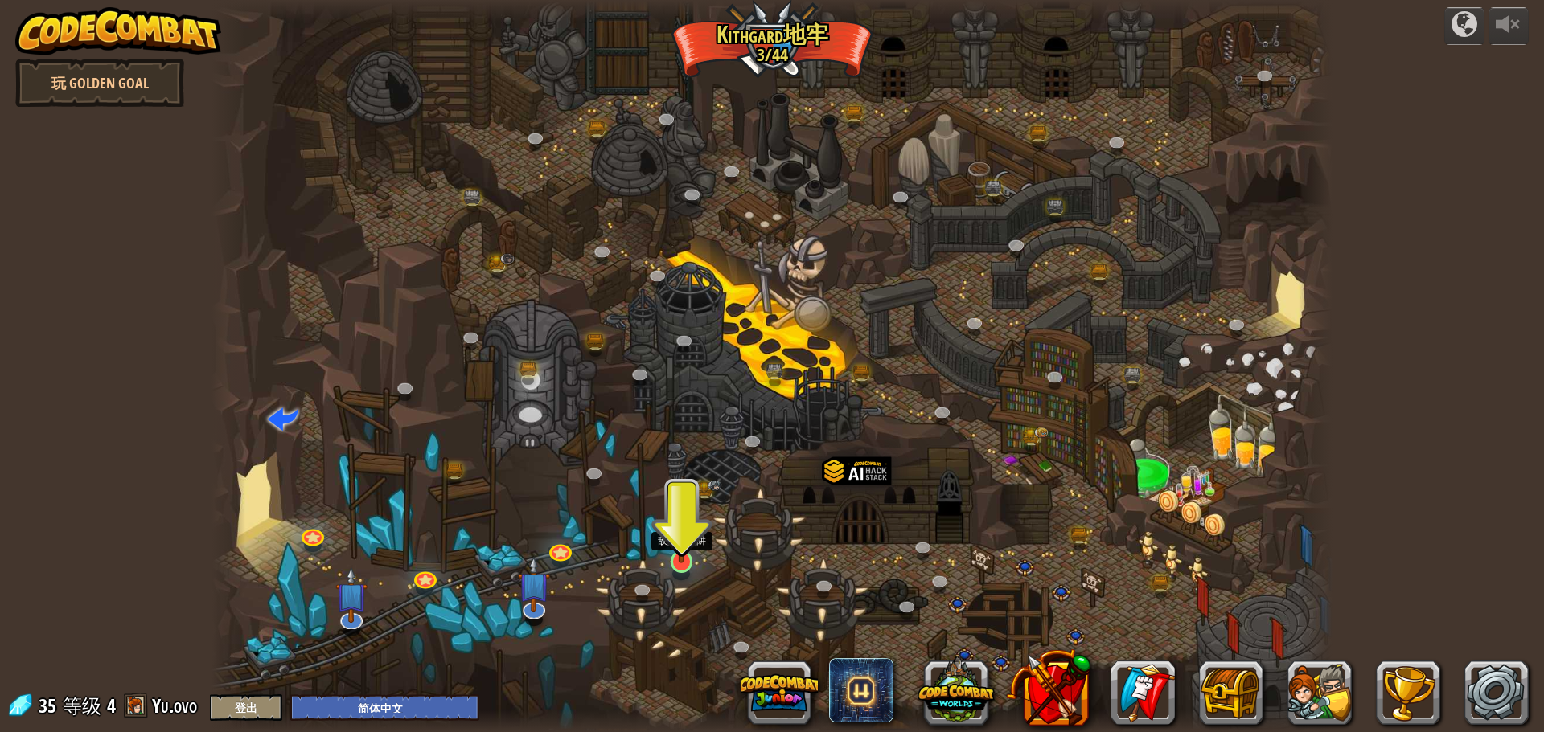
click at [682, 545] on img at bounding box center [682, 529] width 30 height 68
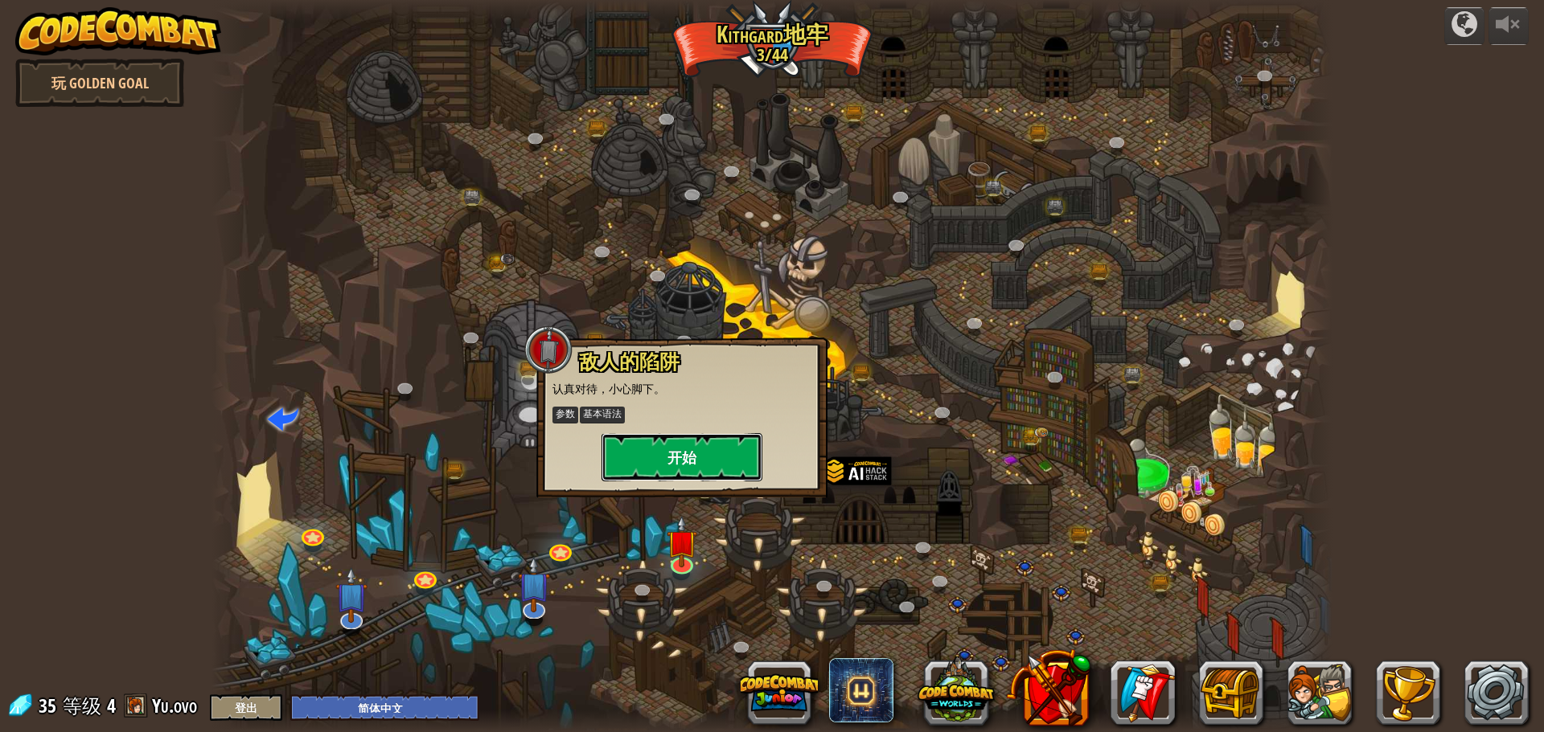
click at [699, 455] on button "开始" at bounding box center [681, 457] width 161 height 48
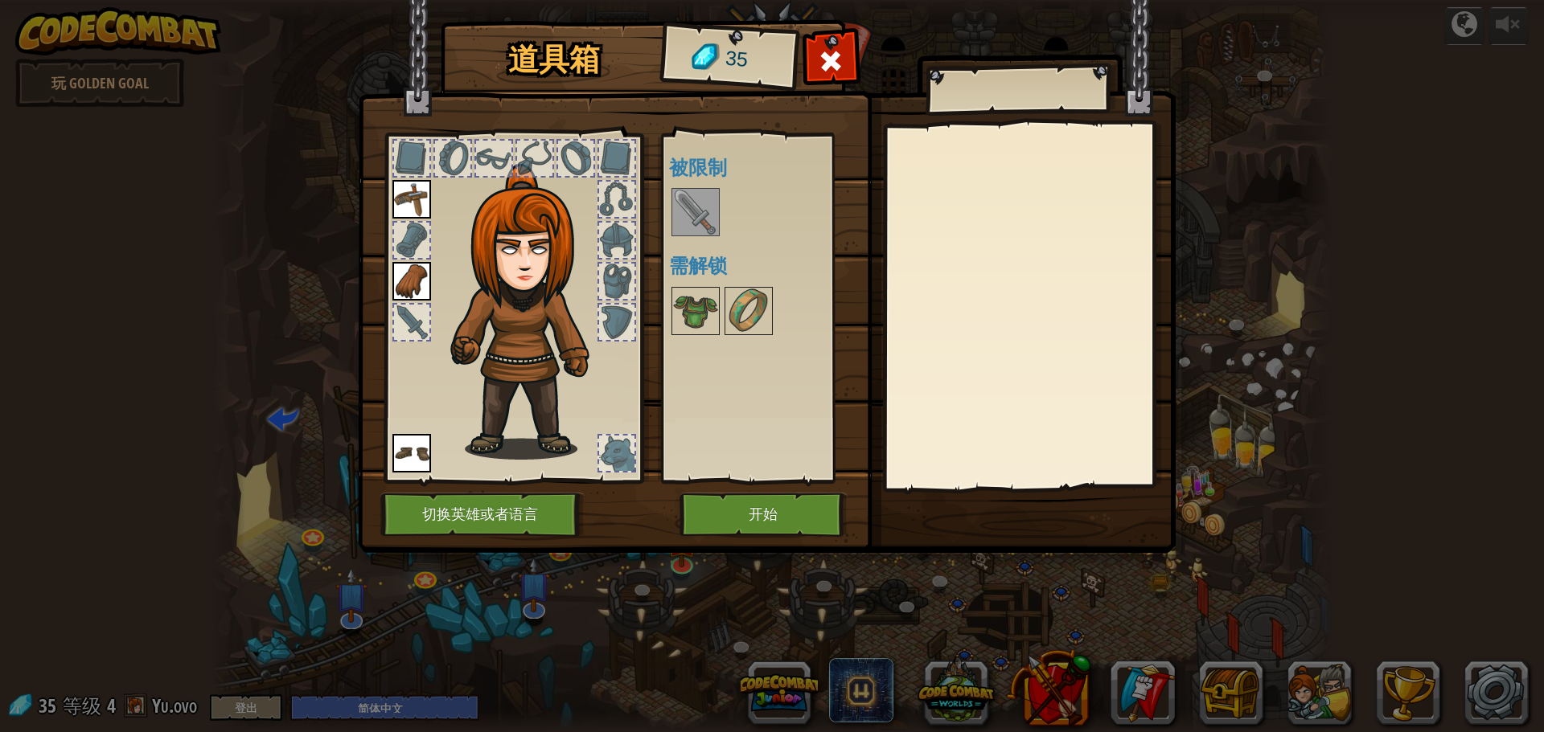
click at [677, 173] on h4 "被限制" at bounding box center [770, 167] width 202 height 21
click at [685, 188] on div at bounding box center [695, 212] width 48 height 48
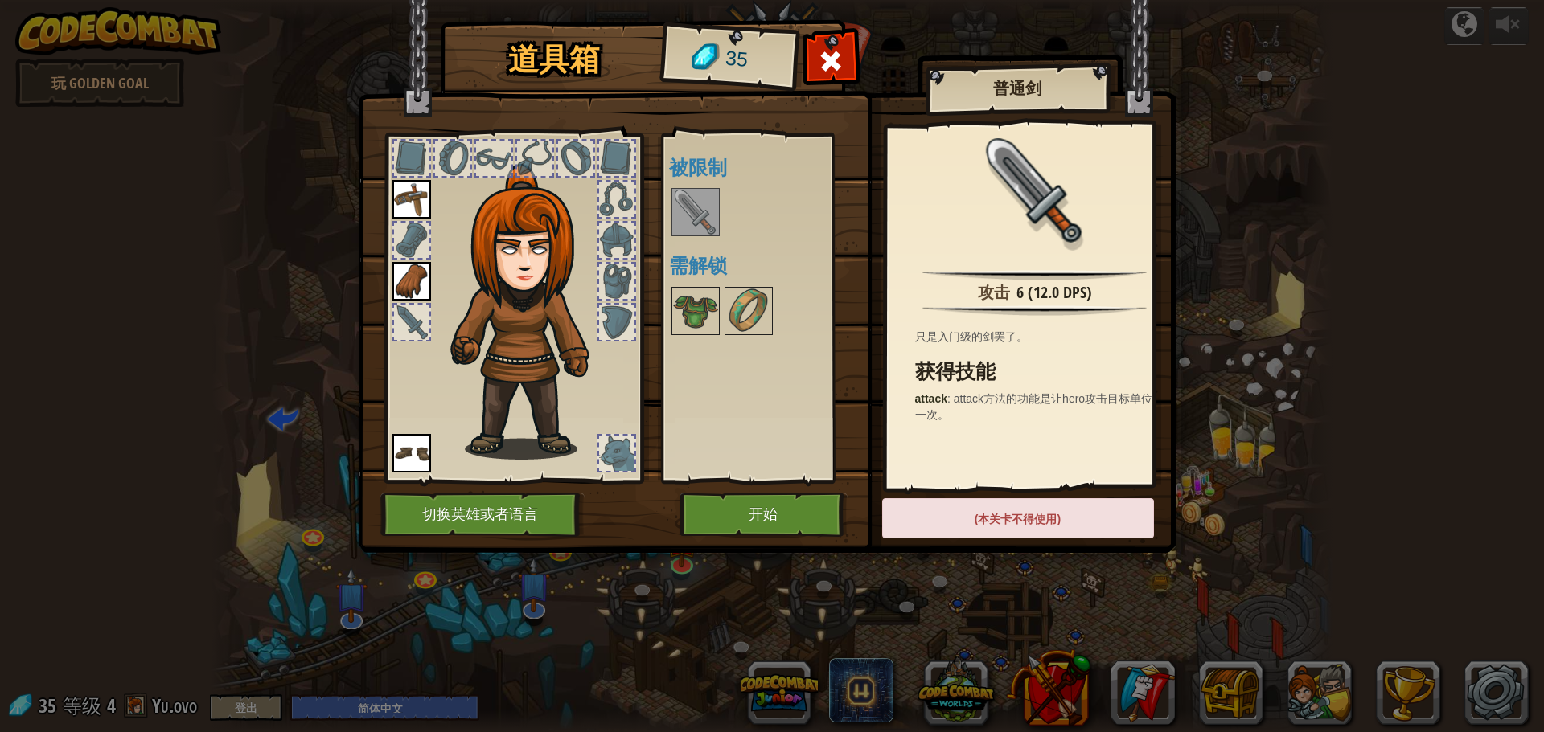
click at [688, 214] on img at bounding box center [695, 212] width 45 height 45
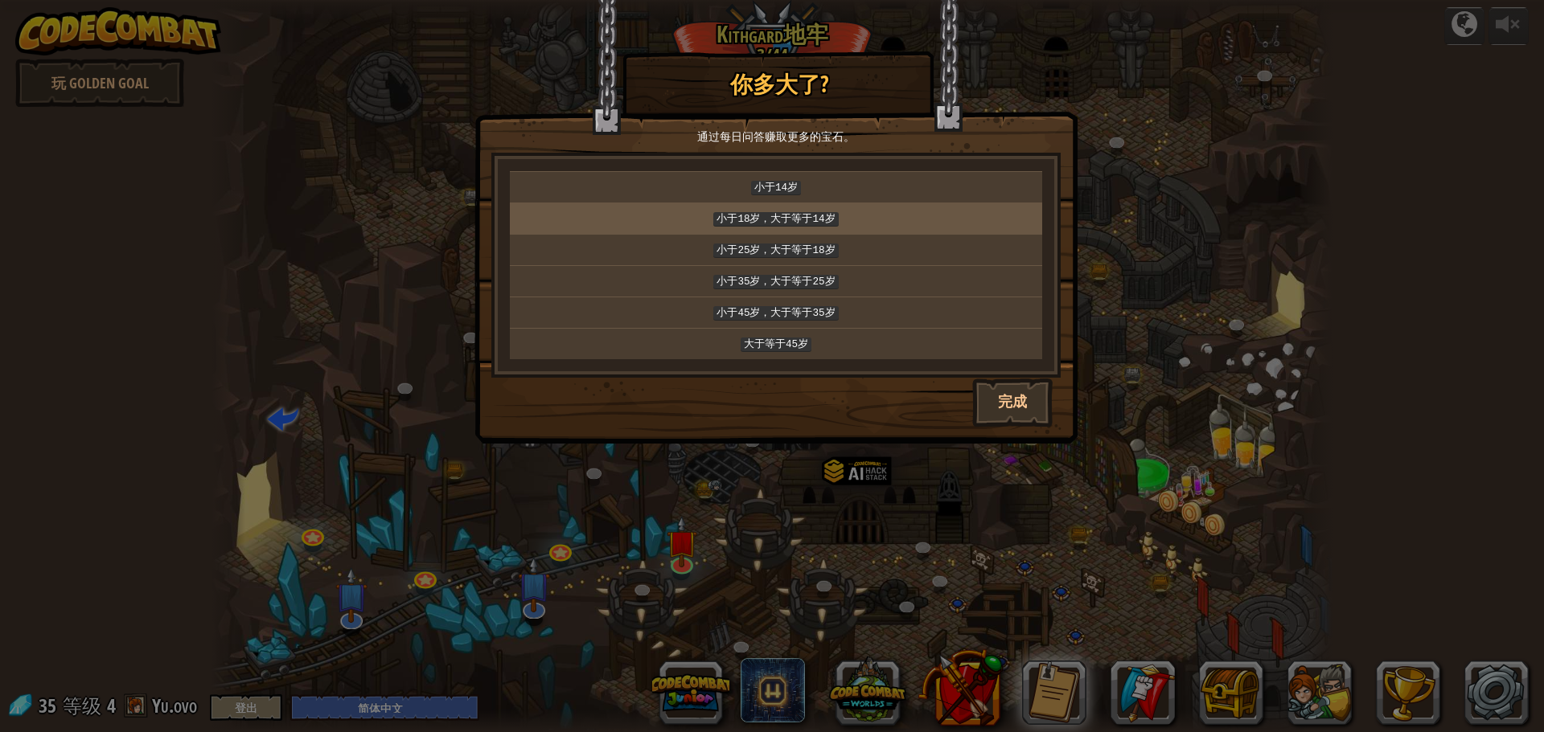
click at [822, 220] on code "小于18岁，大于等于14岁" at bounding box center [775, 219] width 125 height 14
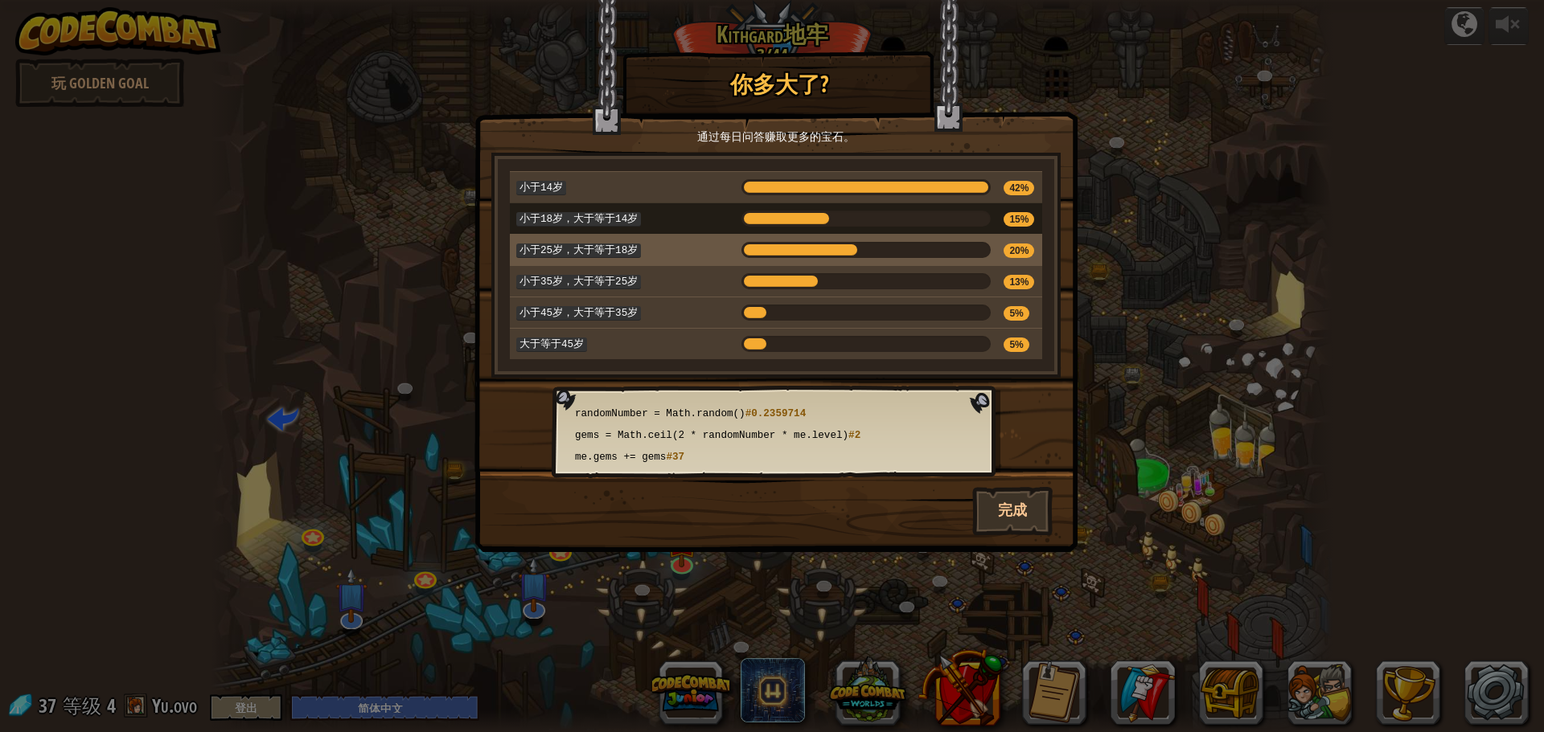
click at [814, 246] on div at bounding box center [800, 250] width 118 height 16
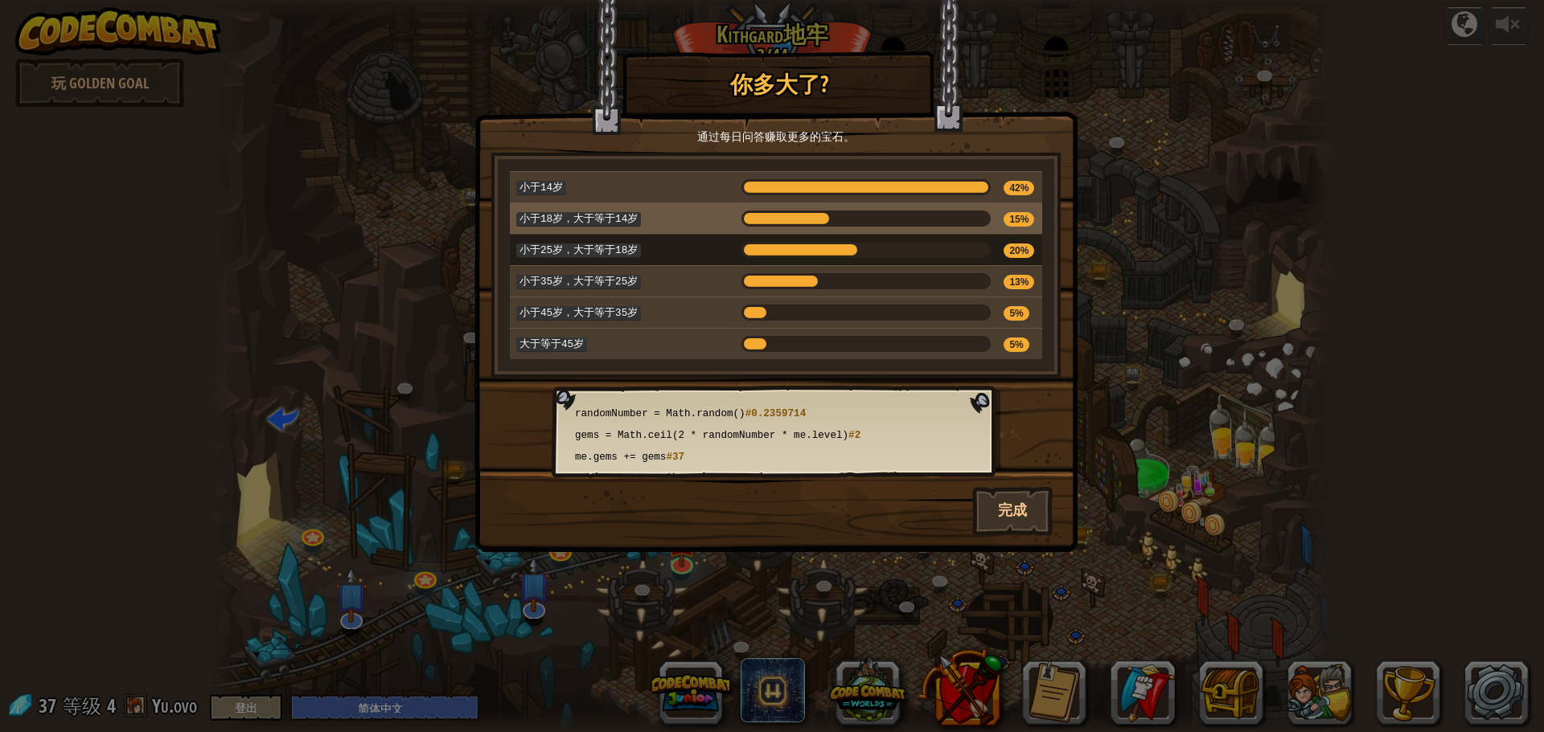
click at [882, 212] on div at bounding box center [866, 219] width 250 height 16
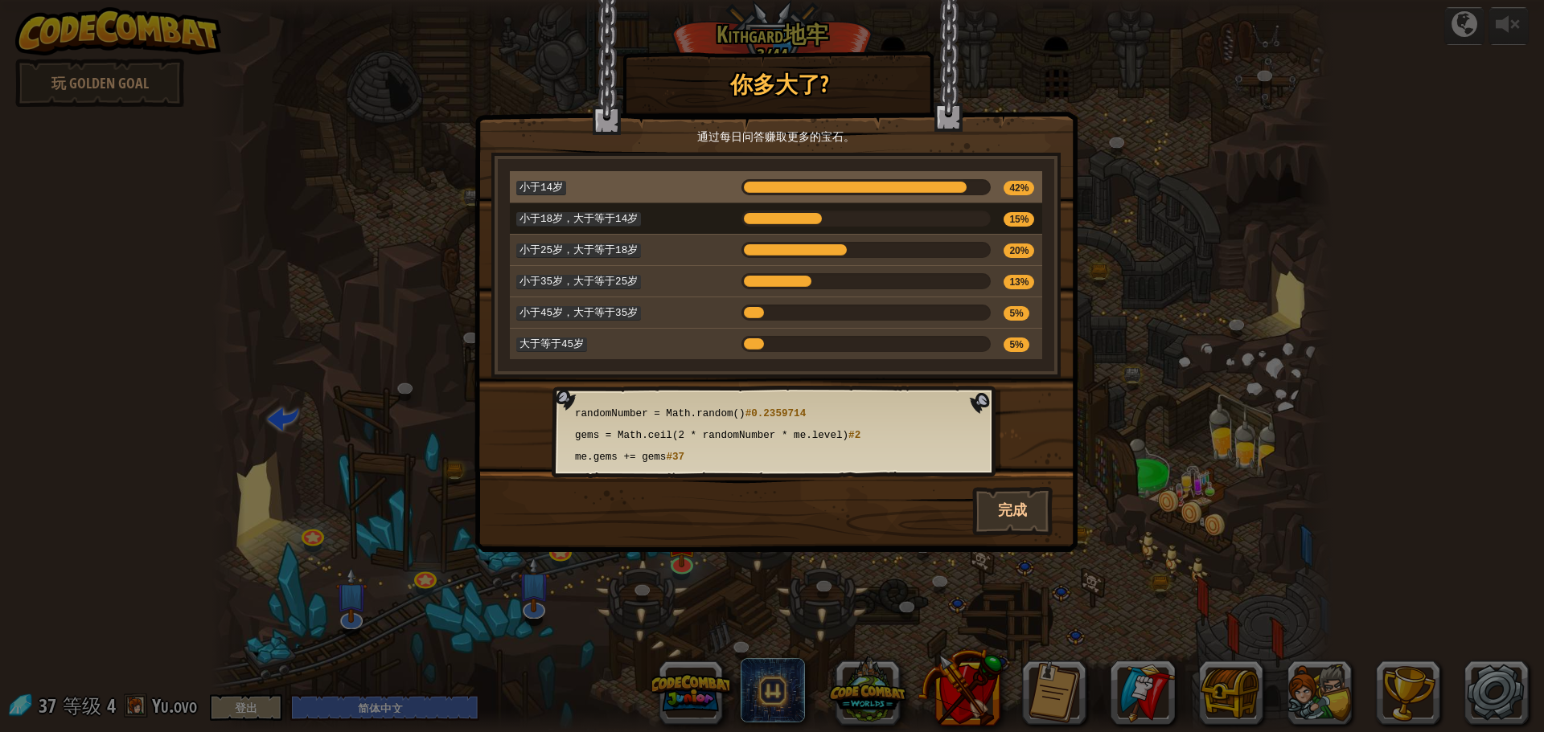
click at [893, 172] on td at bounding box center [866, 187] width 263 height 31
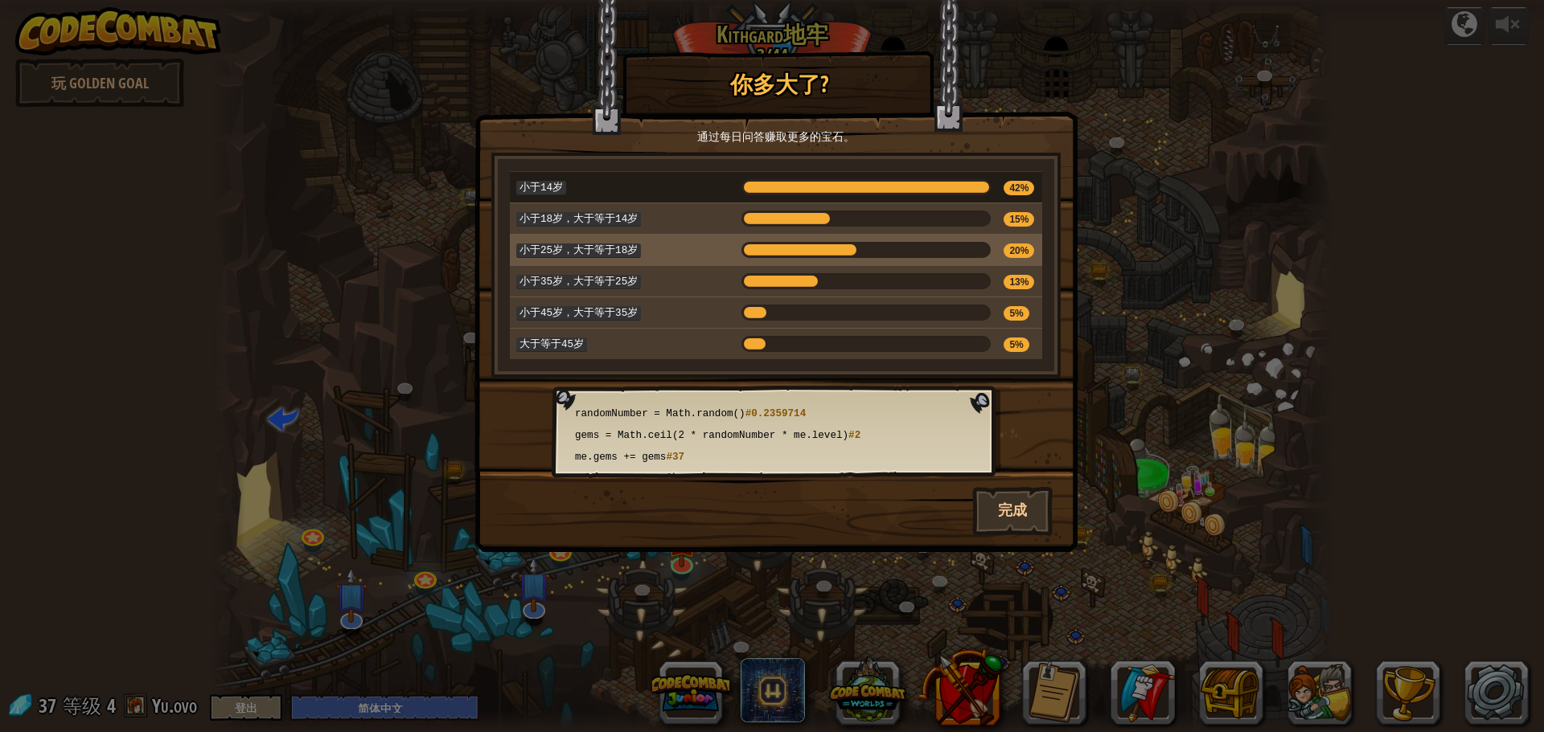
click at [893, 244] on div at bounding box center [866, 250] width 250 height 16
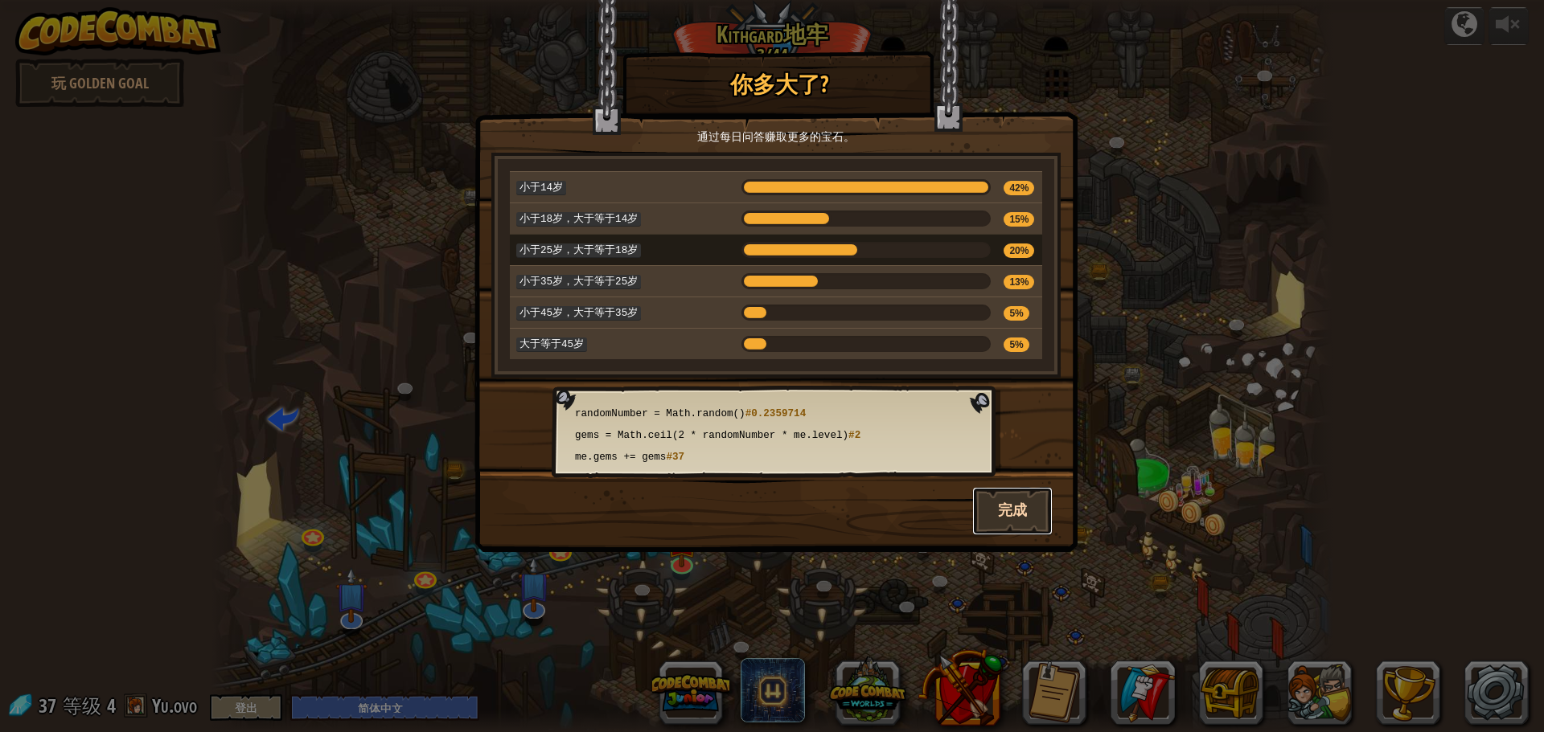
click at [1014, 493] on button "完成" at bounding box center [1012, 511] width 80 height 48
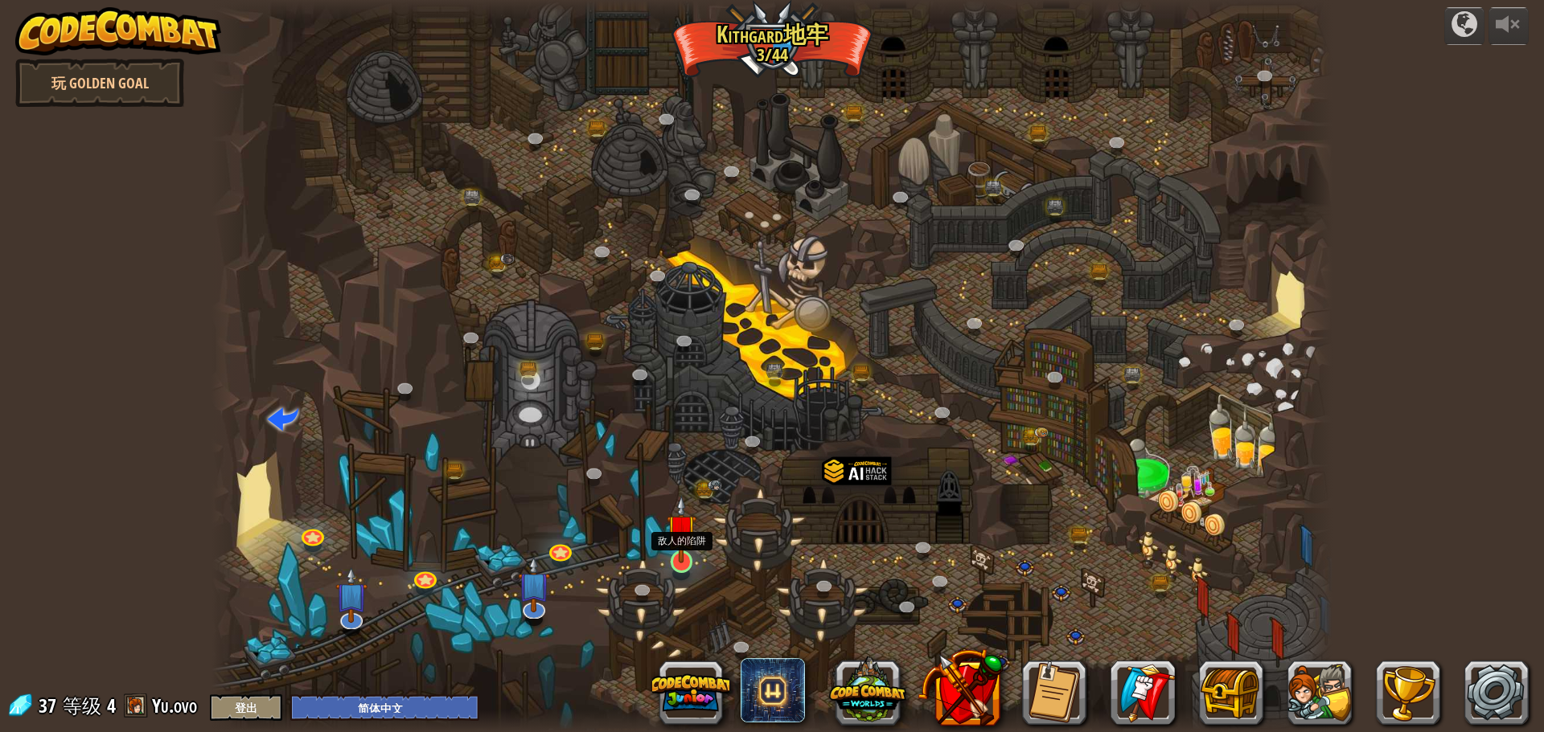
click at [676, 559] on img at bounding box center [682, 529] width 30 height 68
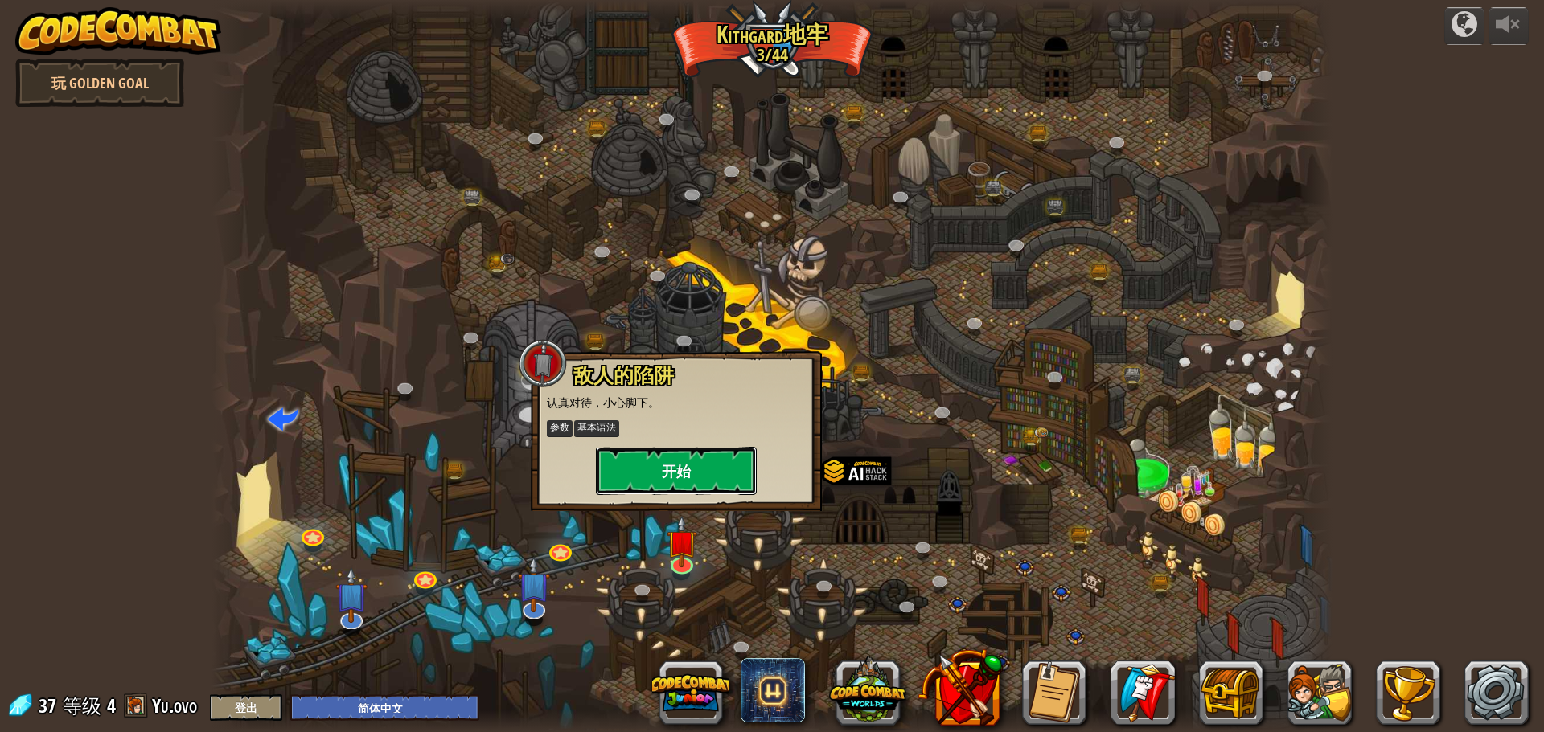
click at [688, 477] on button "开始" at bounding box center [676, 471] width 161 height 48
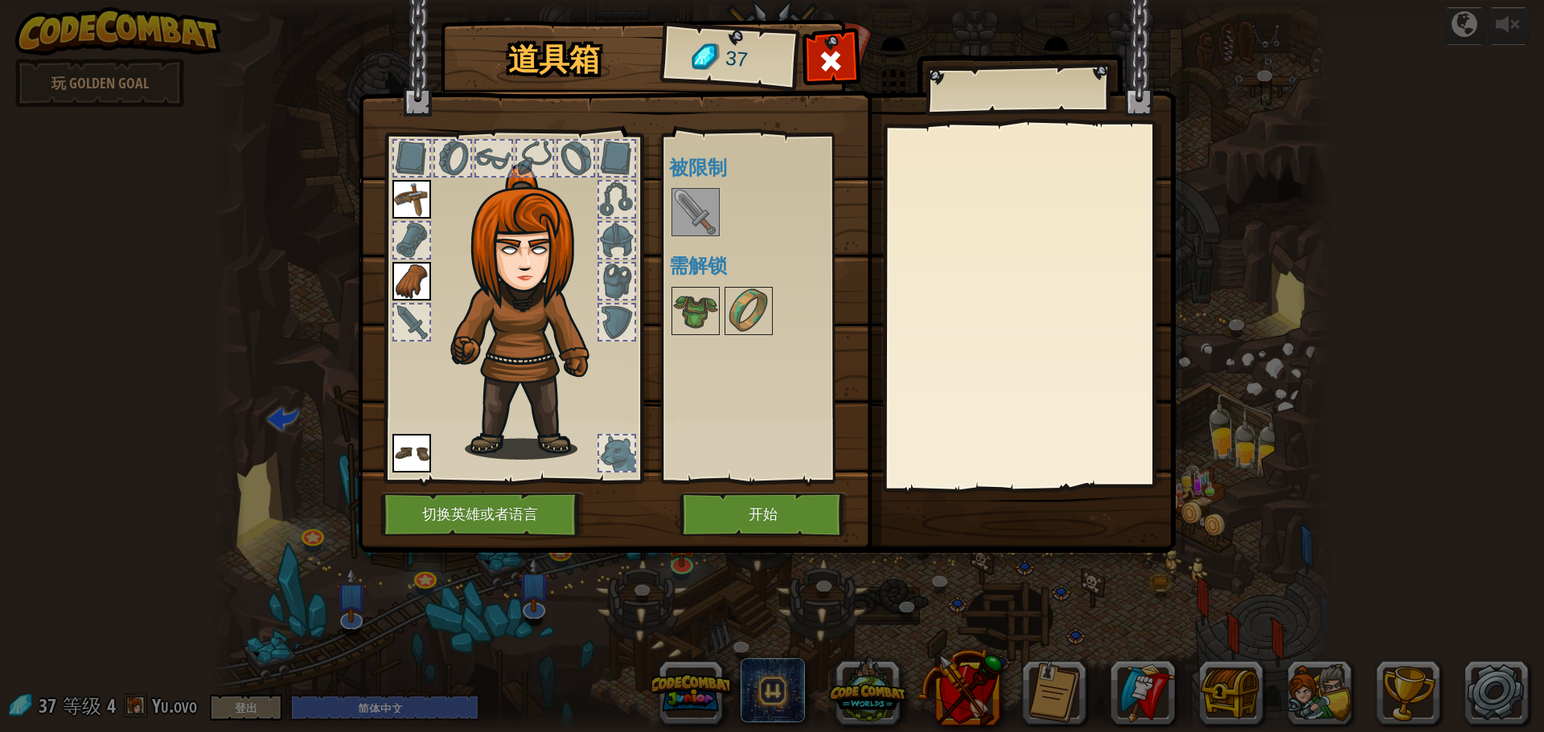
click at [690, 209] on img at bounding box center [695, 212] width 45 height 45
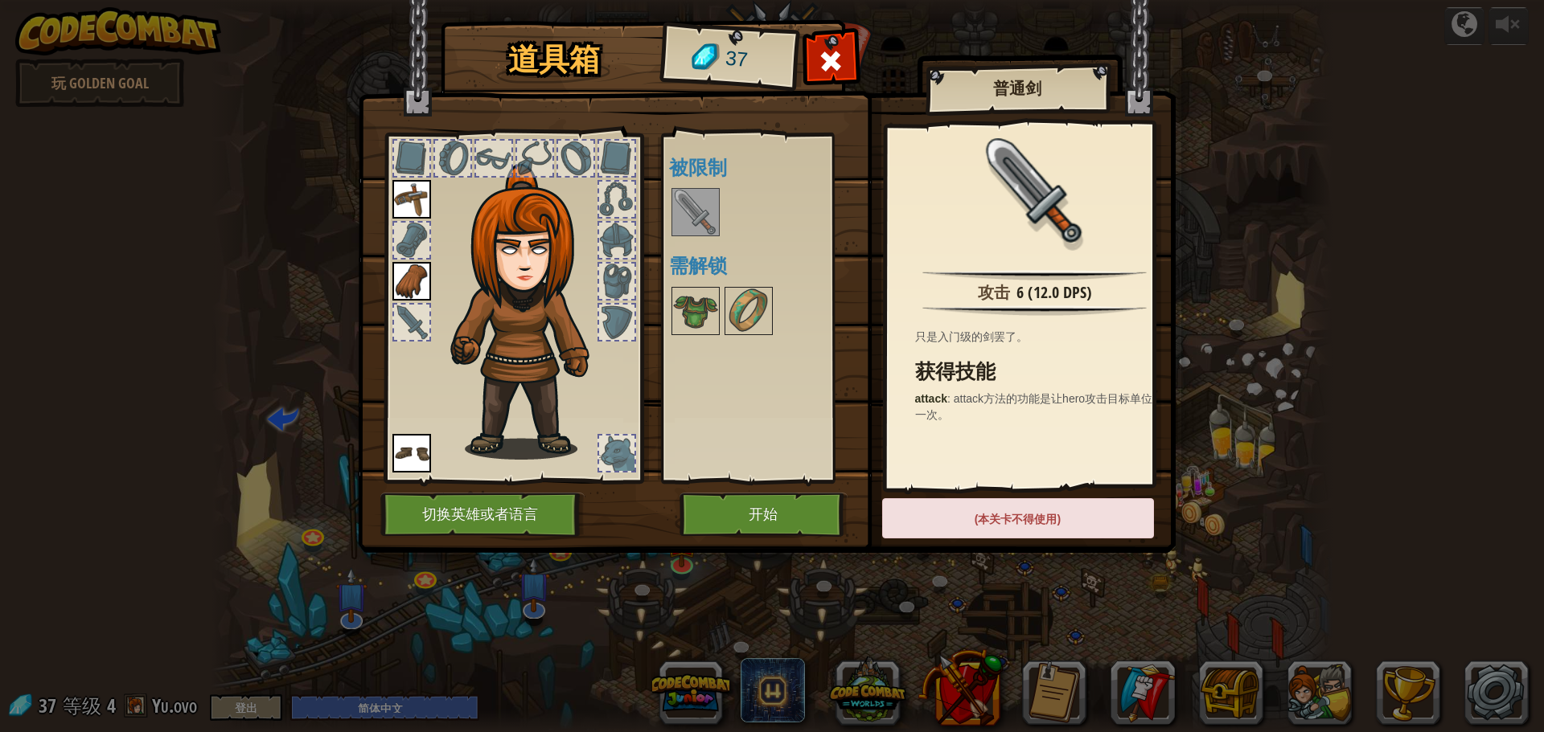
click at [981, 525] on div "(本关卡不得使用)" at bounding box center [1018, 518] width 272 height 40
click at [926, 593] on div "道具箱 37 可用 装备 装备 装备 (双击装备此道具) 被限制 需解锁 普通剑 攻击 6 (12.0 DPS) 只是入门级的剑罢了。 获得技能 attack…" at bounding box center [772, 366] width 1544 height 732
click at [815, 67] on div at bounding box center [831, 65] width 51 height 51
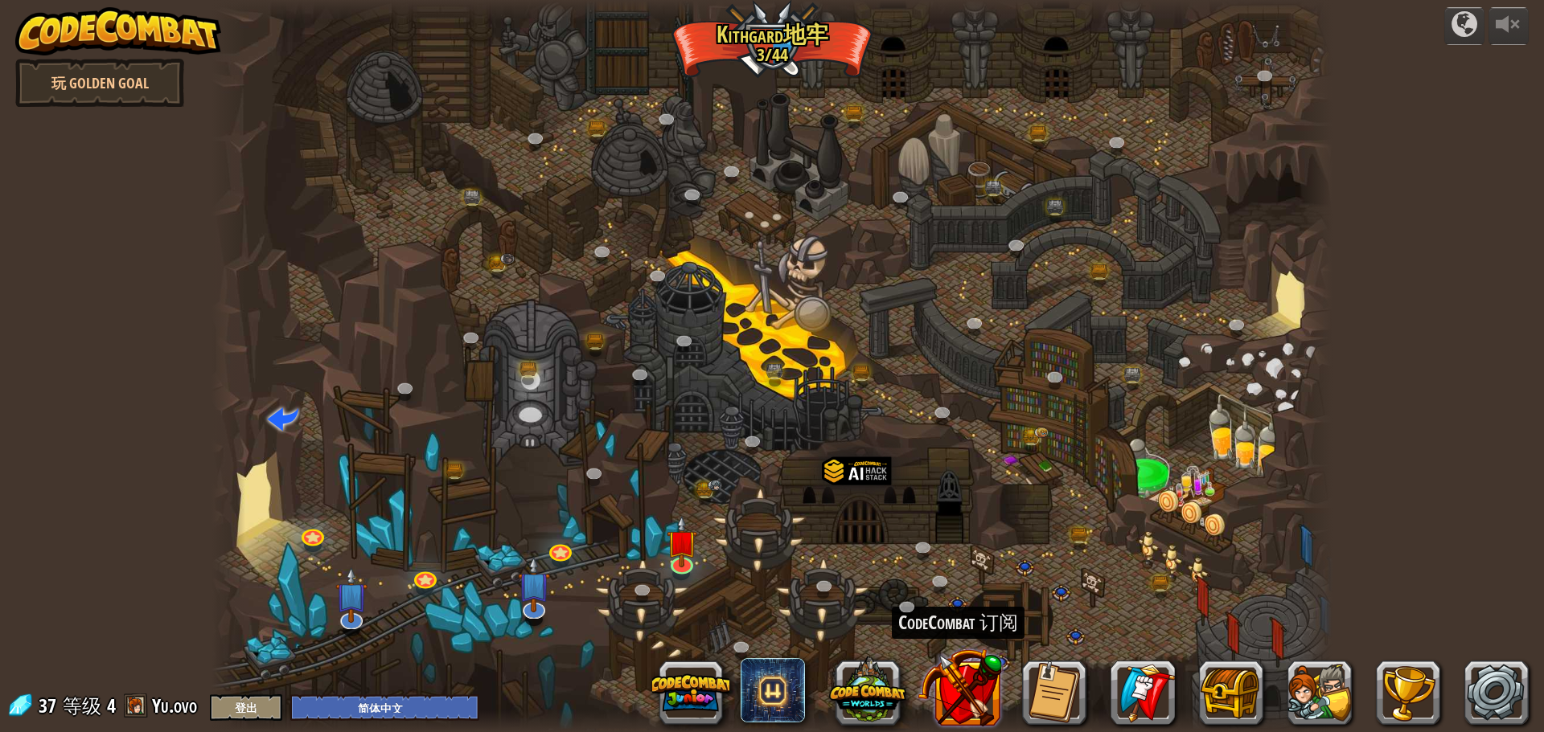
click at [957, 704] on button at bounding box center [959, 688] width 84 height 84
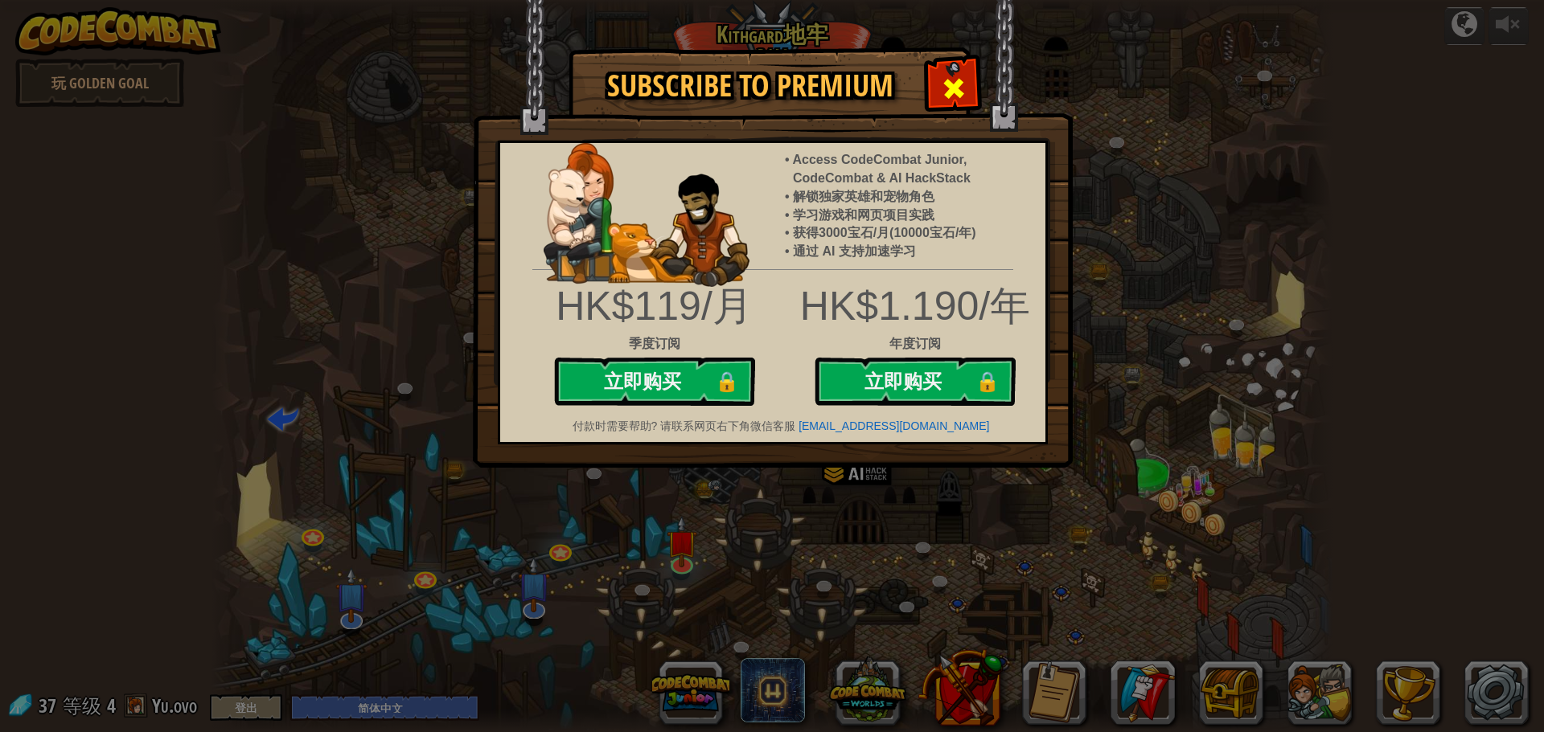
click at [955, 84] on span at bounding box center [954, 89] width 26 height 26
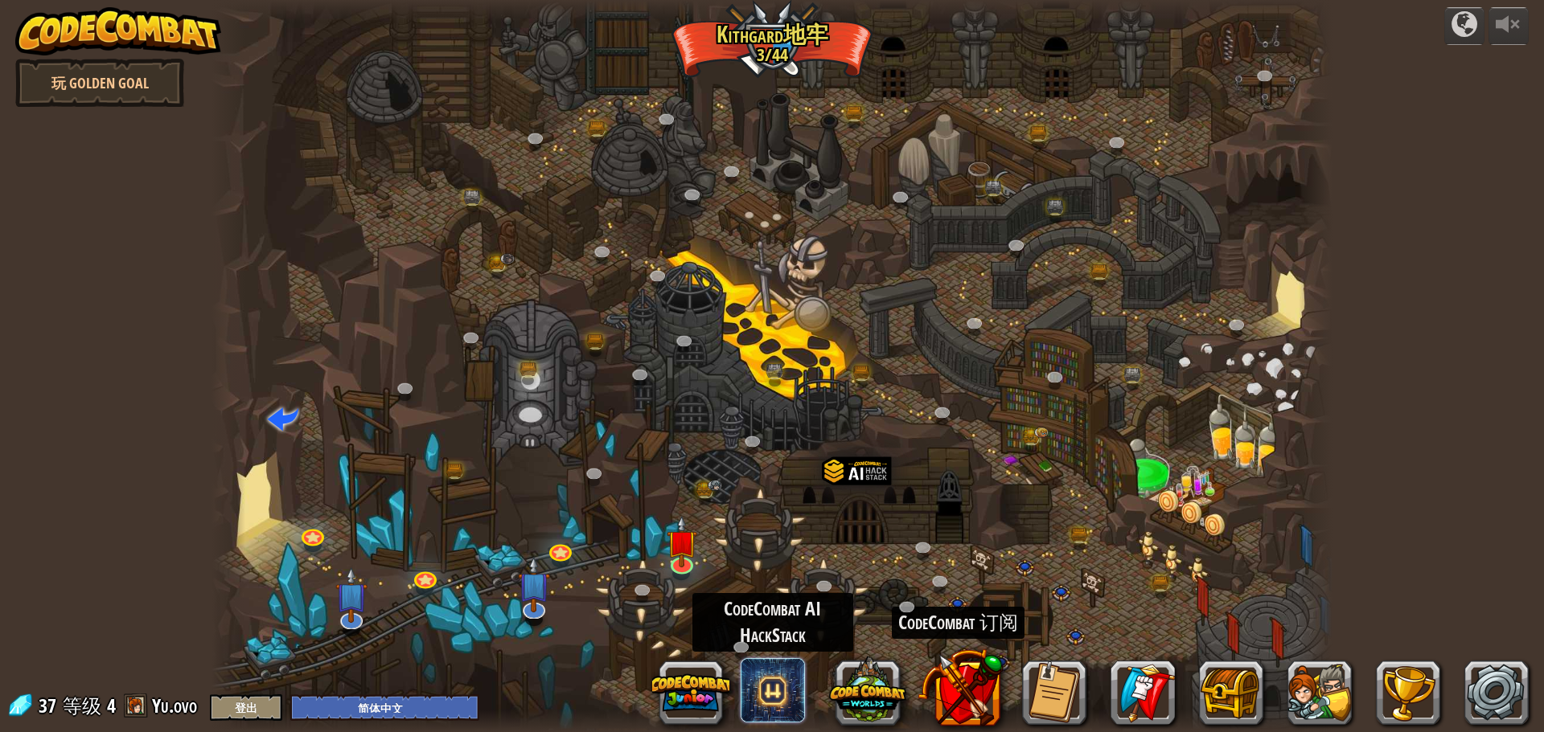
click at [760, 689] on span at bounding box center [773, 690] width 64 height 64
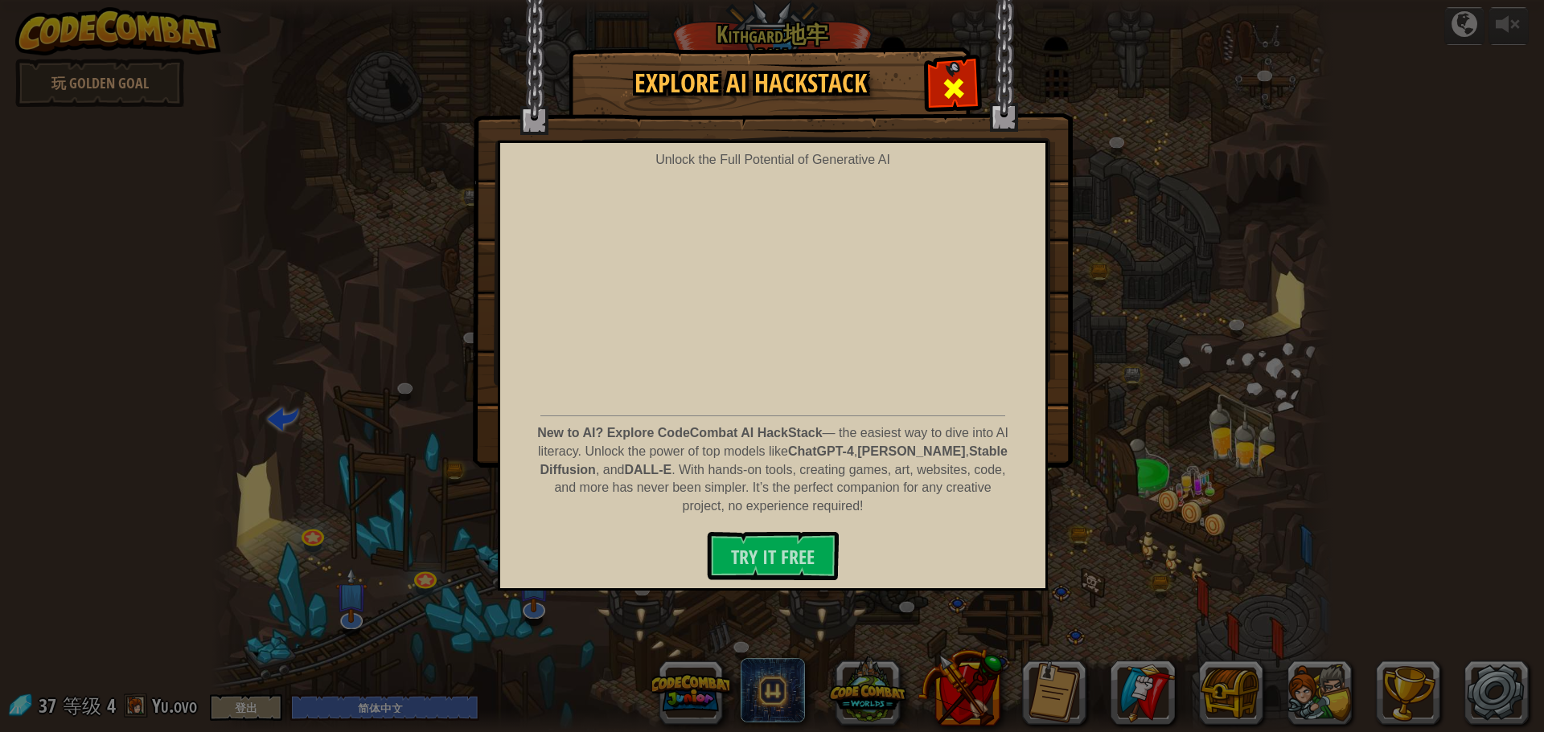
click at [951, 72] on div at bounding box center [953, 86] width 51 height 51
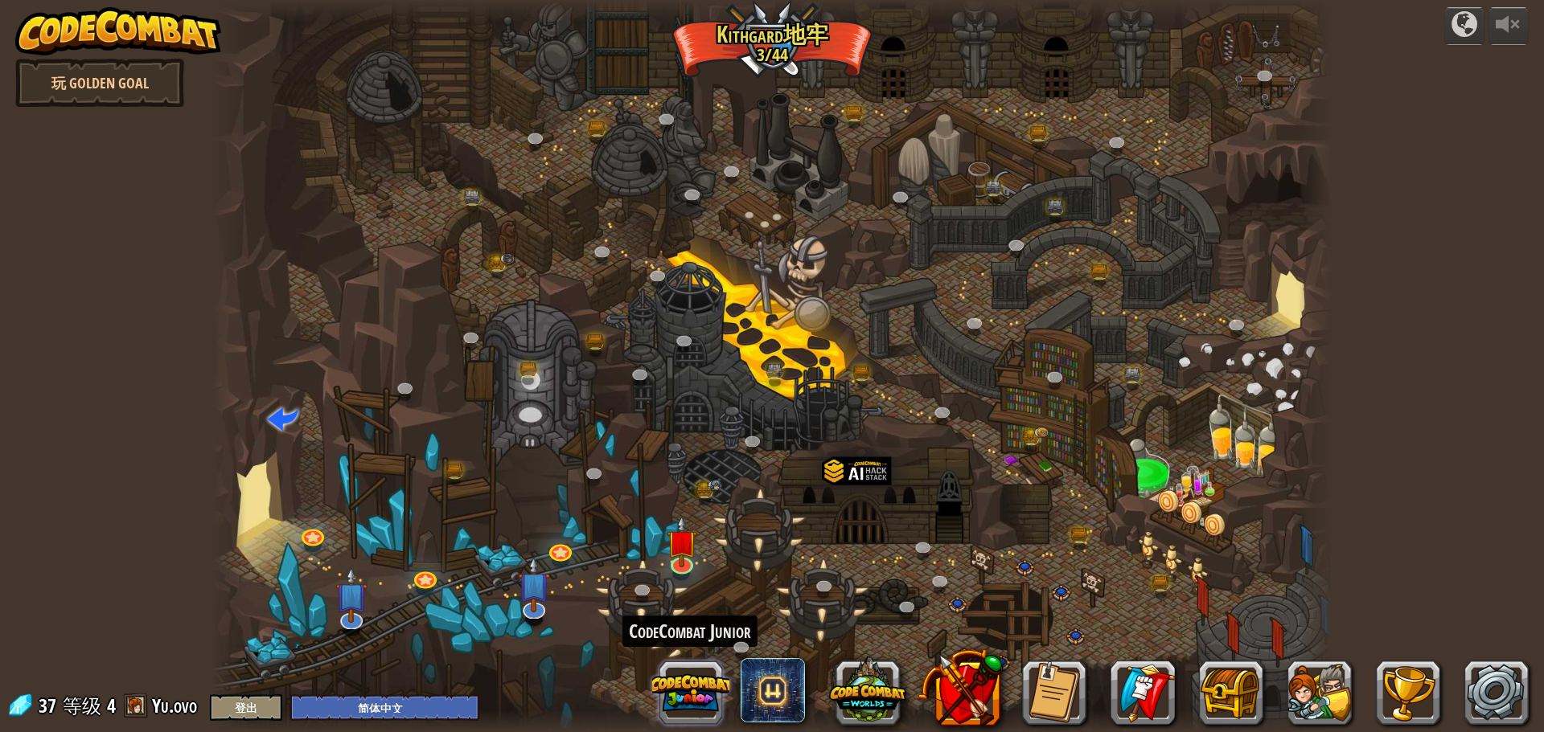
click at [686, 667] on button at bounding box center [690, 692] width 77 height 77
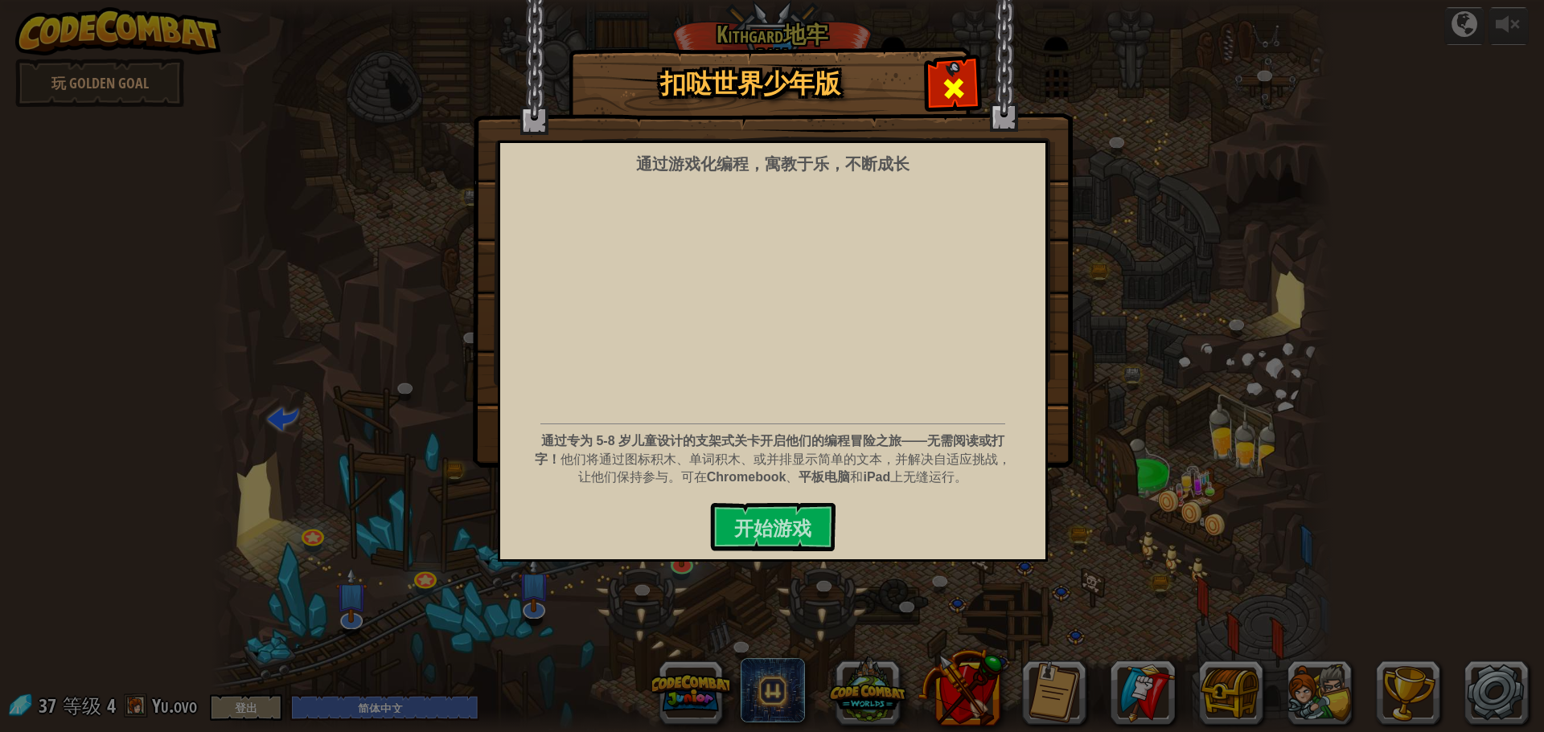
click at [946, 87] on span at bounding box center [954, 89] width 26 height 26
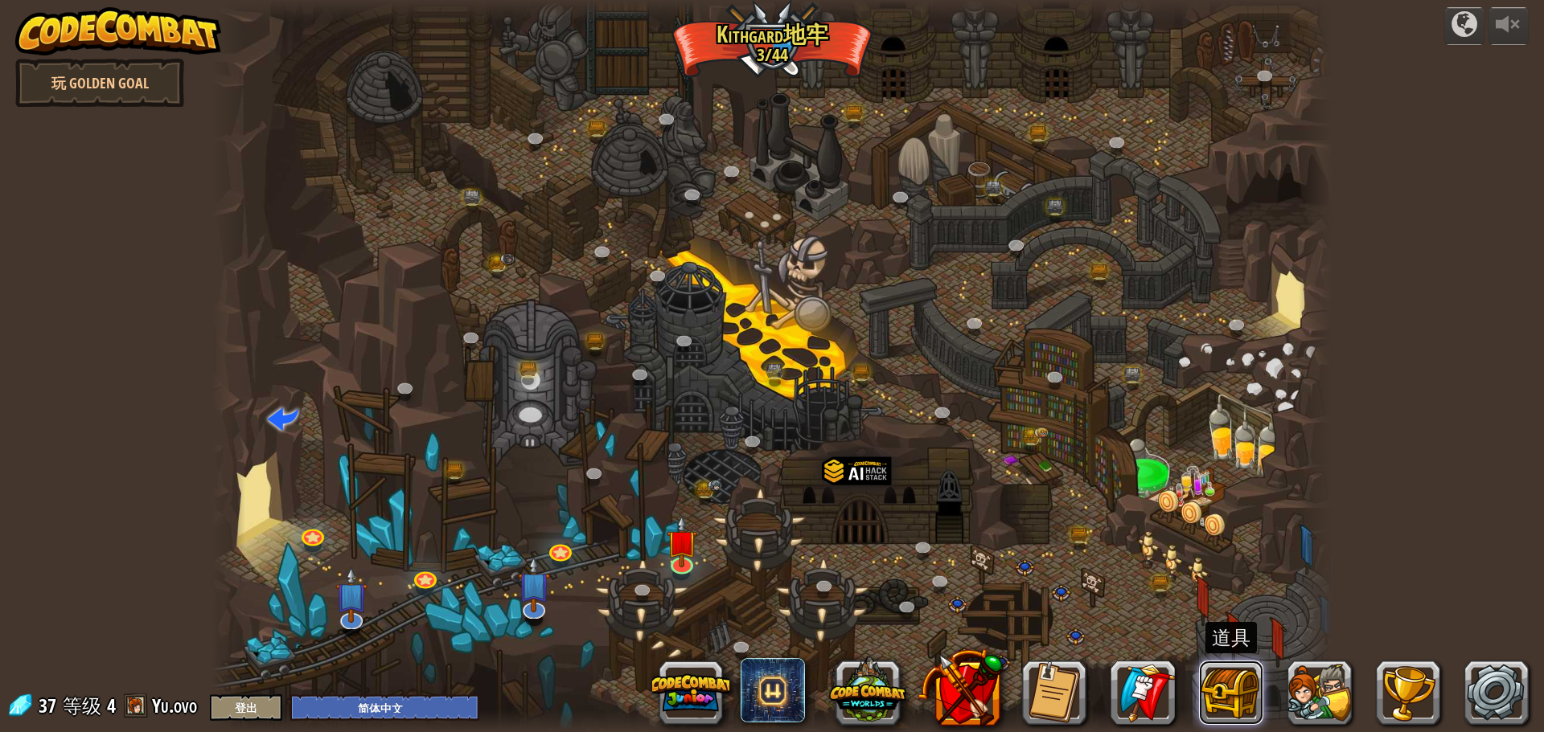
click at [1232, 712] on button at bounding box center [1231, 693] width 64 height 64
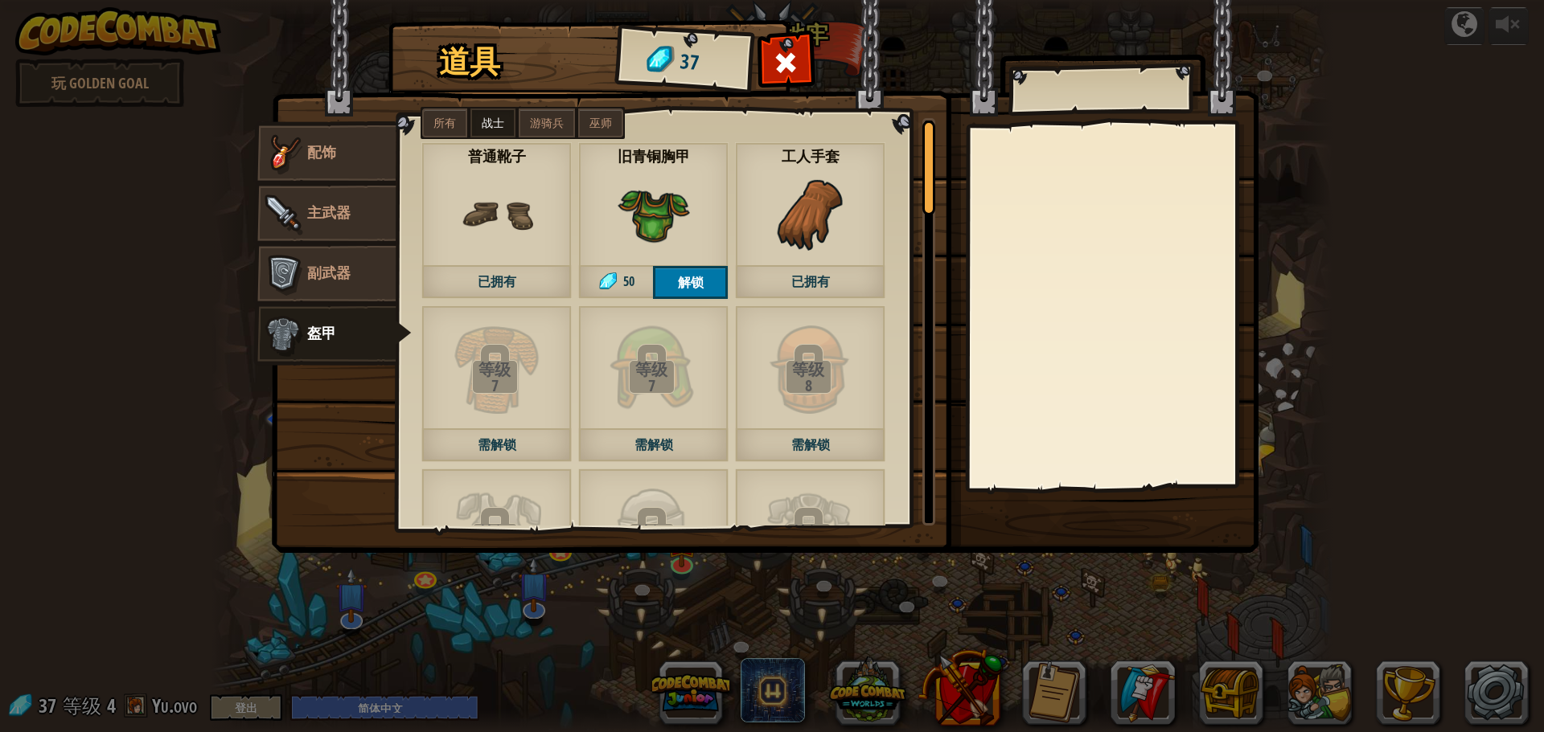
click at [4, 519] on div "道具 37 辅助道具 配饰 主武器 副武器 盔甲 所有 战士 游骑兵 巫师 等级 9 需解锁 等级 11 需解锁 等级 11 需解锁 等级 12 需解锁 等级…" at bounding box center [772, 366] width 1544 height 732
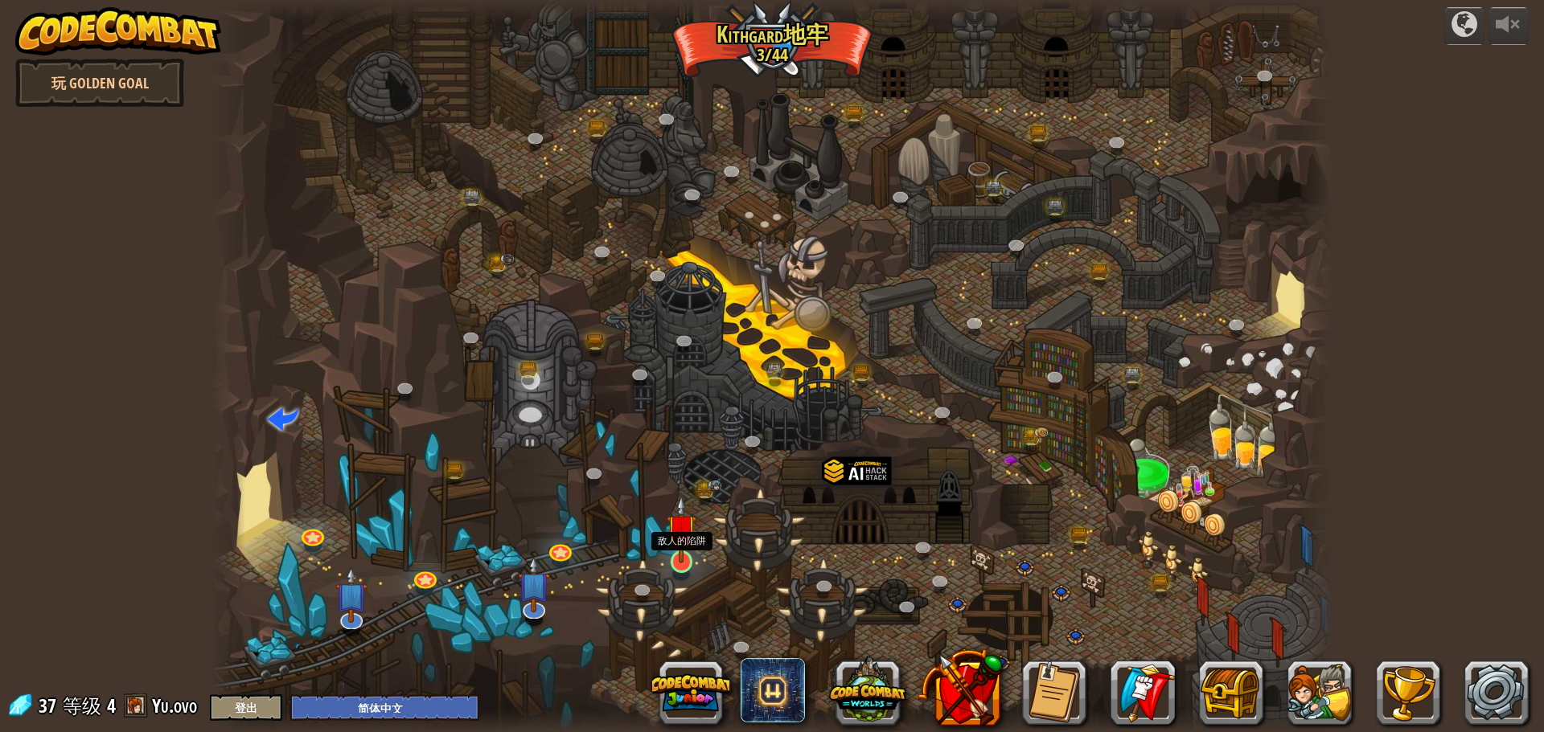
click at [679, 545] on img at bounding box center [682, 529] width 30 height 68
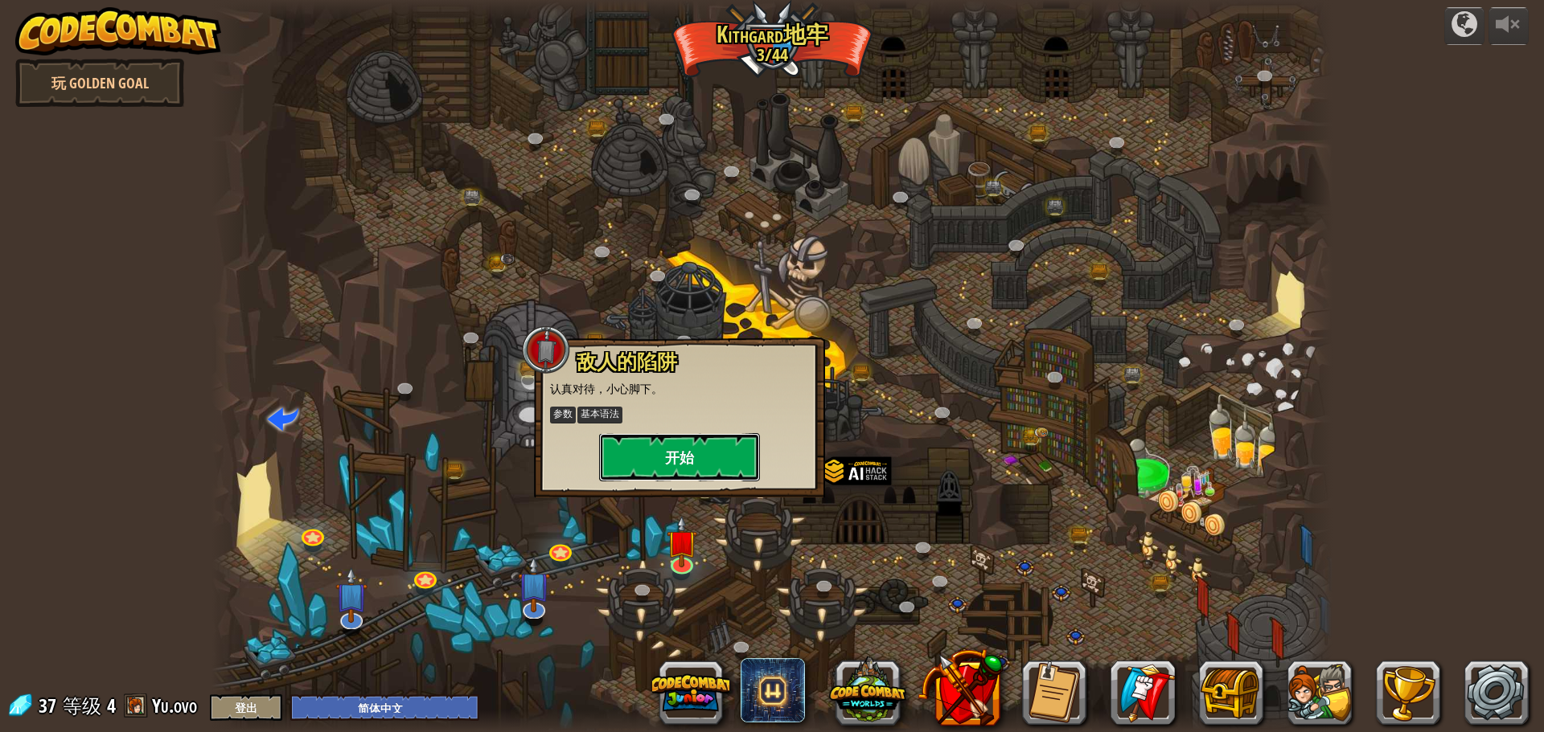
click at [663, 465] on button "开始" at bounding box center [679, 457] width 161 height 48
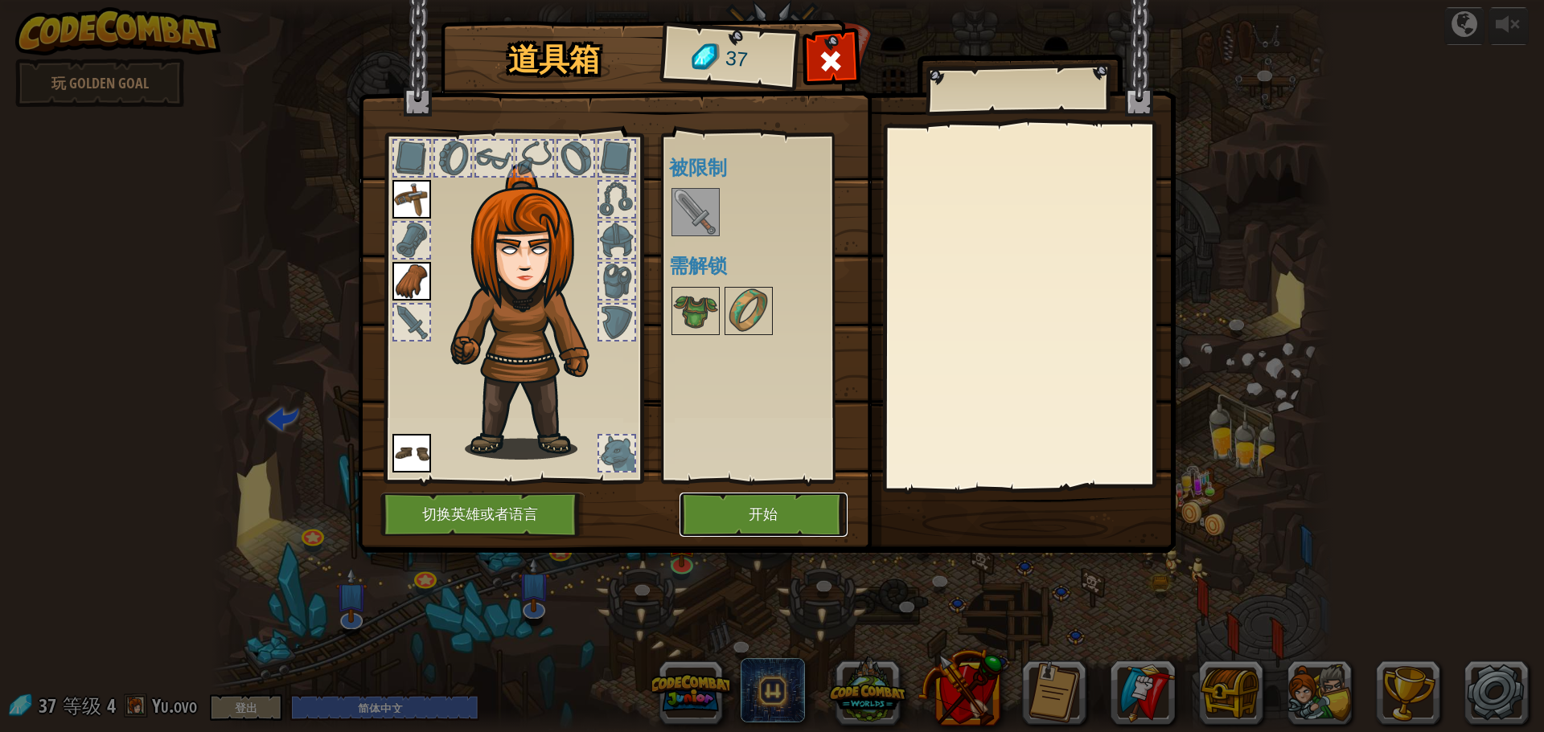
click at [748, 513] on button "开始" at bounding box center [763, 515] width 168 height 44
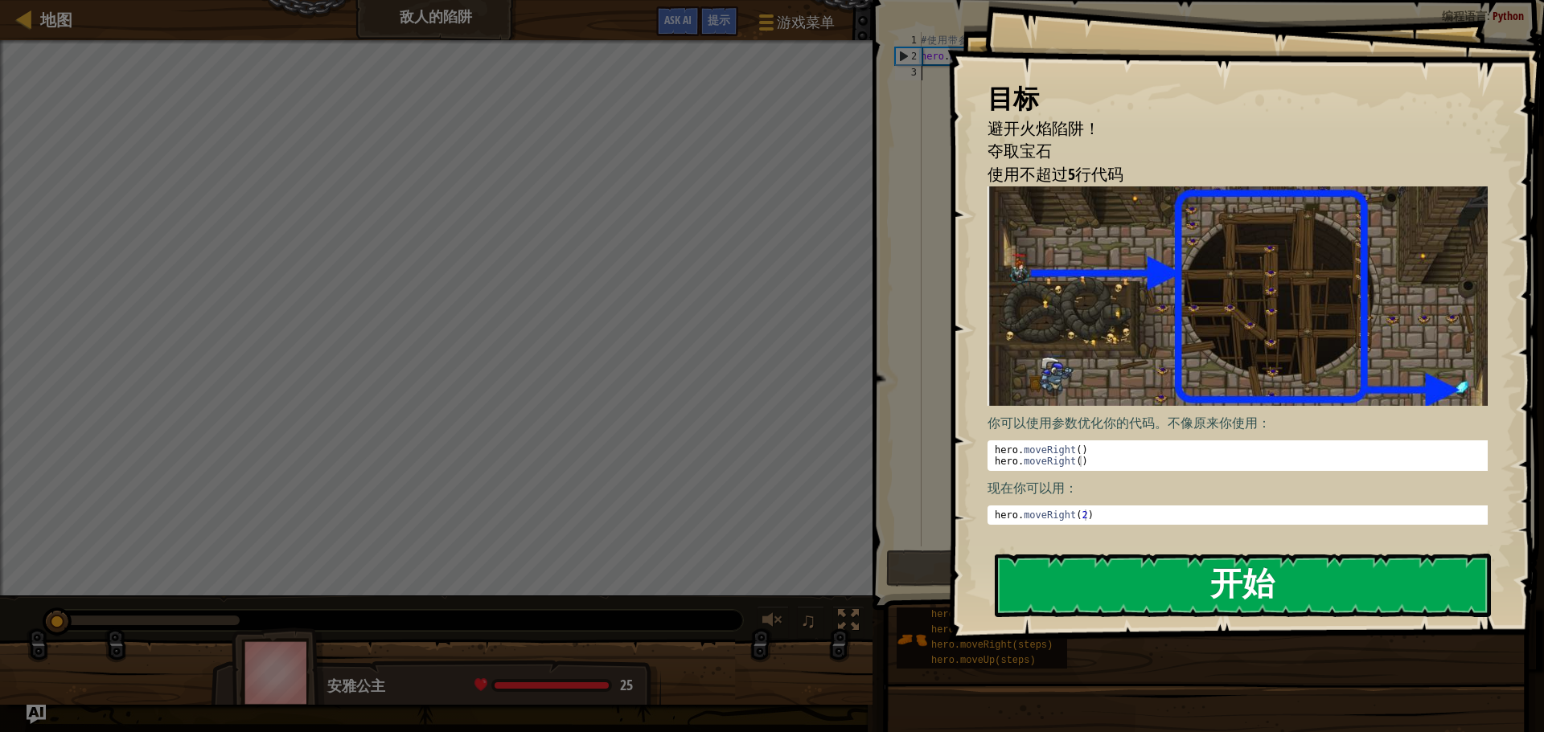
click at [1091, 572] on button "开始" at bounding box center [1243, 586] width 496 height 64
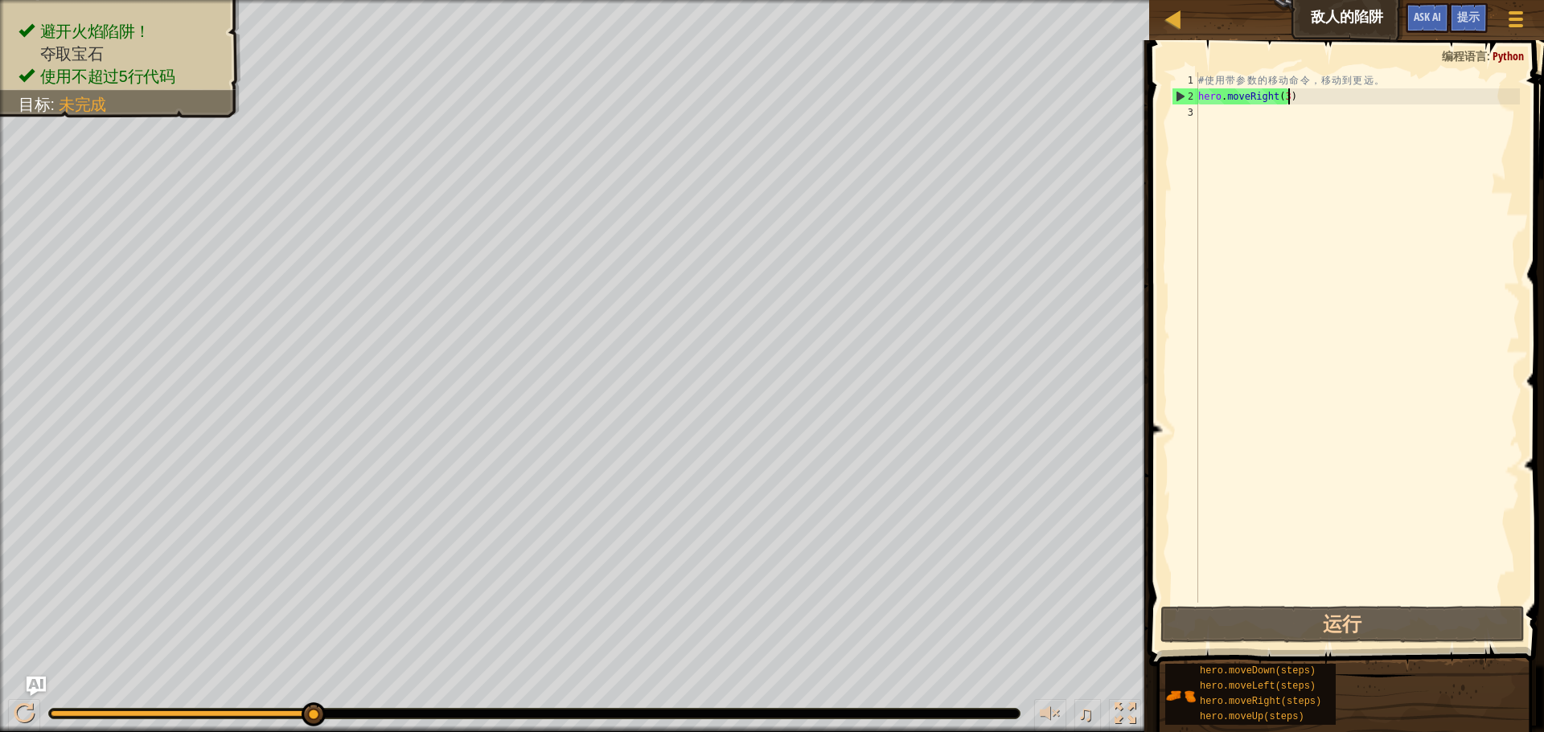
click at [1294, 96] on div "# 使 用 带 参 数 的 移 动 命 令 ， 移 动 到 更 远 。 hero . moveRight ( 3 )" at bounding box center [1357, 353] width 325 height 563
type textarea "hero.moveRight(3)"
drag, startPoint x: 1298, startPoint y: 96, endPoint x: 1194, endPoint y: 100, distance: 103.8
click at [1194, 100] on div "hero.moveRight(3) 1 2 3 # 使 用 带 参 数 的 移 动 命 令 ， 移 动 到 更 远 。 hero . moveRight ( …" at bounding box center [1343, 337] width 351 height 531
click at [1253, 117] on div "# 使 用 带 参 数 的 移 动 命 令 ， 移 动 到 更 远 。 hero . moveRight ( 3 )" at bounding box center [1357, 353] width 325 height 563
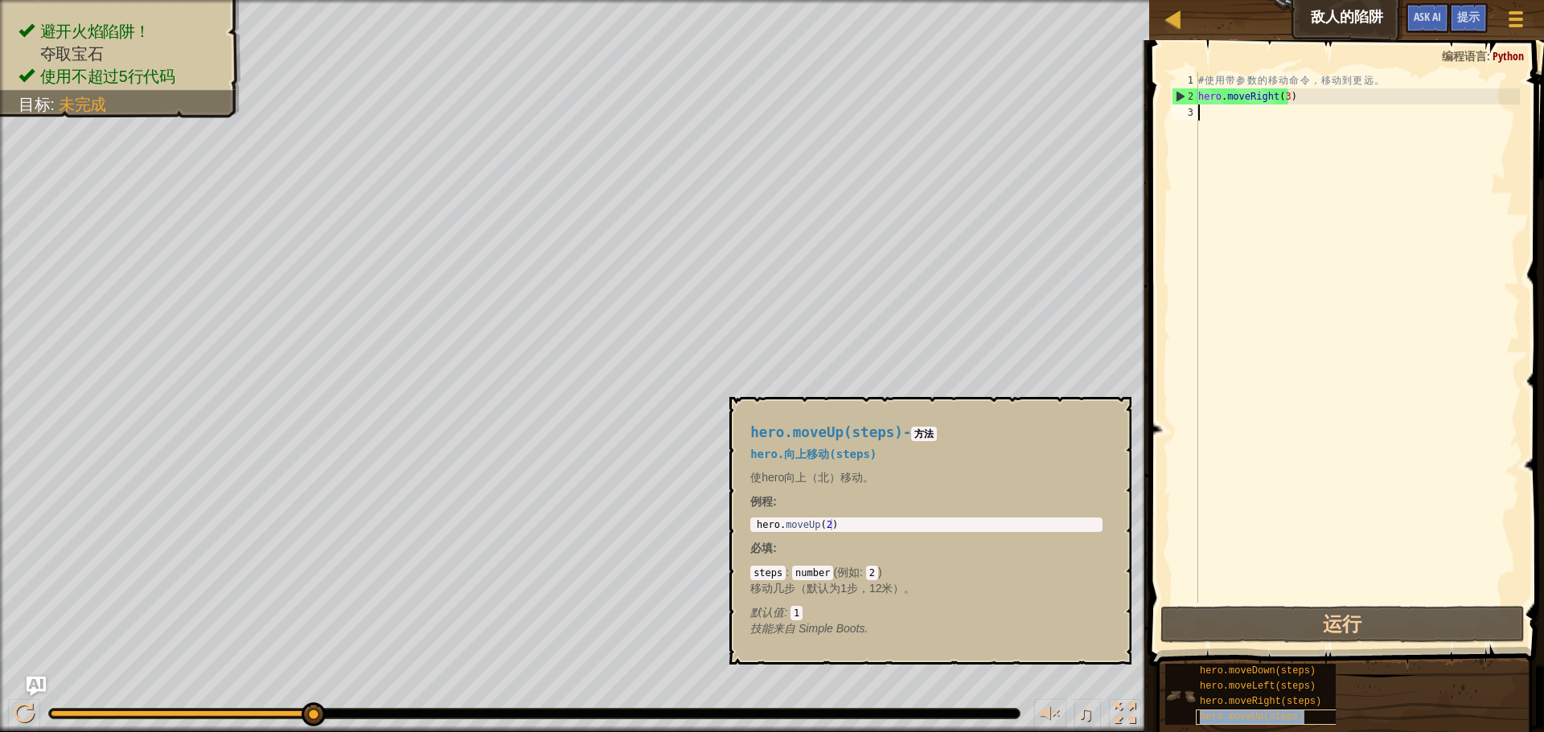
click at [1286, 712] on span "hero.moveUp(steps)" at bounding box center [1252, 717] width 105 height 11
copy span "hero.moveUp(steps)"
click at [1268, 110] on div "# 使 用 带 参 数 的 移 动 命 令 ， 移 动 到 更 远 。 hero . moveRight ( 3 )" at bounding box center [1357, 353] width 325 height 563
click at [1267, 114] on div "# 使 用 带 参 数 的 移 动 命 令 ， 移 动 到 更 远 。 hero . moveRight ( 3 )" at bounding box center [1357, 353] width 325 height 563
paste textarea "hero.moveUp(steps)"
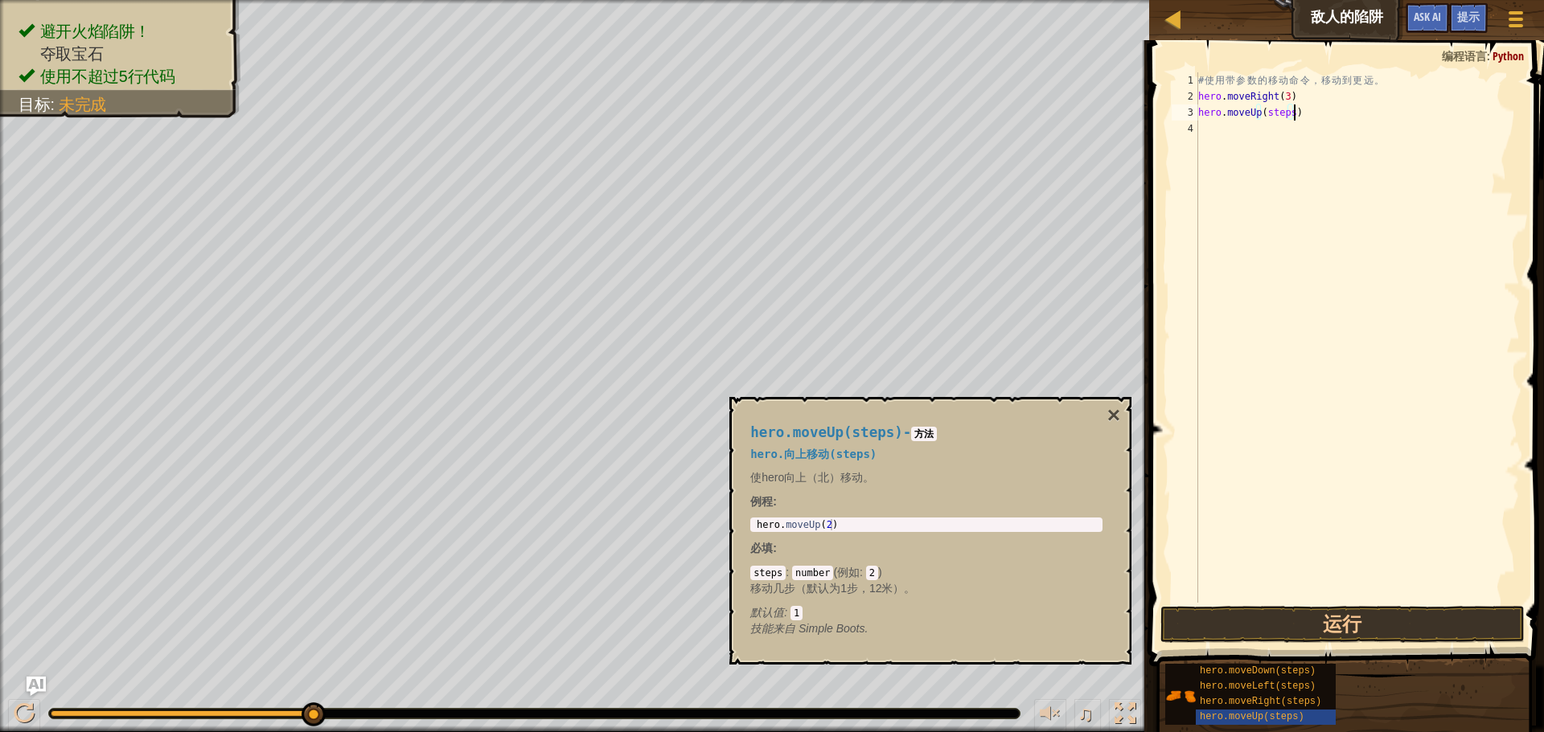
click at [1286, 111] on div "# 使 用 带 参 数 的 移 动 命 令 ， 移 动 到 更 远 。 hero . moveRight ( 3 ) hero . moveUp ( step…" at bounding box center [1357, 353] width 325 height 563
type textarea "hero.moveUp()"
click at [1298, 702] on span "hero.moveRight(steps)" at bounding box center [1260, 701] width 121 height 11
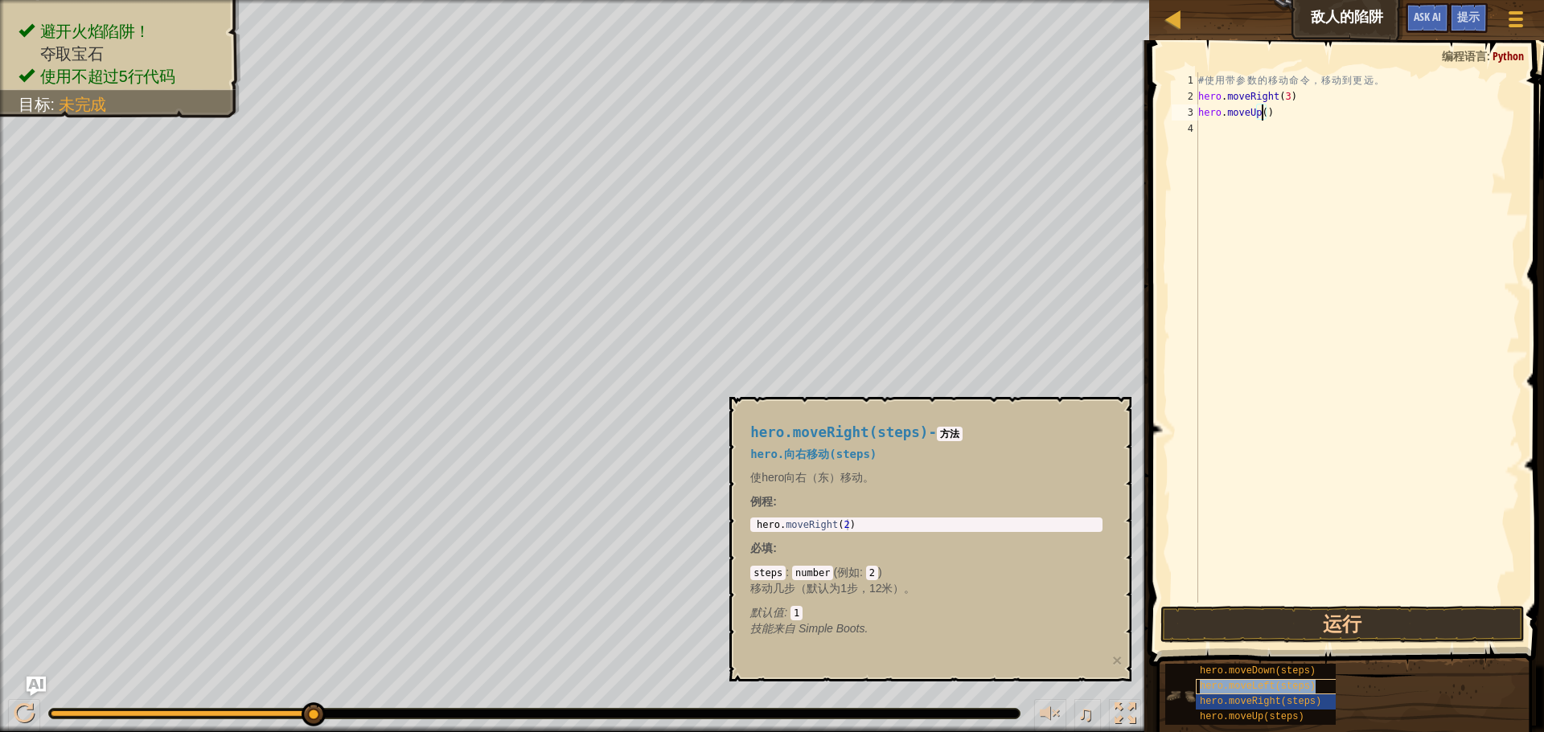
click at [1301, 692] on div "hero.moveLeft(steps)" at bounding box center [1273, 686] width 154 height 15
click at [1301, 698] on span "hero.moveRight(steps)" at bounding box center [1260, 701] width 121 height 11
copy span "hero.moveRight(steps)"
drag, startPoint x: 1271, startPoint y: 149, endPoint x: 1276, endPoint y: 133, distance: 16.8
click at [1271, 148] on div "# 使 用 带 参 数 的 移 动 命 令 ， 移 动 到 更 远 。 hero . moveRight ( 3 ) hero . moveUp ( )" at bounding box center [1357, 353] width 325 height 563
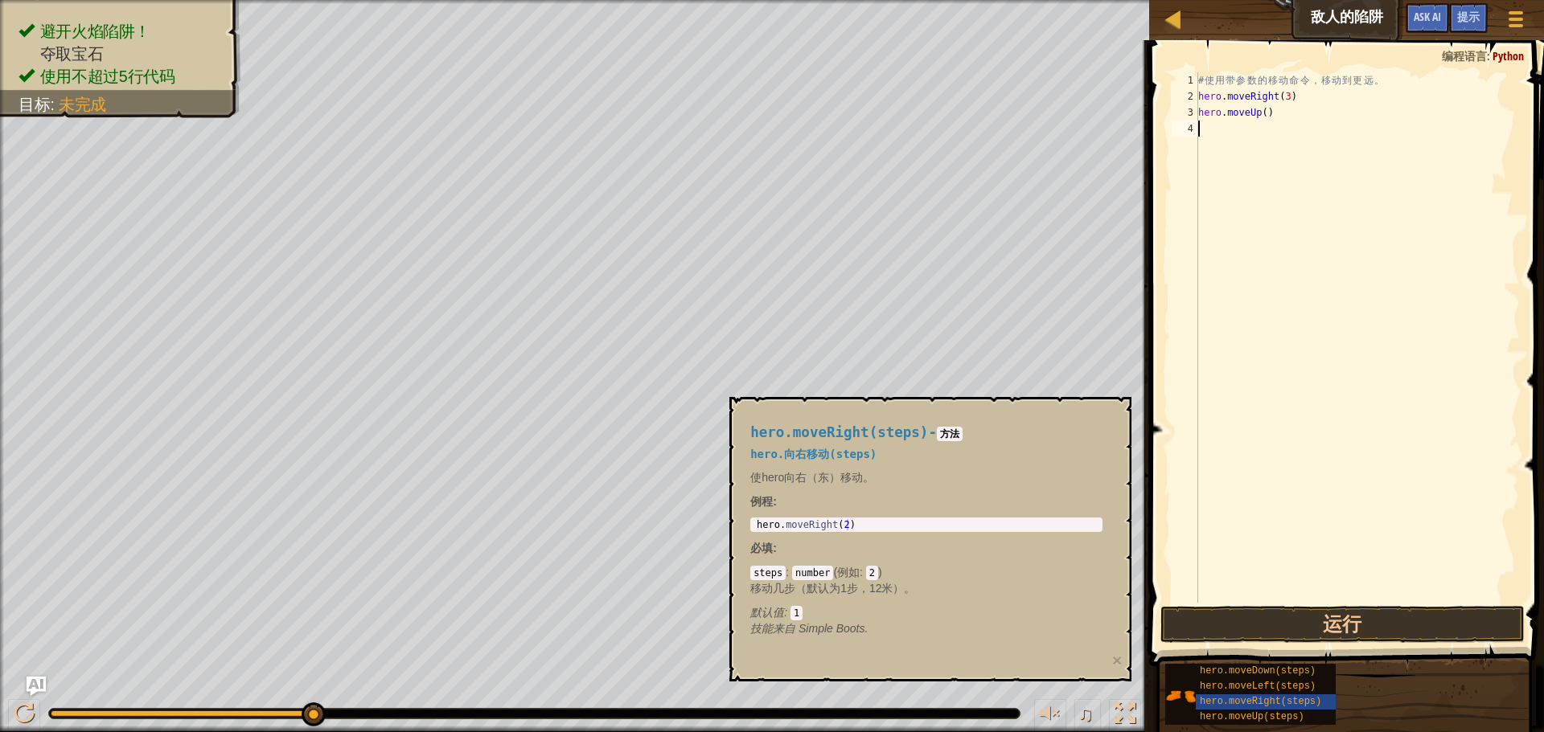
click at [1276, 131] on div "# 使 用 带 参 数 的 移 动 命 令 ， 移 动 到 更 远 。 hero . moveRight ( 3 ) hero . moveUp ( )" at bounding box center [1357, 353] width 325 height 563
paste textarea "hero.moveRight(steps)"
type textarea "hero.moveRight(steps)"
click at [1314, 137] on div "# 使 用 带 参 数 的 移 动 命 令 ， 移 动 到 更 远 。 hero . moveRight ( 3 ) hero . moveUp ( ) he…" at bounding box center [1357, 353] width 325 height 563
click at [1305, 132] on div "# 使 用 带 参 数 的 移 动 命 令 ， 移 动 到 更 远 。 hero . moveRight ( 3 ) hero . moveUp ( ) he…" at bounding box center [1357, 353] width 325 height 563
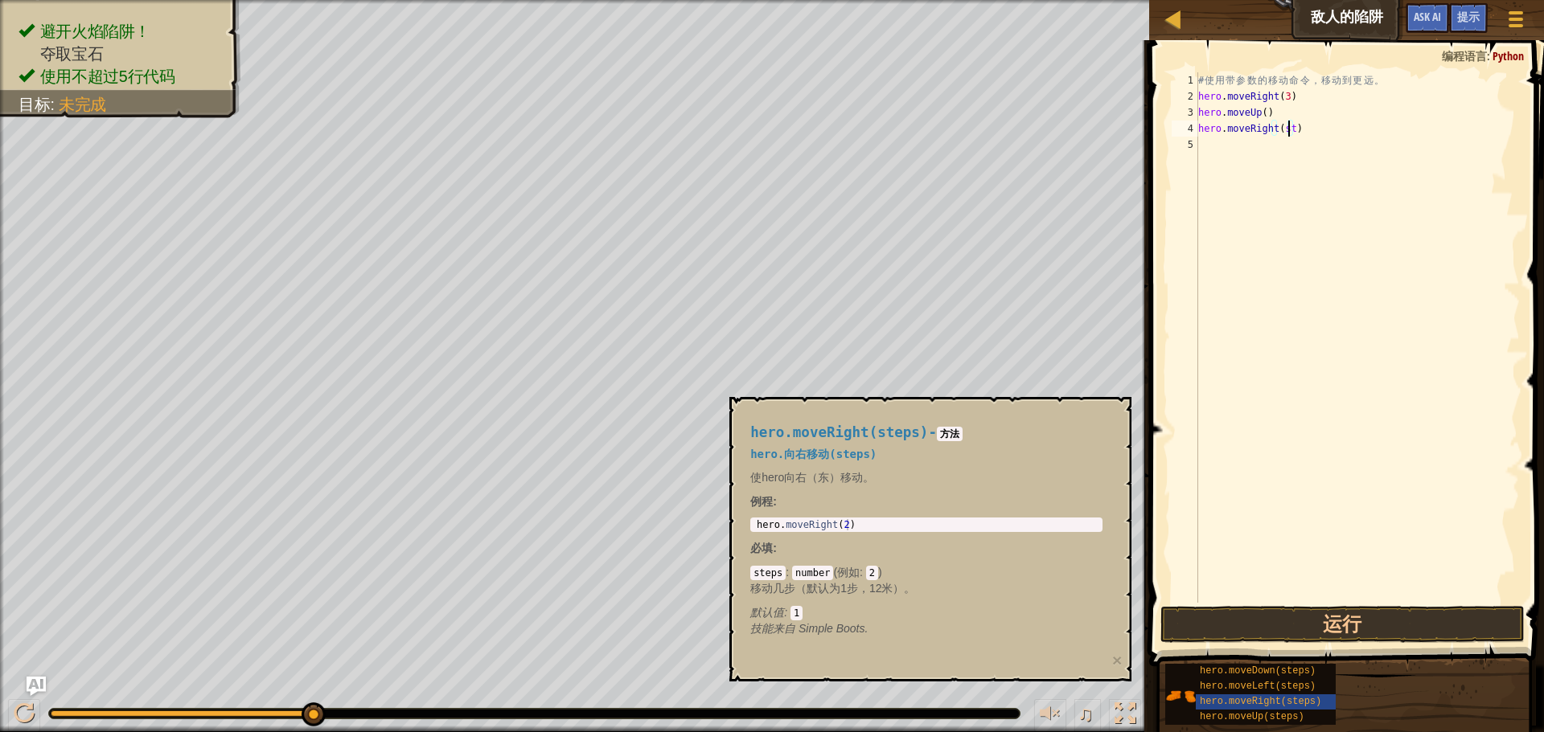
type textarea "hero.moveRight()"
click at [1264, 671] on span "hero.moveDown(steps)" at bounding box center [1258, 671] width 116 height 11
copy span "hero.moveDown(steps)"
click at [1241, 143] on div "# 使 用 带 参 数 的 移 动 命 令 ， 移 动 到 更 远 。 hero . moveRight ( 3 ) hero . moveUp ( ) he…" at bounding box center [1357, 353] width 325 height 563
paste textarea "hero.moveDown(steps)"
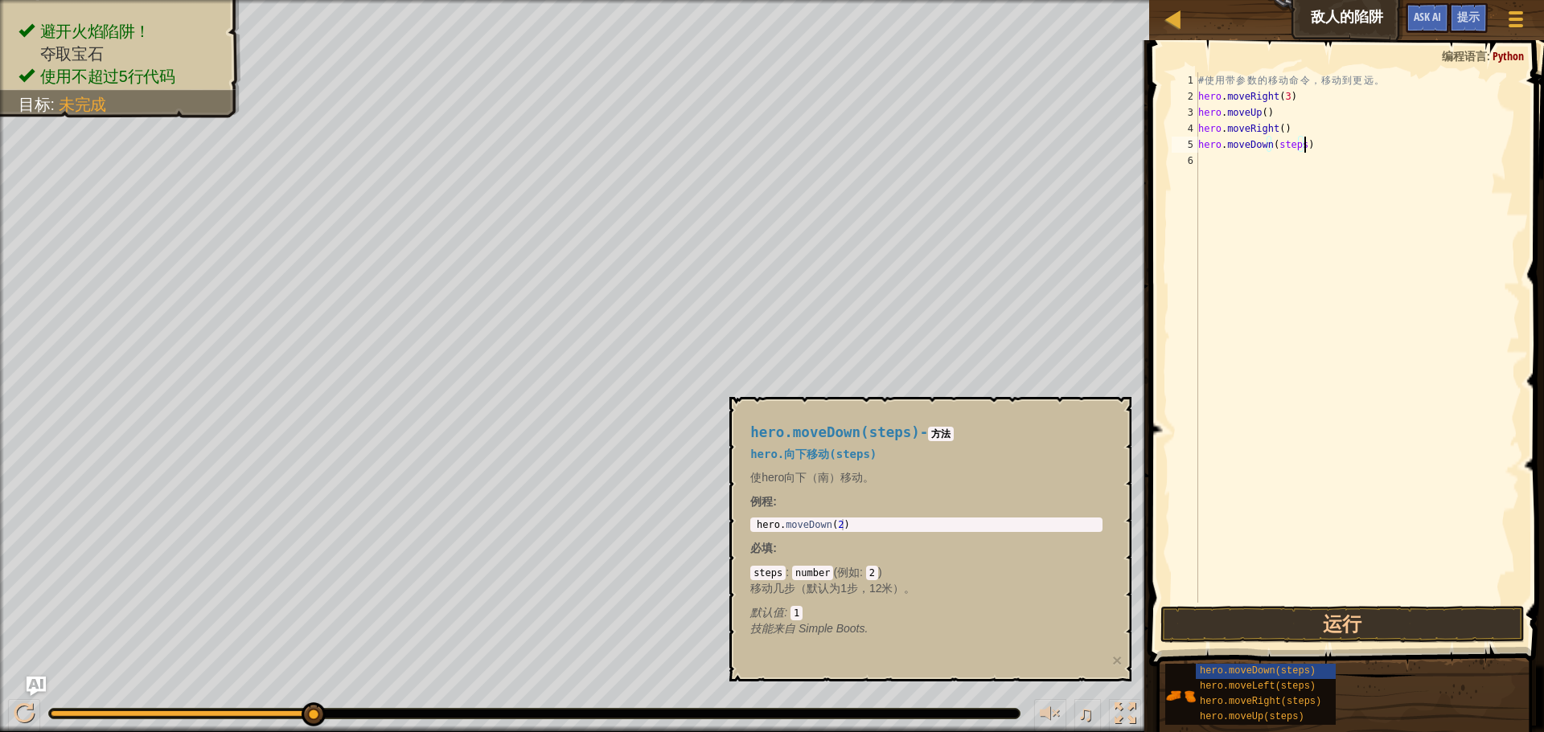
click at [1298, 147] on div "# 使 用 带 参 数 的 移 动 命 令 ， 移 动 到 更 远 。 hero . moveRight ( 3 ) hero . moveUp ( ) he…" at bounding box center [1357, 353] width 325 height 563
type textarea "hero.moveDown(4)"
click at [1219, 701] on span "hero.moveRight(steps)" at bounding box center [1260, 701] width 121 height 11
copy span "hero.moveRight(steps)"
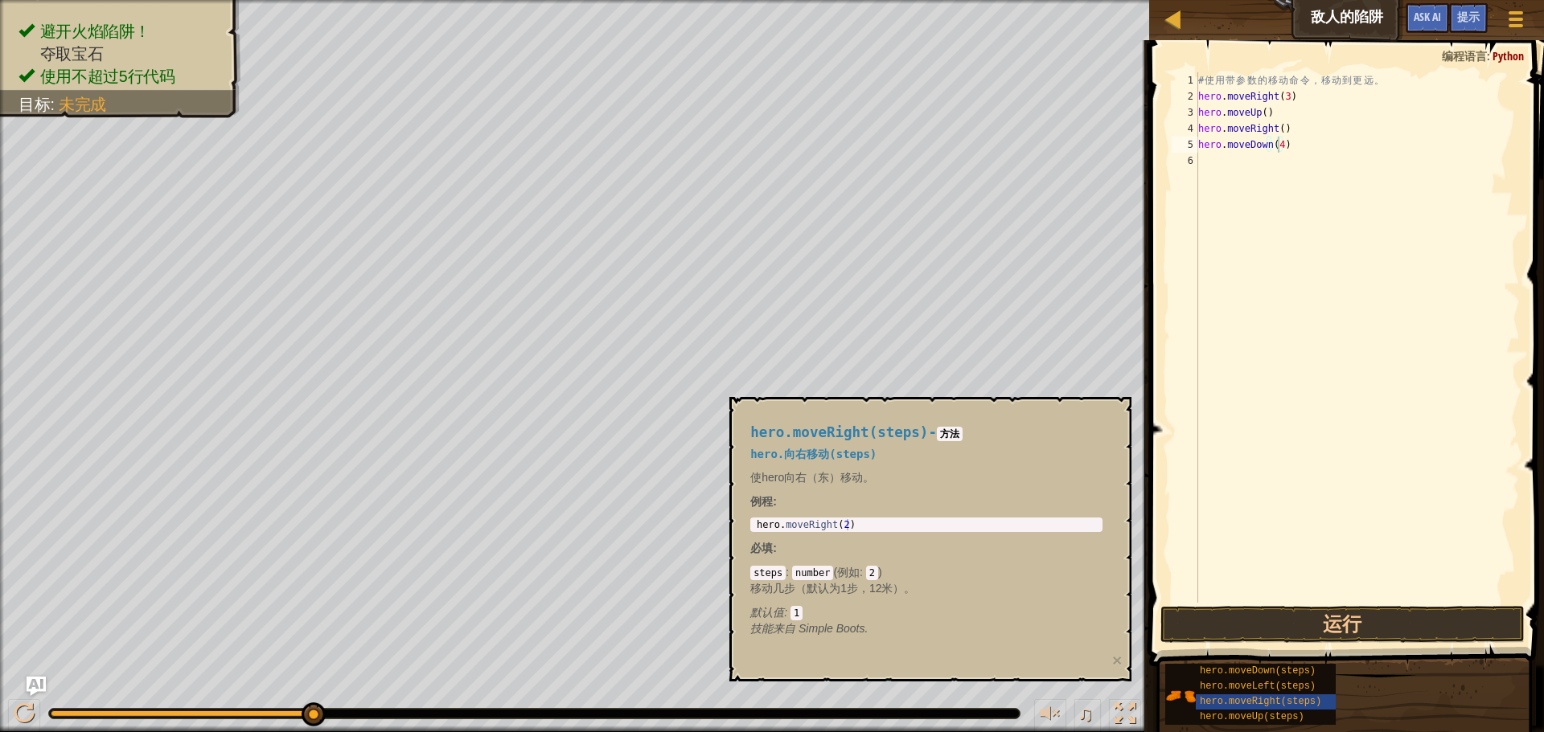
click at [1270, 166] on div "# 使 用 带 参 数 的 移 动 命 令 ， 移 动 到 更 远 。 hero . moveRight ( 3 ) hero . moveUp ( ) he…" at bounding box center [1357, 353] width 325 height 563
paste textarea "hero.moveRight(steps)"
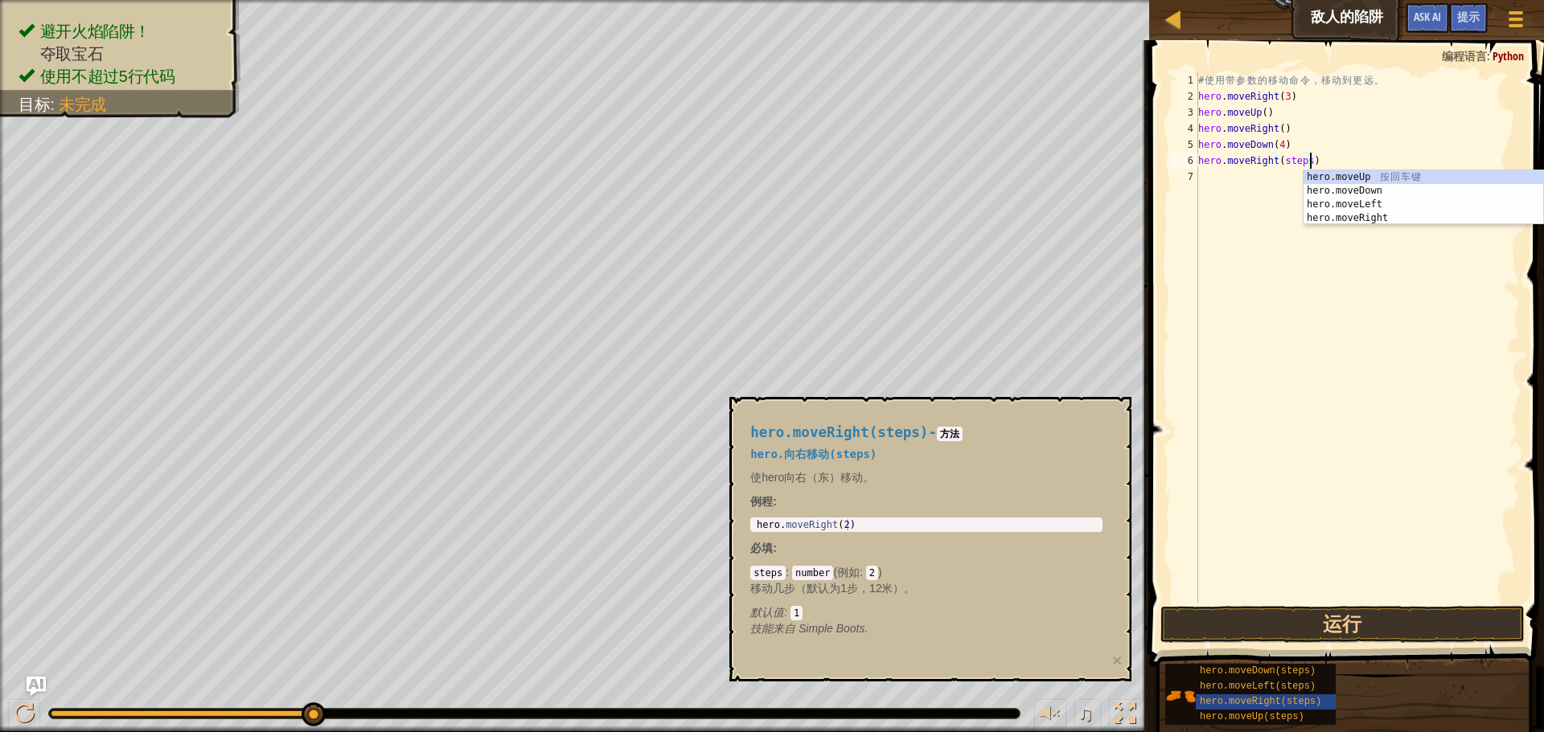
click at [1307, 161] on div "# 使 用 带 参 数 的 移 动 命 令 ， 移 动 到 更 远 。 hero . moveRight ( 3 ) hero . moveUp ( ) he…" at bounding box center [1357, 353] width 325 height 563
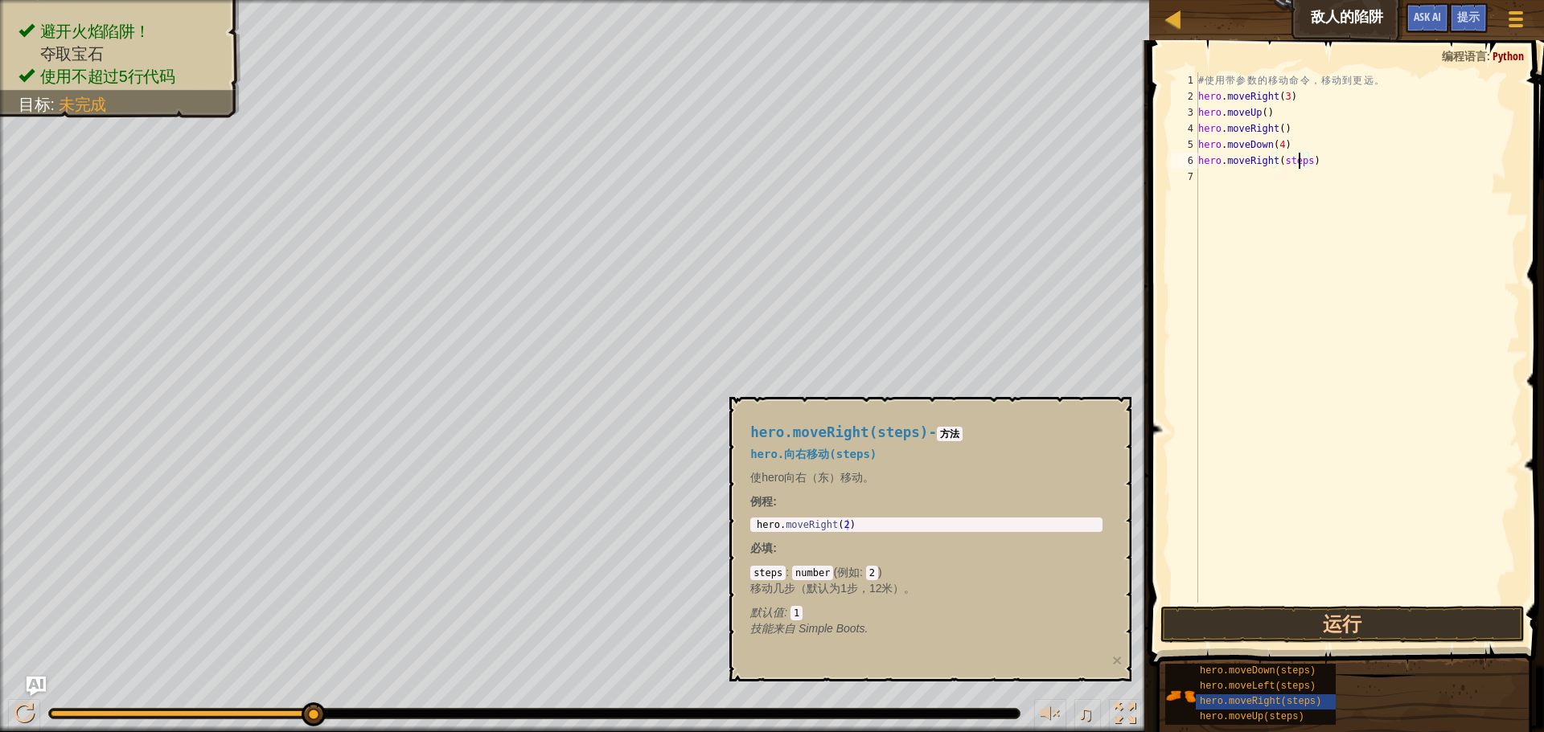
click at [1301, 160] on div "# 使 用 带 参 数 的 移 动 命 令 ， 移 动 到 更 远 。 hero . moveRight ( 3 ) hero . moveUp ( ) he…" at bounding box center [1357, 353] width 325 height 563
click at [1302, 160] on div "# 使 用 带 参 数 的 移 动 命 令 ， 移 动 到 更 远 。 hero . moveRight ( 3 ) hero . moveUp ( ) he…" at bounding box center [1357, 353] width 325 height 563
click at [899, 590] on p "移动几步（默认为1步，12米）。" at bounding box center [926, 589] width 352 height 16
click at [1270, 675] on span "hero.moveDown(steps)" at bounding box center [1258, 671] width 116 height 11
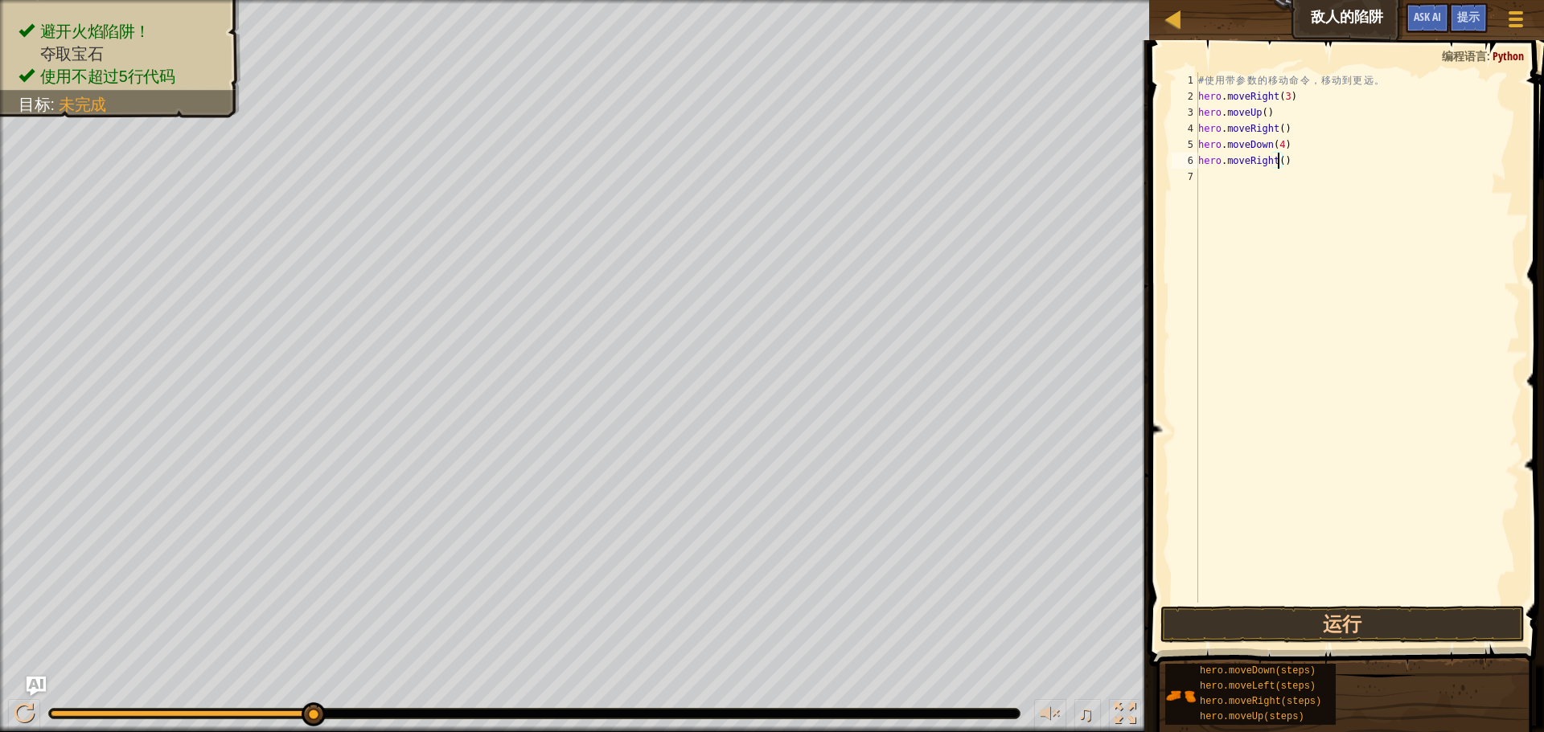
scroll to position [7, 6]
click at [1264, 630] on button "运行" at bounding box center [1342, 624] width 364 height 37
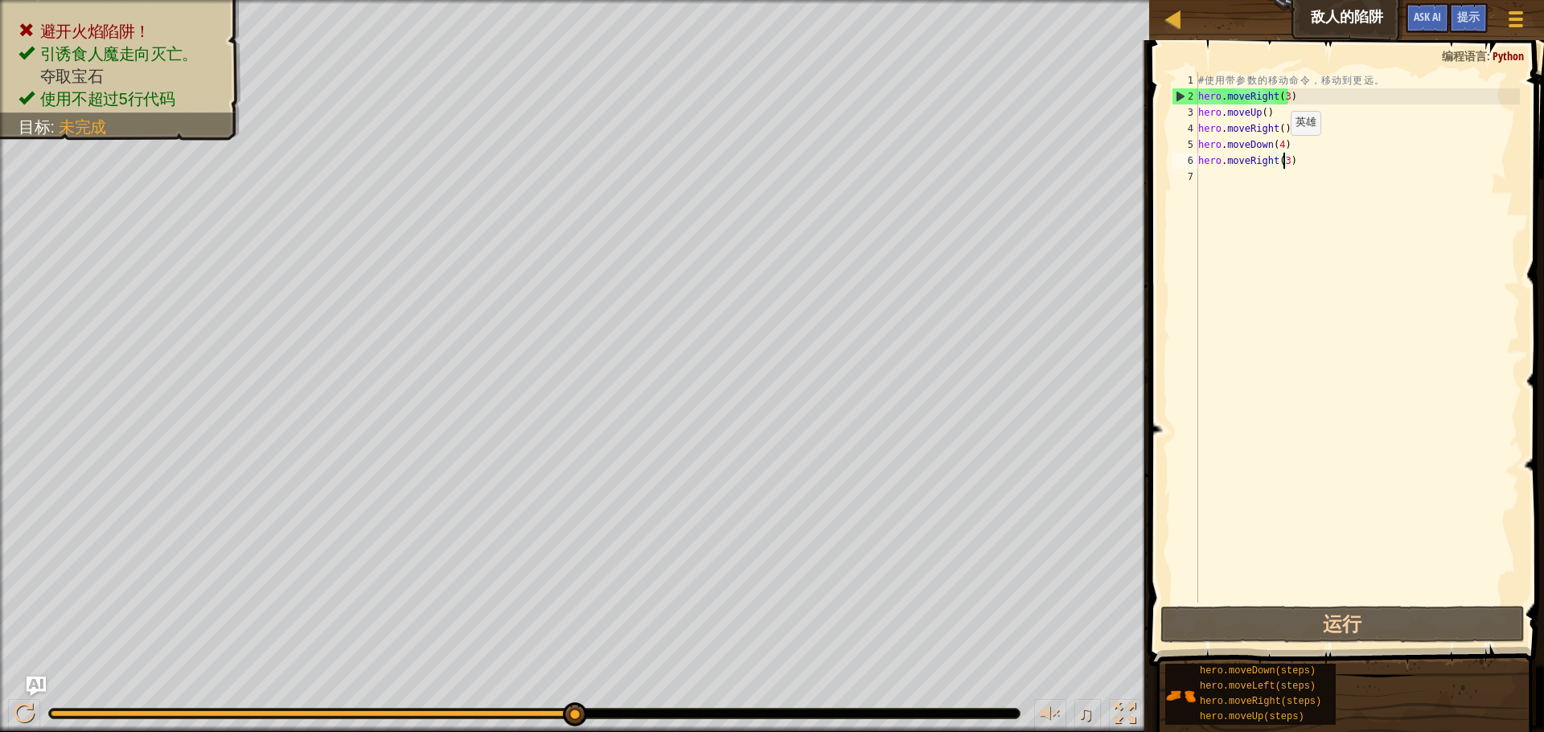
click at [1277, 147] on div "# 使 用 带 参 数 的 移 动 命 令 ， 移 动 到 更 远 。 hero . moveRight ( 3 ) hero . moveUp ( ) he…" at bounding box center [1357, 353] width 325 height 563
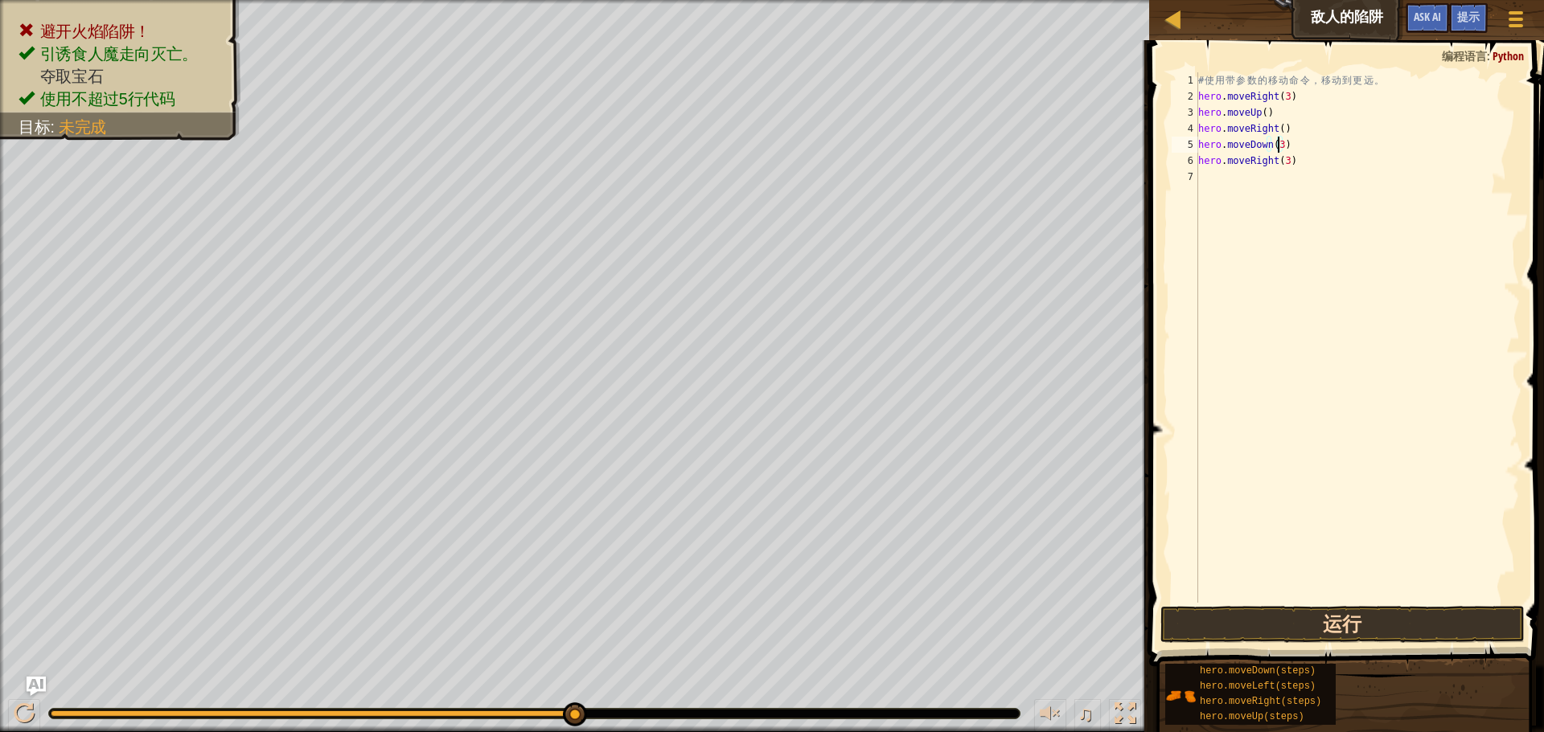
type textarea "hero.moveDown(3)"
click at [1345, 614] on button "运行" at bounding box center [1342, 624] width 364 height 37
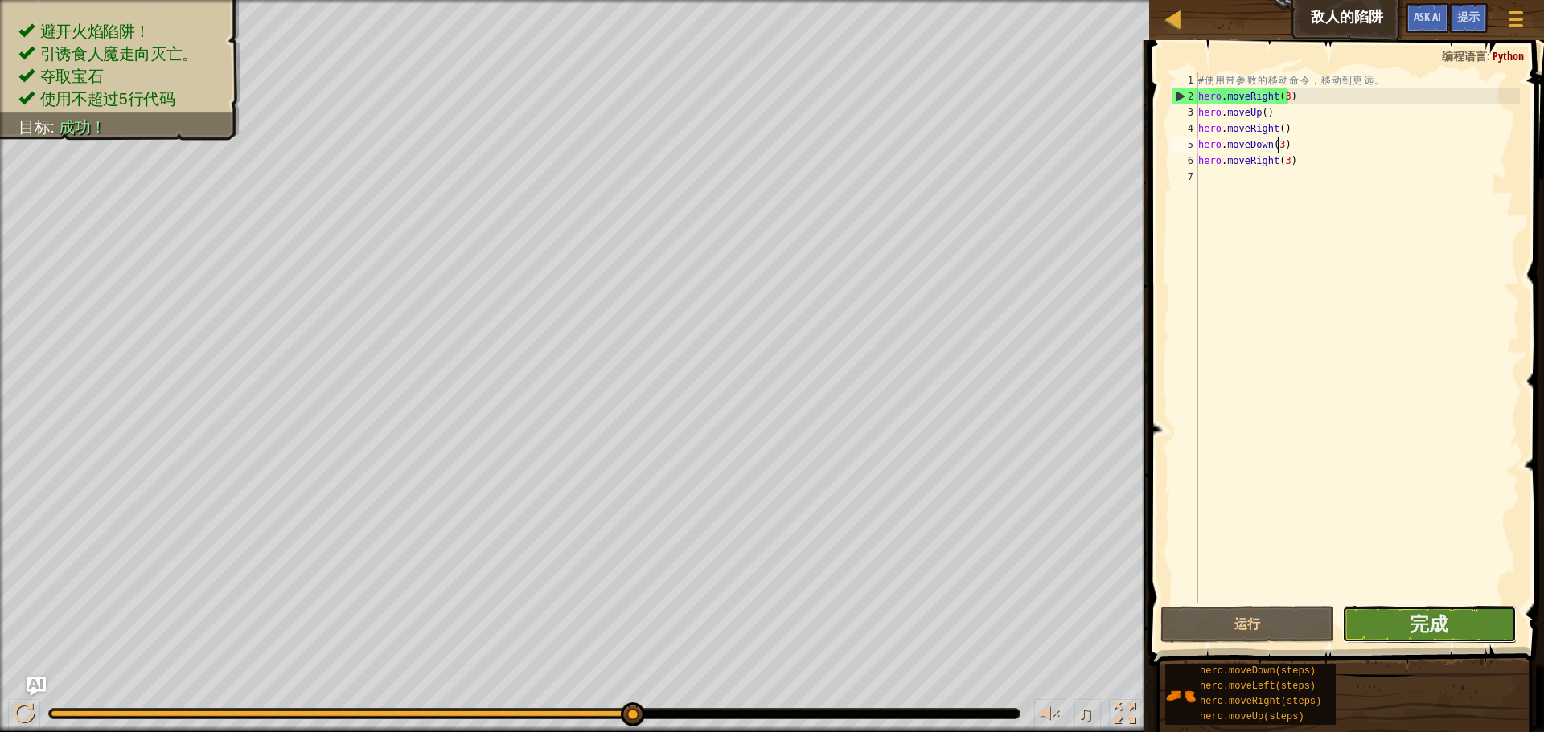
click at [1461, 612] on button "完成" at bounding box center [1429, 624] width 174 height 37
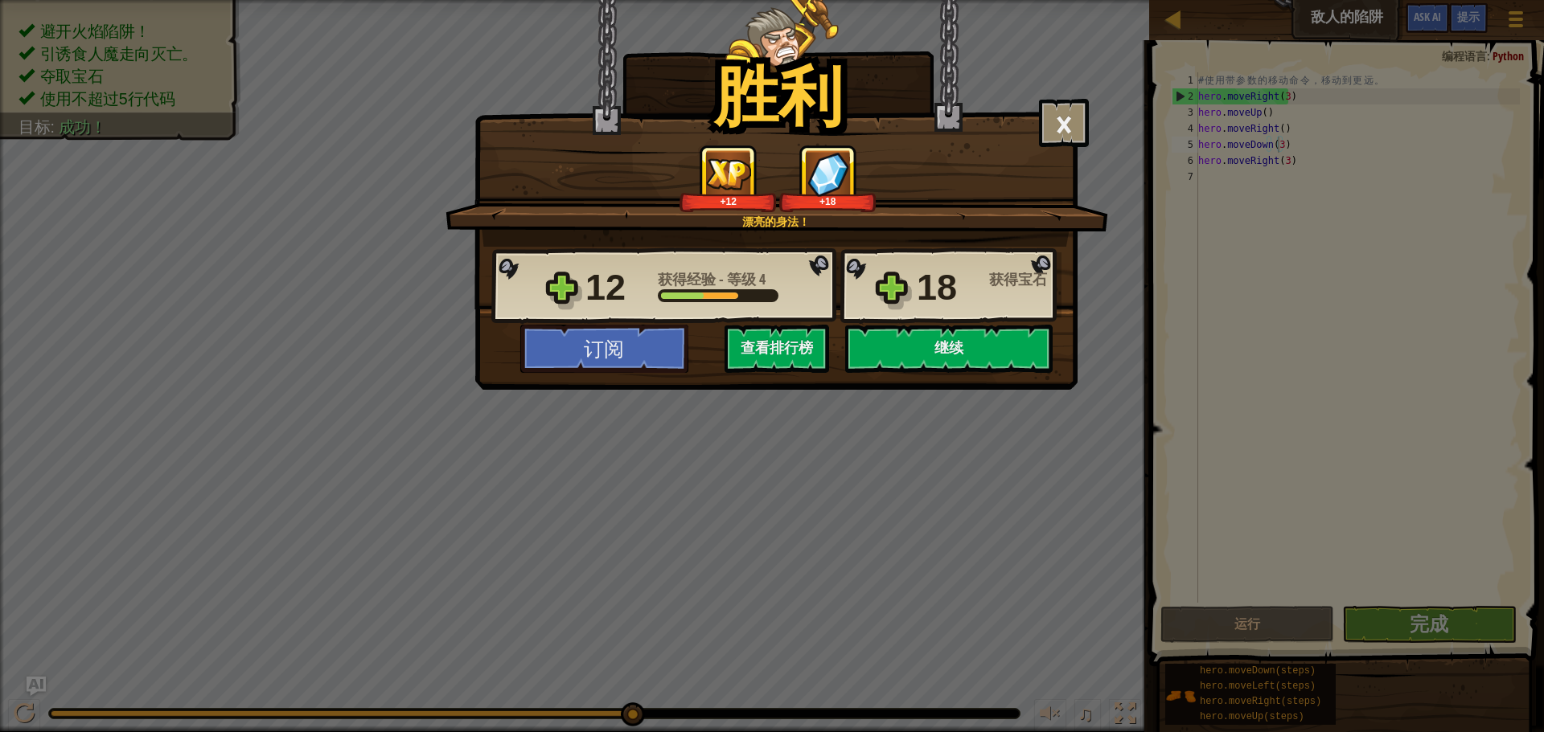
click at [888, 284] on div "12 获得经验 - 等级 4 18 获得宝石" at bounding box center [776, 286] width 570 height 77
click at [885, 343] on button "继续" at bounding box center [948, 349] width 207 height 48
select select "zh-HANS"
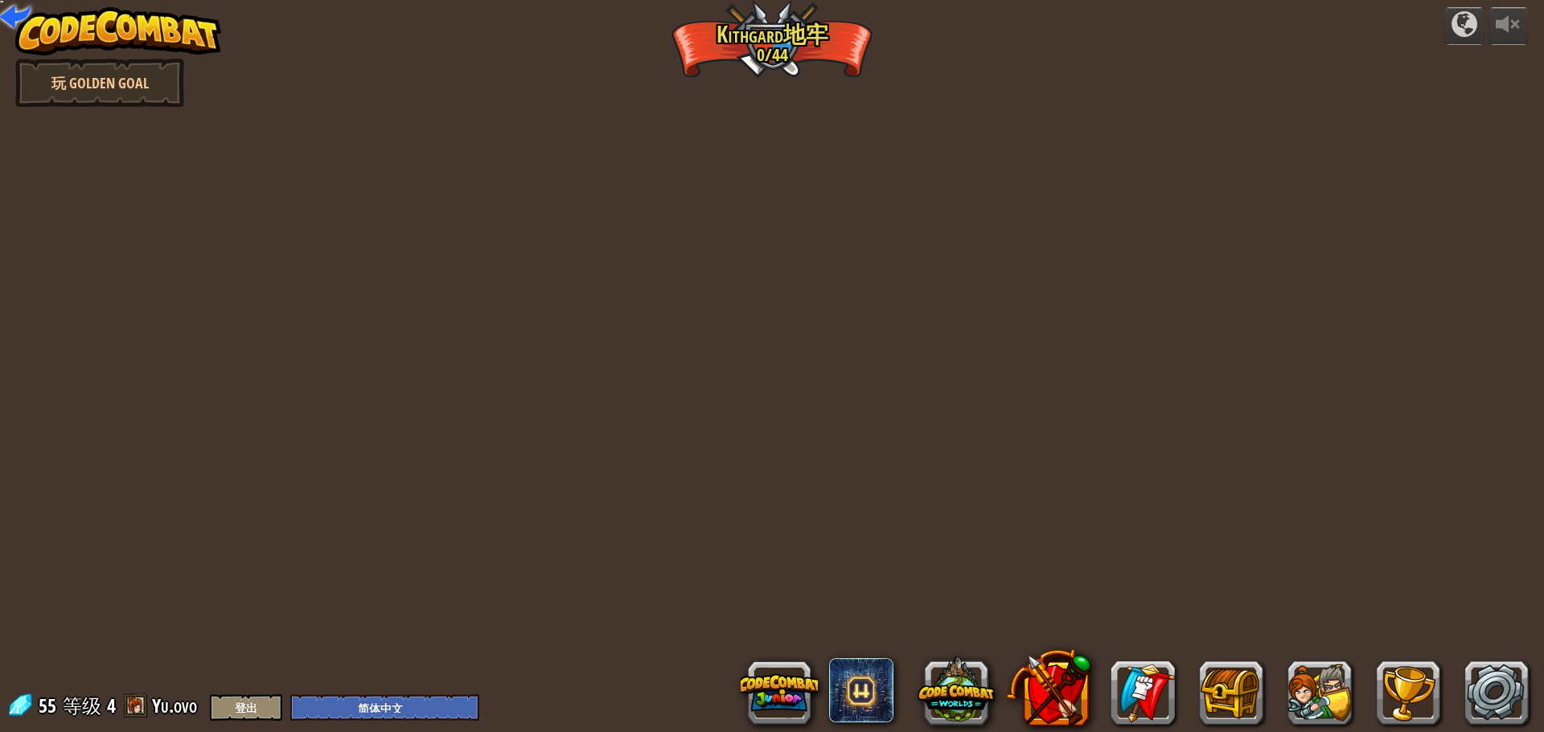
select select "zh-HANS"
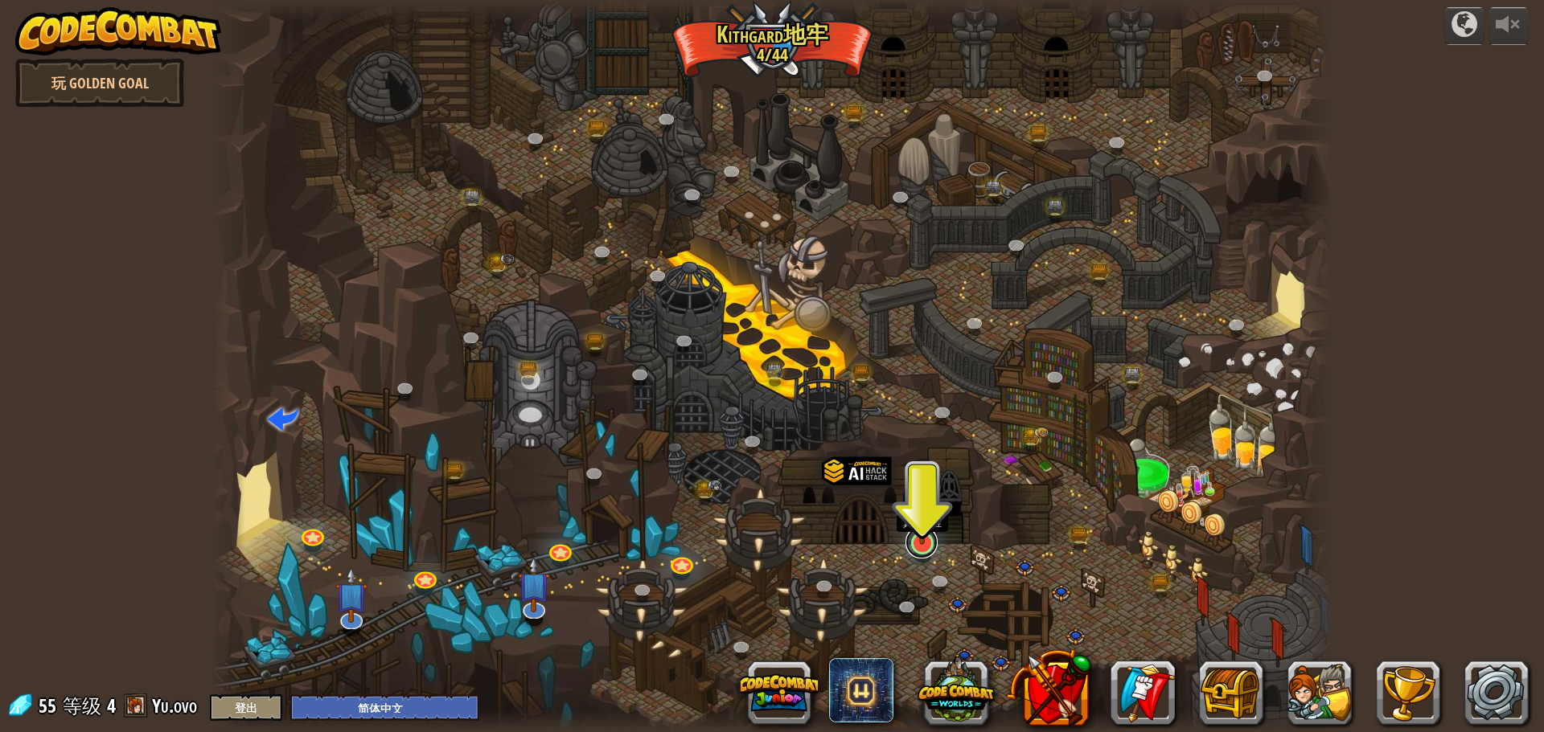
click at [925, 547] on link at bounding box center [921, 543] width 32 height 32
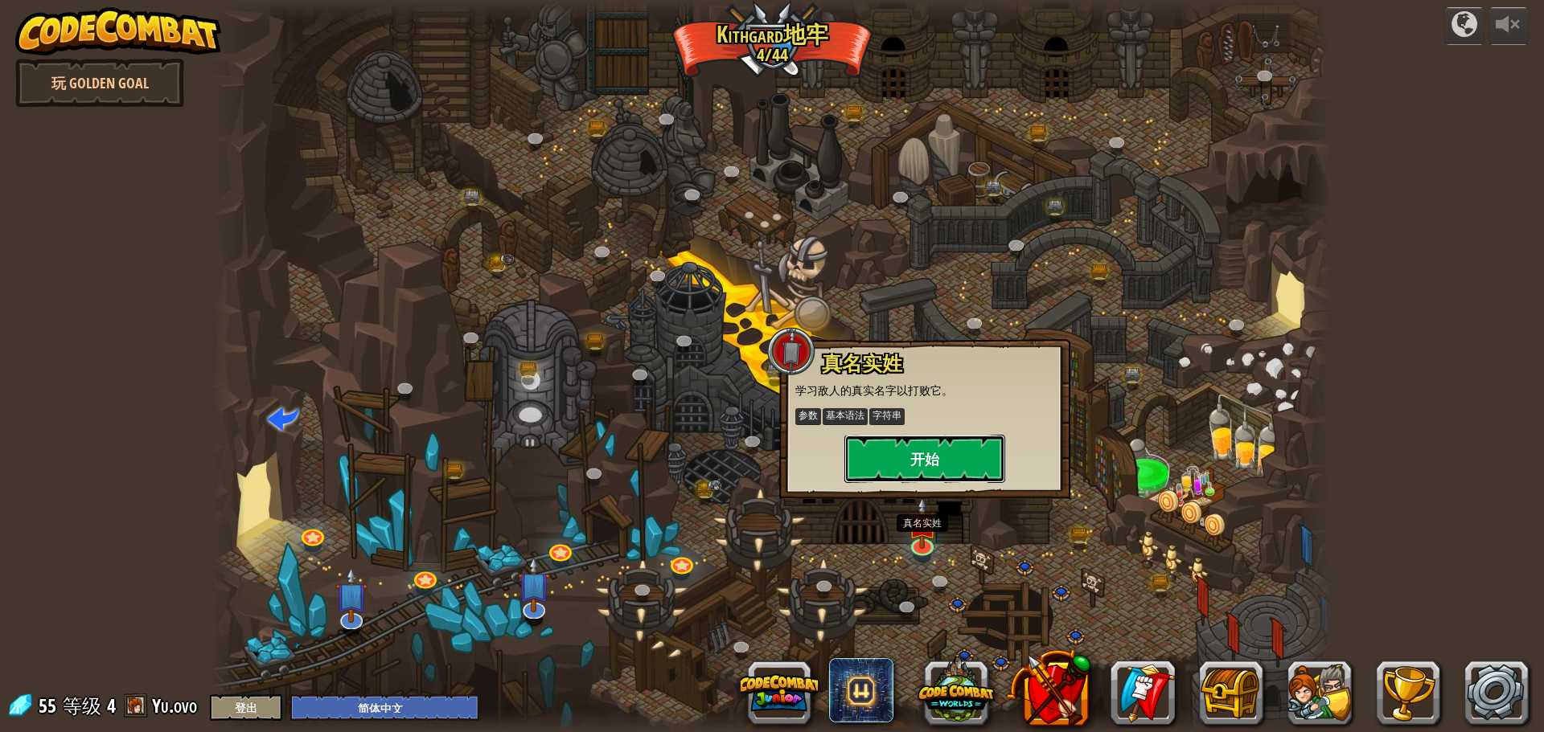
click at [917, 456] on button "开始" at bounding box center [924, 459] width 161 height 48
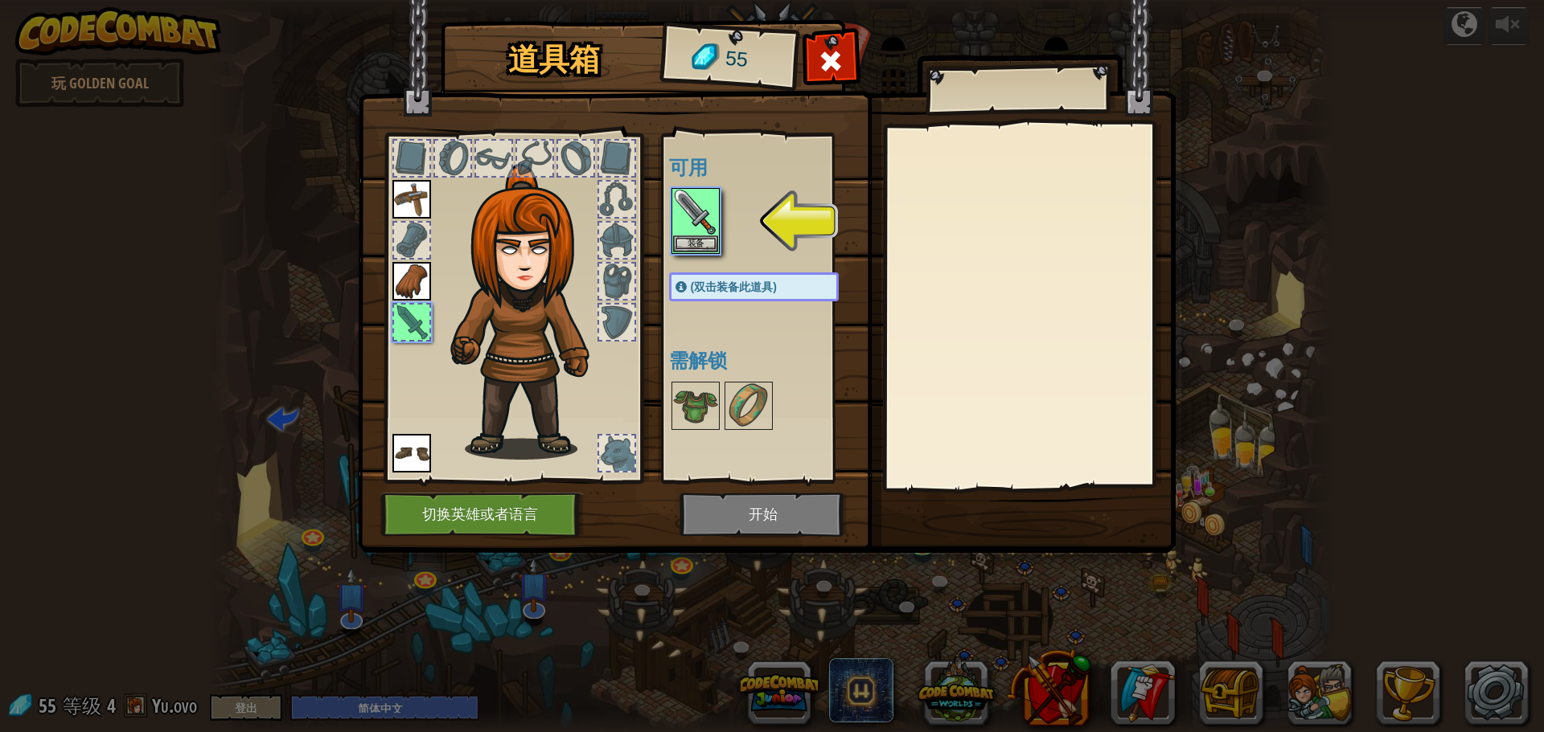
click at [667, 230] on div "可用 装备 装备 装备 装备 (双击装备此道具) 需解锁" at bounding box center [760, 308] width 197 height 350
drag, startPoint x: 667, startPoint y: 230, endPoint x: 676, endPoint y: 244, distance: 17.0
click at [667, 231] on div "可用 装备 装备 装备 装备 (双击装备此道具) 需解锁" at bounding box center [760, 308] width 197 height 350
click at [677, 245] on button "装备" at bounding box center [695, 244] width 45 height 17
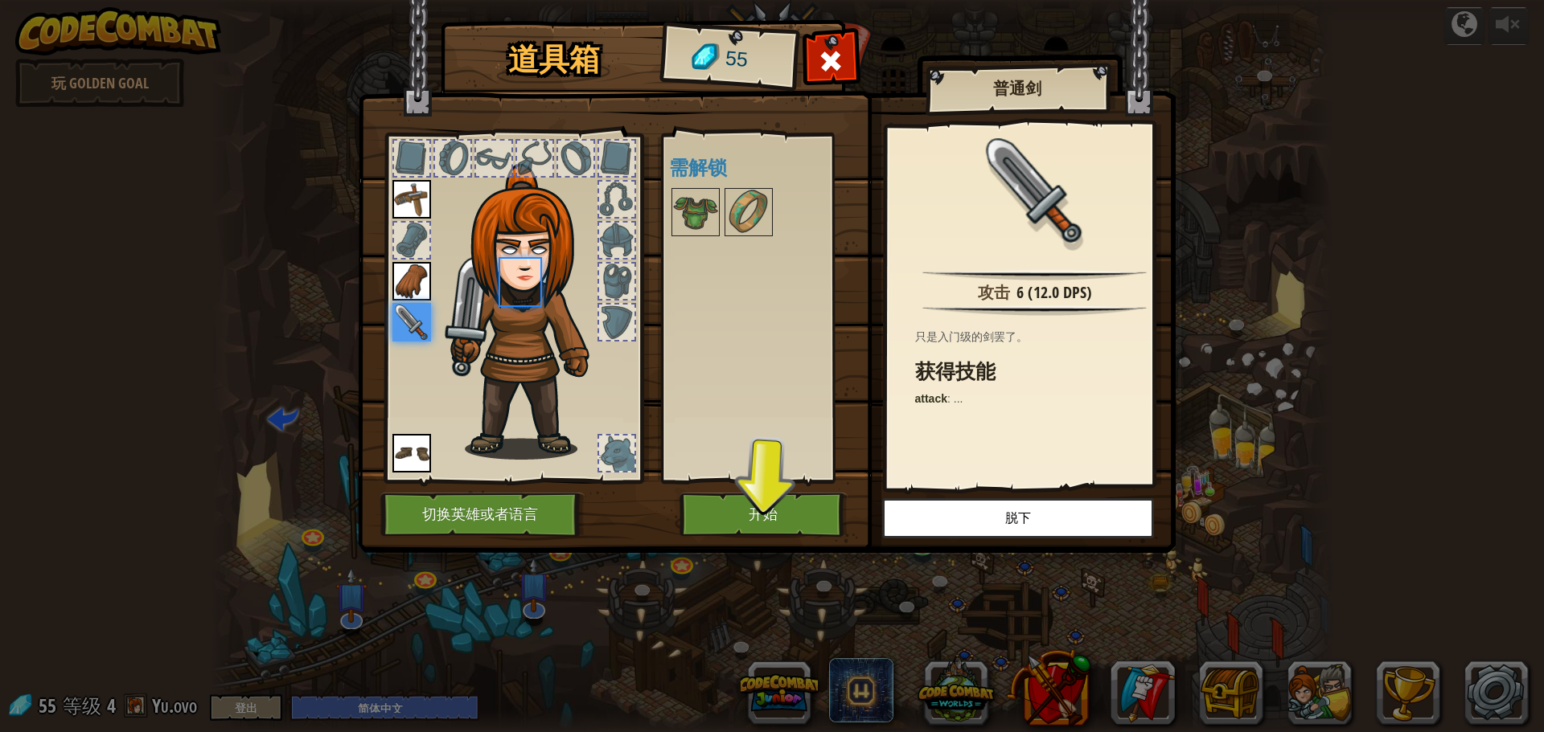
click at [679, 245] on div "可用 装备 装备 装备 装备 (双击装备此道具) 需解锁" at bounding box center [770, 308] width 202 height 335
click at [777, 527] on button "开始" at bounding box center [763, 515] width 168 height 44
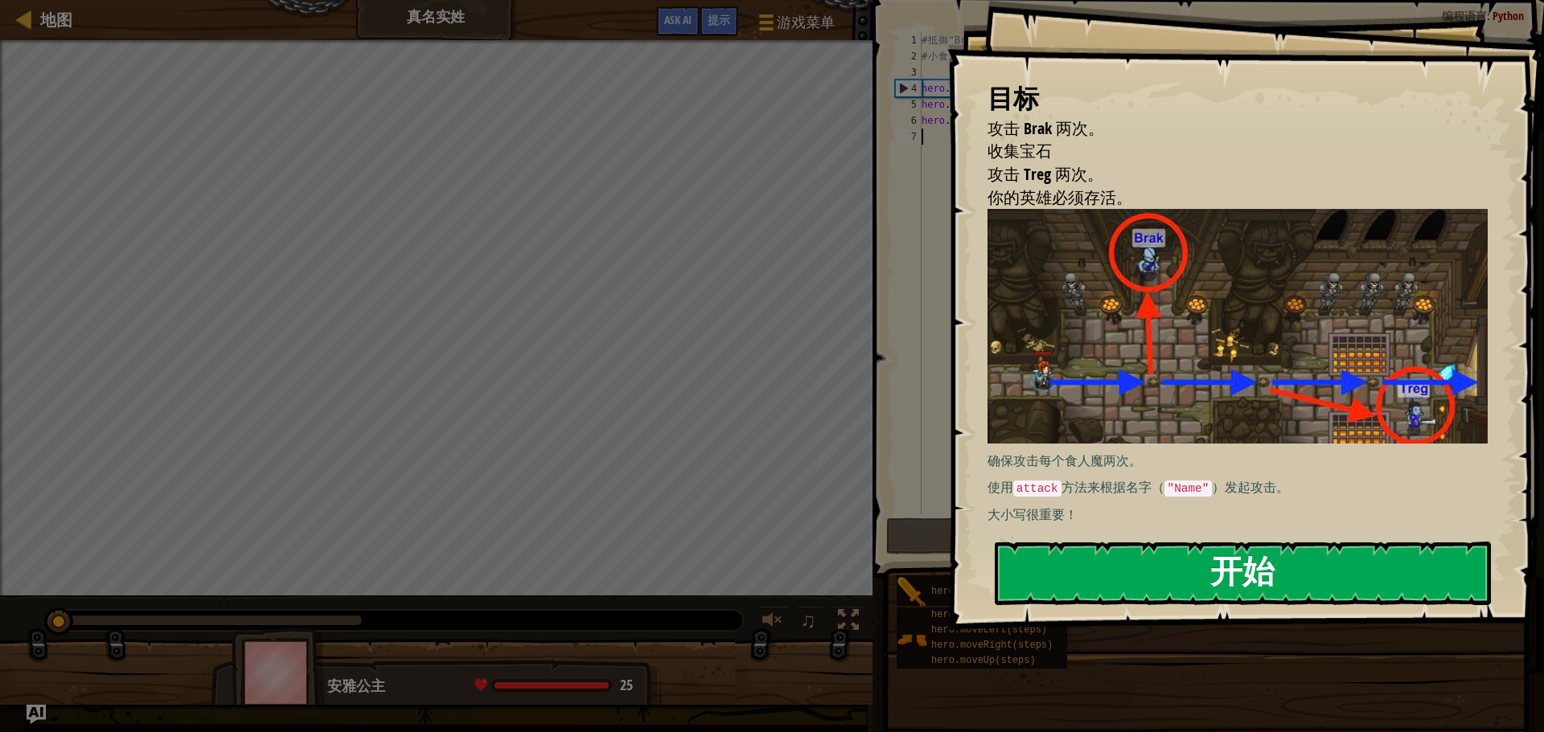
click at [1368, 575] on button "开始" at bounding box center [1243, 574] width 496 height 64
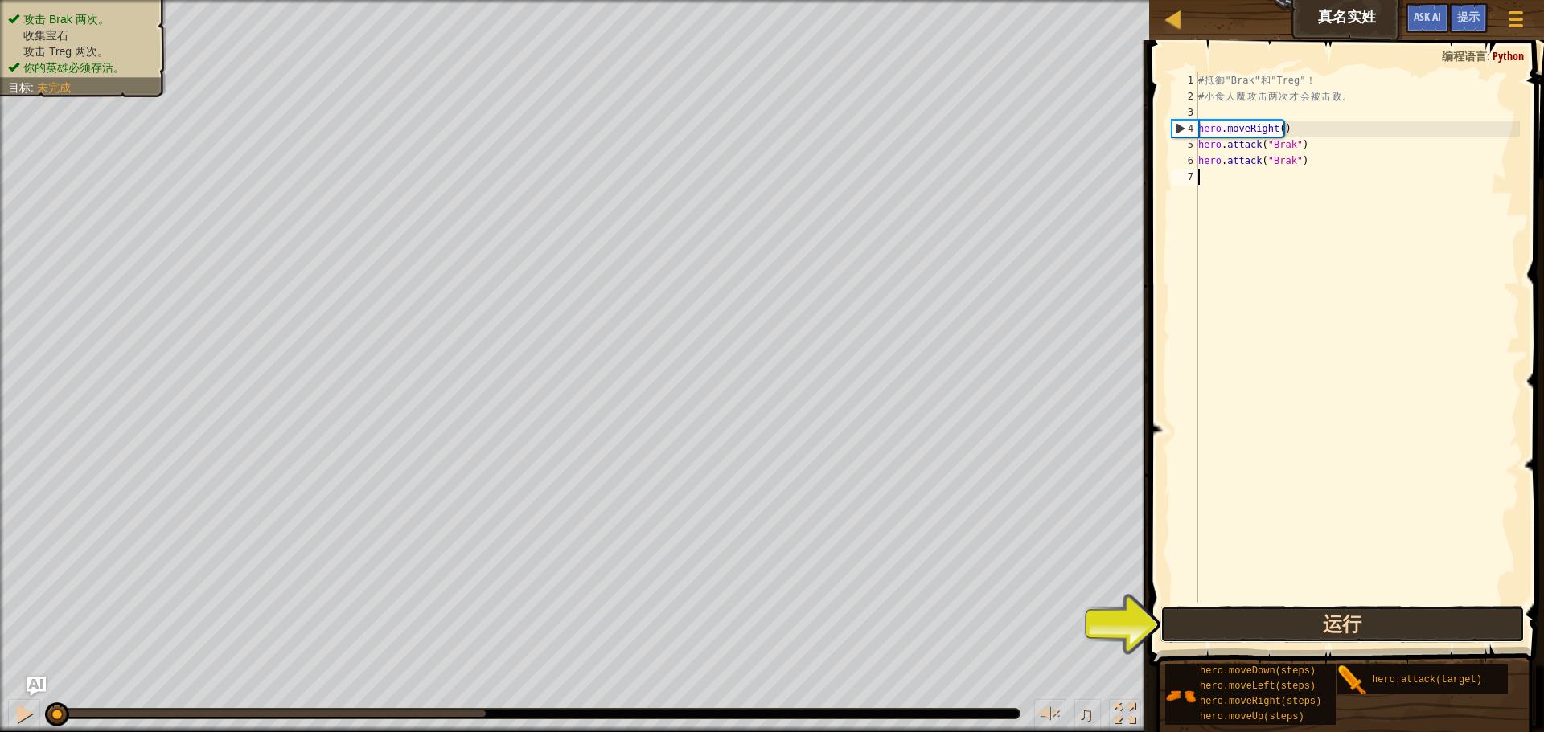
click at [1256, 634] on button "运行" at bounding box center [1342, 624] width 364 height 37
